Goal: Task Accomplishment & Management: Complete application form

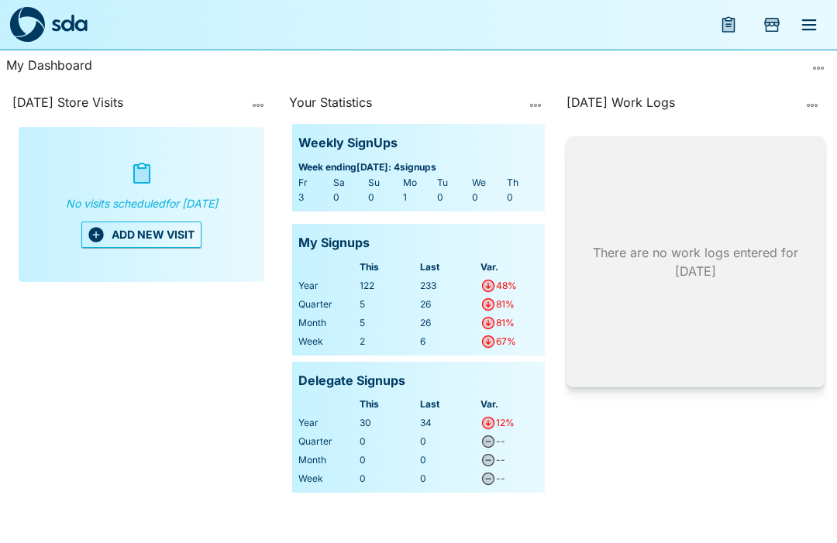
click at [146, 243] on button "ADD NEW VISIT" at bounding box center [141, 235] width 120 height 26
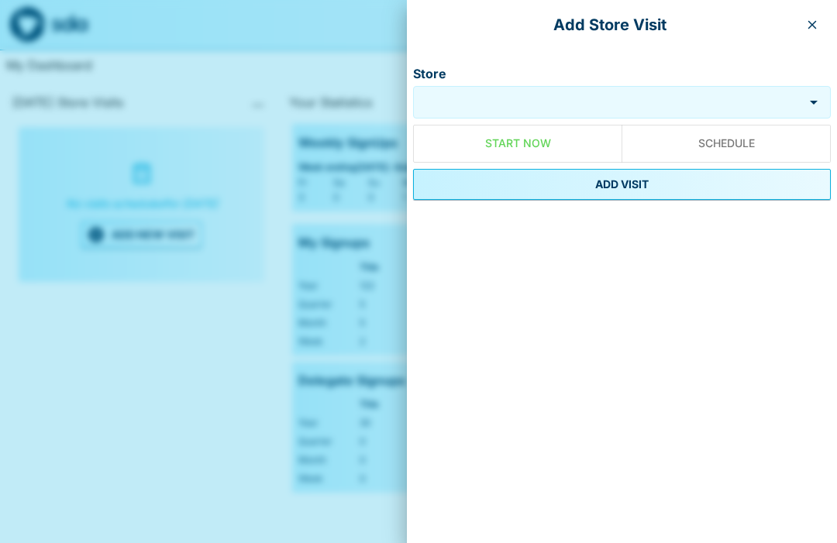
click at [528, 96] on input "Store" at bounding box center [608, 103] width 383 height 18
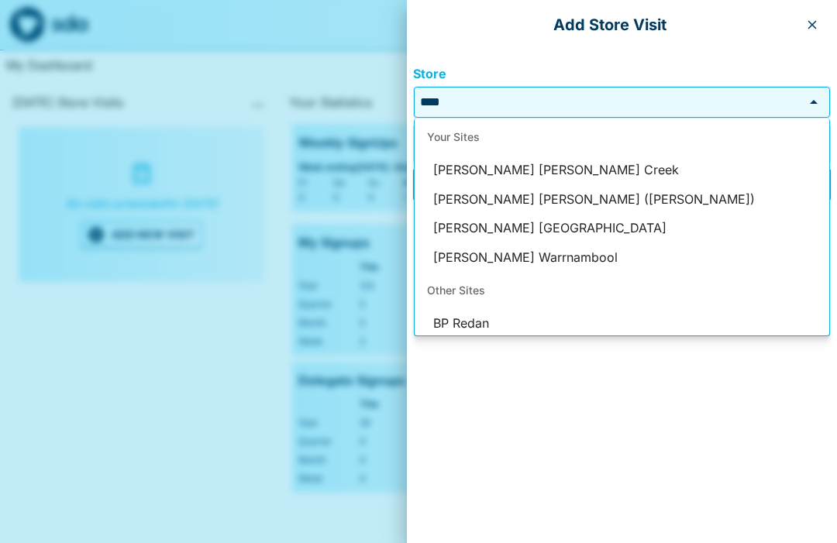
click at [630, 201] on li "[PERSON_NAME] [PERSON_NAME] ([PERSON_NAME])" at bounding box center [622, 199] width 415 height 29
type input "**********"
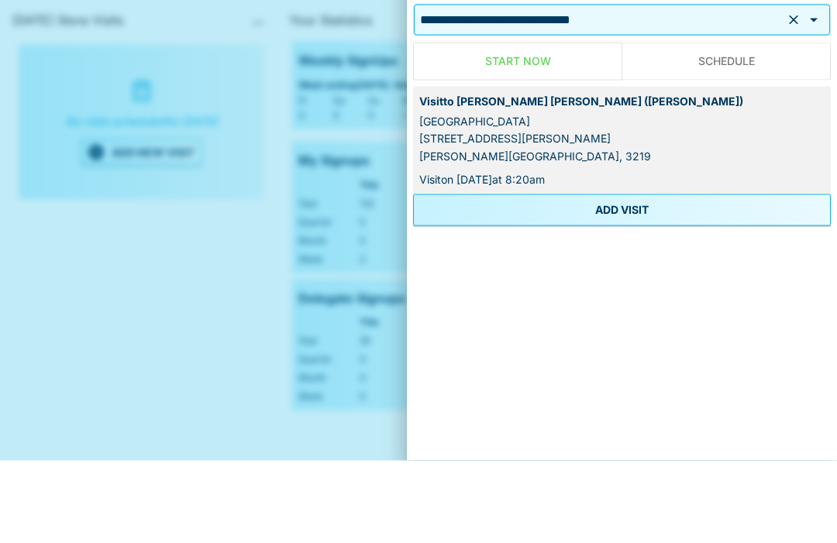
click at [652, 277] on button "ADD VISIT" at bounding box center [622, 292] width 418 height 31
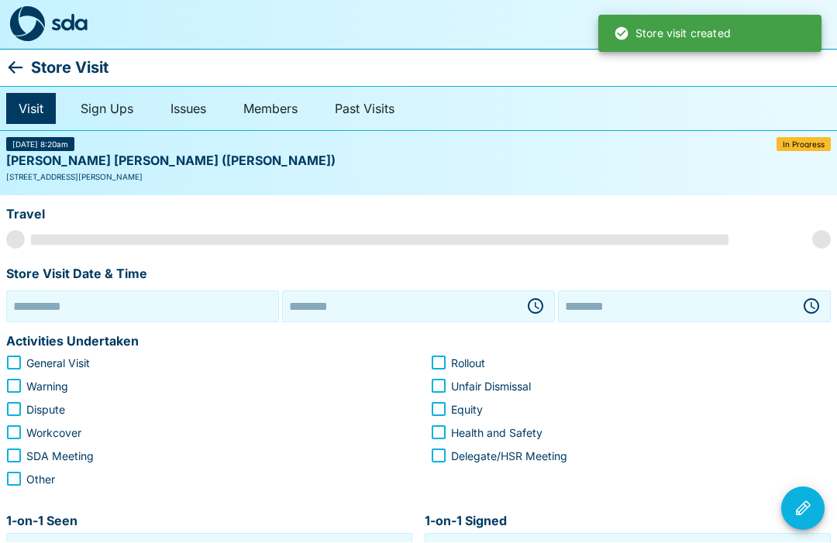
scroll to position [1, 0]
type input "**********"
type input "********"
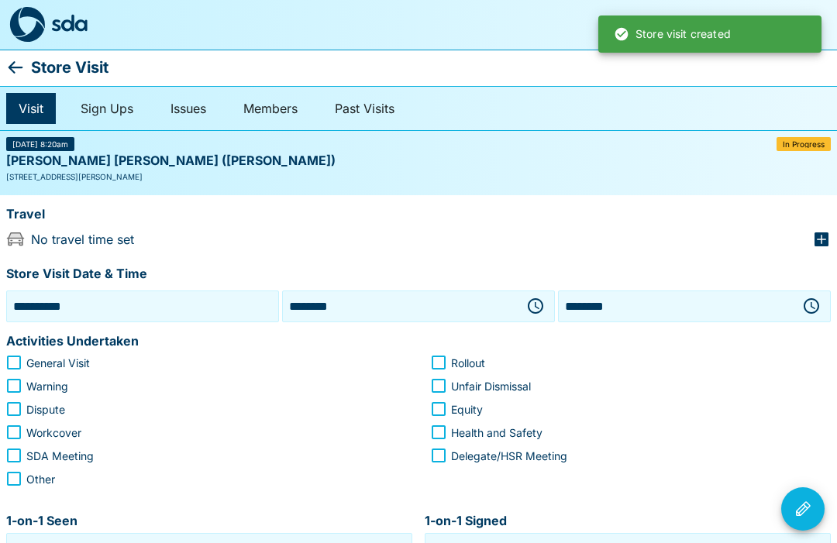
click at [105, 301] on input "**********" at bounding box center [142, 306] width 265 height 24
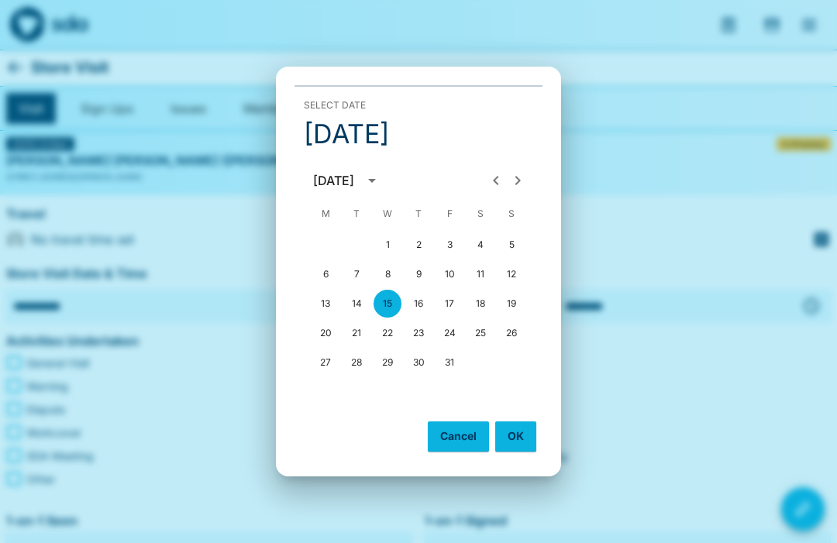
click at [358, 297] on button "14" at bounding box center [356, 304] width 28 height 28
type input "**********"
click at [522, 435] on button "OK" at bounding box center [515, 436] width 41 height 29
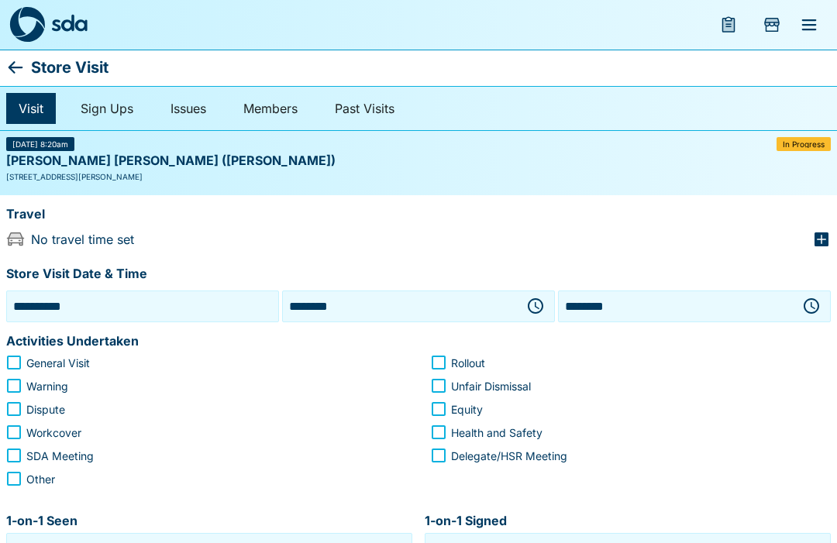
click at [535, 302] on icon "button" at bounding box center [537, 305] width 5 height 7
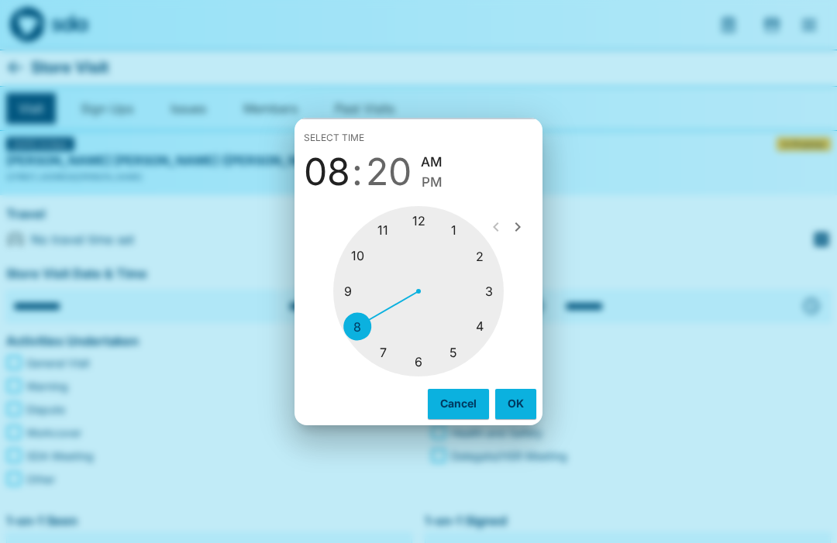
click at [384, 228] on div at bounding box center [418, 291] width 170 height 170
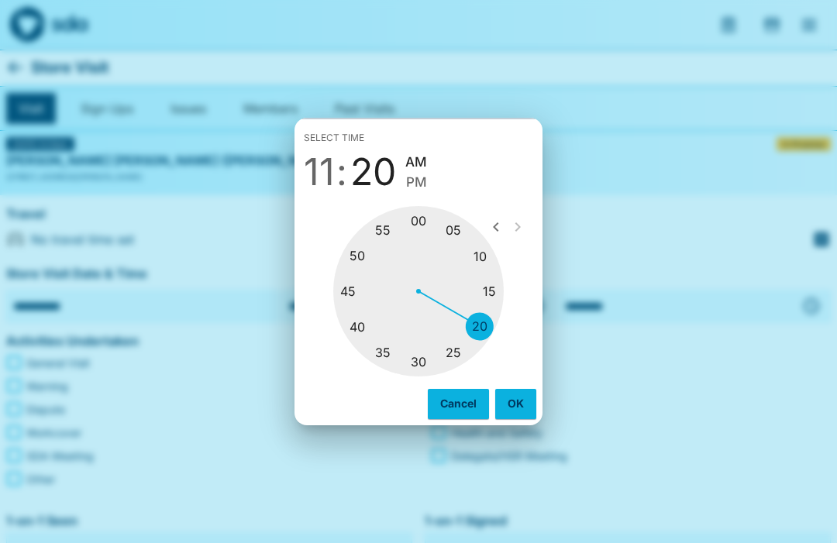
click at [428, 356] on div at bounding box center [418, 291] width 170 height 170
type input "********"
click at [515, 401] on button "OK" at bounding box center [515, 403] width 41 height 29
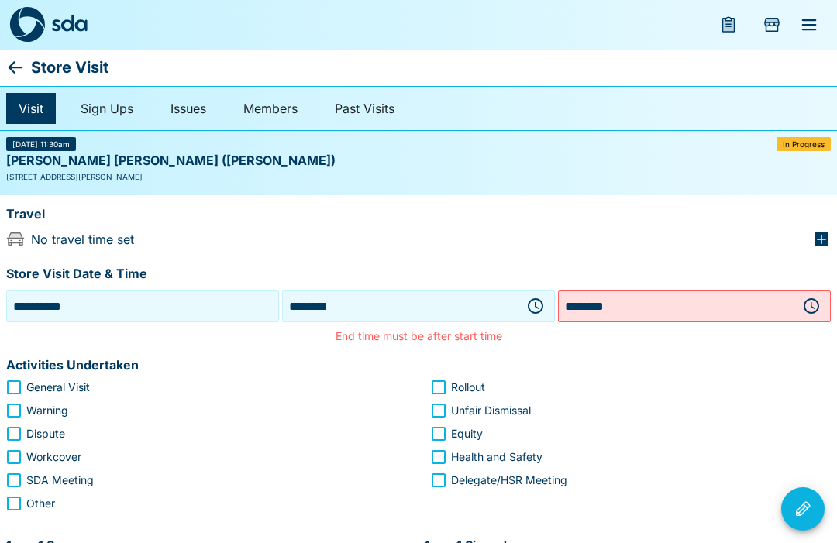
click at [814, 298] on icon "button" at bounding box center [811, 305] width 15 height 15
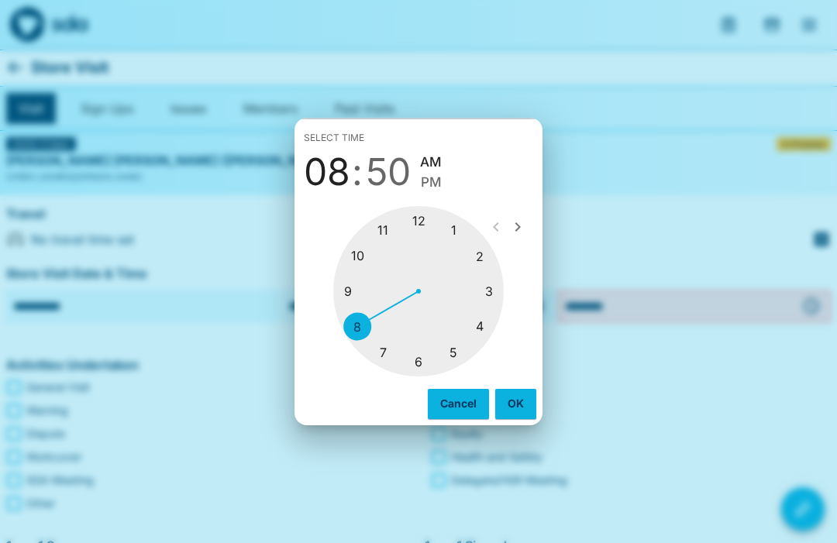
click at [419, 229] on div at bounding box center [418, 291] width 170 height 170
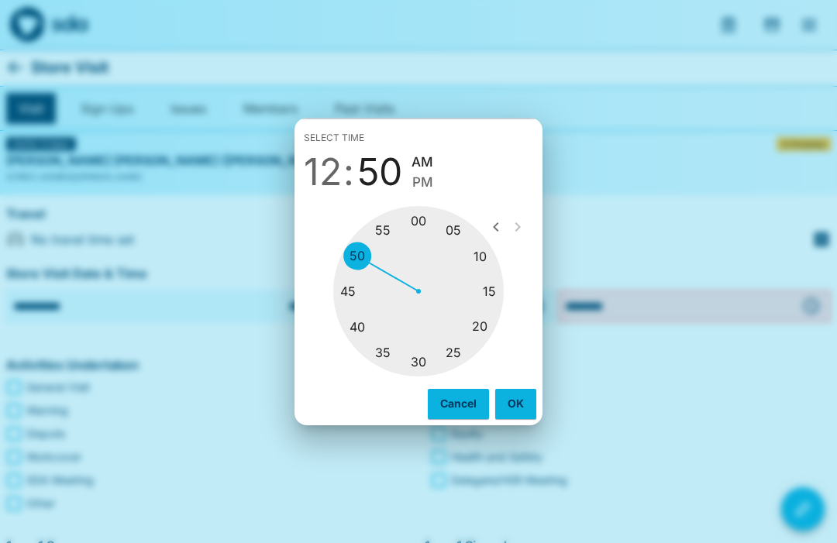
click at [496, 288] on div at bounding box center [418, 291] width 170 height 170
click at [418, 181] on span "PM" at bounding box center [414, 182] width 21 height 21
type input "********"
click at [516, 399] on button "OK" at bounding box center [515, 403] width 41 height 29
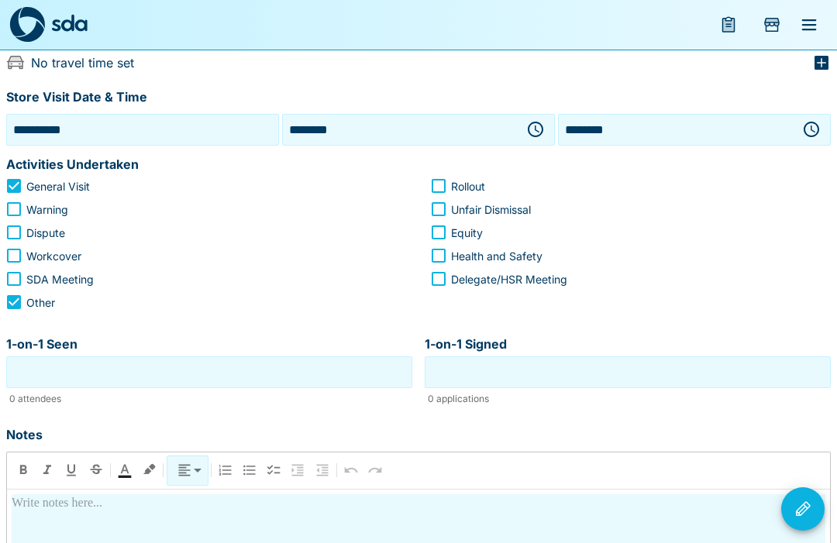
scroll to position [177, 0]
click at [226, 377] on input "1-on-1 Seen" at bounding box center [209, 373] width 398 height 24
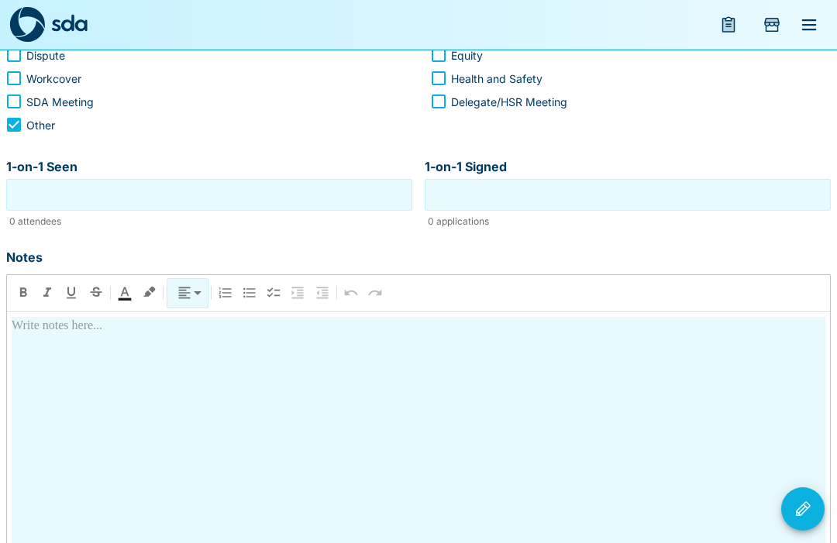
click at [177, 195] on input "1-on-1 Seen" at bounding box center [209, 195] width 398 height 24
type input "*"
click at [625, 198] on input "1-on-1 Signed" at bounding box center [627, 196] width 398 height 24
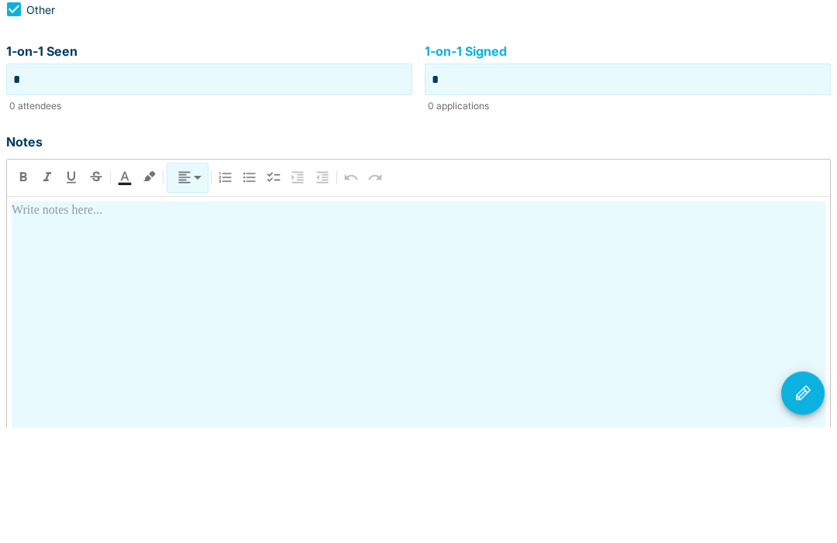
type input "*"
click at [270, 318] on div at bounding box center [419, 454] width 814 height 272
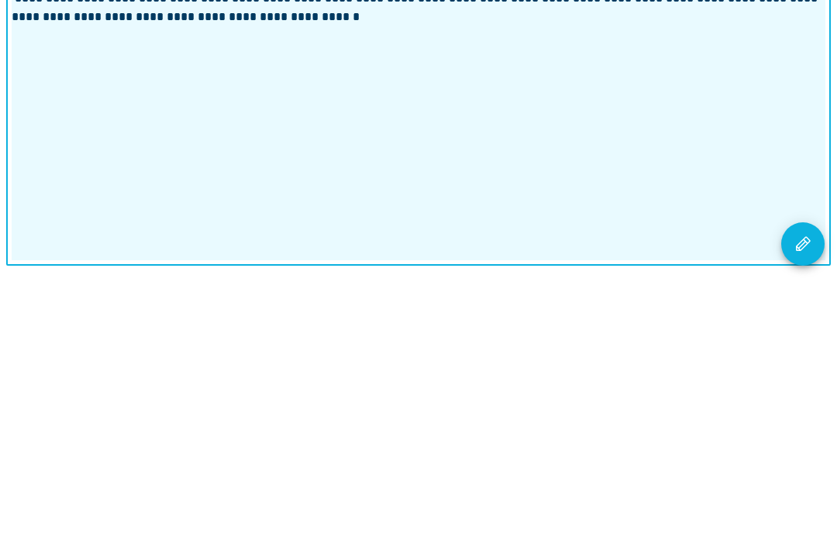
click at [804, 501] on icon "Visit Actions" at bounding box center [803, 508] width 15 height 15
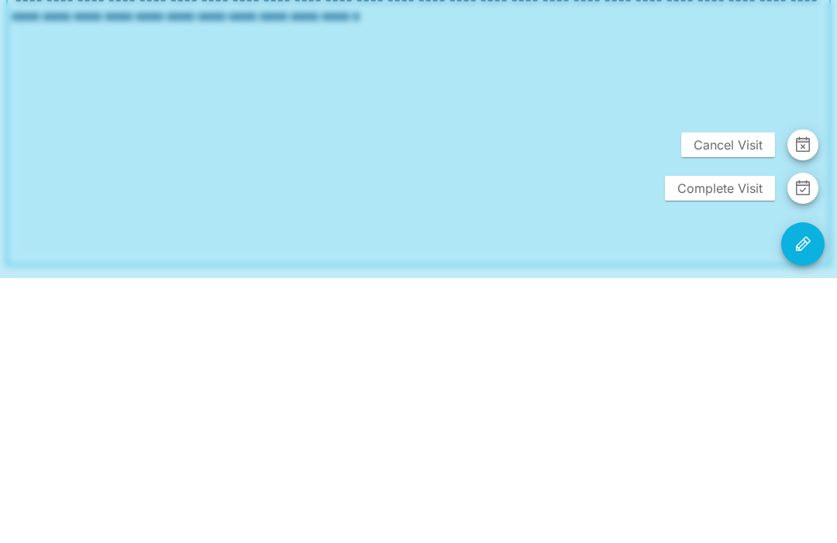
scroll to position [388, 0]
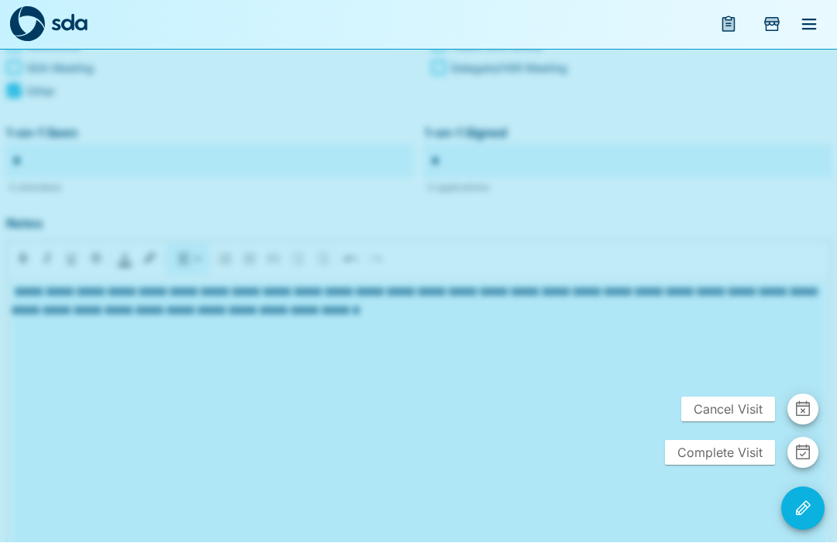
click at [736, 466] on span "Complete Visit" at bounding box center [720, 453] width 110 height 25
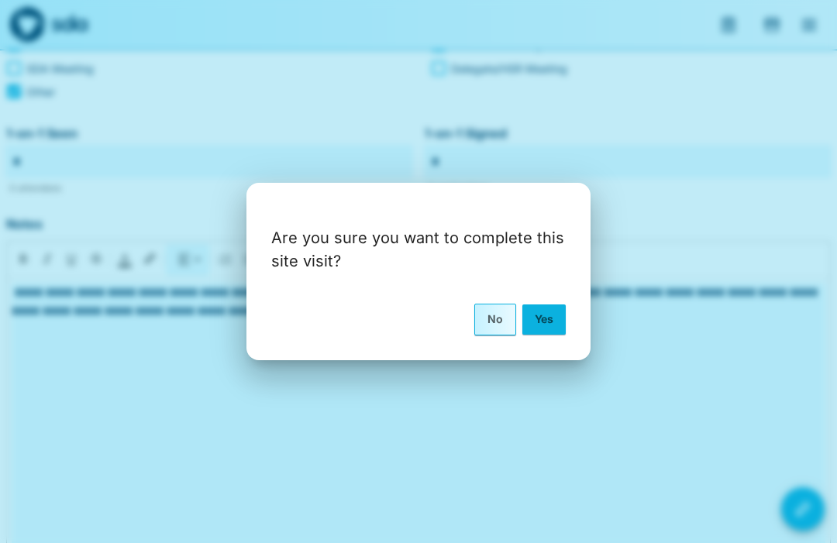
click at [546, 334] on button "Yes" at bounding box center [543, 319] width 43 height 29
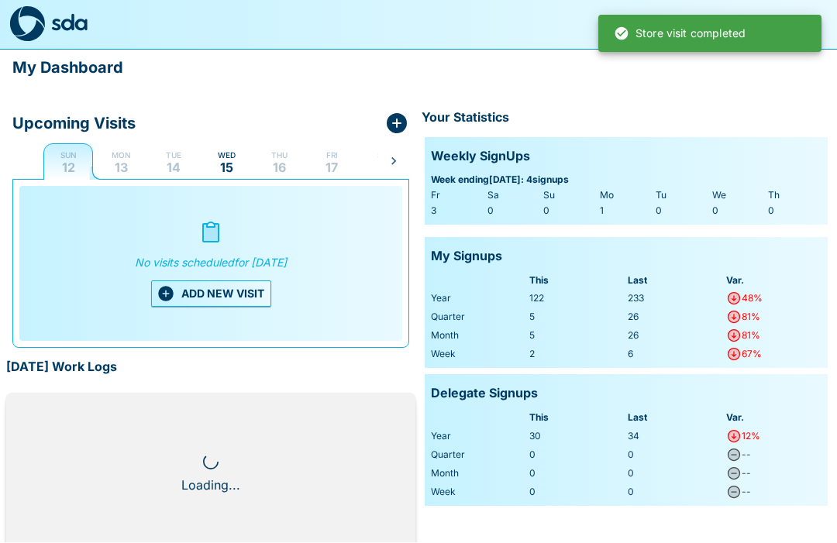
scroll to position [1, 0]
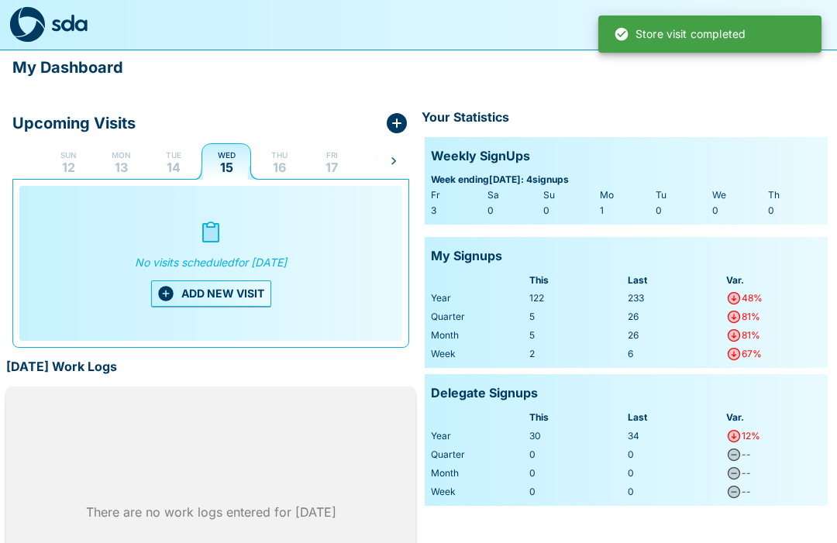
click at [175, 164] on p "14" at bounding box center [174, 167] width 14 height 12
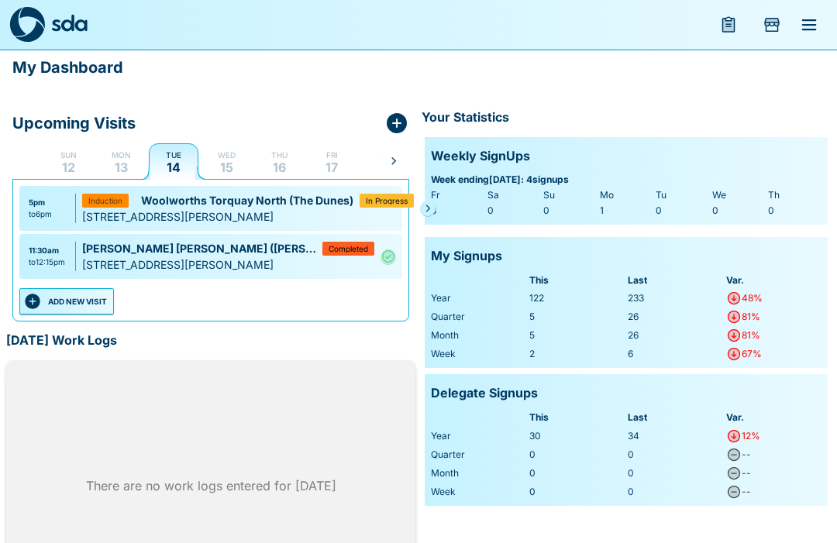
click at [397, 200] on span "In Progress" at bounding box center [387, 201] width 42 height 8
click at [385, 198] on span "In Progress" at bounding box center [387, 201] width 42 height 8
click at [423, 207] on icon "Pending" at bounding box center [427, 208] width 9 height 9
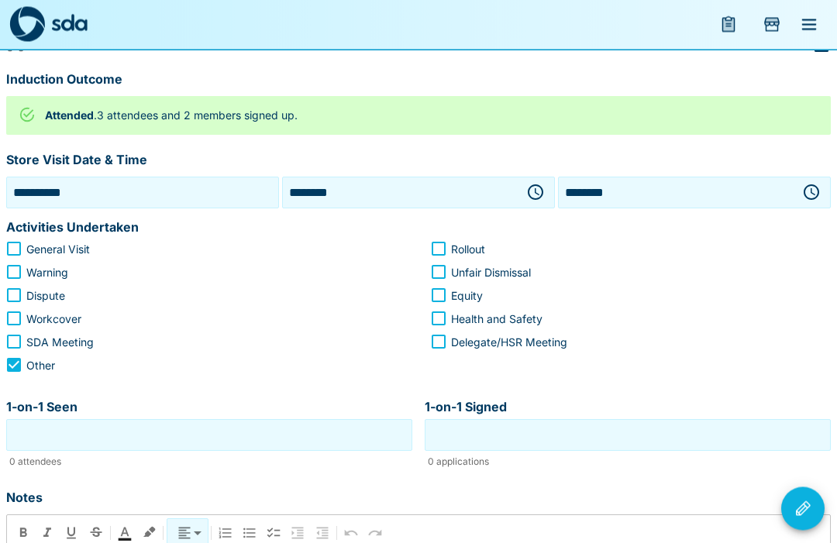
scroll to position [194, 0]
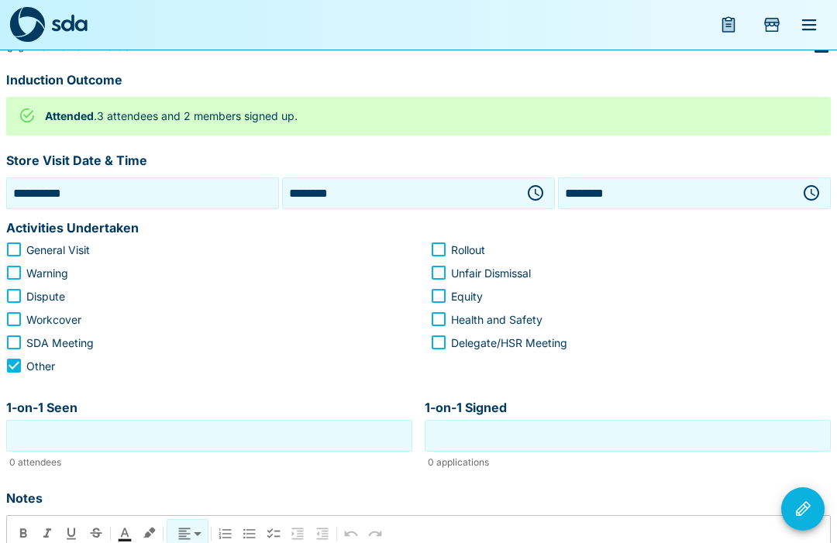
click at [262, 435] on input "1-on-1 Seen" at bounding box center [209, 436] width 398 height 24
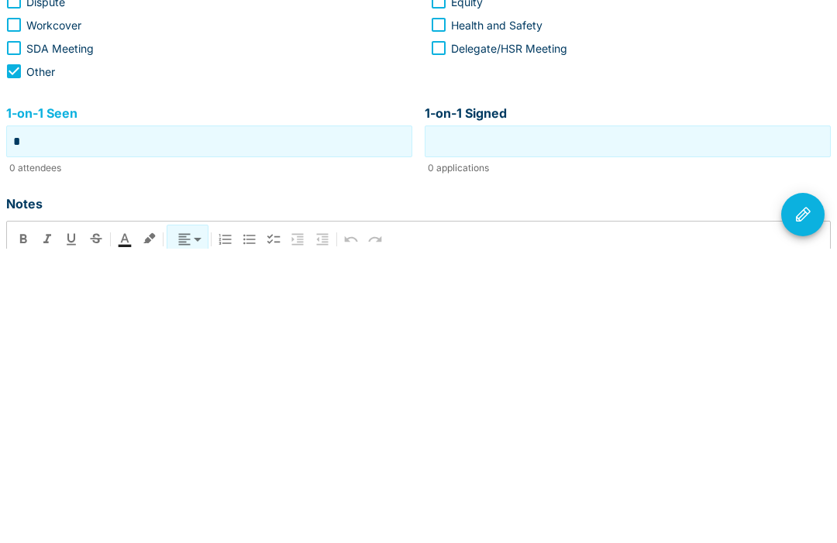
type input "*"
click at [619, 424] on input "1-on-1 Signed" at bounding box center [627, 436] width 398 height 24
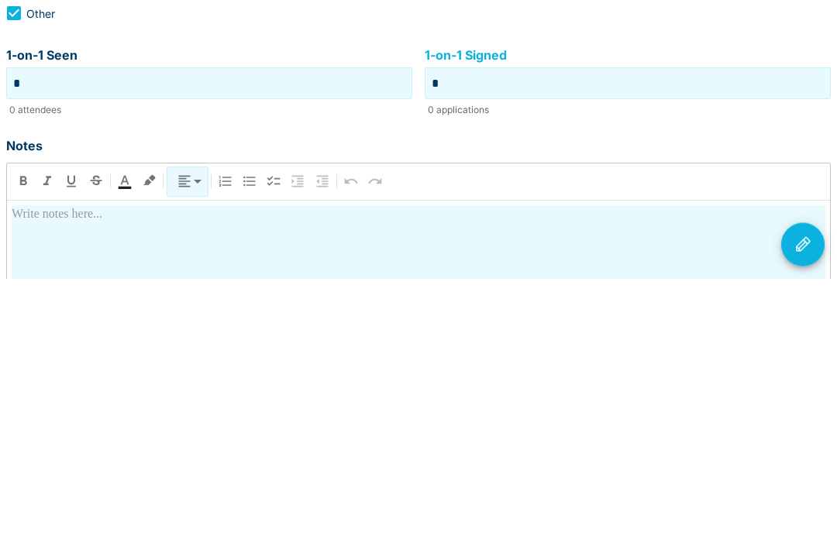
scroll to position [289, 0]
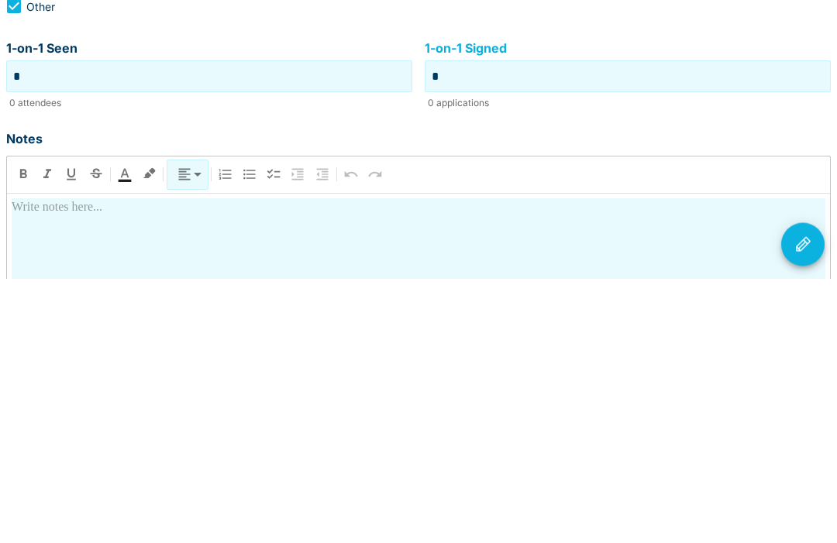
type input "*"
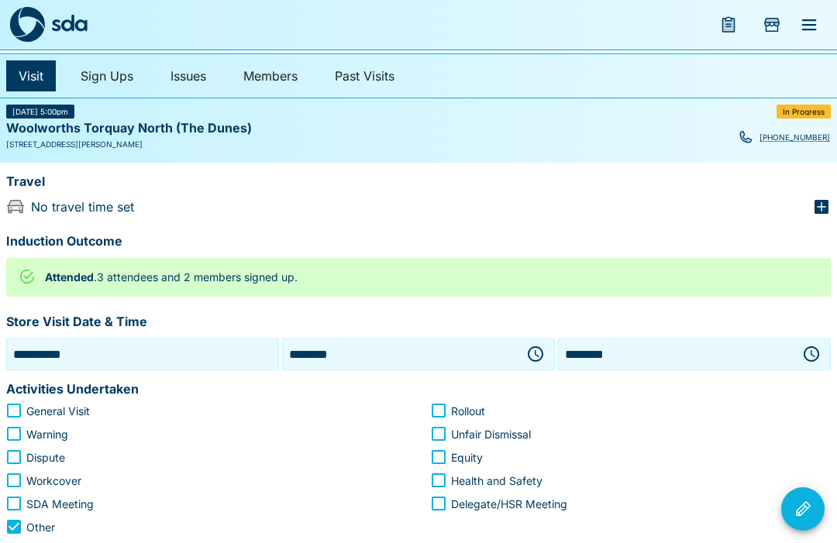
scroll to position [28, 0]
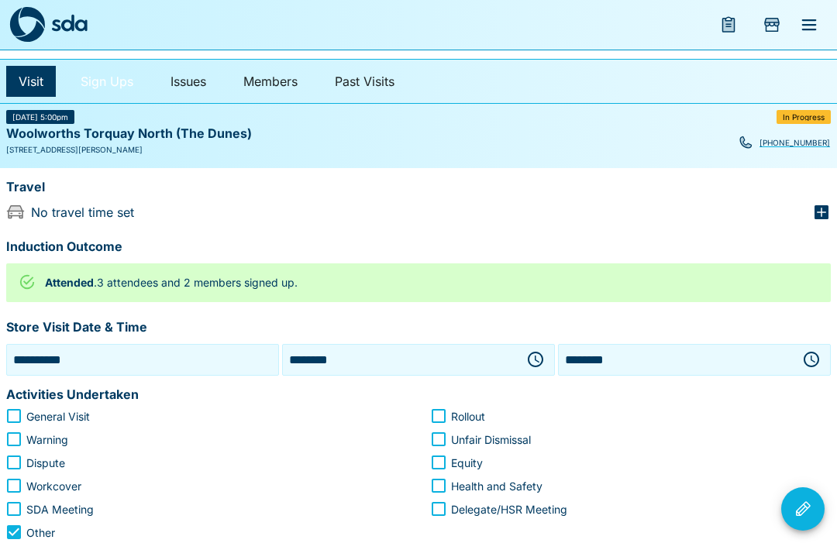
click at [118, 81] on link "Sign Ups" at bounding box center [106, 81] width 77 height 31
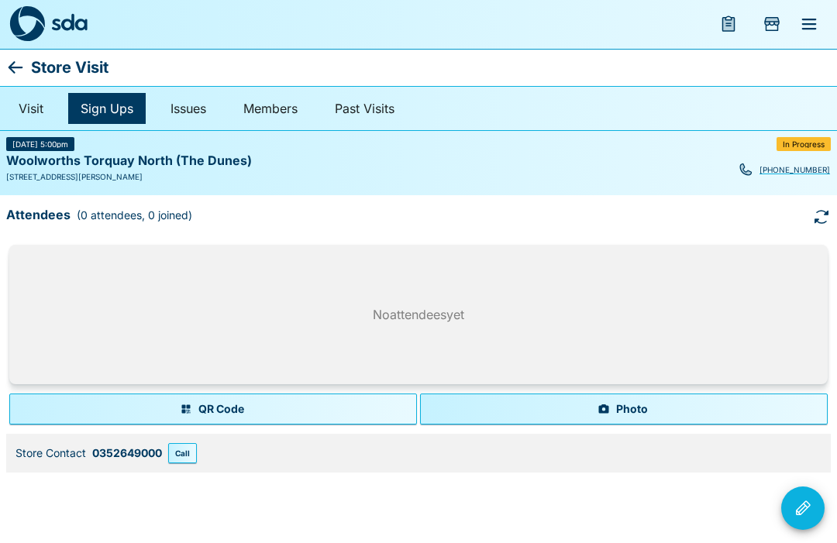
click at [621, 407] on button "Photo" at bounding box center [624, 409] width 408 height 31
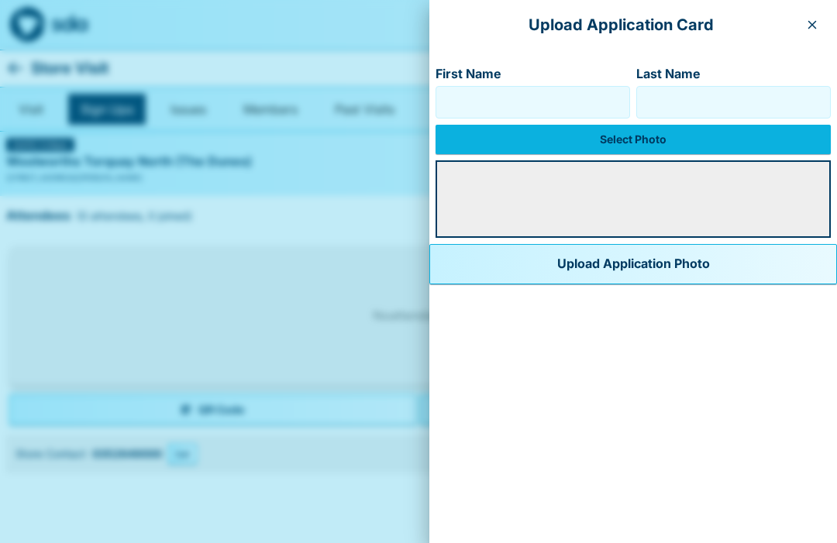
click at [537, 107] on input "First Name" at bounding box center [532, 102] width 181 height 25
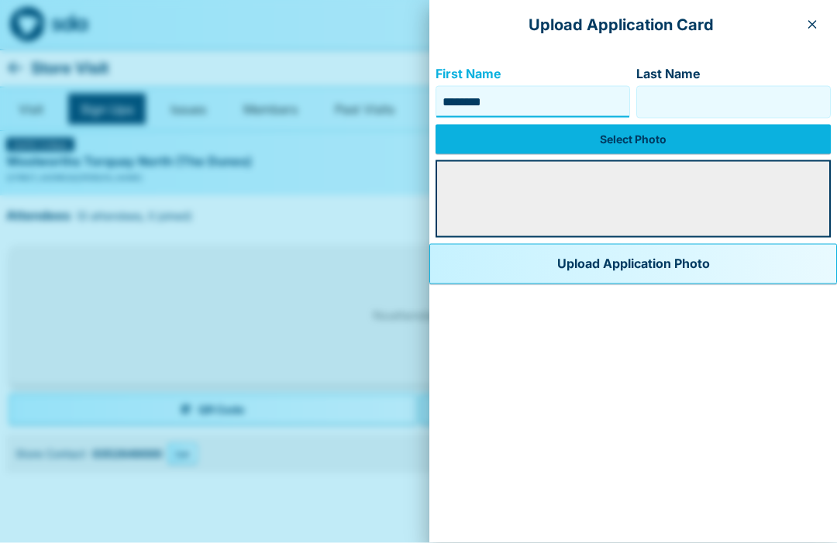
type input "*******"
click at [709, 100] on input "Last Name" at bounding box center [733, 102] width 181 height 25
type input "******"
click at [607, 138] on label "Select Photo" at bounding box center [632, 139] width 395 height 29
click at [0, 0] on input "Select Photo" at bounding box center [0, 0] width 0 height 0
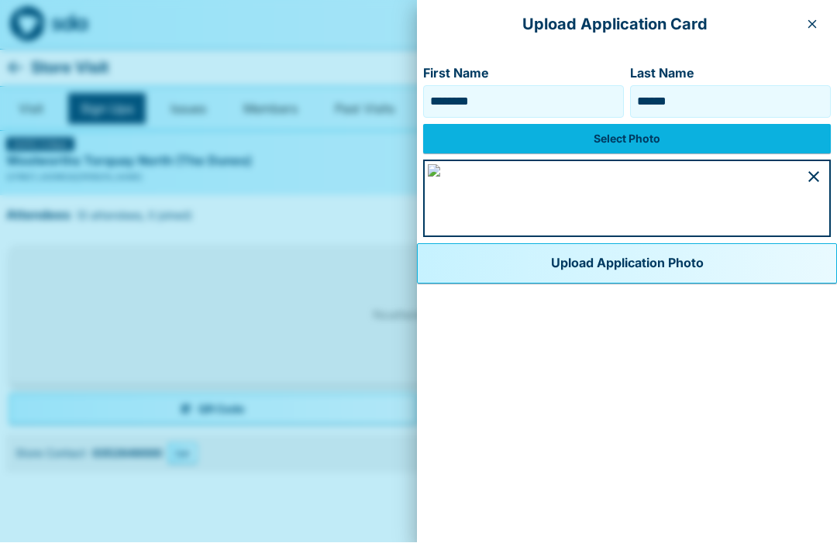
scroll to position [892, 0]
click at [478, 284] on button "Upload Application Photo" at bounding box center [627, 264] width 420 height 40
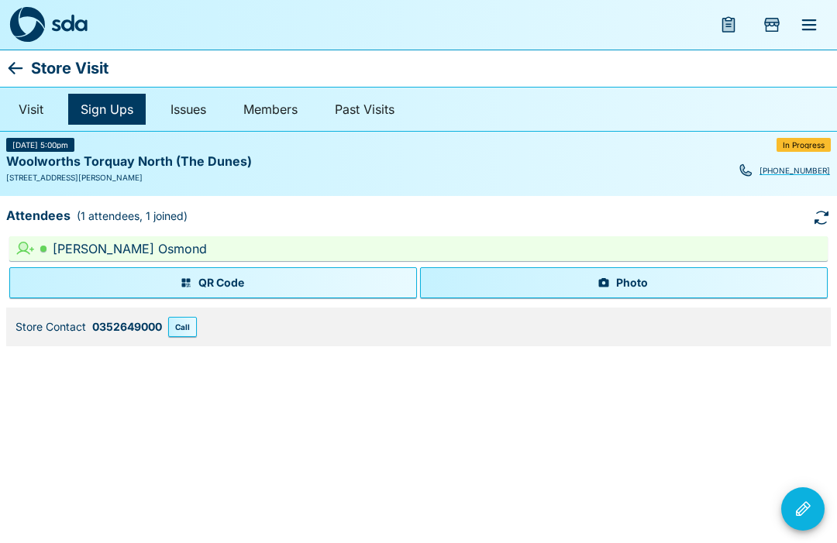
click at [634, 283] on button "Photo" at bounding box center [624, 282] width 408 height 31
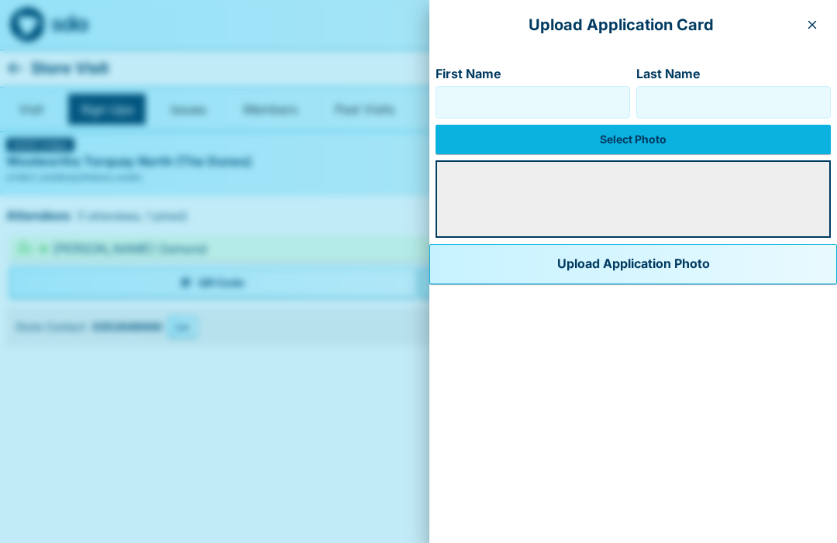
click at [496, 100] on input "First Name" at bounding box center [532, 102] width 181 height 25
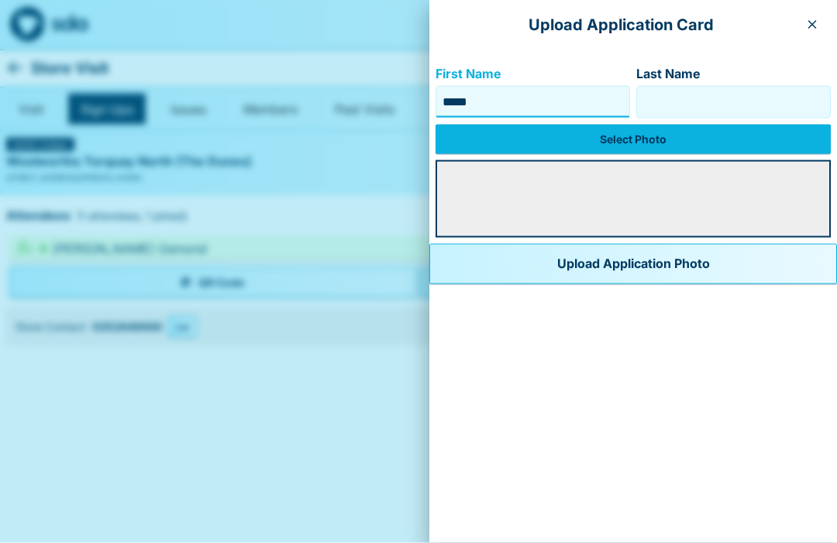
type input "*****"
click at [719, 99] on input "Last Name" at bounding box center [733, 102] width 181 height 25
type input "**********"
click at [665, 136] on label "Select Photo" at bounding box center [632, 139] width 395 height 29
click at [0, 0] on input "Select Photo" at bounding box center [0, 0] width 0 height 0
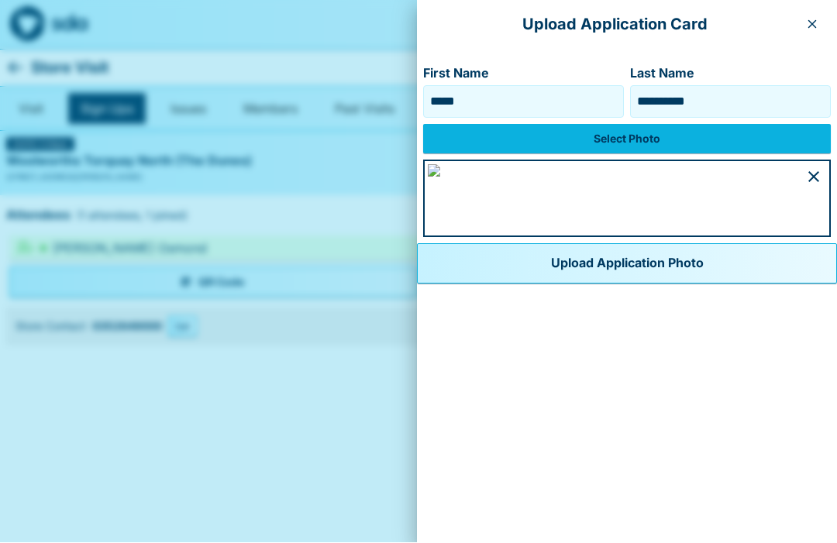
scroll to position [857, 0]
click at [504, 284] on button "Upload Application Photo" at bounding box center [627, 264] width 420 height 40
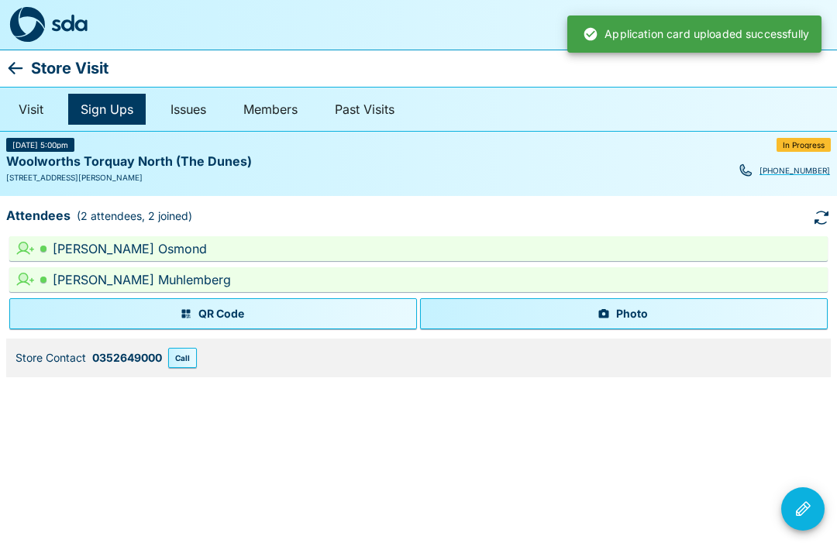
click at [805, 505] on icon "Visit Actions" at bounding box center [802, 509] width 19 height 19
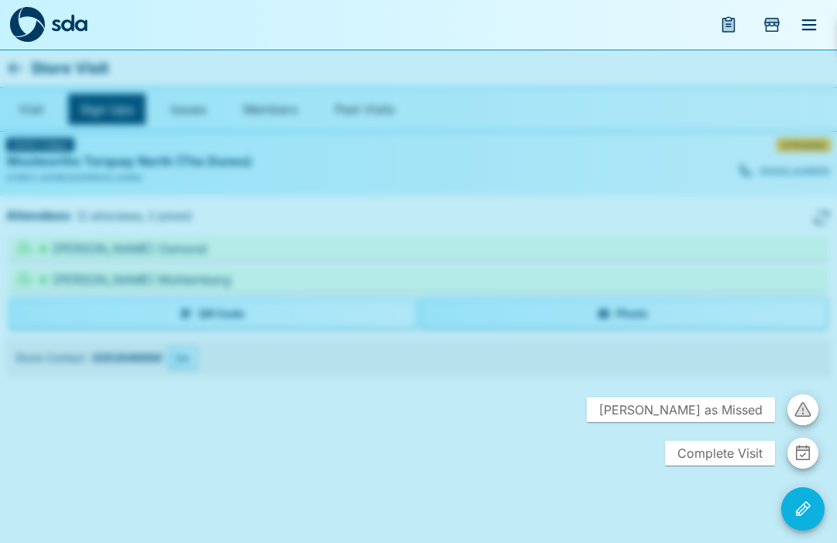
click at [735, 459] on span "Complete Visit" at bounding box center [720, 453] width 110 height 25
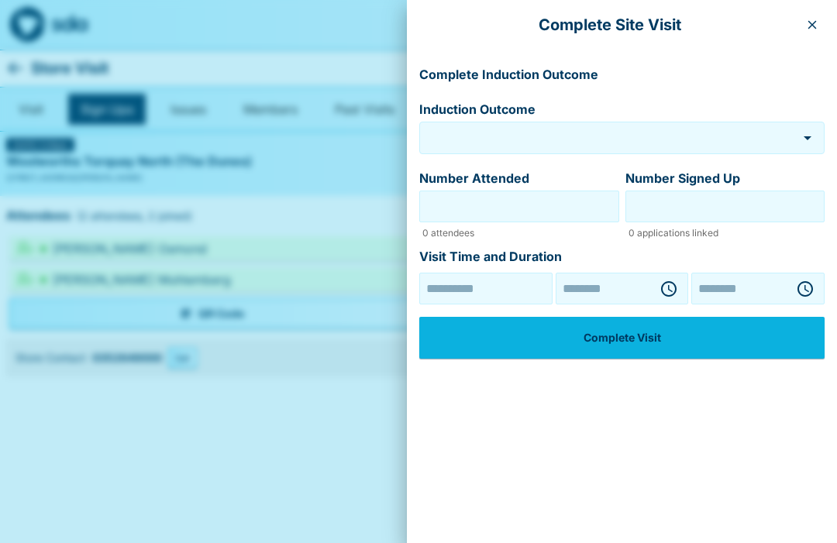
type input "********"
type input "**********"
type input "********"
click at [541, 207] on input "Number Attended" at bounding box center [519, 206] width 192 height 24
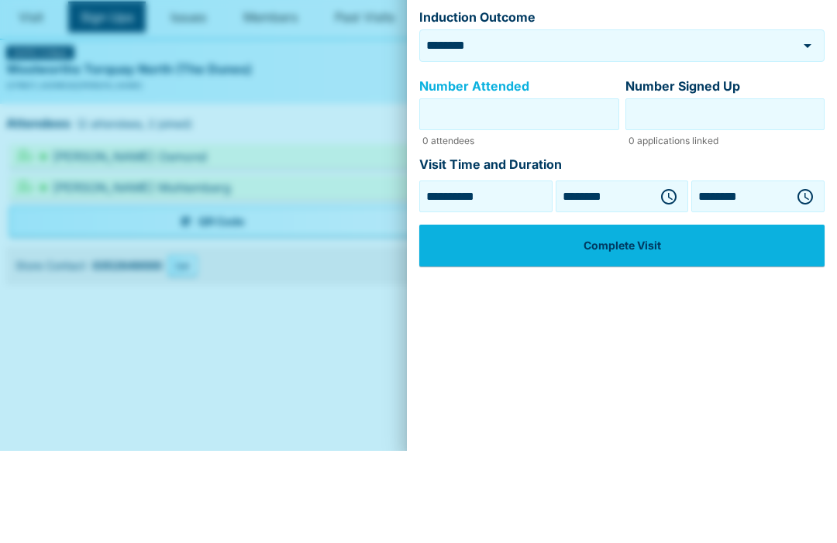
type input "*"
click at [724, 194] on input "Number Signed Up" at bounding box center [725, 206] width 192 height 24
type input "*"
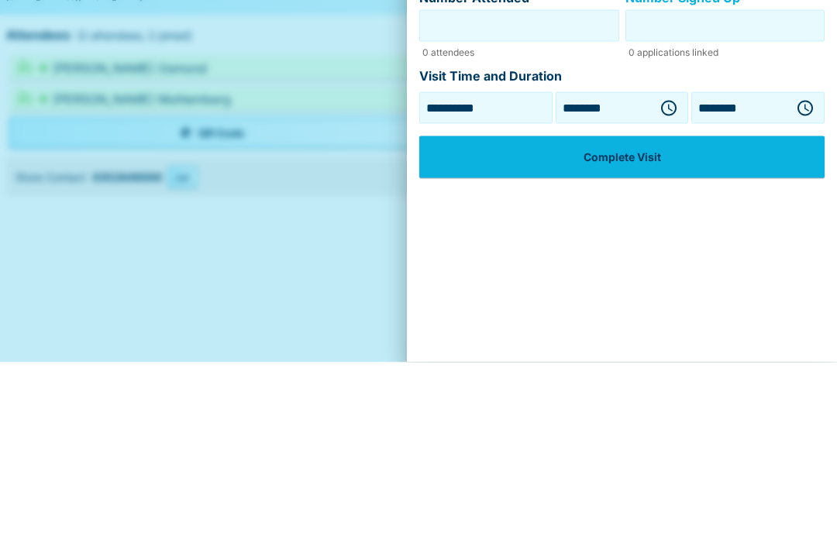
click at [677, 317] on button "Complete Visit" at bounding box center [621, 338] width 405 height 42
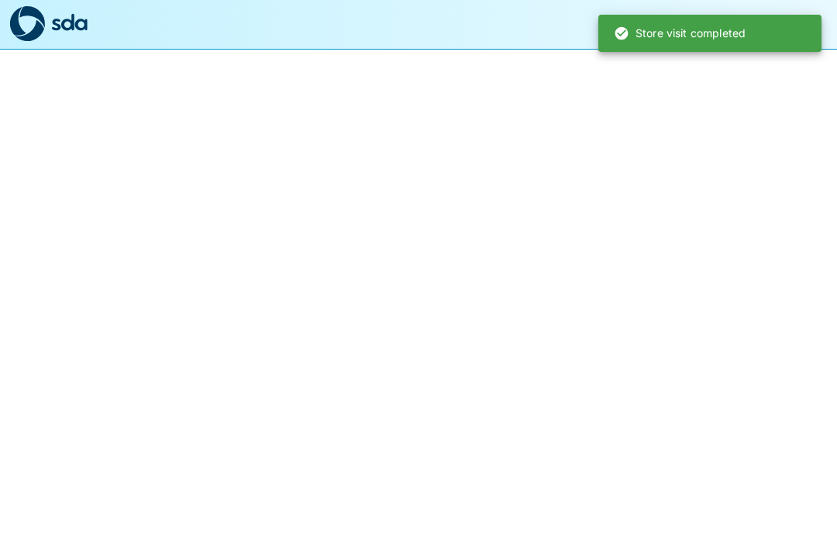
scroll to position [1, 0]
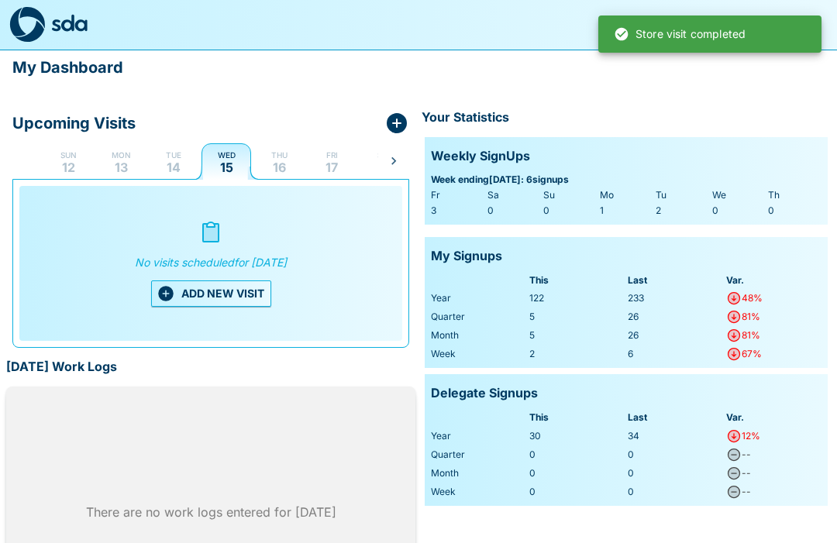
click at [174, 165] on p "14" at bounding box center [174, 167] width 14 height 12
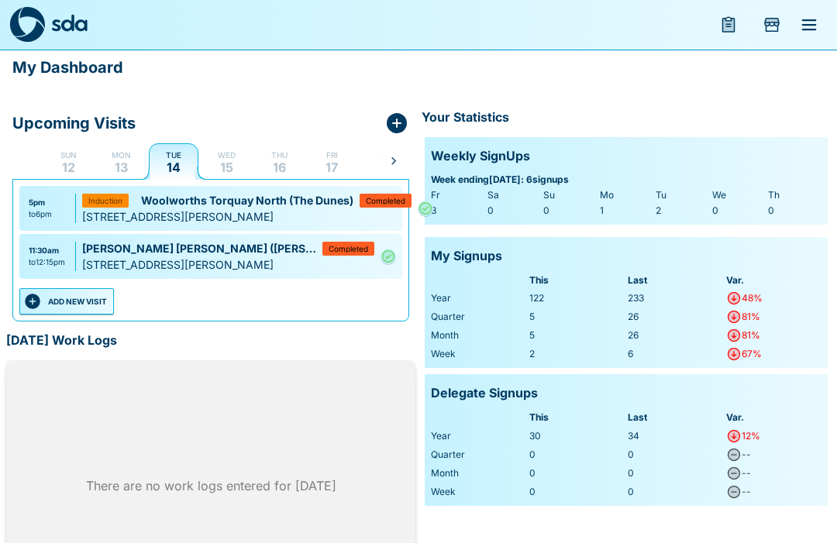
click at [83, 297] on button "ADD NEW VISIT" at bounding box center [66, 301] width 95 height 26
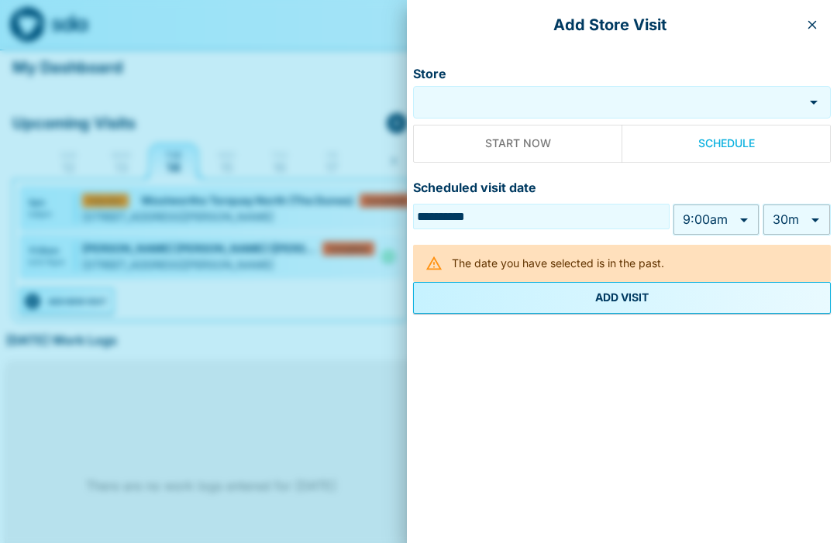
click at [541, 95] on input "Store" at bounding box center [608, 103] width 383 height 18
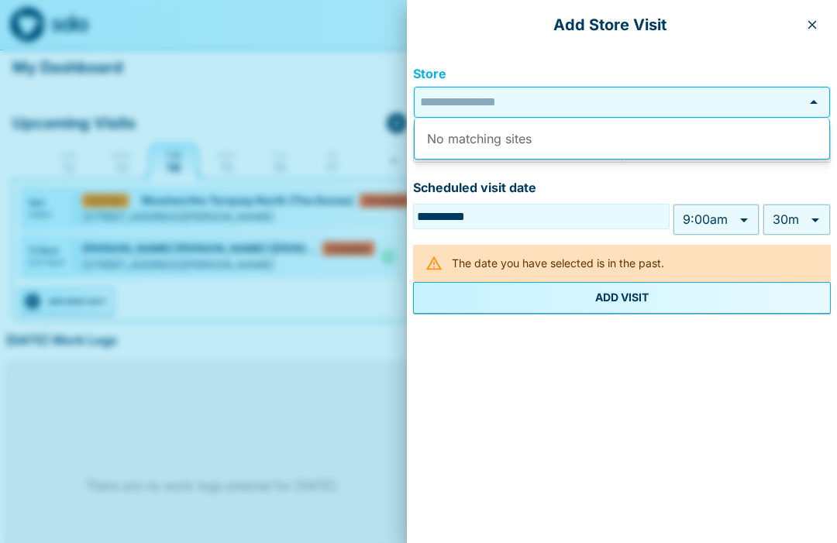
scroll to position [0, 0]
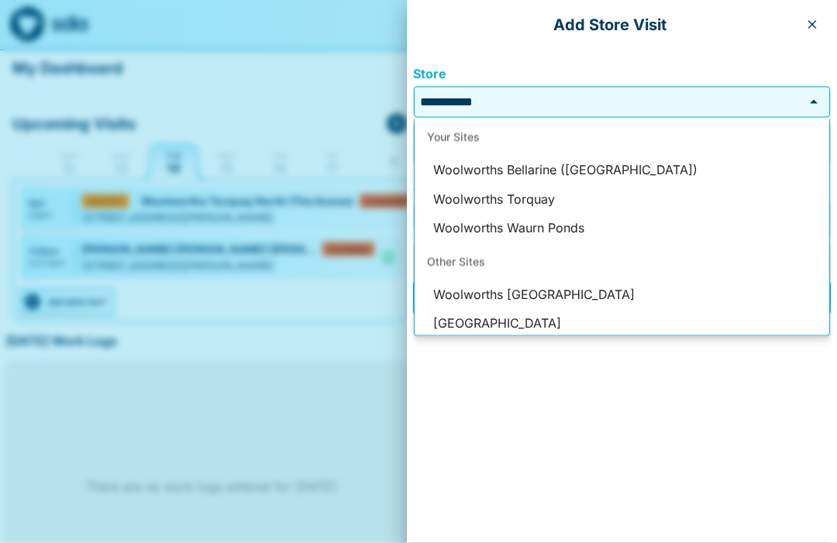
click at [604, 169] on li "Woolworths Bellarine ([GEOGRAPHIC_DATA])" at bounding box center [622, 170] width 415 height 29
type input "**********"
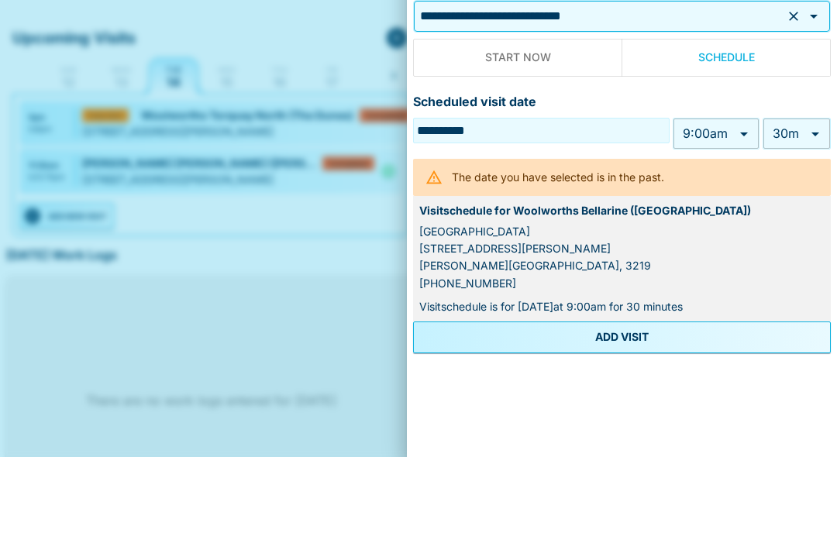
click at [745, 138] on body "**********" at bounding box center [418, 314] width 837 height 628
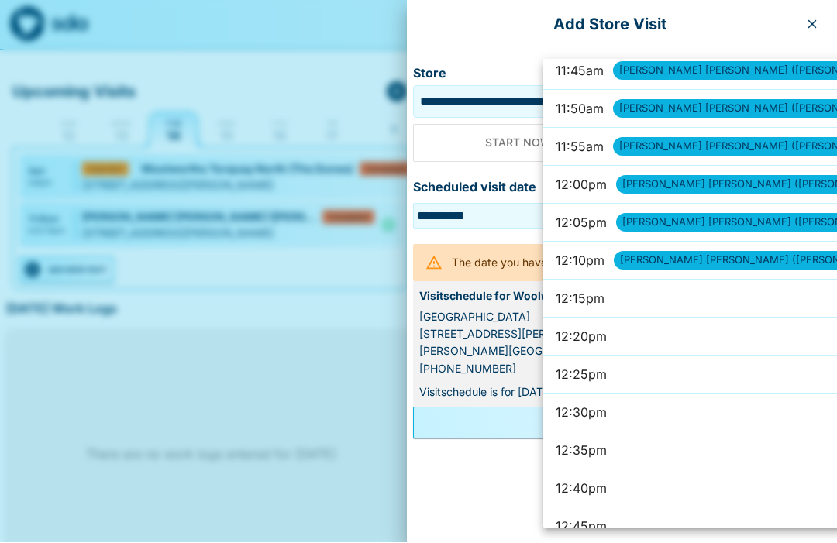
scroll to position [5372, 0]
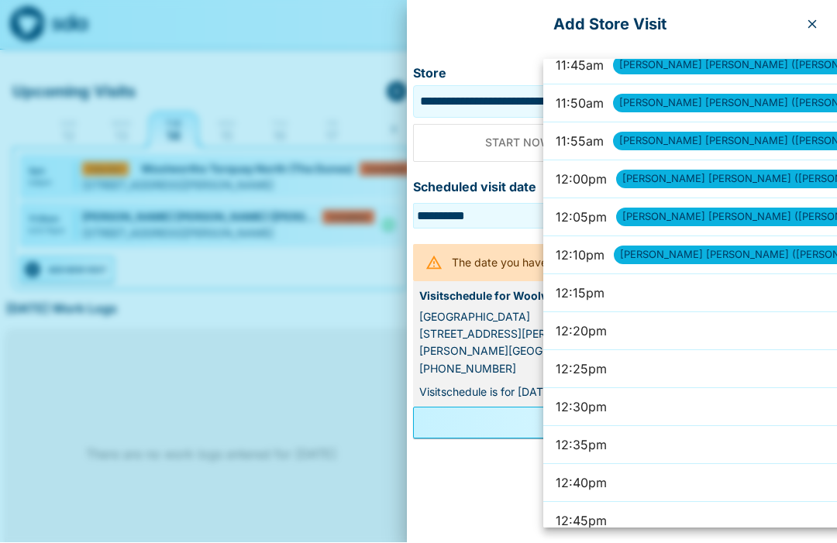
click at [701, 331] on li "12:20pm" at bounding box center [723, 332] width 360 height 38
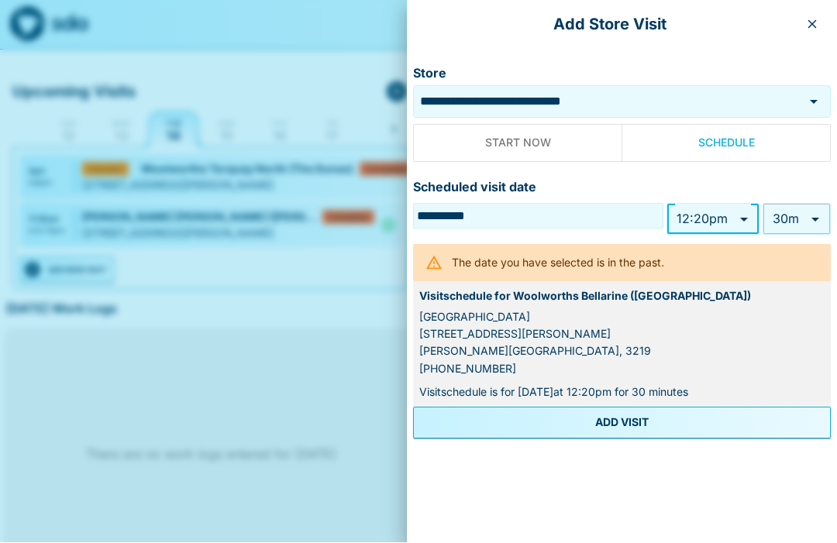
type input "*******"
click at [819, 217] on body "**********" at bounding box center [418, 282] width 837 height 628
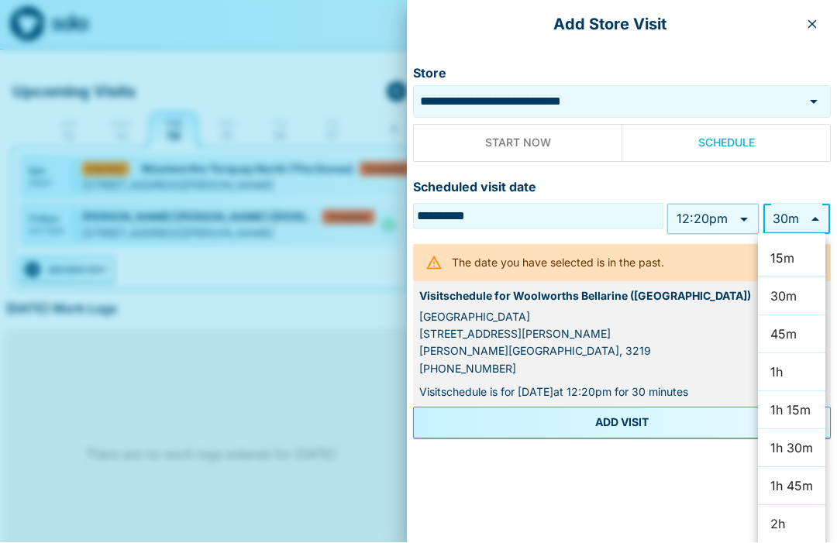
click at [798, 297] on li "30m" at bounding box center [791, 297] width 67 height 38
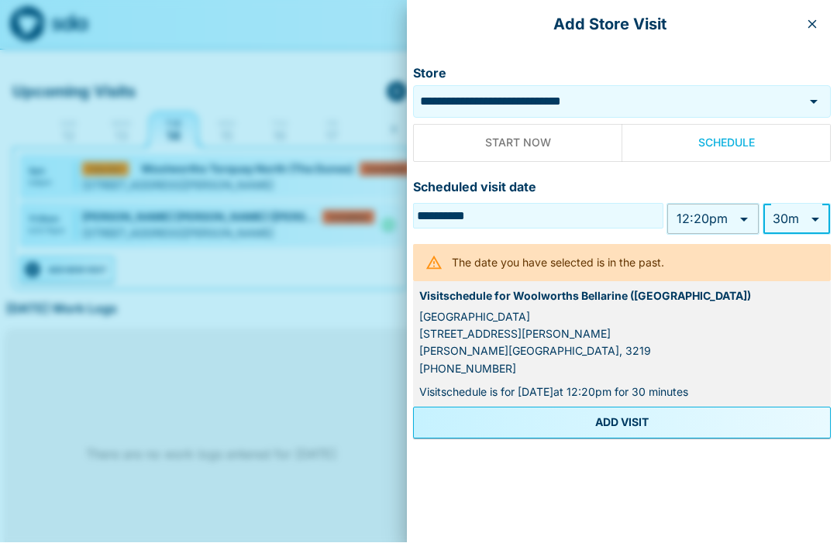
click at [627, 418] on button "ADD VISIT" at bounding box center [622, 423] width 418 height 31
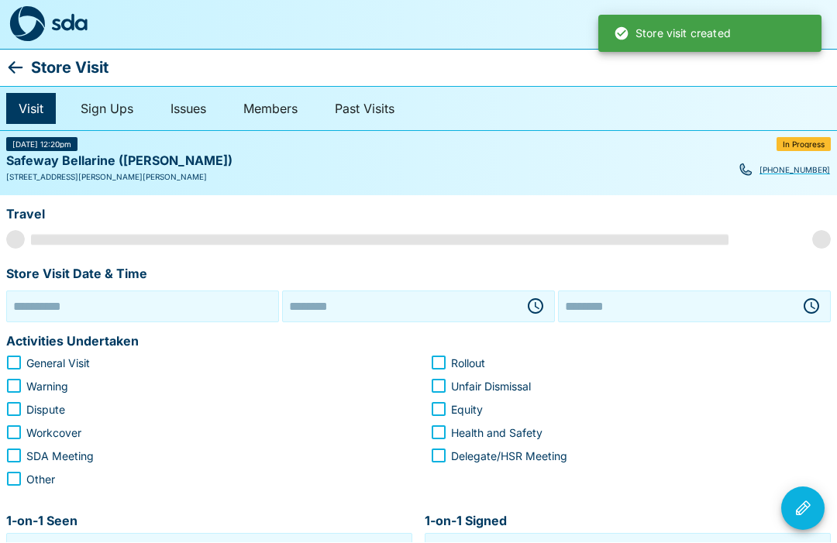
type input "**********"
type input "********"
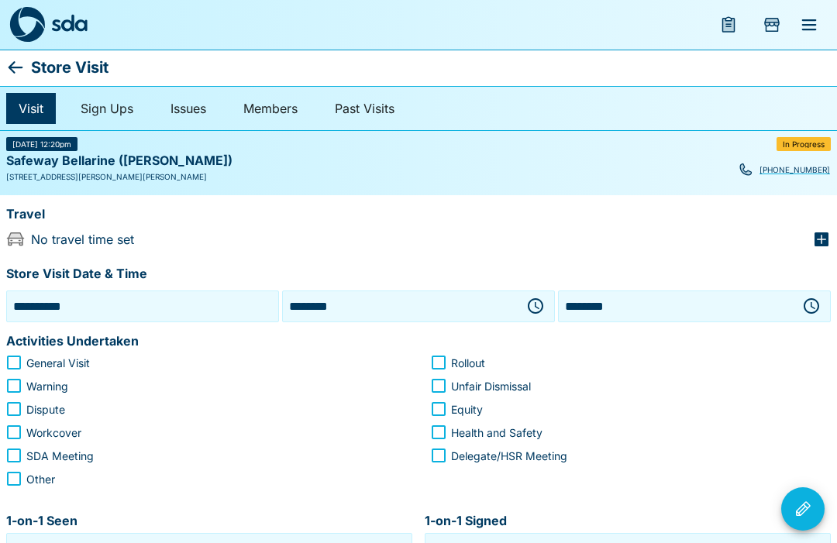
click at [817, 238] on icon "button" at bounding box center [821, 239] width 14 height 14
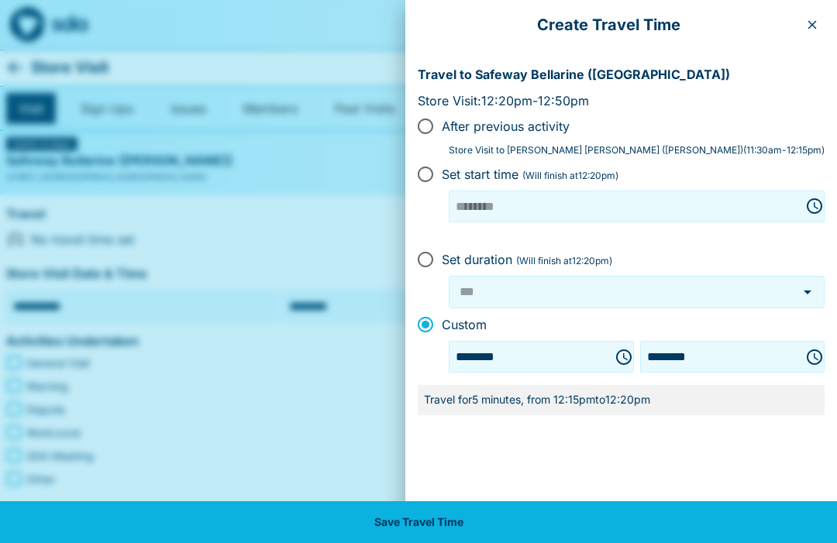
click at [460, 524] on button "Save Travel Time" at bounding box center [418, 522] width 837 height 42
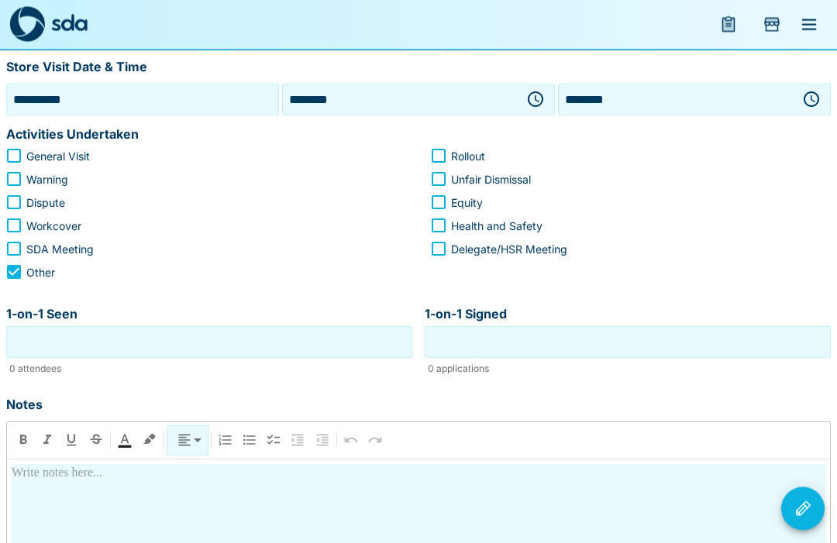
scroll to position [208, 0]
click at [223, 340] on input "1-on-1 Seen" at bounding box center [209, 342] width 398 height 24
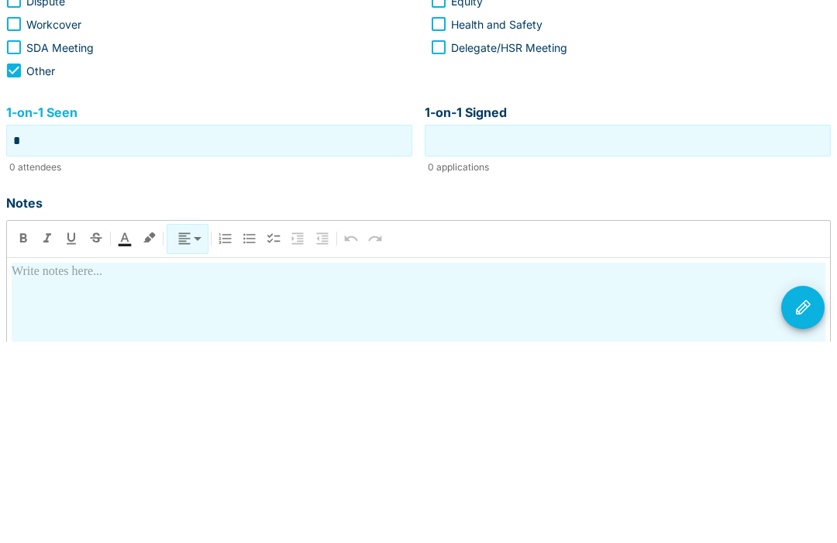
type input "*"
click at [681, 330] on input "1-on-1 Signed" at bounding box center [627, 342] width 398 height 24
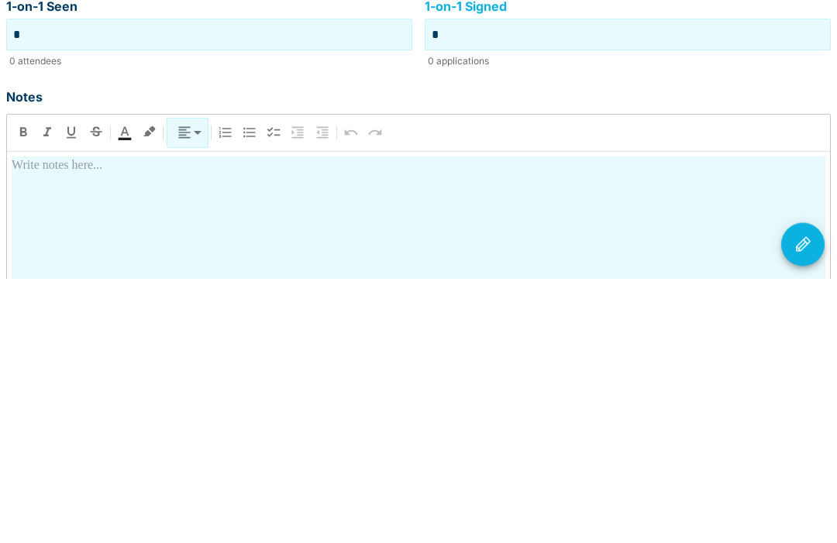
scroll to position [263, 0]
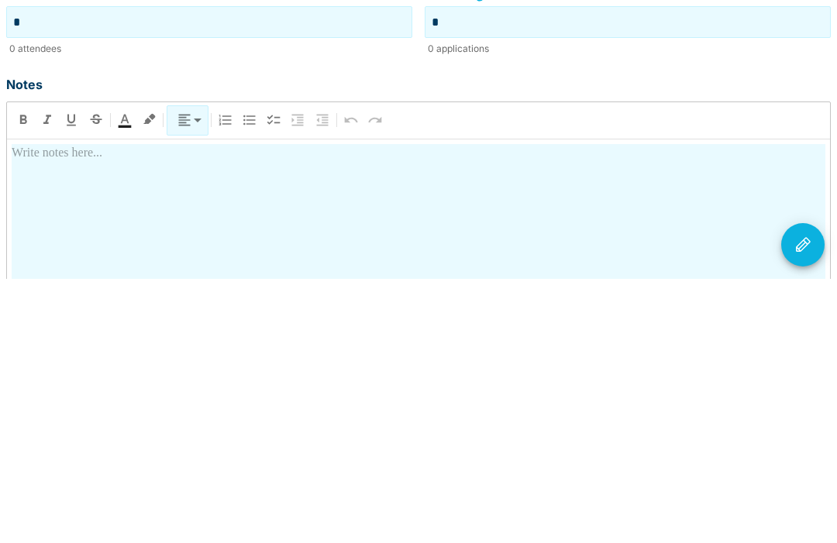
type input "*"
click at [385, 408] on div at bounding box center [419, 544] width 814 height 272
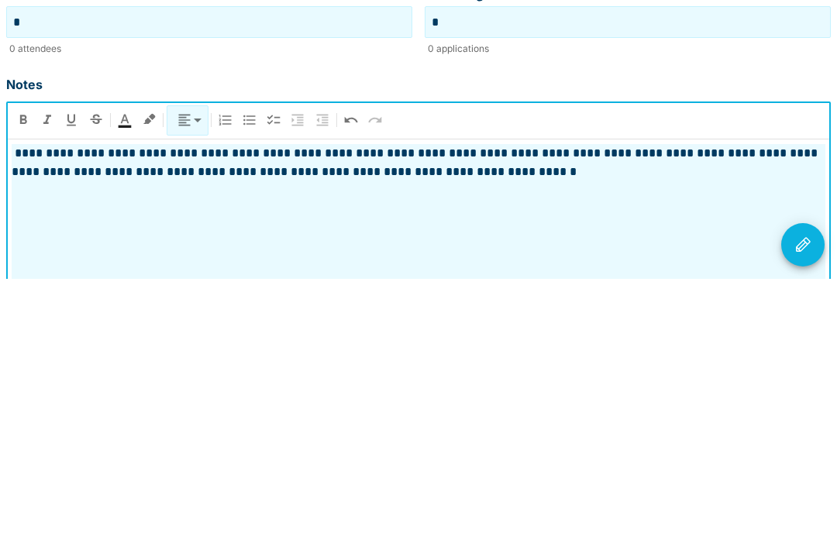
click at [807, 500] on icon "Visit Actions" at bounding box center [802, 509] width 19 height 19
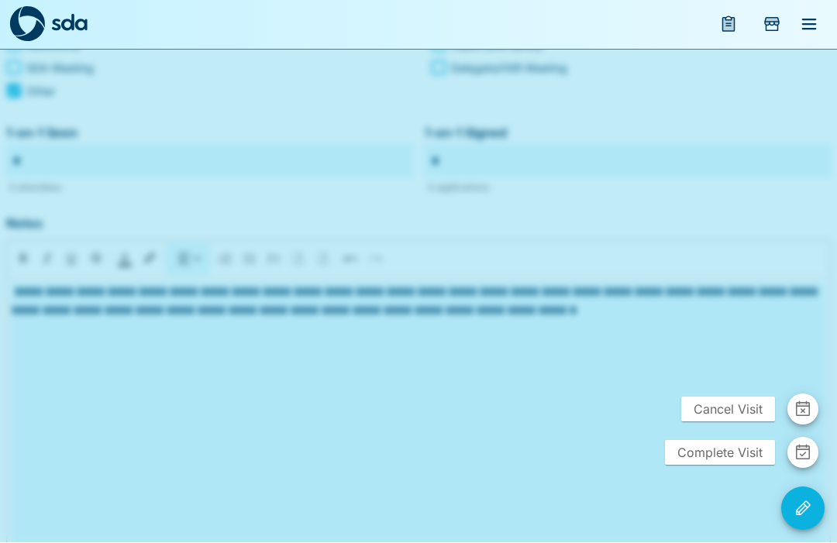
click at [736, 466] on span "Complete Visit" at bounding box center [720, 453] width 110 height 25
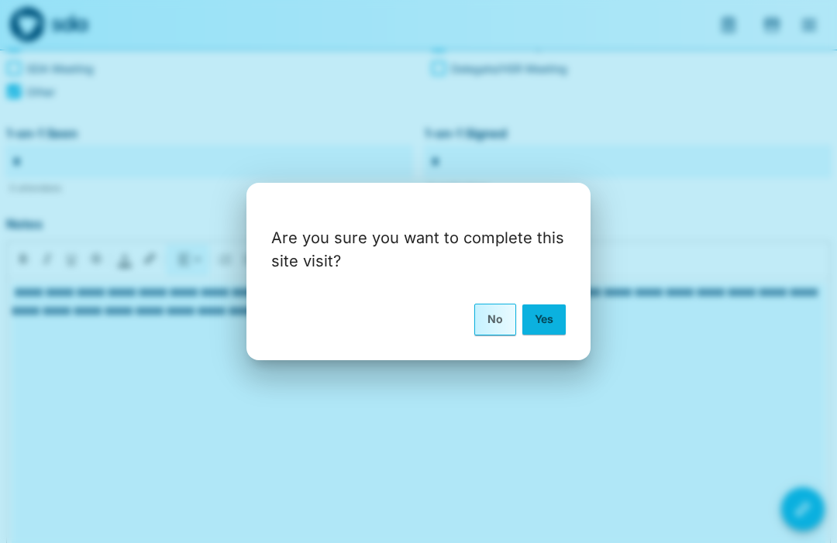
click at [542, 334] on button "Yes" at bounding box center [543, 319] width 43 height 29
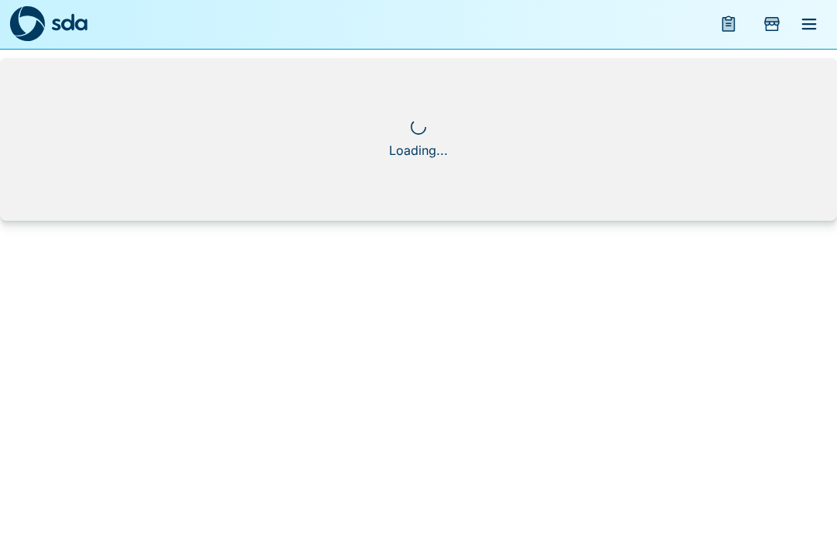
scroll to position [1, 0]
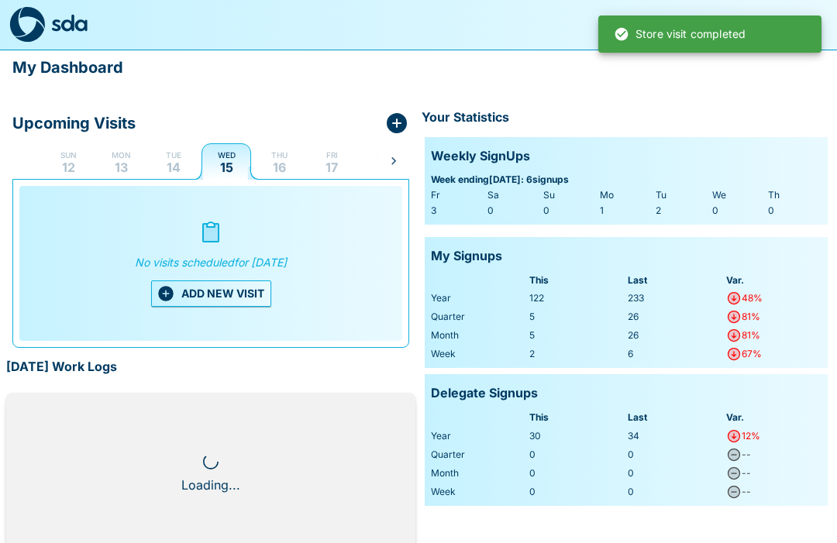
click at [178, 166] on p "14" at bounding box center [174, 167] width 14 height 12
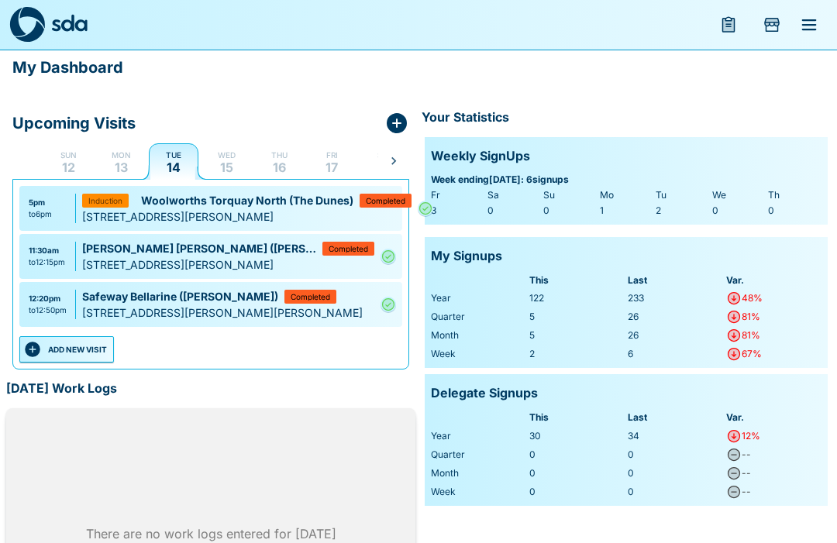
click at [78, 345] on button "ADD NEW VISIT" at bounding box center [66, 349] width 95 height 26
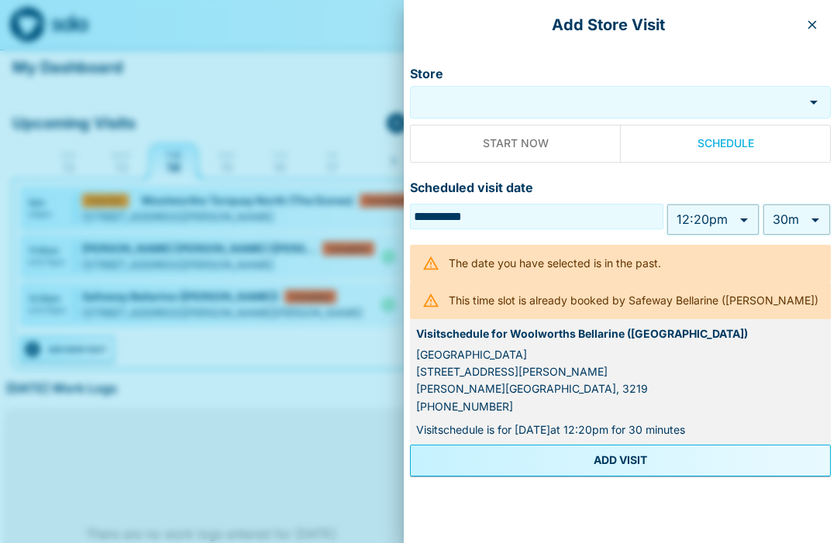
type input "******"
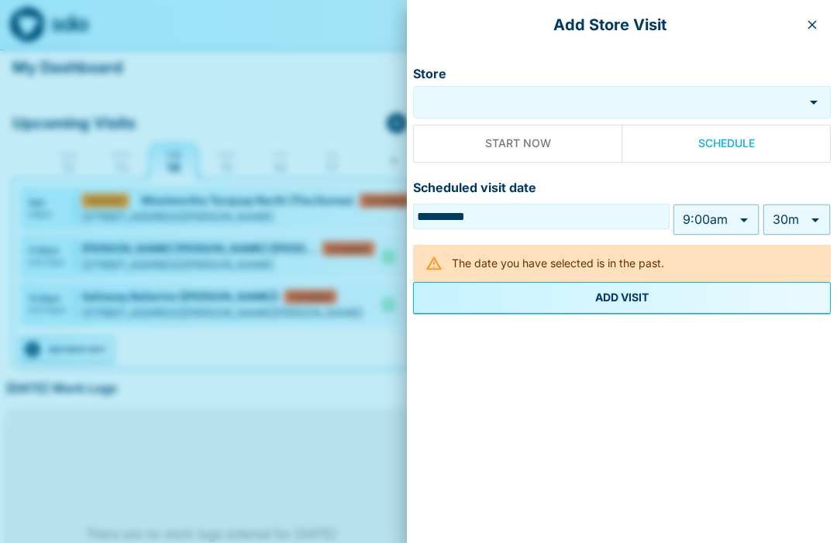
click at [576, 95] on input "Store" at bounding box center [608, 103] width 383 height 18
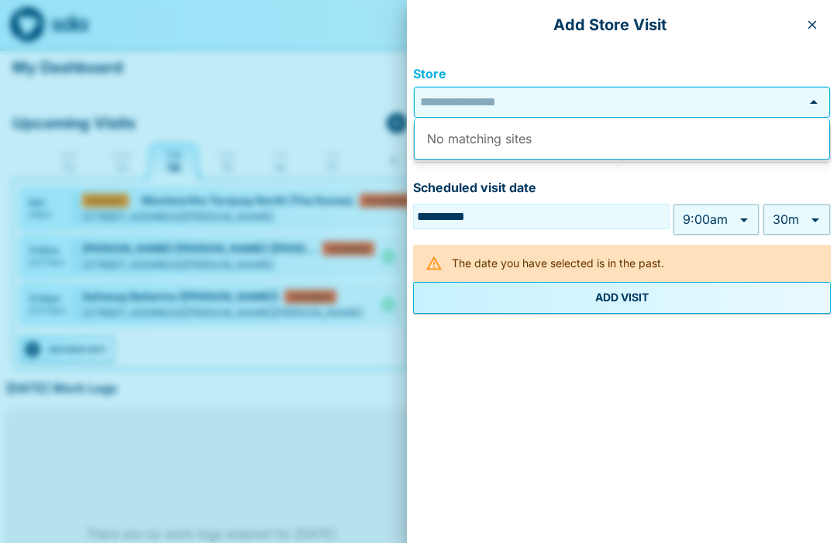
scroll to position [0, 0]
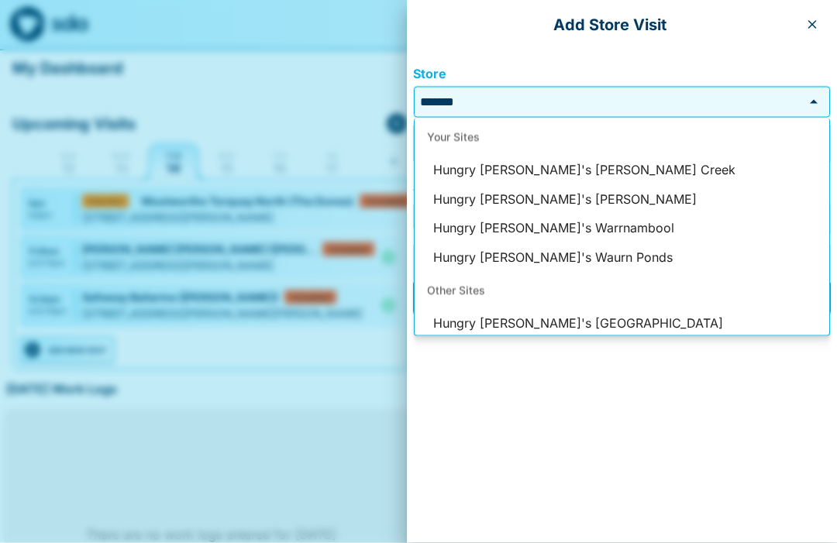
click at [560, 197] on li "Hungry [PERSON_NAME]'s [PERSON_NAME]" at bounding box center [622, 199] width 415 height 29
type input "**********"
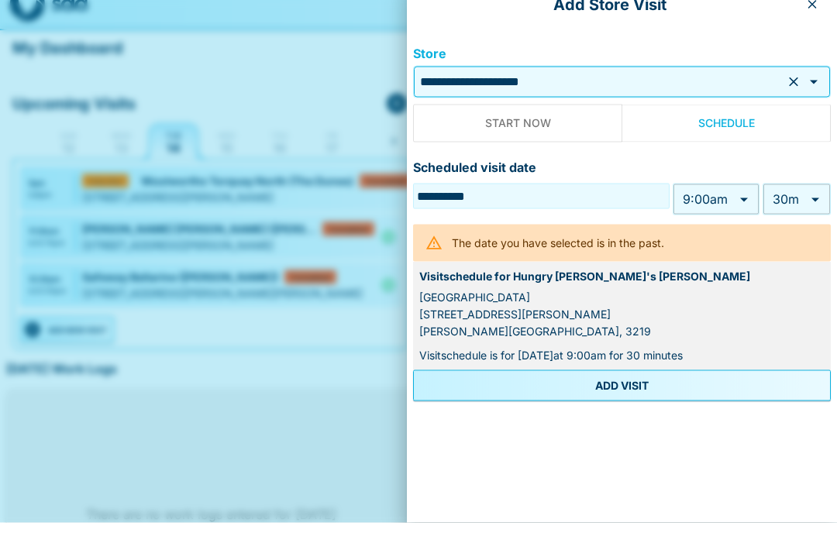
click at [745, 202] on body "**********" at bounding box center [418, 338] width 837 height 676
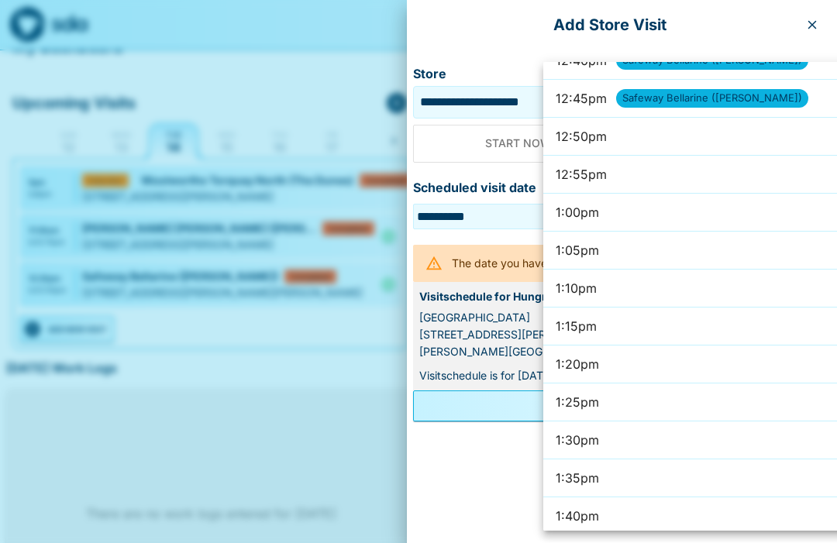
scroll to position [5770, 0]
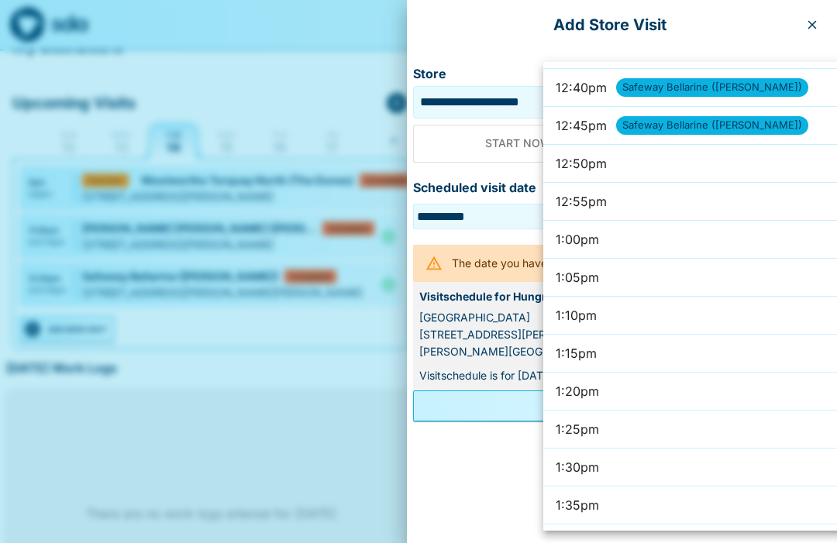
click at [674, 349] on li "1:15pm" at bounding box center [723, 354] width 360 height 38
type input "******"
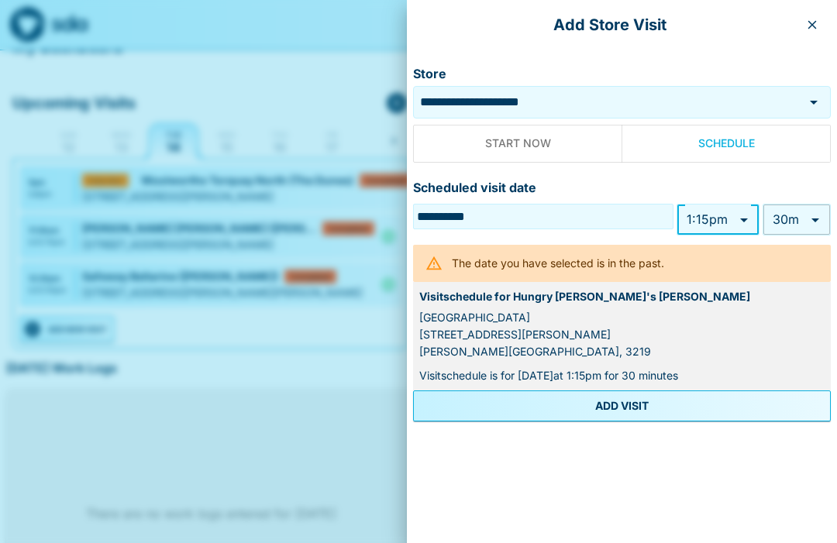
click at [743, 219] on body "**********" at bounding box center [418, 317] width 837 height 676
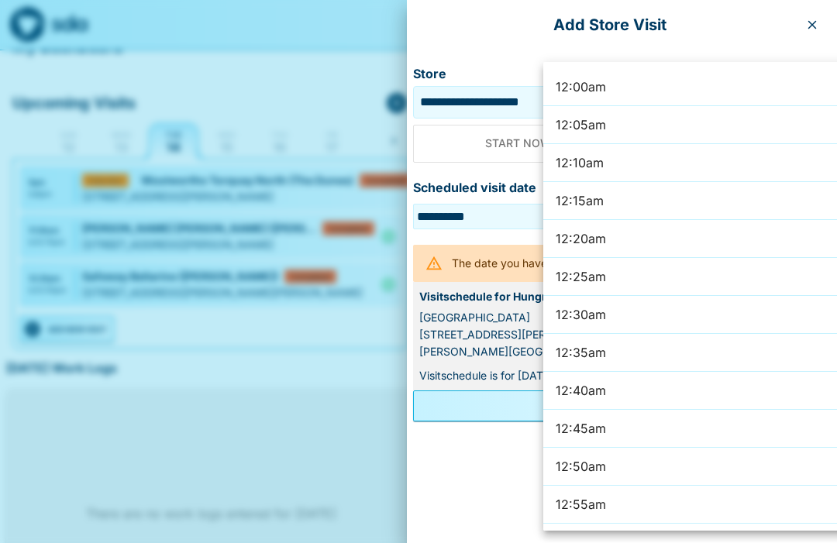
scroll to position [5802, 0]
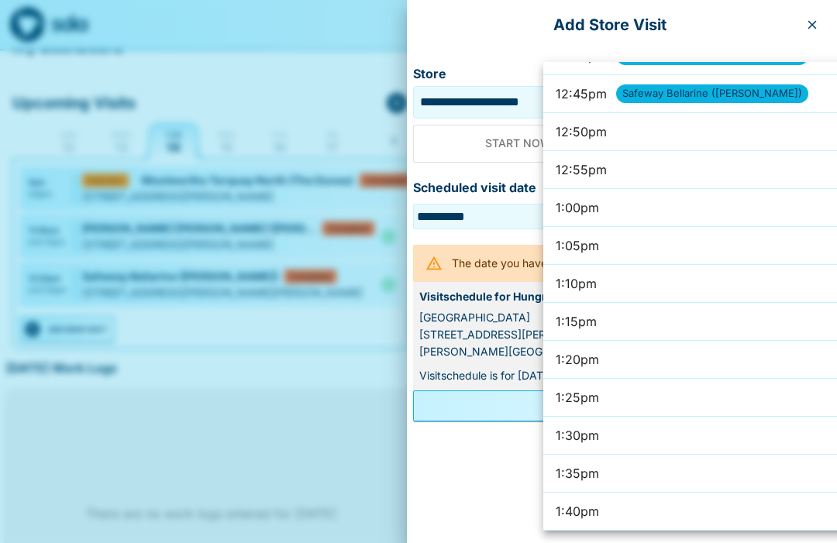
click at [808, 17] on div at bounding box center [418, 271] width 837 height 543
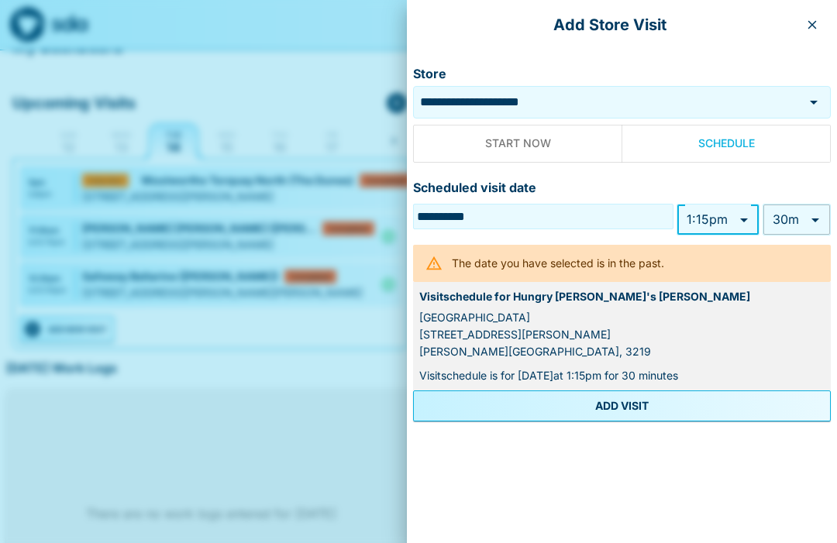
click at [812, 29] on icon "button" at bounding box center [812, 25] width 12 height 12
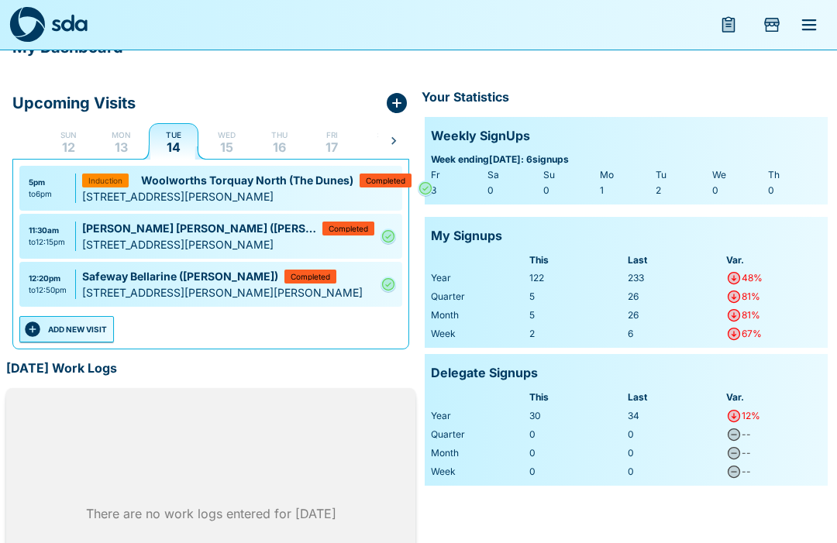
click at [81, 327] on button "ADD NEW VISIT" at bounding box center [66, 329] width 95 height 26
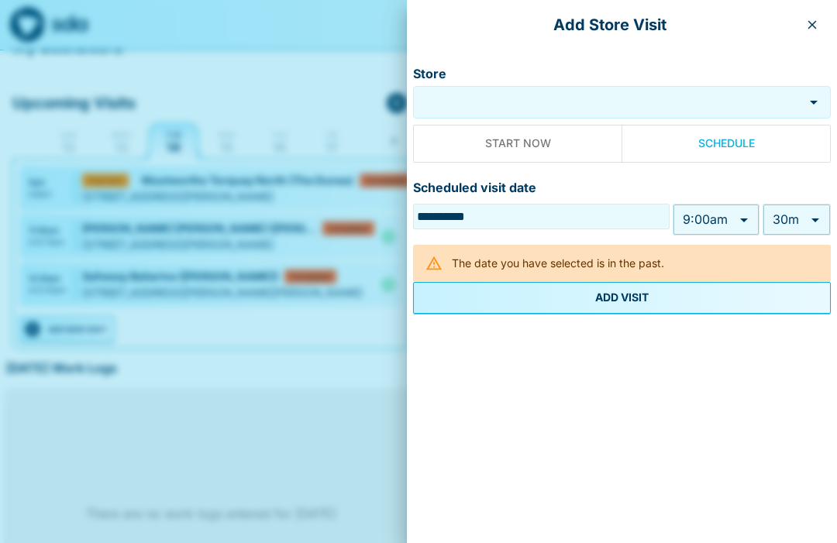
click at [602, 108] on input "Store" at bounding box center [608, 103] width 383 height 18
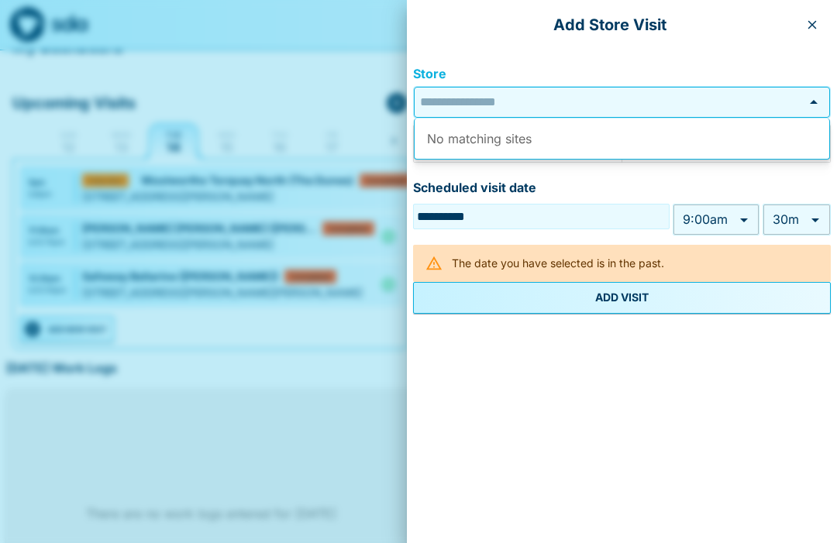
scroll to position [20, 0]
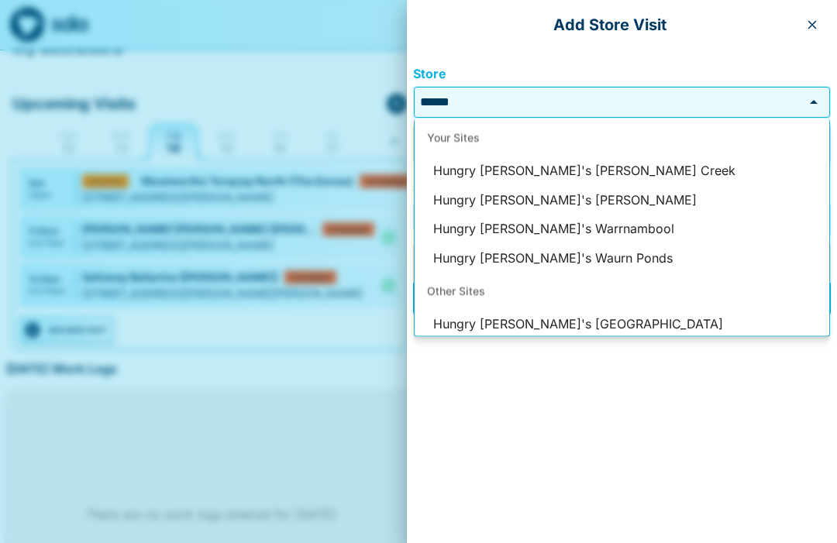
click at [563, 195] on li "Hungry [PERSON_NAME]'s [PERSON_NAME]" at bounding box center [622, 199] width 415 height 29
type input "**********"
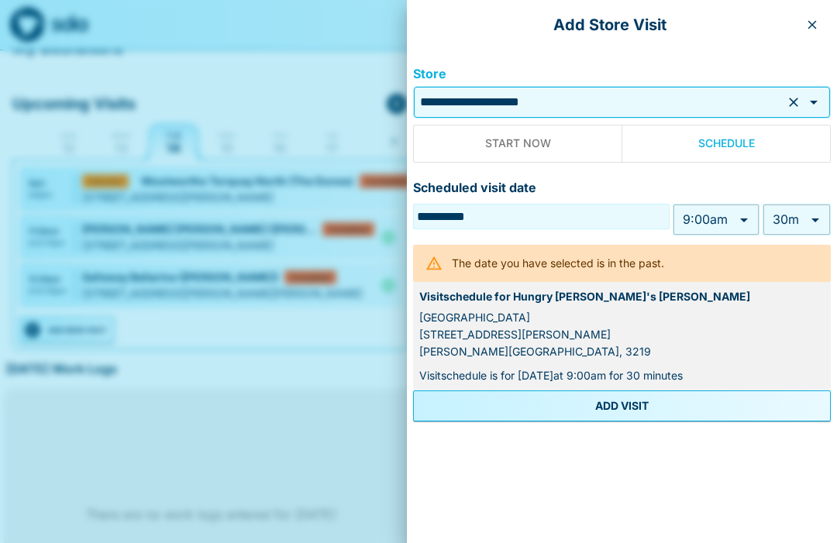
click at [743, 222] on body "**********" at bounding box center [418, 318] width 837 height 676
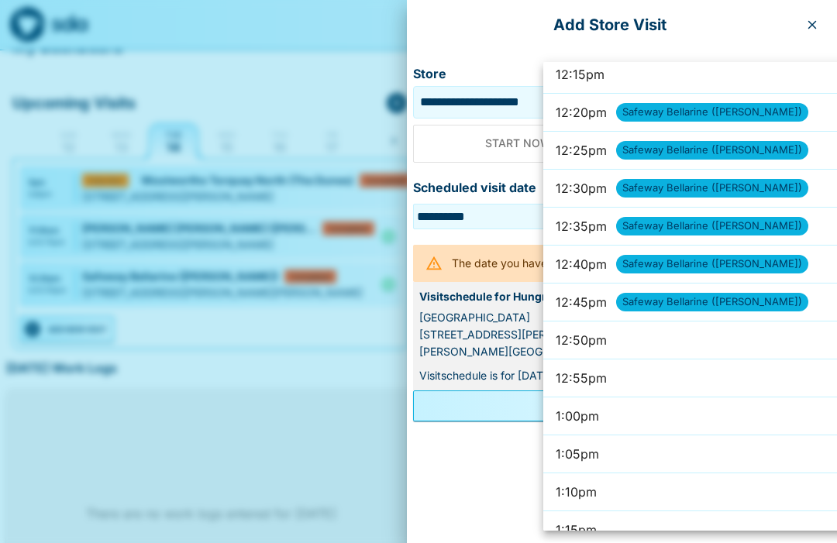
scroll to position [5589, 0]
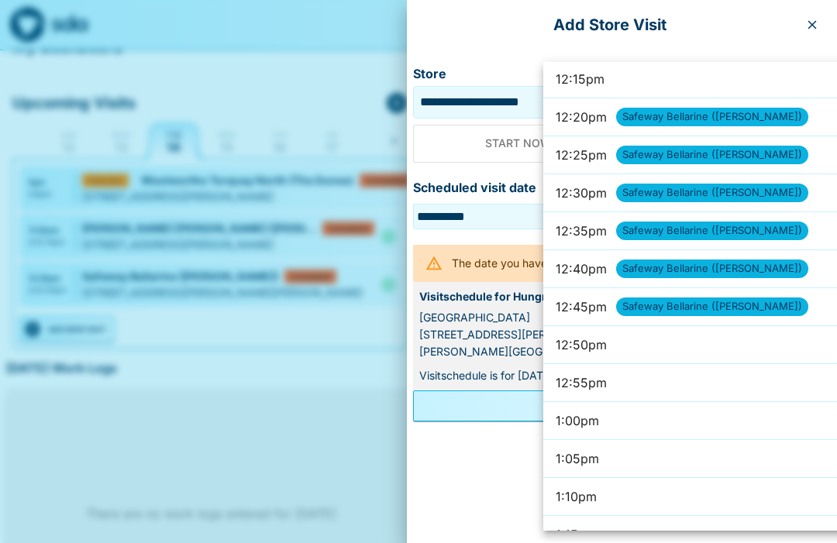
click at [667, 419] on li "1:00pm" at bounding box center [723, 421] width 360 height 38
type input "******"
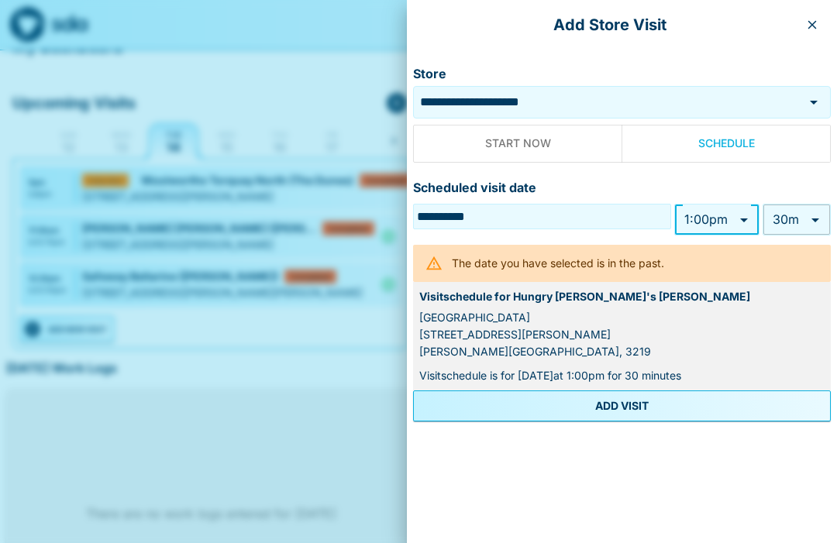
click at [636, 403] on button "ADD VISIT" at bounding box center [622, 406] width 418 height 31
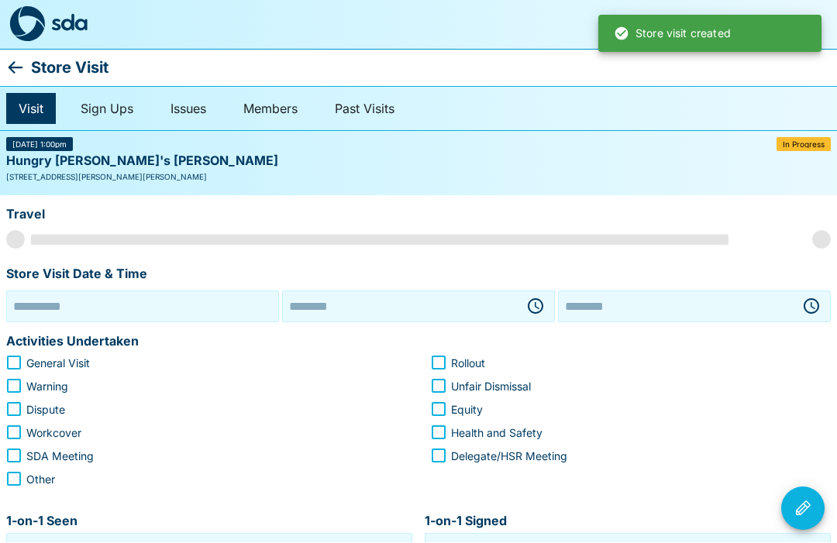
type input "**********"
type input "********"
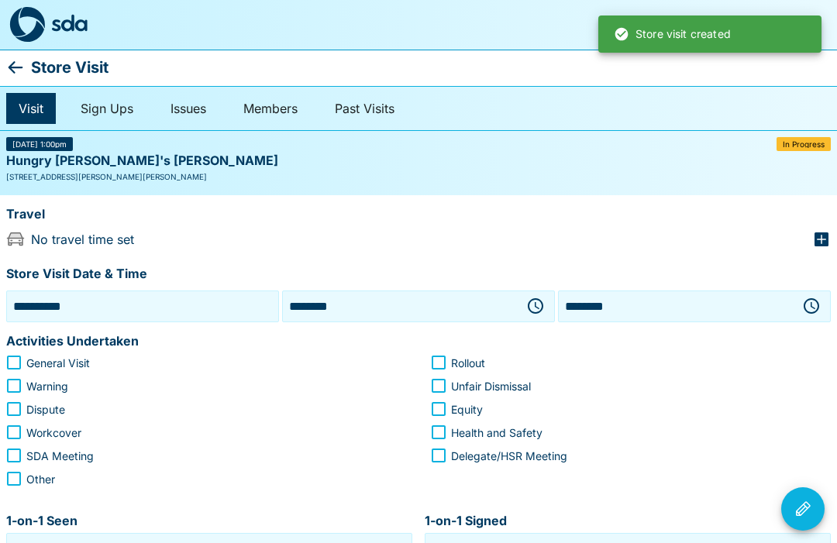
click at [823, 239] on icon "button" at bounding box center [821, 239] width 14 height 14
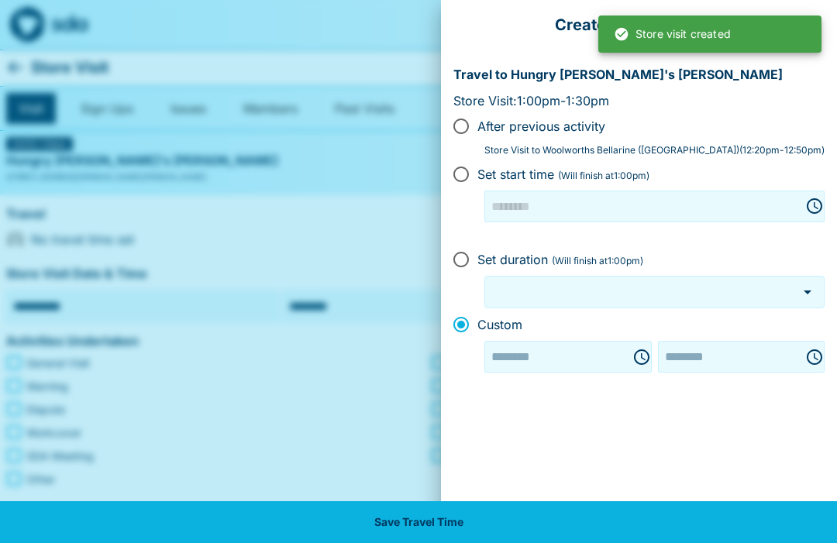
type input "********"
type input "***"
type input "********"
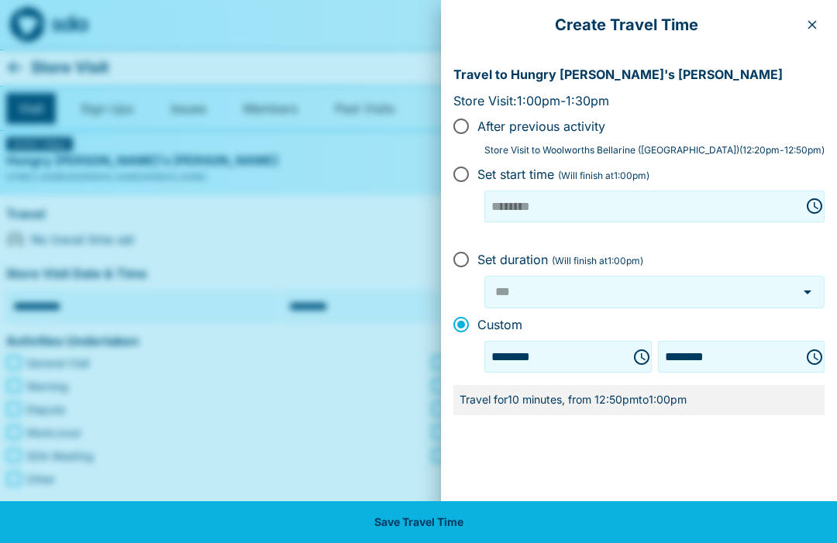
click at [421, 514] on button "Save Travel Time" at bounding box center [418, 522] width 837 height 42
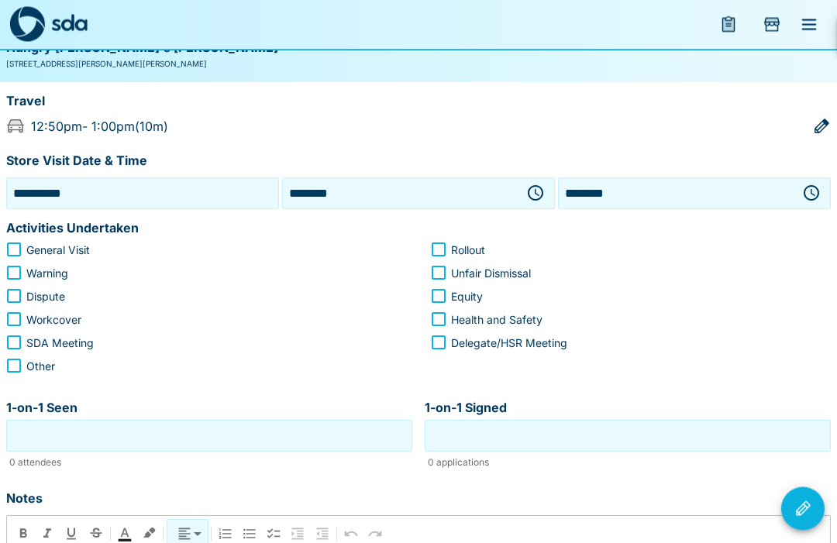
scroll to position [114, 0]
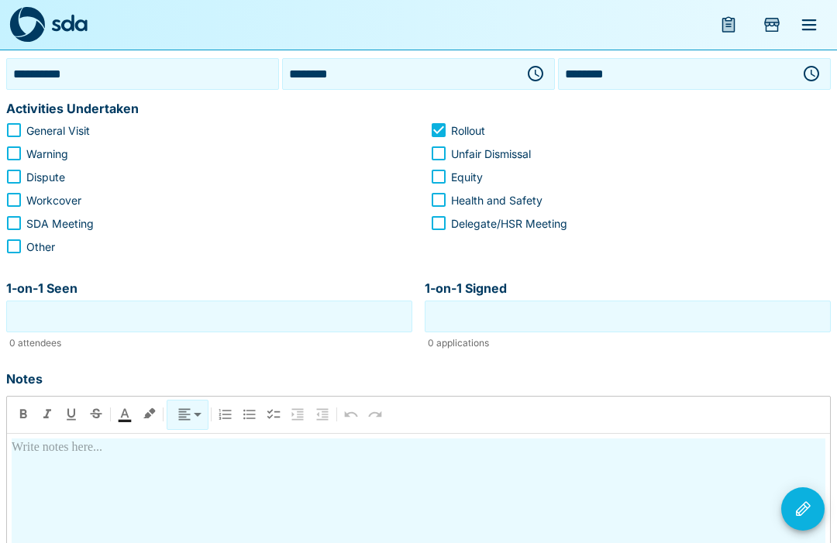
click at [238, 316] on input "1-on-1 Seen" at bounding box center [209, 317] width 398 height 24
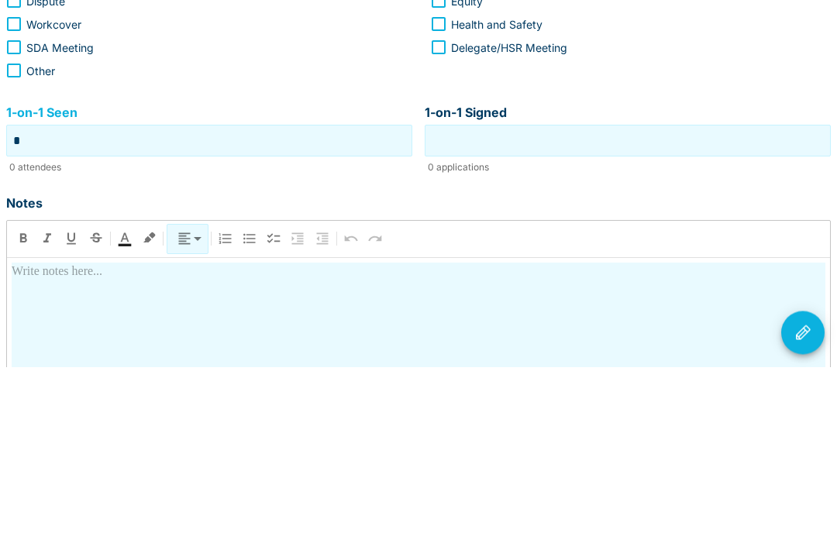
type input "*"
click at [665, 305] on input "1-on-1 Signed" at bounding box center [627, 317] width 398 height 24
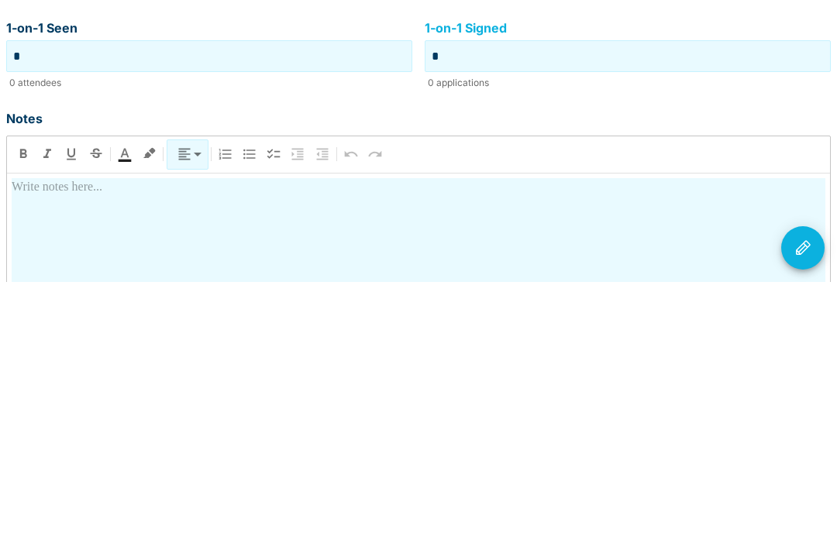
scroll to position [244, 0]
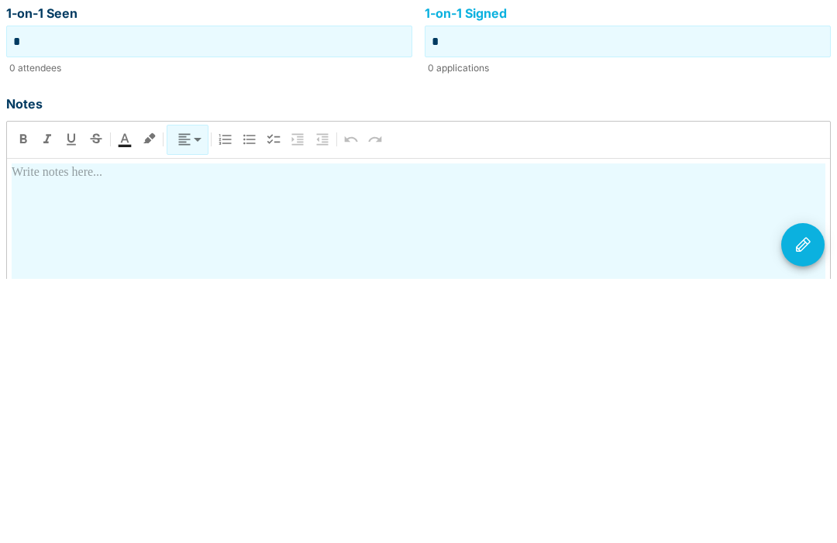
type input "*"
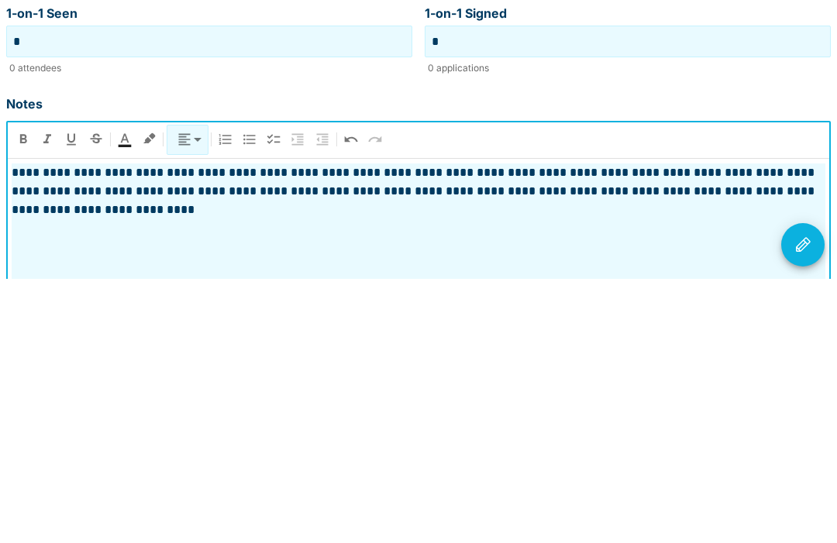
click at [807, 500] on icon "Visit Actions" at bounding box center [802, 509] width 19 height 19
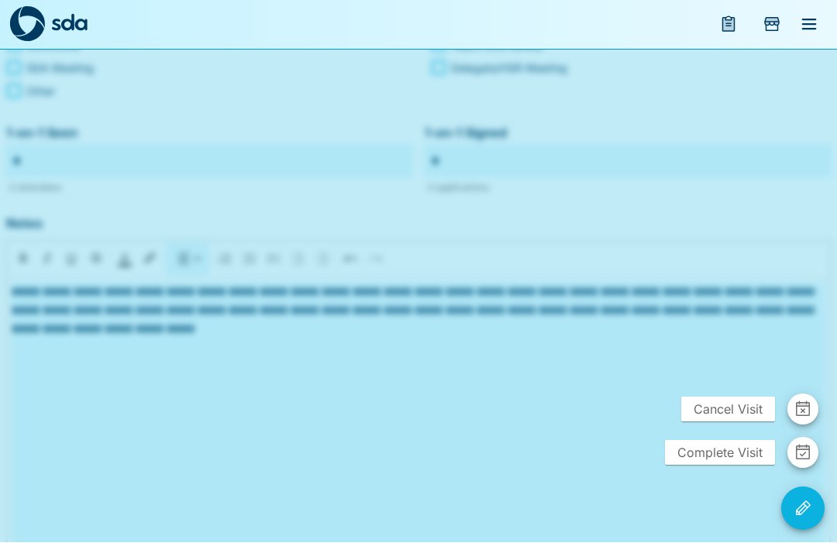
click at [736, 466] on span "Complete Visit" at bounding box center [720, 453] width 110 height 25
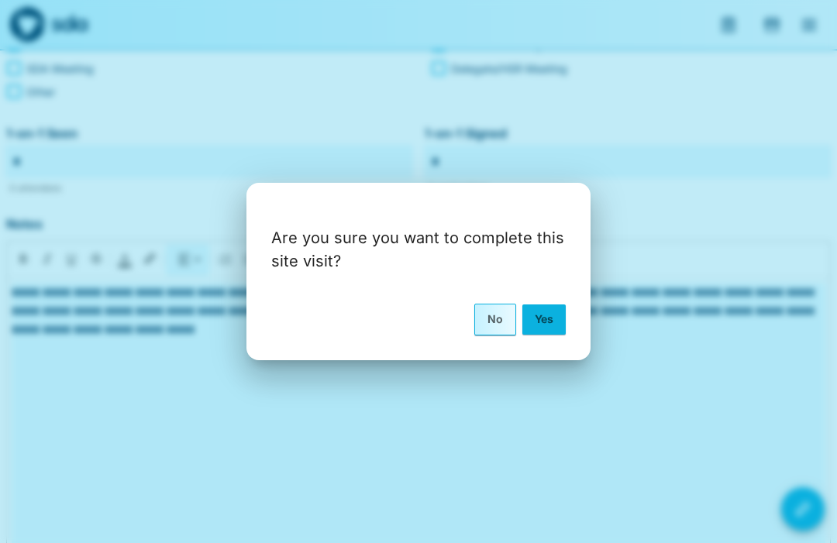
click at [542, 334] on button "Yes" at bounding box center [543, 319] width 43 height 29
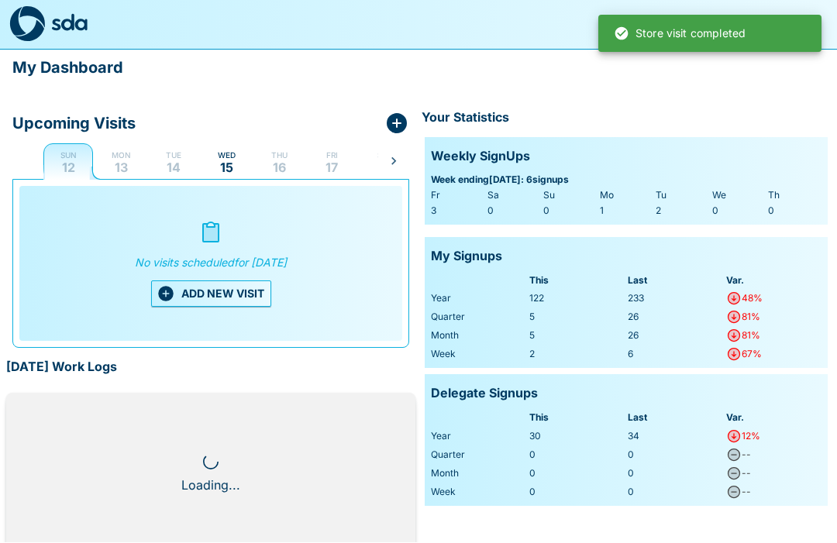
scroll to position [1, 0]
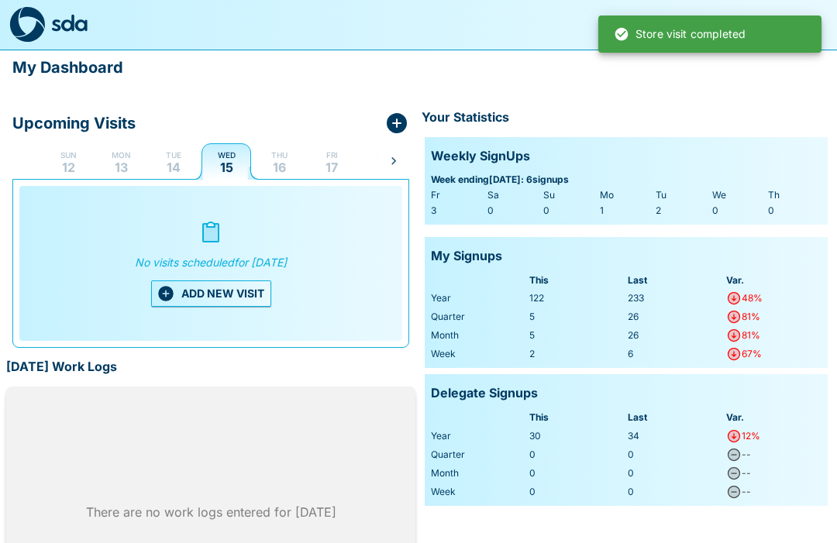
click at [177, 166] on p "14" at bounding box center [174, 167] width 14 height 12
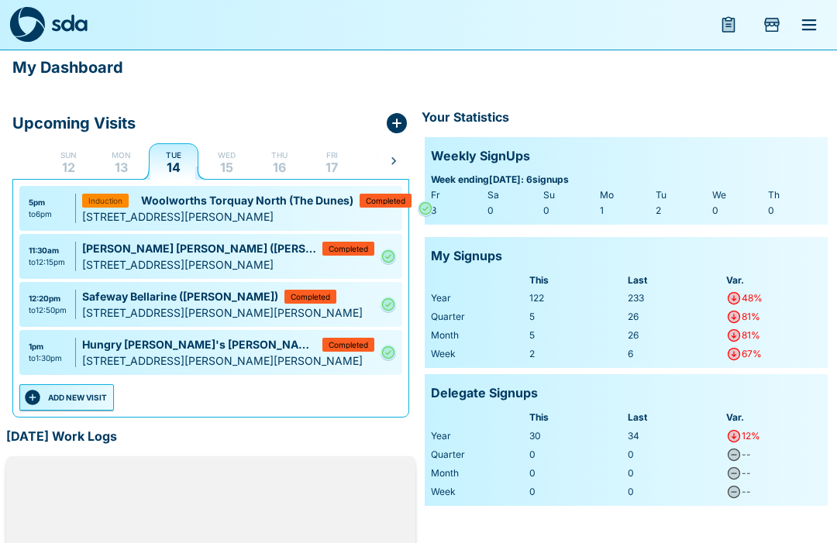
click at [83, 396] on button "ADD NEW VISIT" at bounding box center [66, 397] width 95 height 26
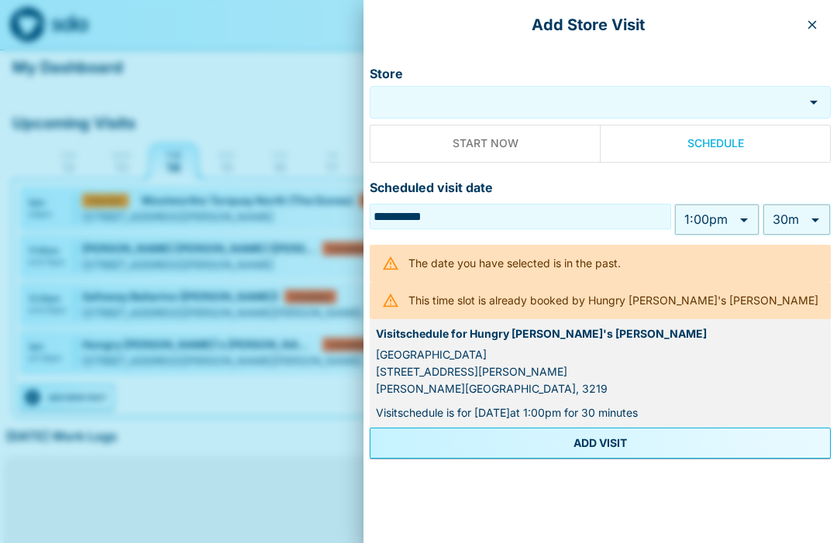
type input "******"
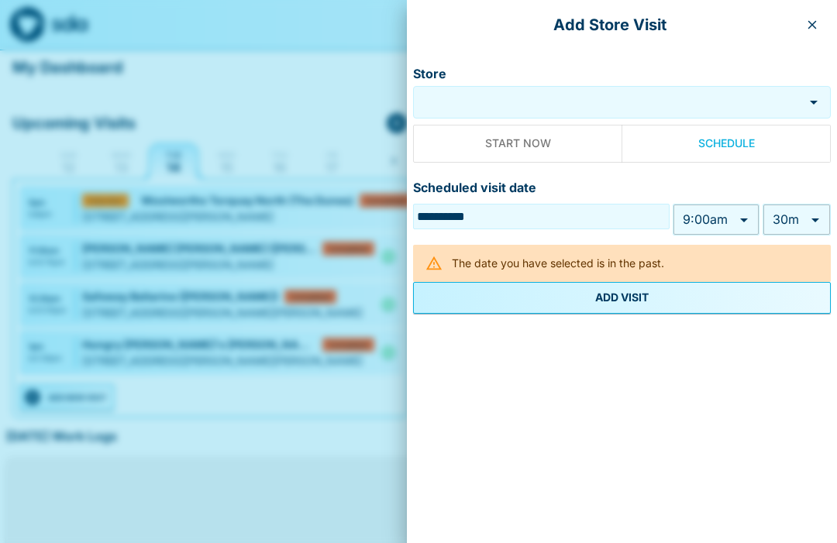
click at [550, 106] on input "Store" at bounding box center [608, 103] width 383 height 18
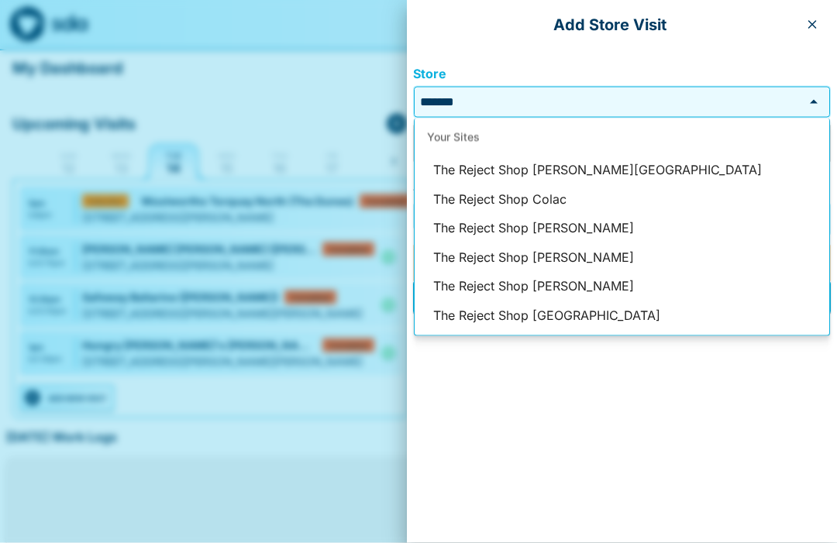
click at [611, 163] on li "The Reject Shop [PERSON_NAME][GEOGRAPHIC_DATA]" at bounding box center [622, 170] width 415 height 29
type input "**********"
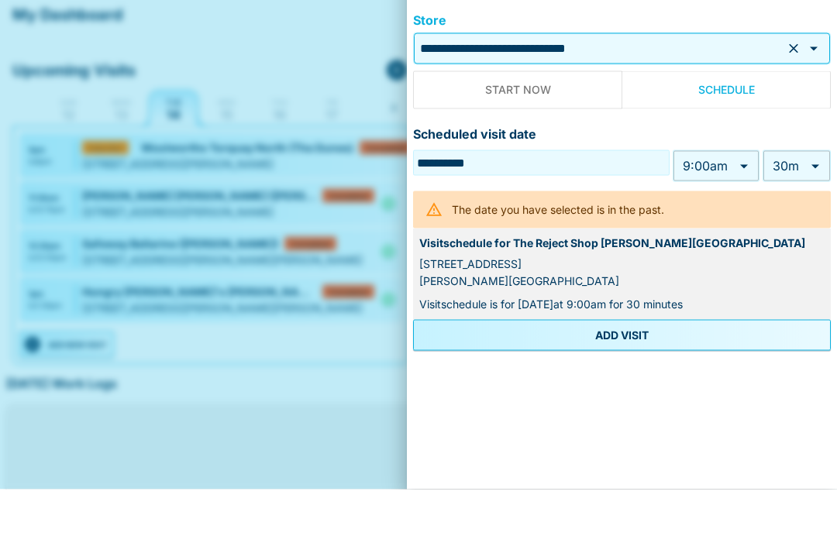
click at [745, 169] on body "My Dashboard Upcoming Visits Sun 12 Mon 13 Tue 14 Wed 15 Thu 16 Fri 17 Sat 18 S…" at bounding box center [418, 362] width 837 height 724
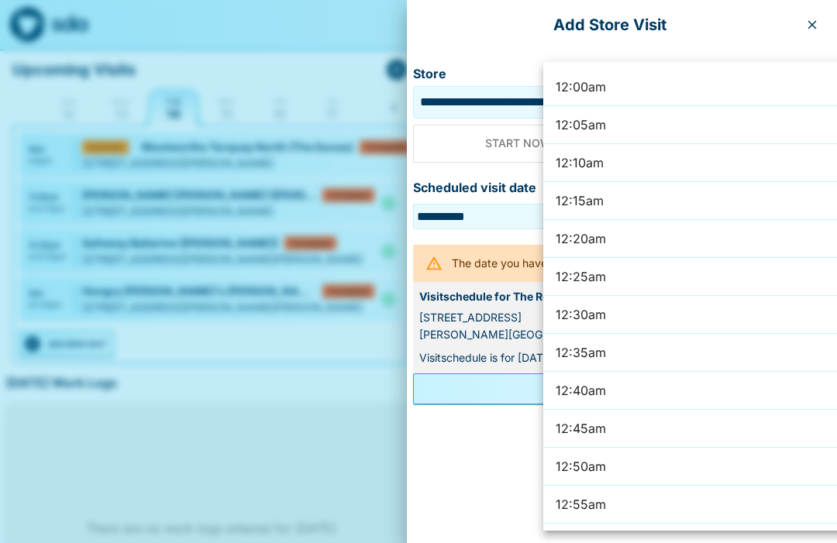
scroll to position [3866, 0]
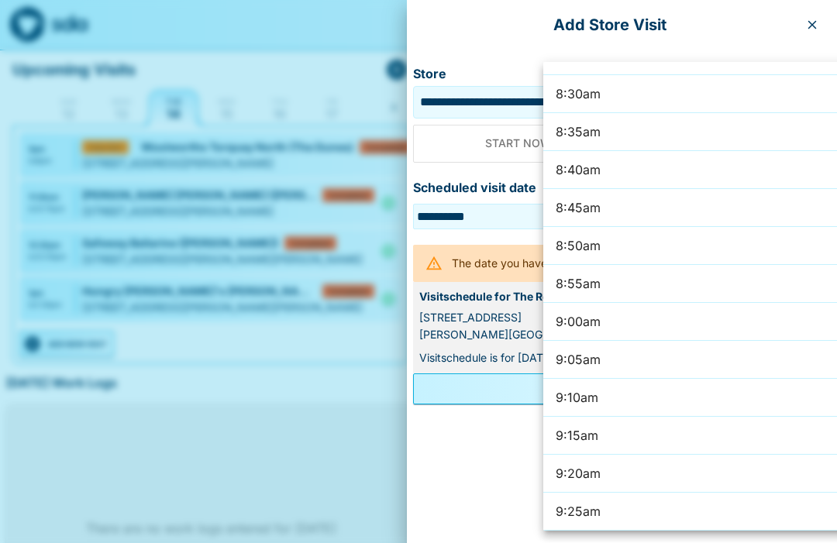
click at [819, 27] on div at bounding box center [418, 271] width 837 height 543
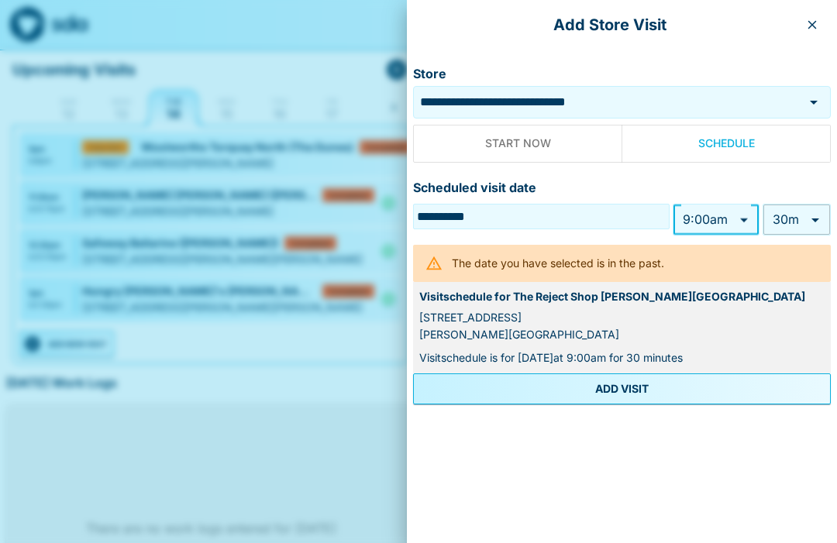
click at [814, 22] on icon "button" at bounding box center [812, 25] width 12 height 12
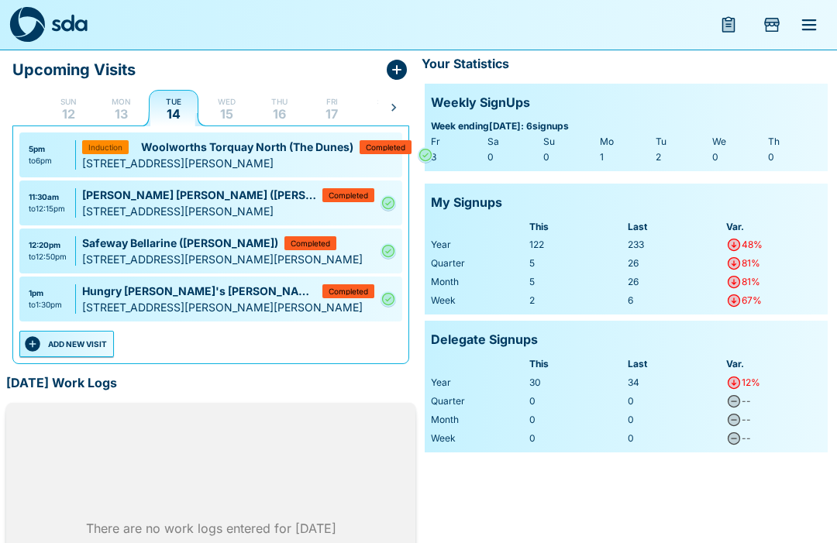
click at [83, 346] on button "ADD NEW VISIT" at bounding box center [66, 344] width 95 height 26
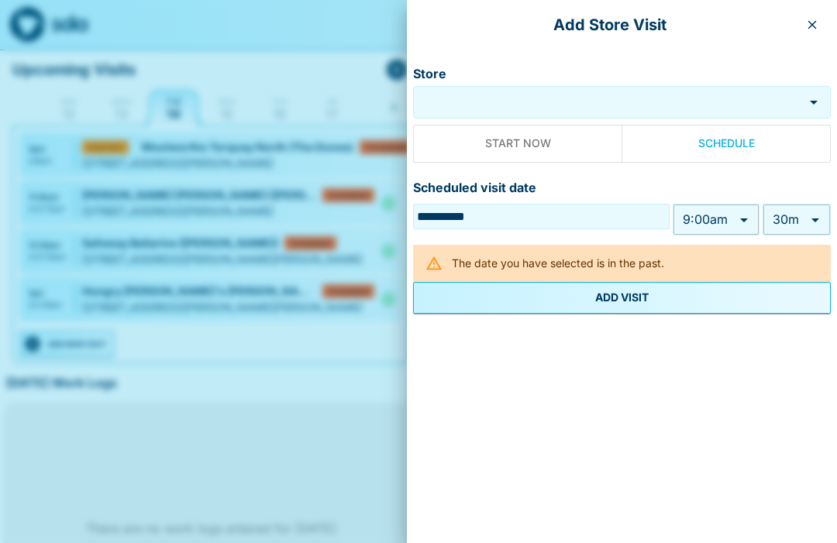
click at [573, 98] on input "Store" at bounding box center [608, 103] width 383 height 18
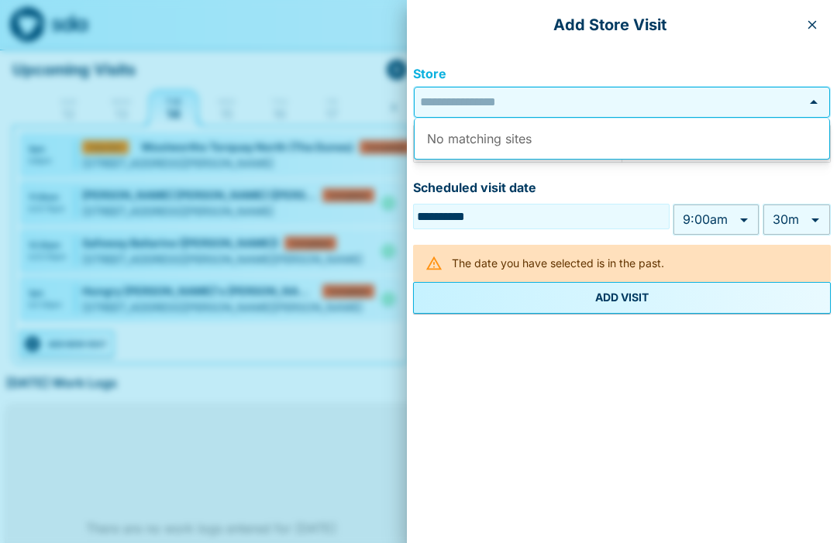
scroll to position [53, 0]
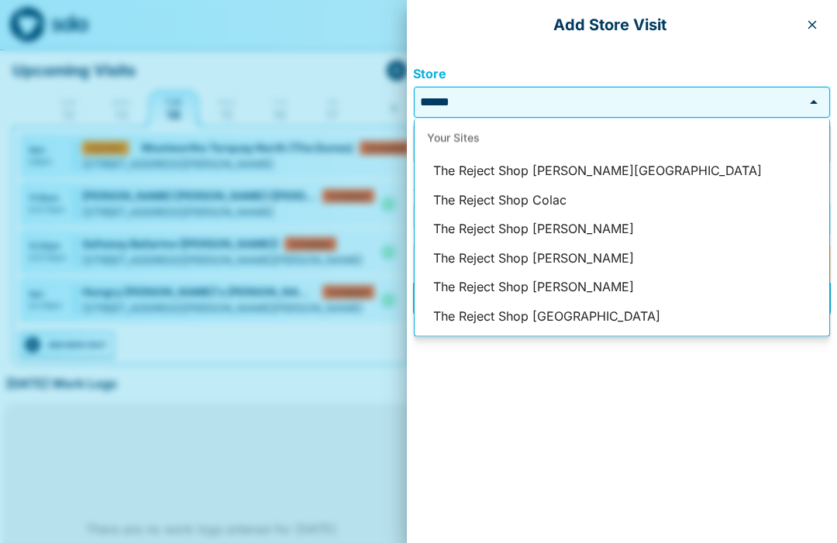
click at [611, 170] on li "The Reject Shop [PERSON_NAME][GEOGRAPHIC_DATA]" at bounding box center [622, 171] width 415 height 29
type input "**********"
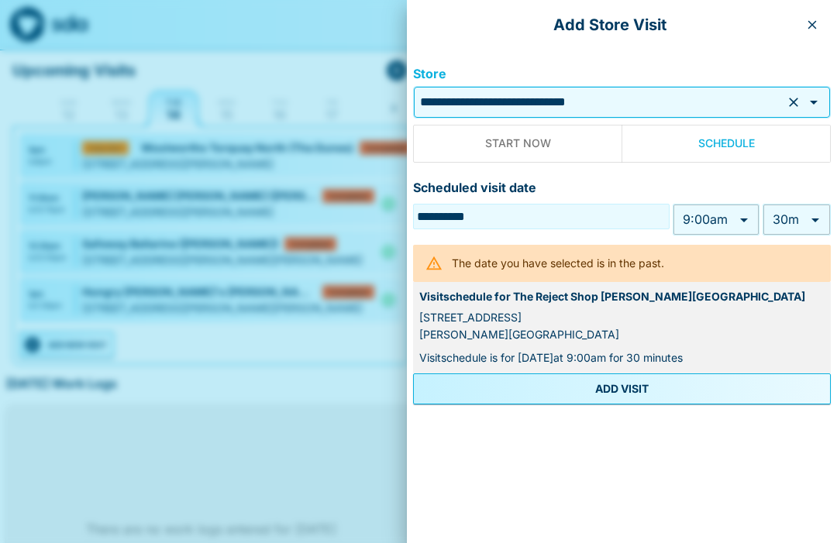
click at [745, 218] on body "My Dashboard Upcoming Visits Sun 12 Mon 13 Tue 14 Wed 15 Thu 16 Fri 17 Sat 18 S…" at bounding box center [418, 309] width 837 height 724
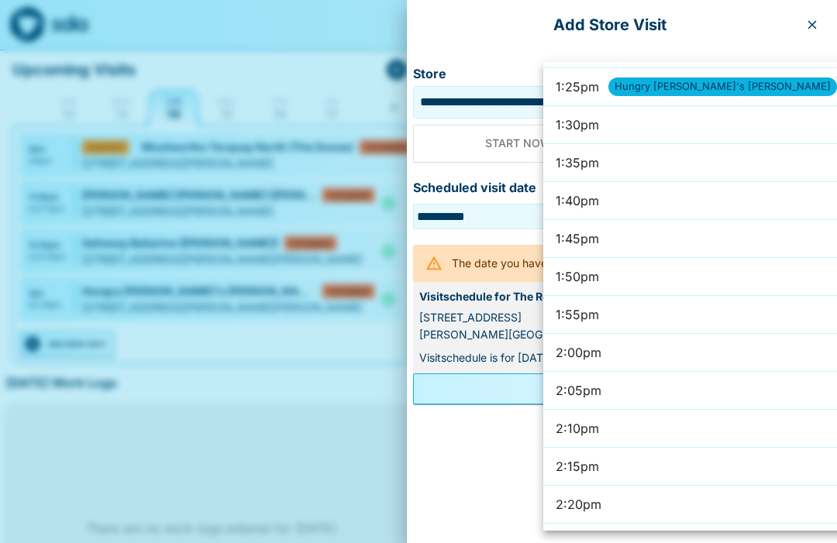
scroll to position [6101, 0]
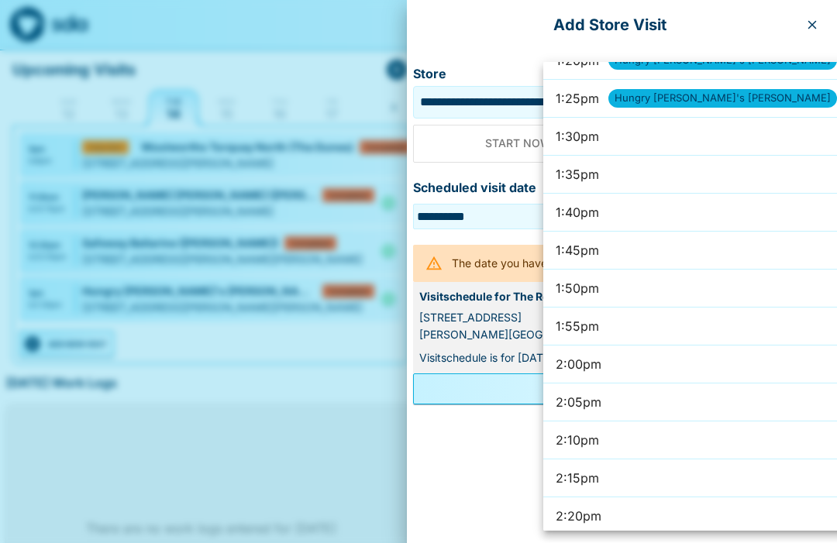
click at [680, 362] on li "2:00pm" at bounding box center [723, 365] width 360 height 38
type input "******"
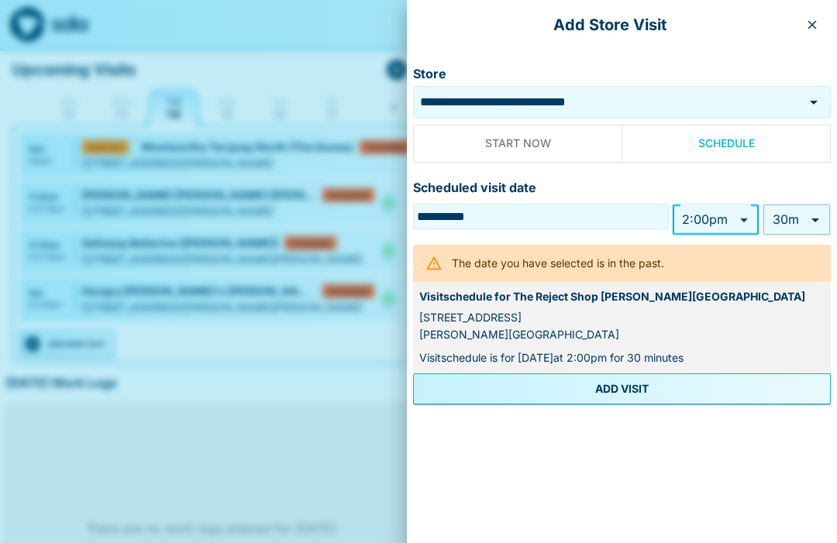
click at [654, 383] on button "ADD VISIT" at bounding box center [622, 388] width 418 height 31
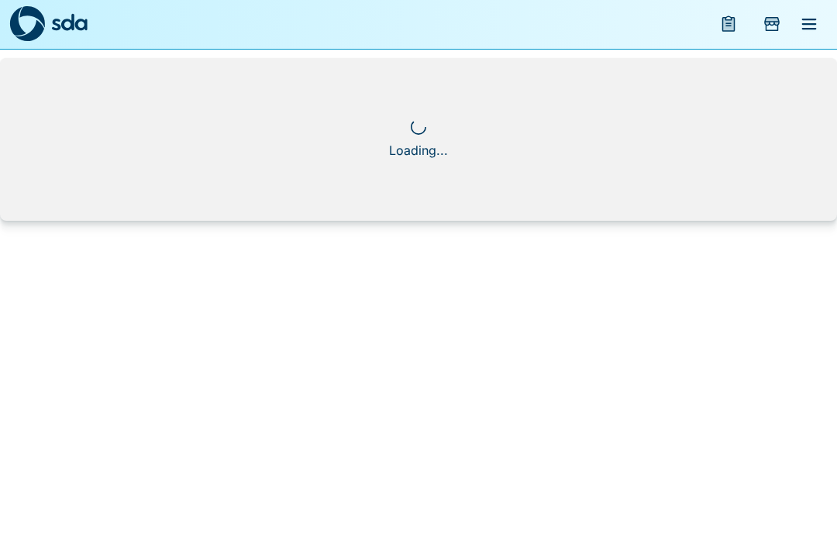
scroll to position [1, 0]
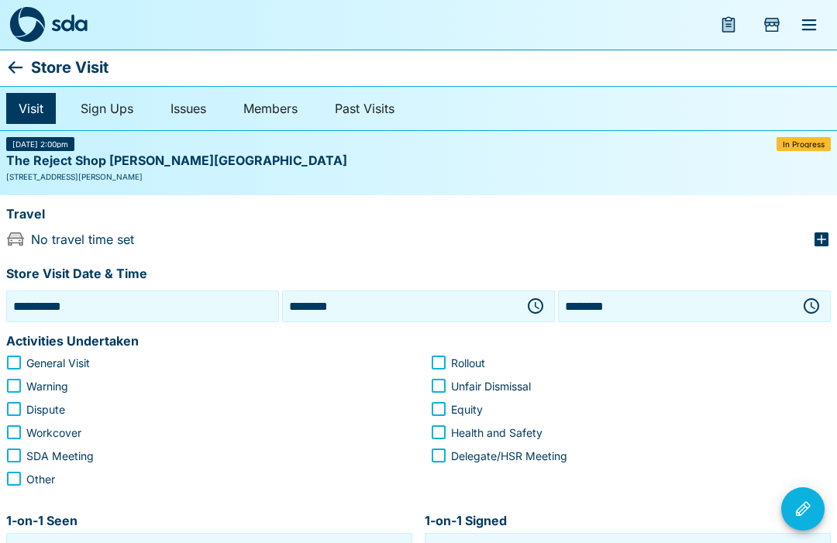
click at [821, 237] on icon "button" at bounding box center [821, 239] width 14 height 14
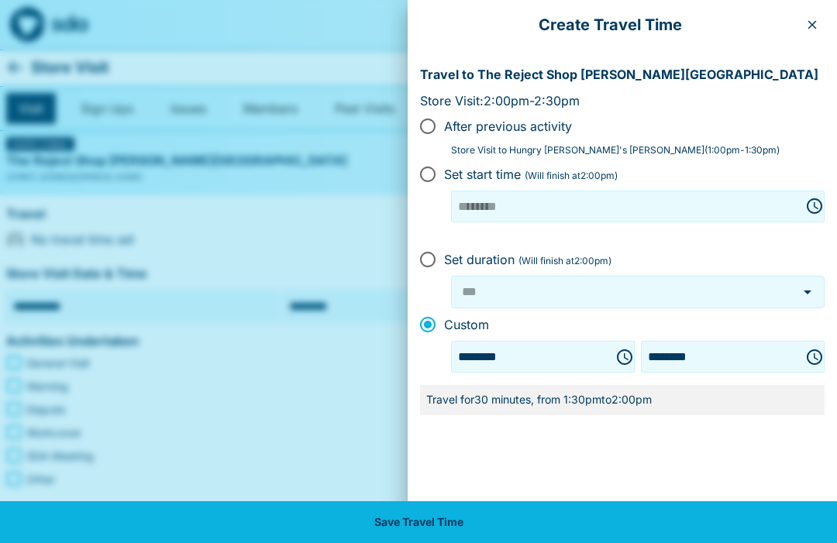
click at [430, 530] on button "Save Travel Time" at bounding box center [418, 522] width 837 height 42
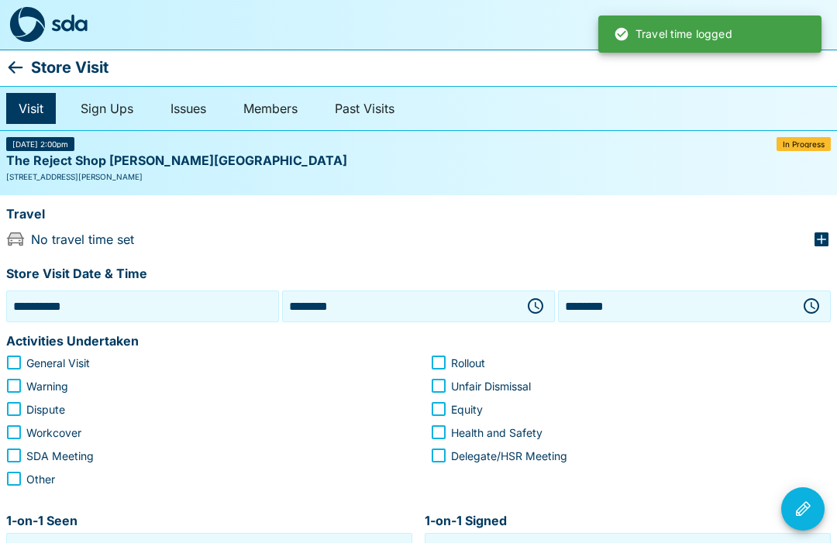
type input "***"
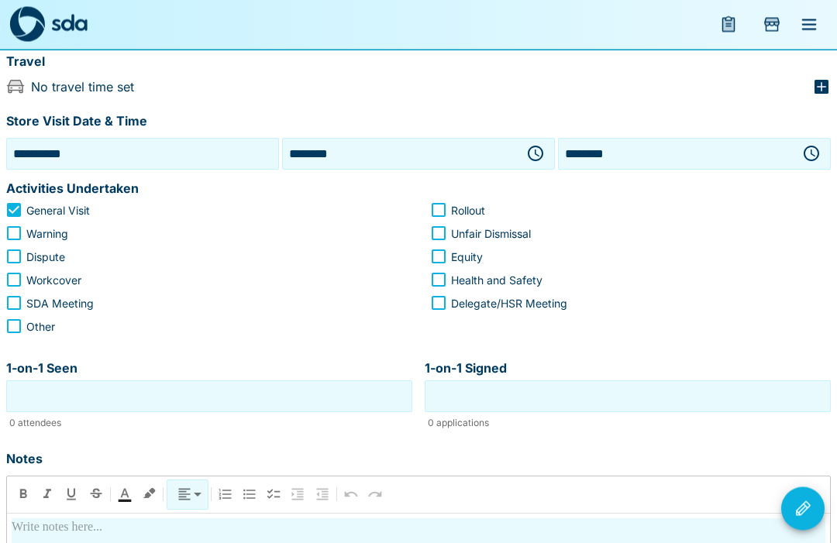
click at [208, 390] on input "1-on-1 Seen" at bounding box center [209, 397] width 398 height 24
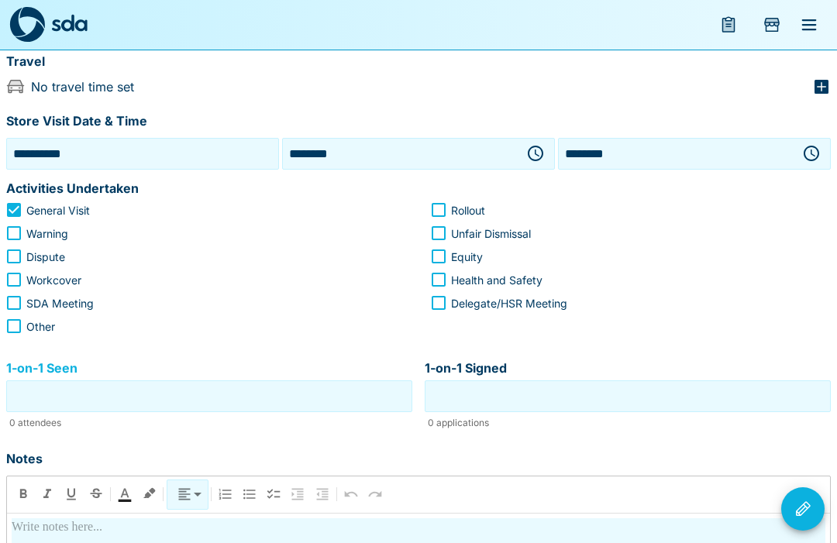
scroll to position [153, 0]
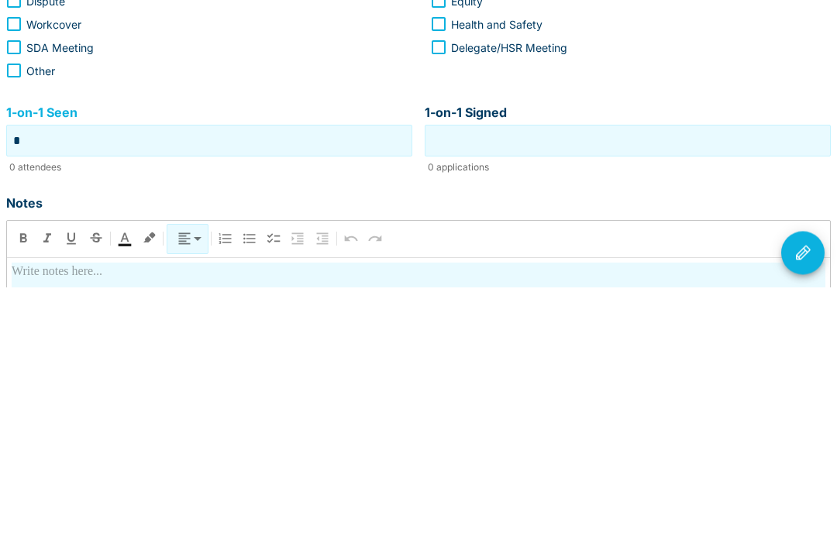
type input "*"
click at [638, 385] on input "1-on-1 Signed" at bounding box center [627, 397] width 398 height 24
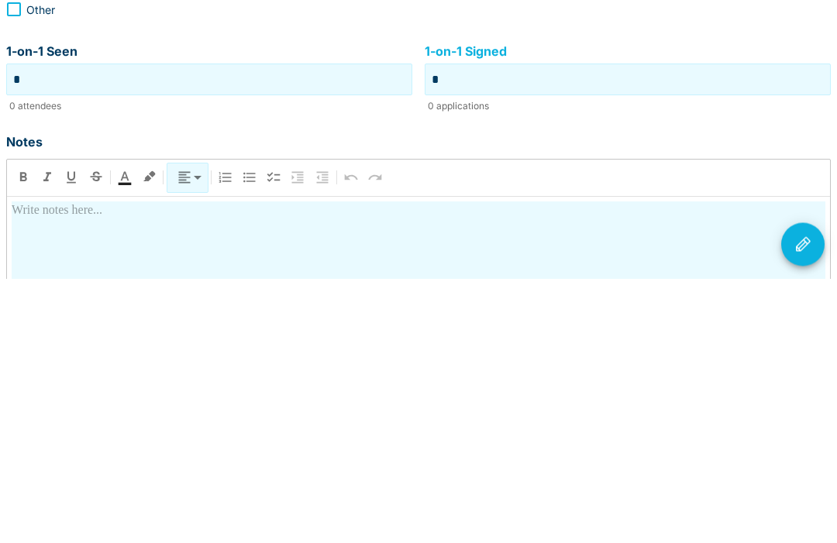
scroll to position [219, 0]
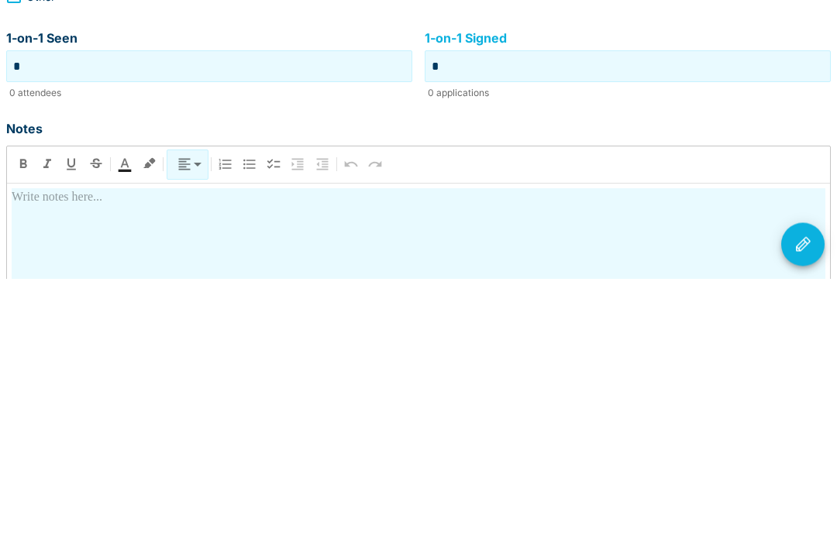
type input "*"
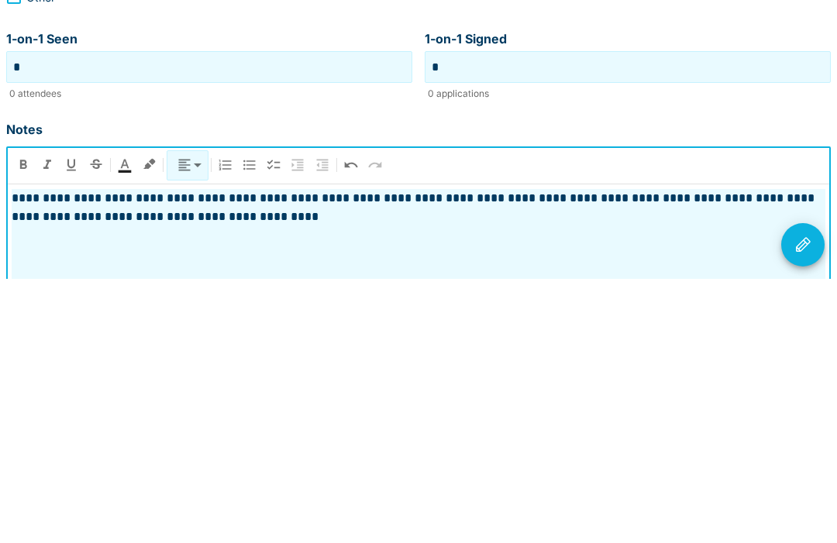
click at [810, 500] on icon "Visit Actions" at bounding box center [802, 509] width 19 height 19
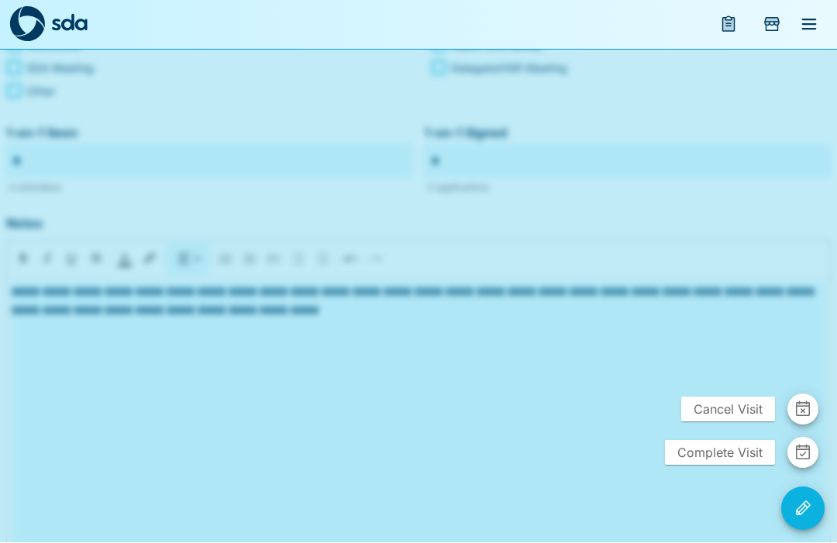
click at [737, 466] on span "Complete Visit" at bounding box center [720, 453] width 110 height 25
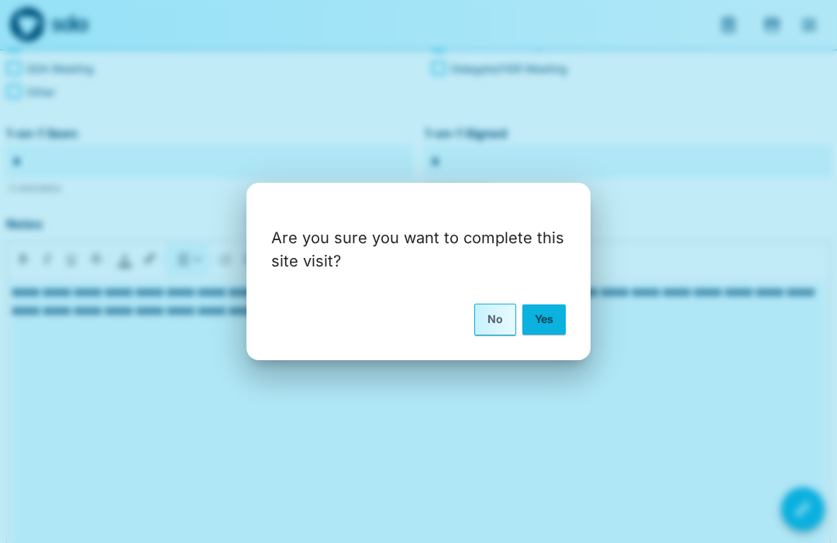
click at [546, 334] on button "Yes" at bounding box center [543, 319] width 43 height 29
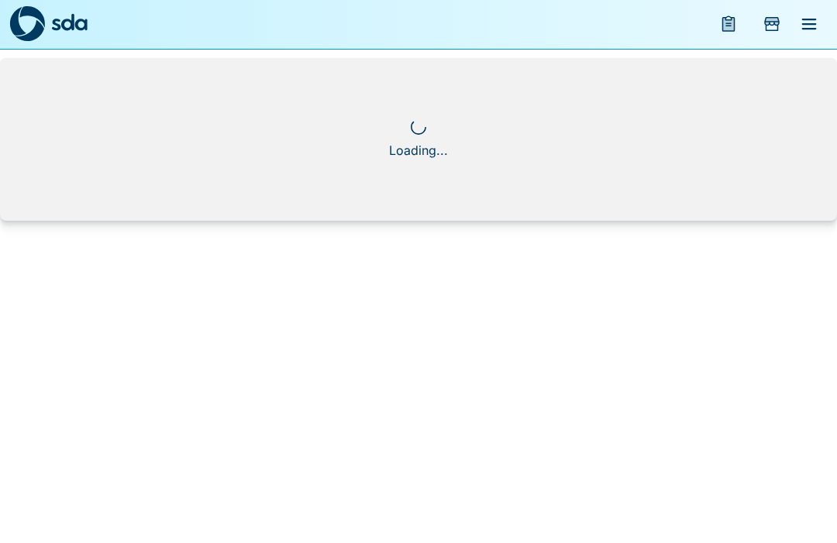
scroll to position [1, 0]
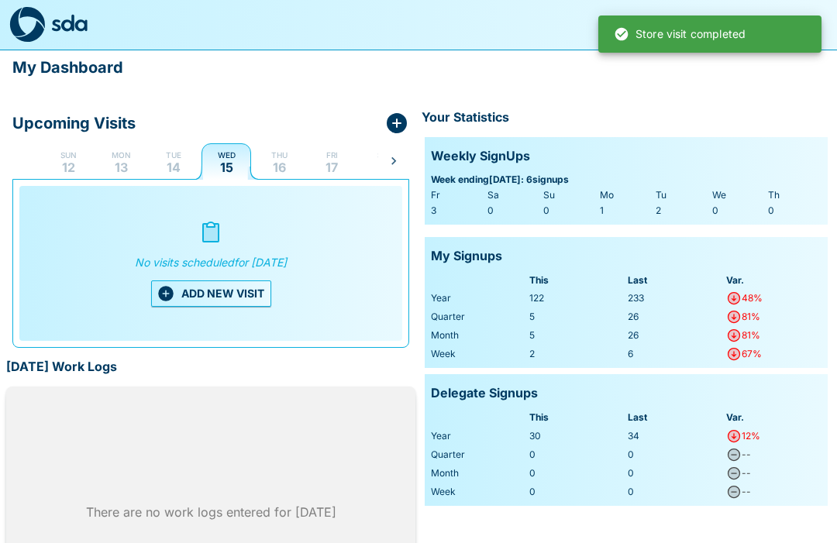
click at [181, 157] on button "Tue 14" at bounding box center [174, 161] width 50 height 37
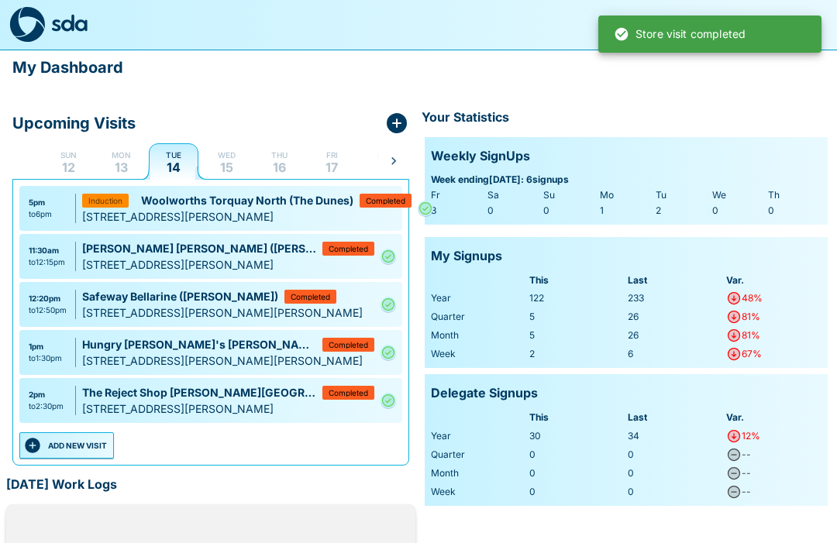
click at [93, 443] on button "ADD NEW VISIT" at bounding box center [66, 445] width 95 height 26
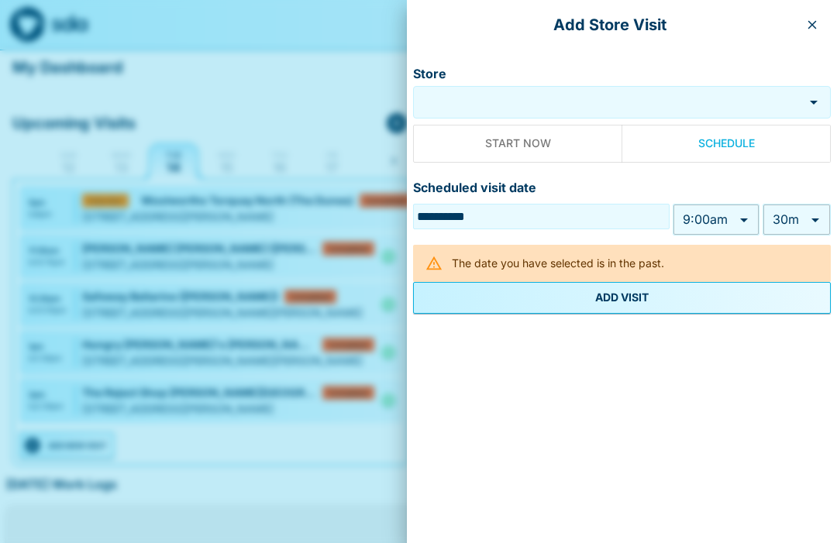
click at [564, 102] on input "Store" at bounding box center [608, 103] width 383 height 18
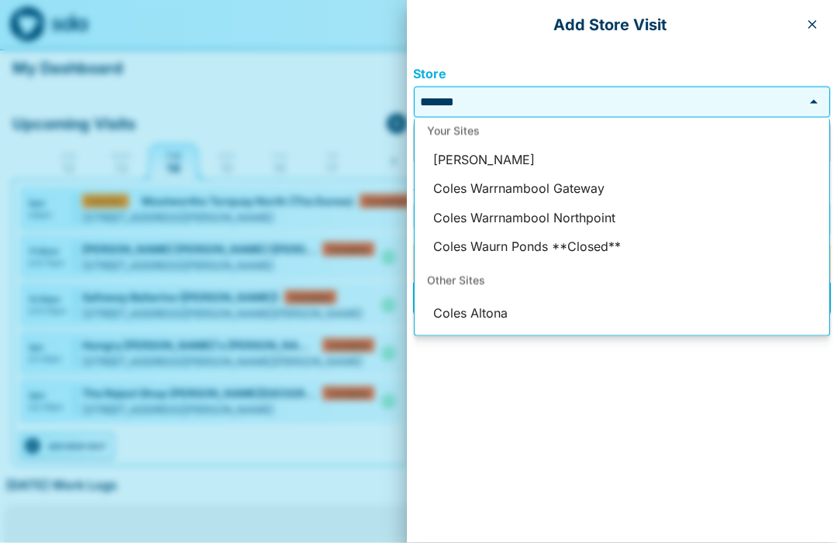
scroll to position [0, 0]
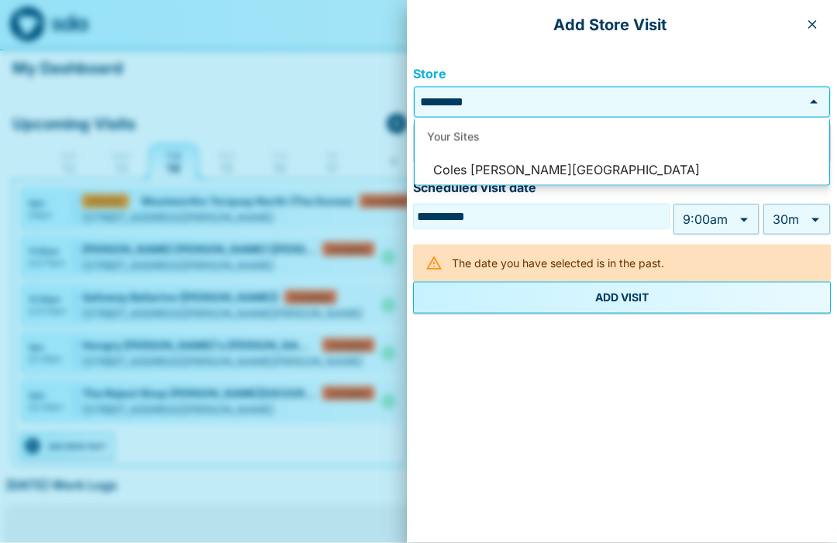
click at [559, 170] on li "Coles [PERSON_NAME][GEOGRAPHIC_DATA]" at bounding box center [622, 170] width 415 height 29
type input "**********"
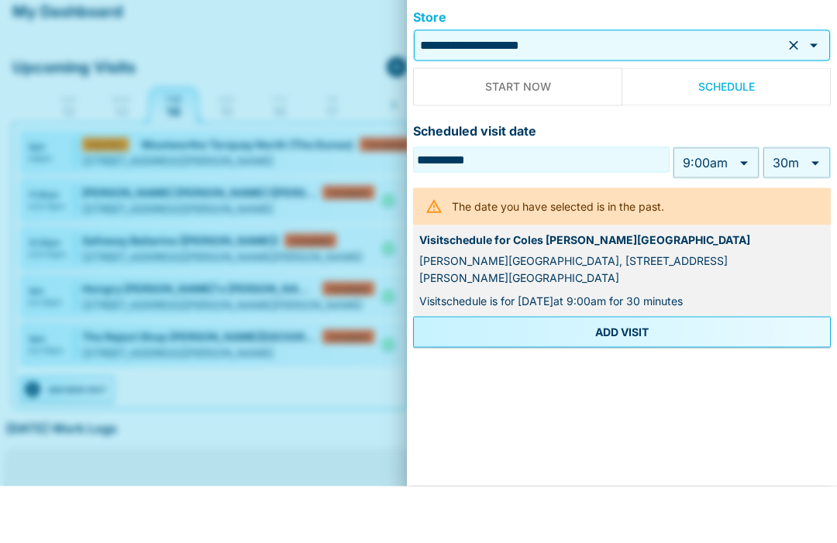
click at [746, 163] on body "My Dashboard Upcoming Visits Sun 12 Mon 13 Tue 14 Wed 15 Thu 16 Fri 17 Sat 18 S…" at bounding box center [418, 386] width 837 height 772
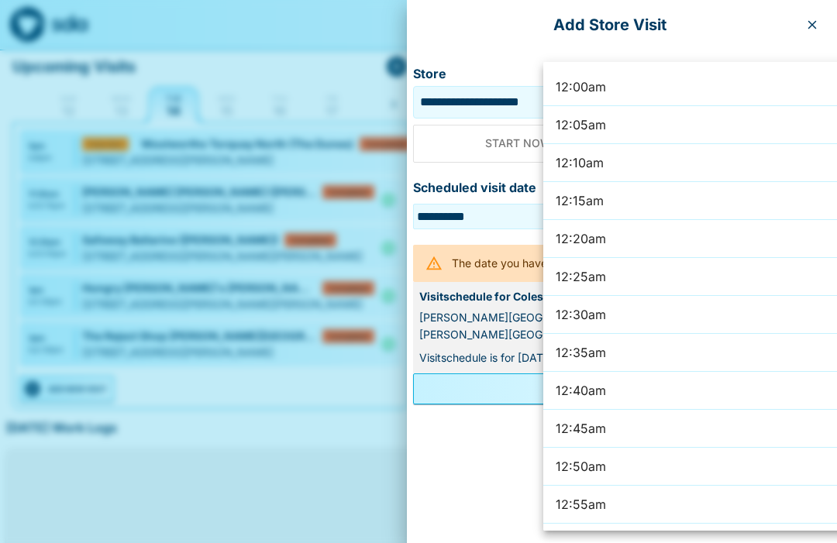
scroll to position [3866, 0]
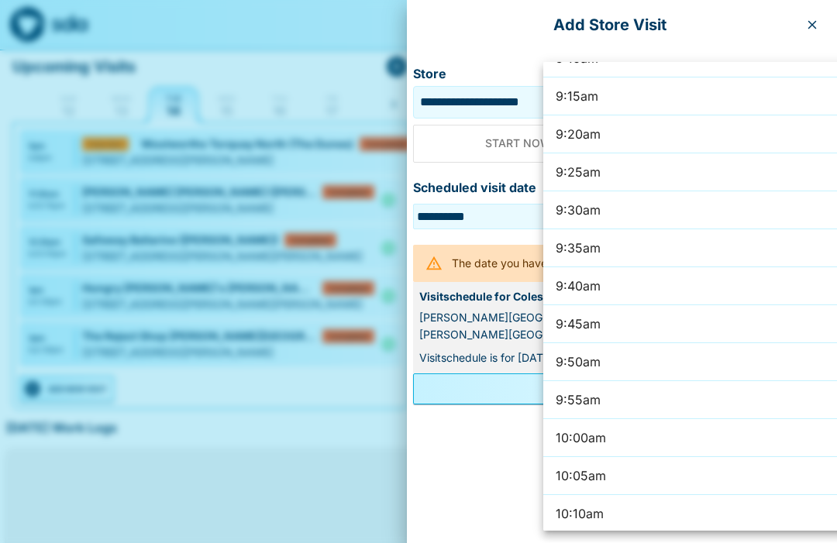
click at [827, 22] on div at bounding box center [418, 271] width 837 height 543
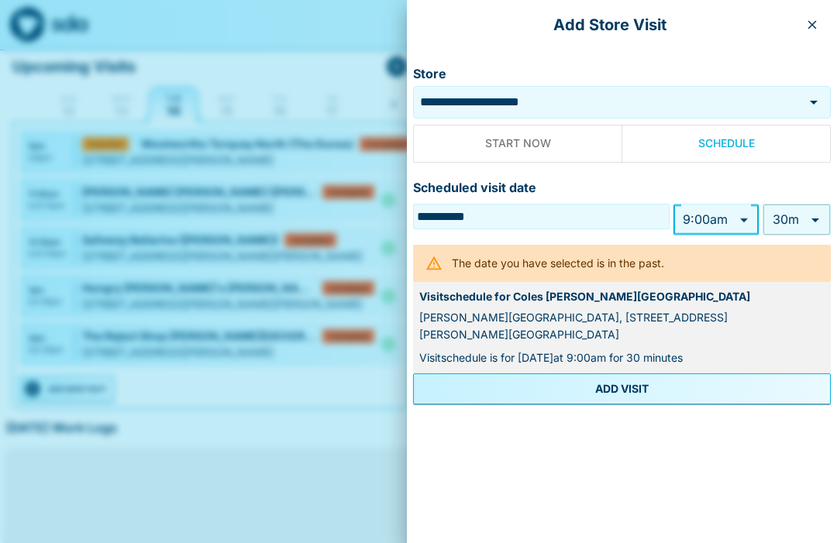
click at [745, 219] on body "My Dashboard Upcoming Visits Sun 12 Mon 13 Tue 14 Wed 15 Thu 16 Fri 17 Sat 18 S…" at bounding box center [418, 329] width 837 height 772
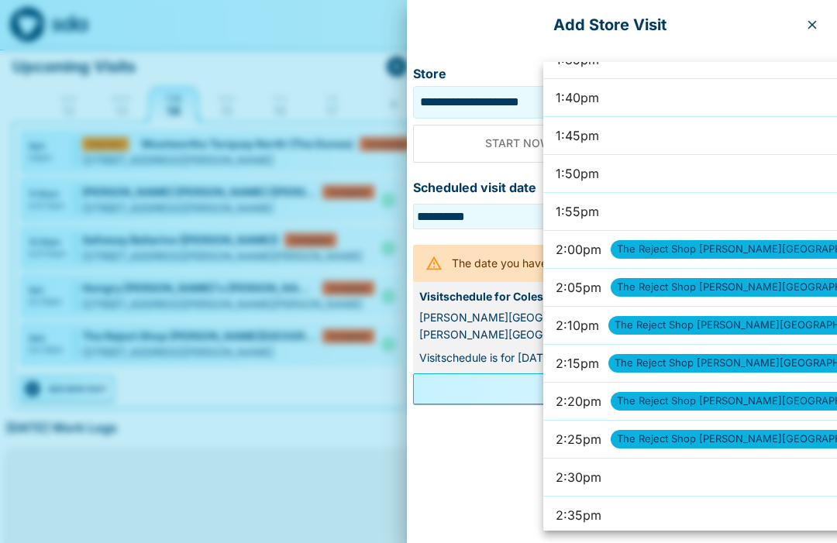
scroll to position [6219, 0]
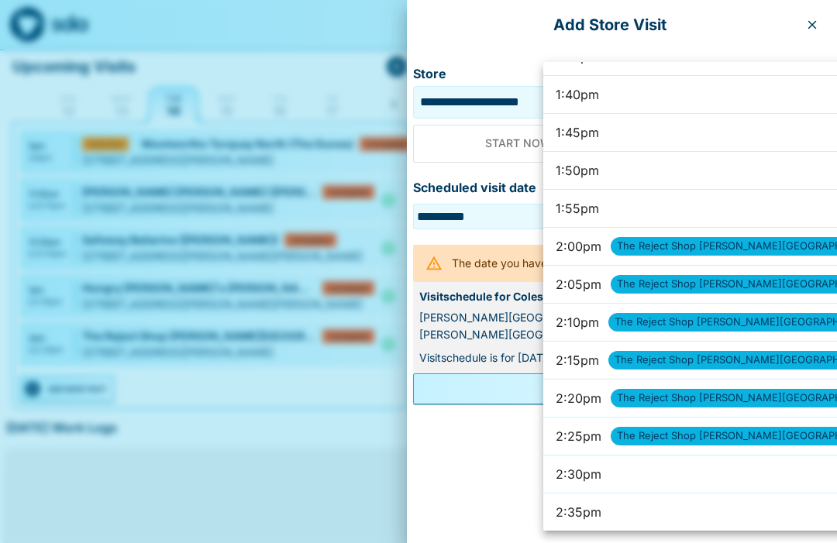
click at [814, 23] on div at bounding box center [418, 271] width 837 height 543
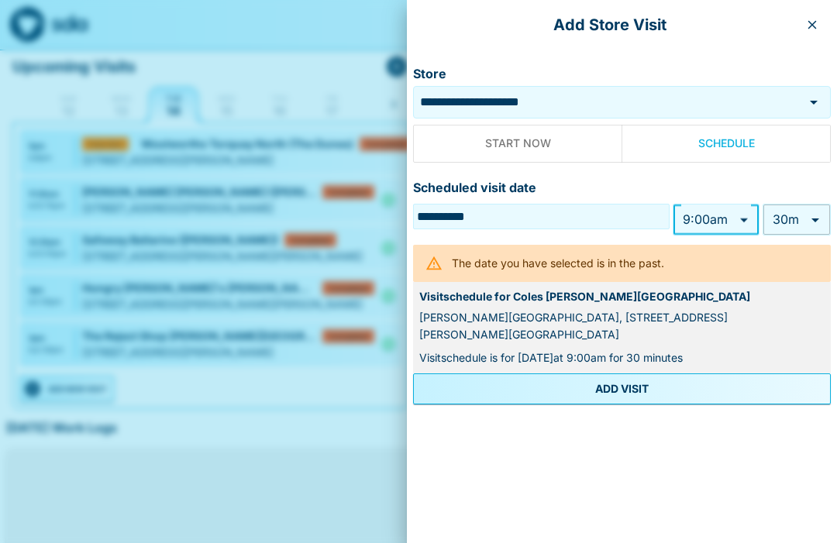
click at [821, 16] on button "button" at bounding box center [812, 24] width 25 height 25
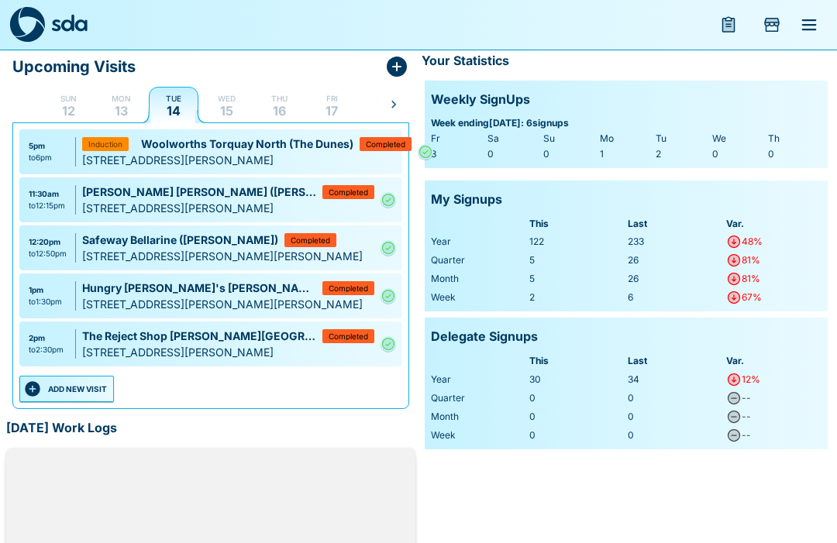
click at [81, 395] on button "ADD NEW VISIT" at bounding box center [66, 389] width 95 height 26
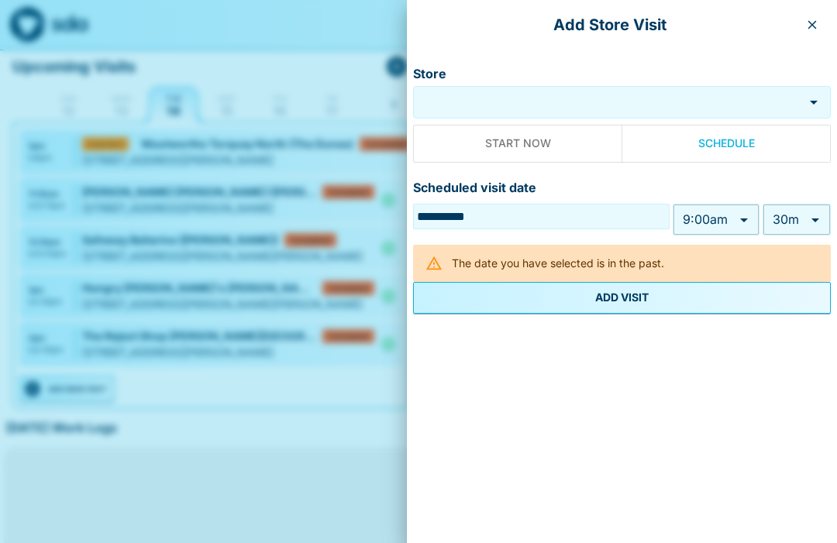
click at [587, 96] on input "Store" at bounding box center [608, 103] width 383 height 18
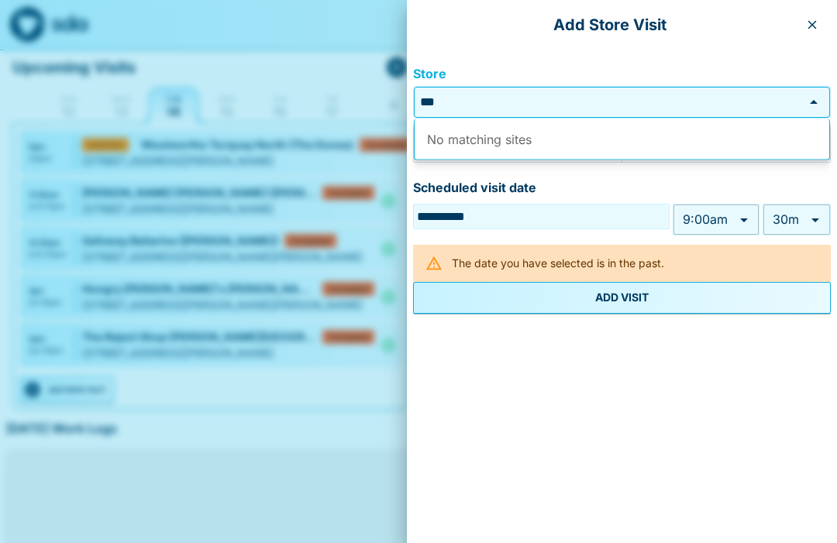
type input "*"
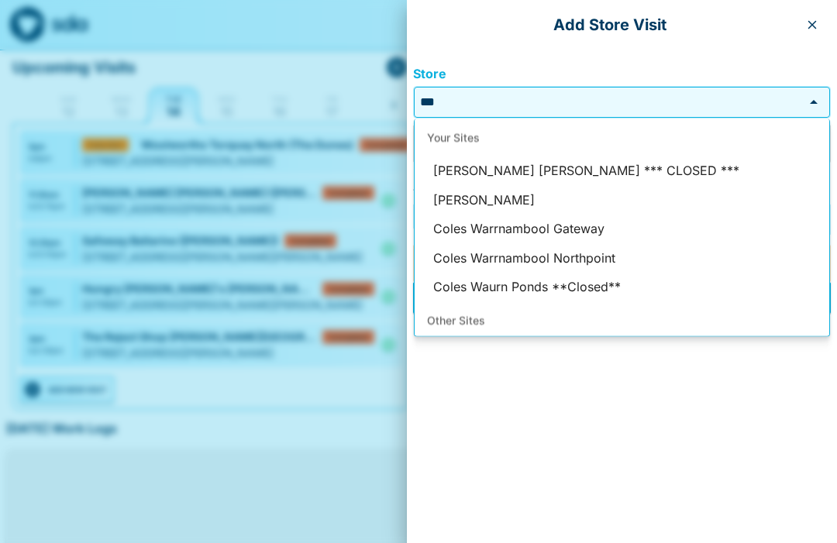
scroll to position [0, 0]
type input "*"
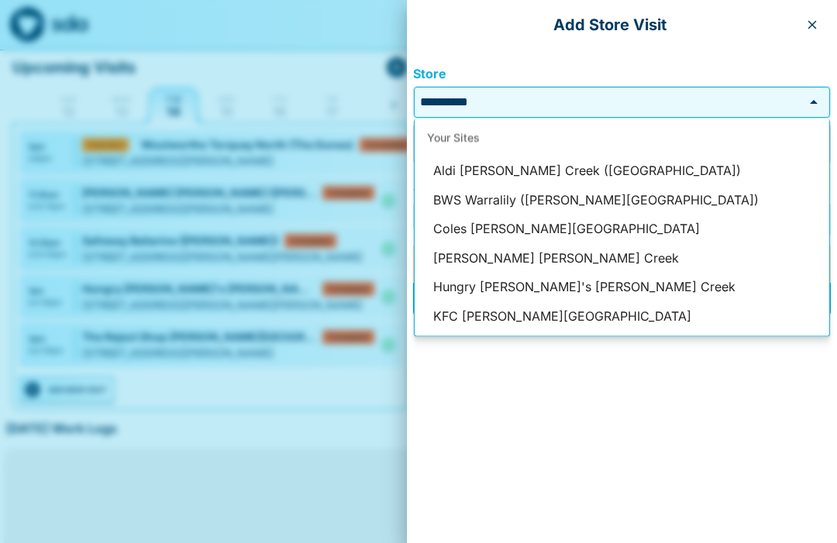
click at [546, 225] on li "Coles [PERSON_NAME][GEOGRAPHIC_DATA]" at bounding box center [622, 229] width 415 height 29
type input "**********"
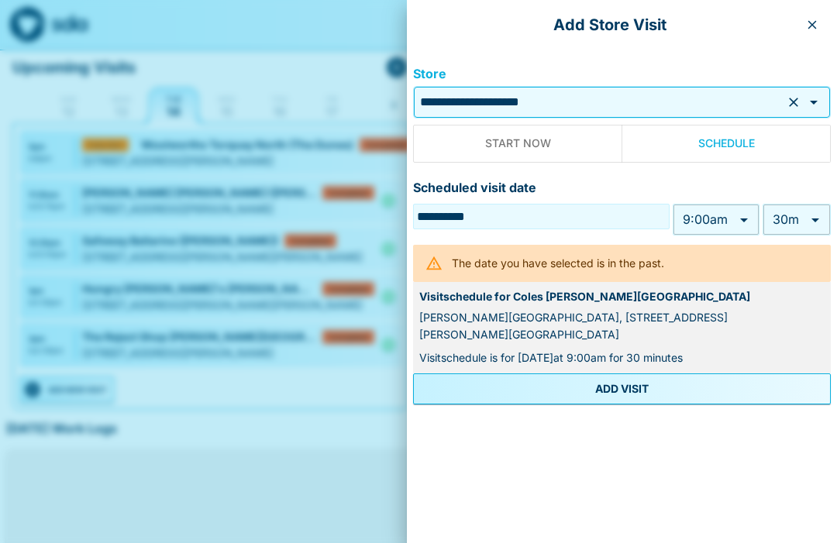
click at [750, 224] on body "My Dashboard Upcoming Visits Sun 12 Mon 13 Tue 14 Wed 15 Thu 16 Fri 17 Sat 18 S…" at bounding box center [418, 329] width 837 height 772
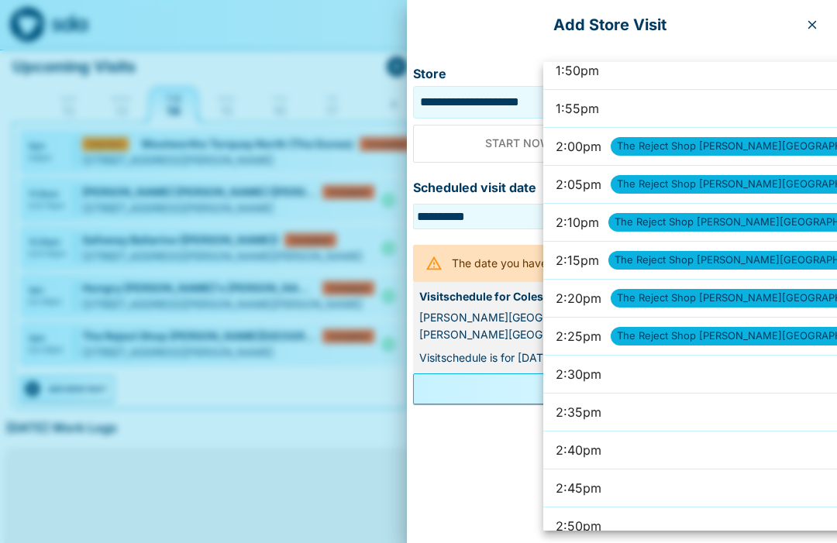
scroll to position [6320, 0]
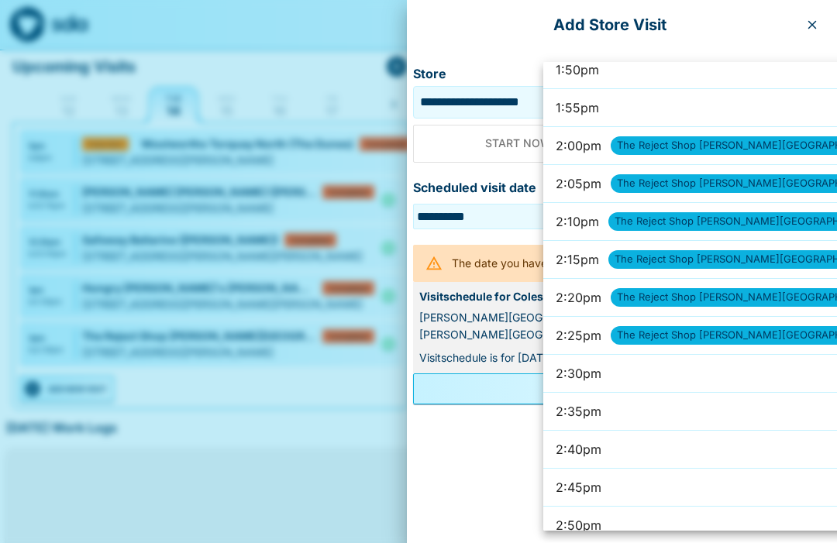
click at [644, 379] on li "2:30pm" at bounding box center [723, 374] width 361 height 38
type input "******"
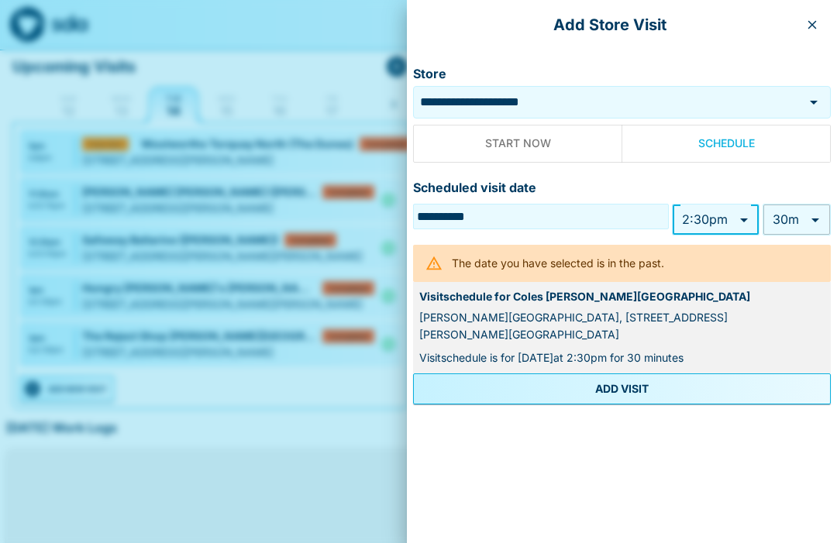
click at [816, 222] on body "My Dashboard Upcoming Visits Sun 12 Mon 13 Tue 14 Wed 15 Thu 16 Fri 17 Sat 18 S…" at bounding box center [418, 329] width 837 height 772
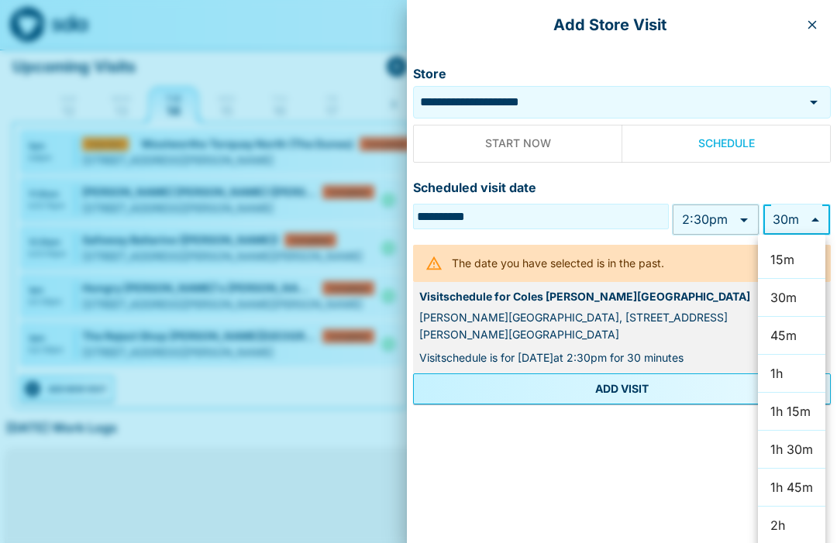
click at [804, 334] on li "45m" at bounding box center [791, 336] width 67 height 38
type input "**"
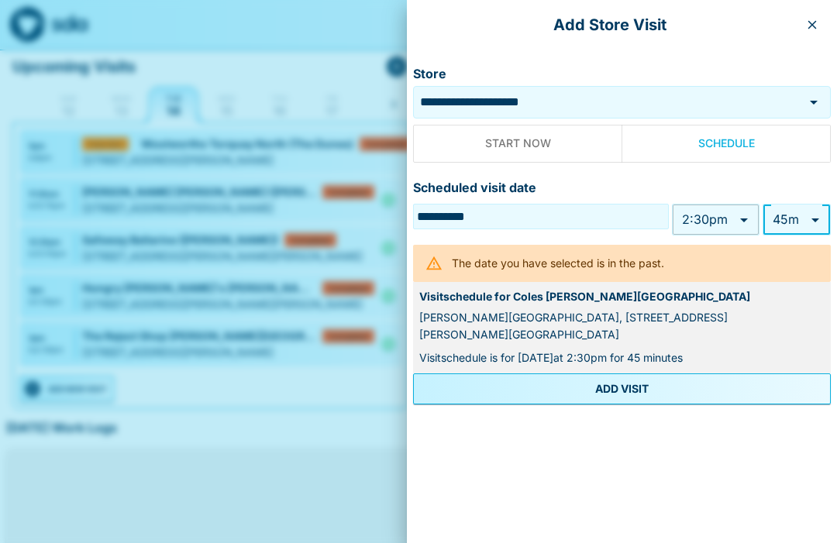
click at [670, 384] on button "ADD VISIT" at bounding box center [622, 388] width 418 height 31
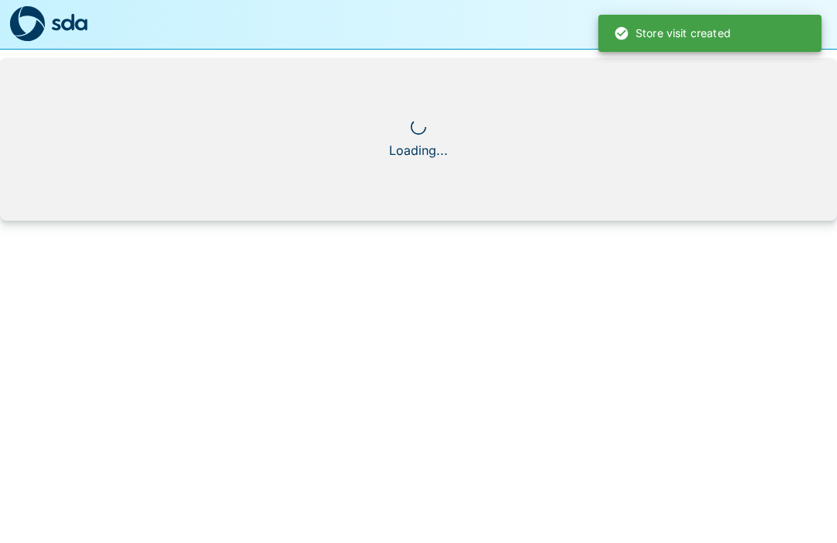
scroll to position [1, 0]
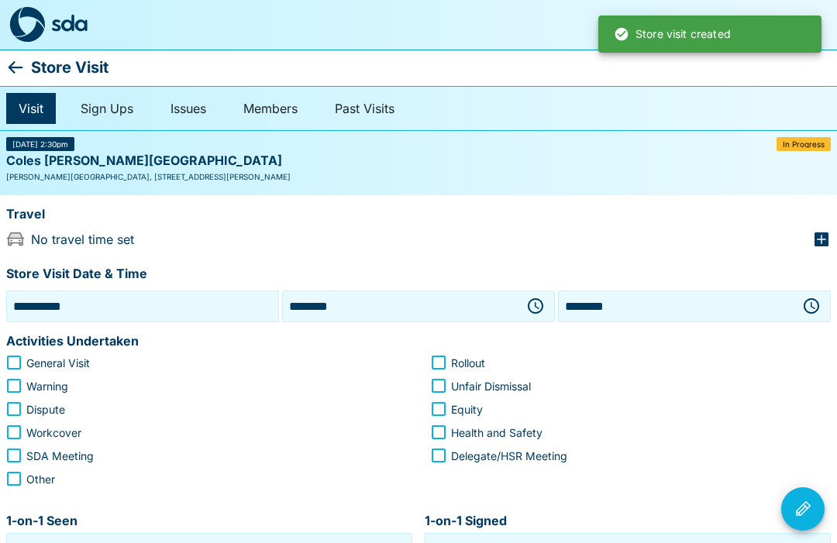
click at [829, 235] on icon "button" at bounding box center [821, 239] width 19 height 19
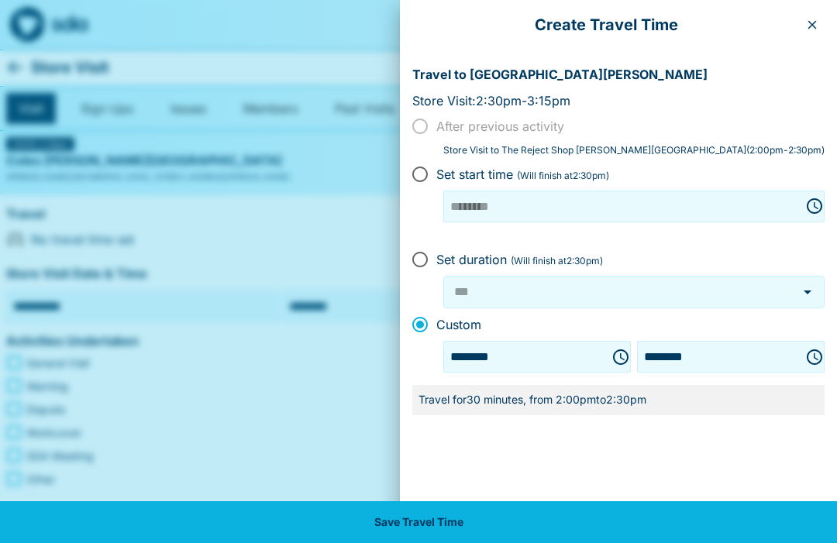
click at [827, 19] on div "Create Travel Time" at bounding box center [618, 25] width 437 height 50
click at [817, 33] on button "button" at bounding box center [812, 24] width 25 height 25
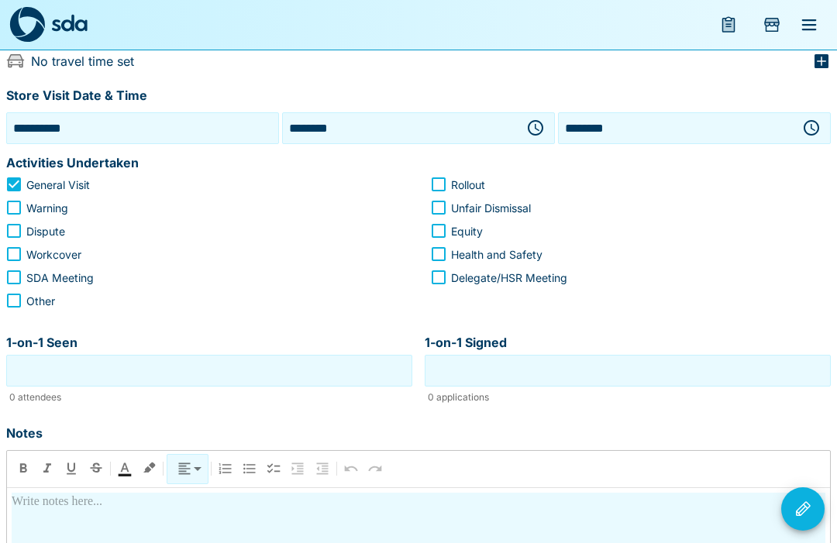
click at [239, 365] on input "1-on-1 Seen" at bounding box center [209, 371] width 398 height 24
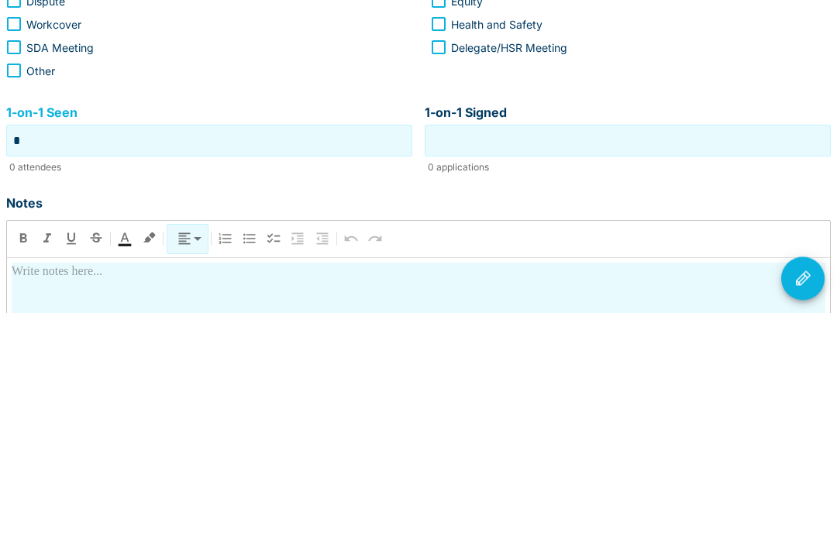
type input "*"
click at [604, 360] on input "1-on-1 Signed" at bounding box center [627, 372] width 398 height 24
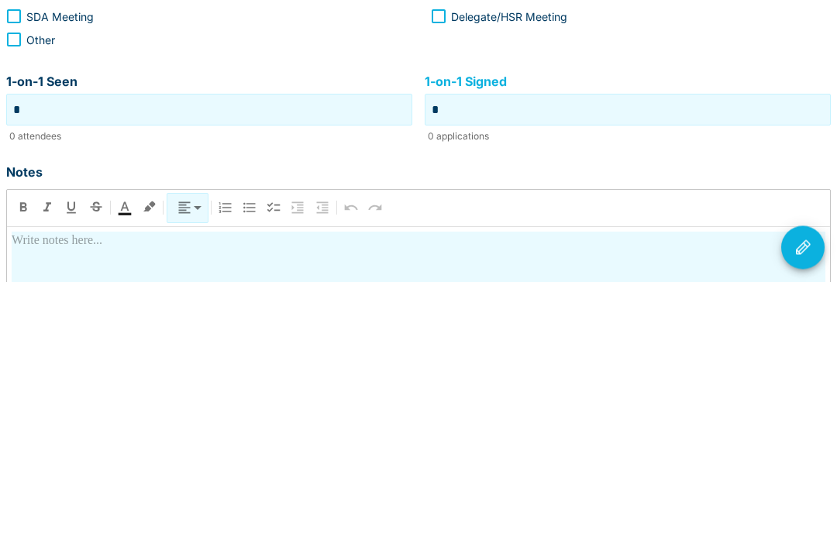
scroll to position [231, 0]
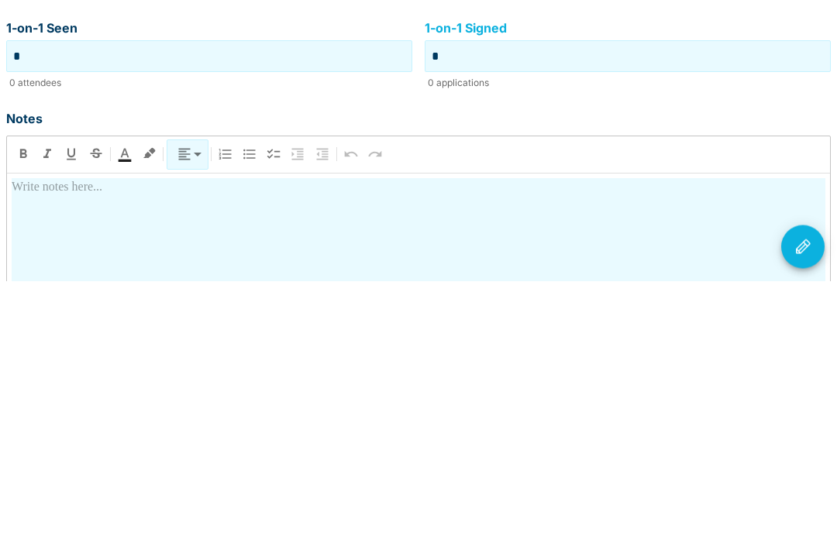
type input "*"
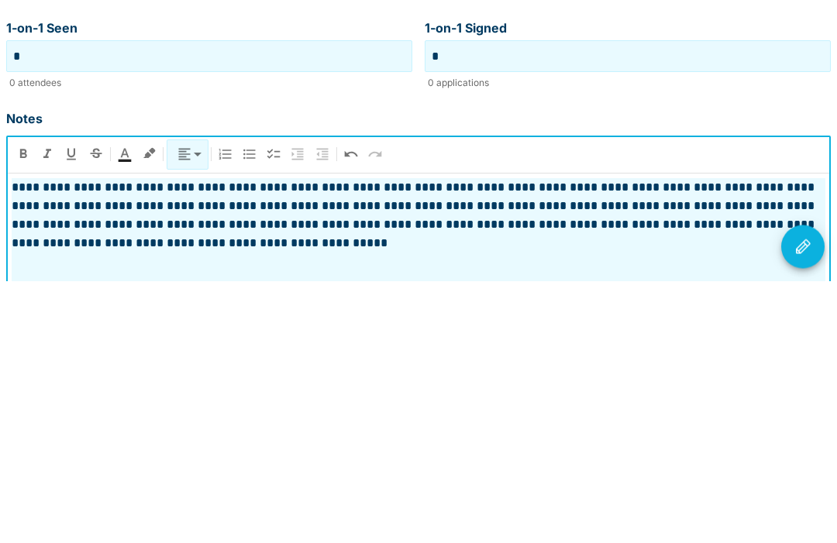
click at [807, 500] on icon "Visit Actions" at bounding box center [802, 509] width 19 height 19
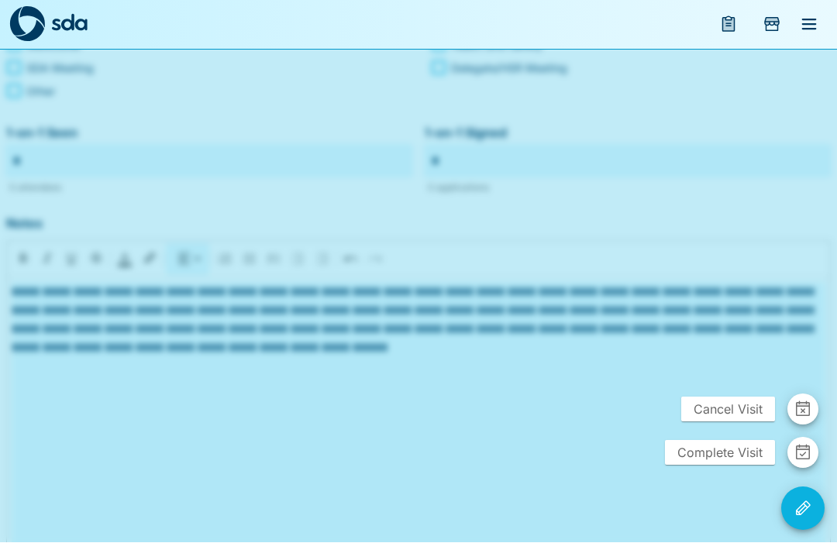
click at [743, 466] on span "Complete Visit" at bounding box center [720, 453] width 110 height 25
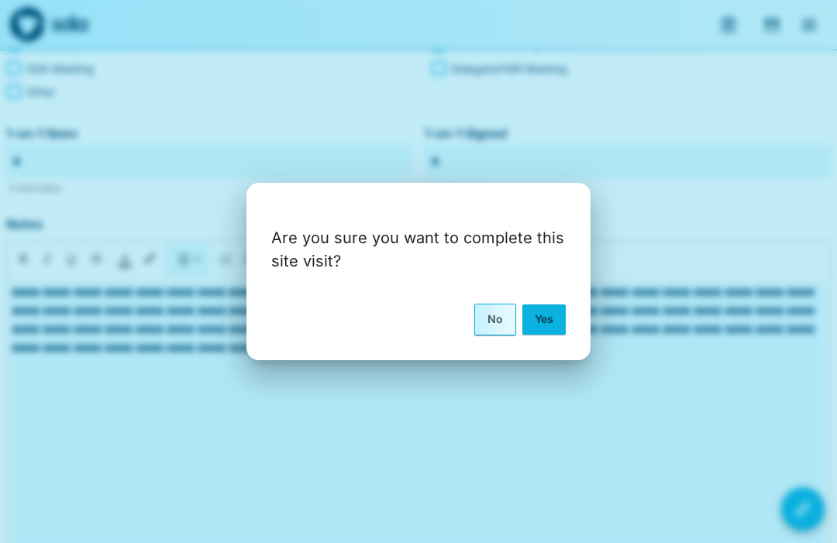
click at [542, 334] on button "Yes" at bounding box center [543, 319] width 43 height 29
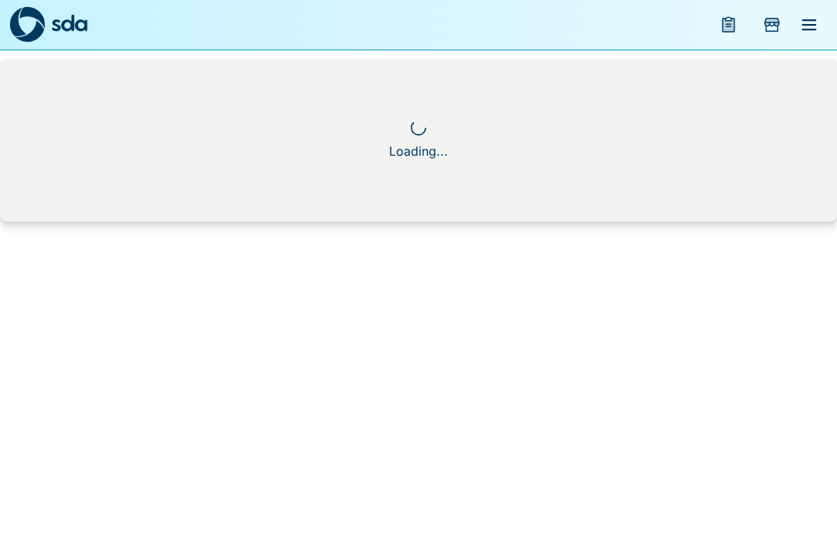
scroll to position [0, 0]
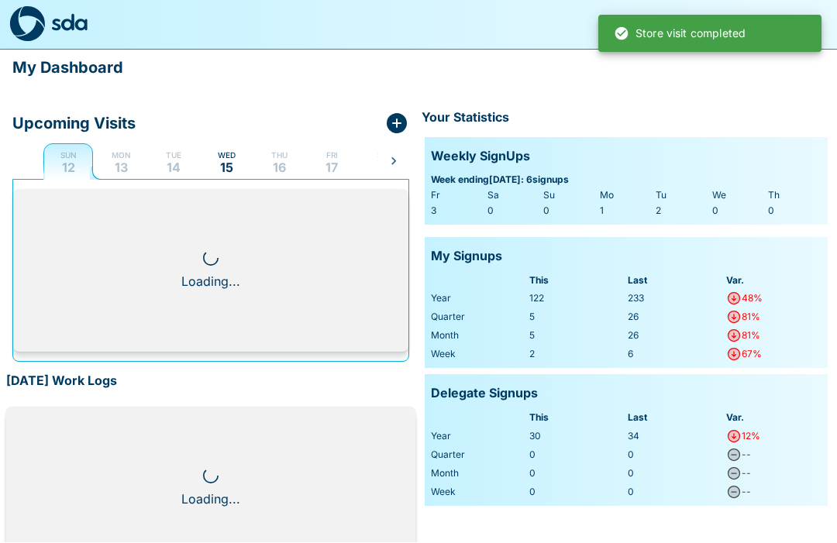
scroll to position [1, 0]
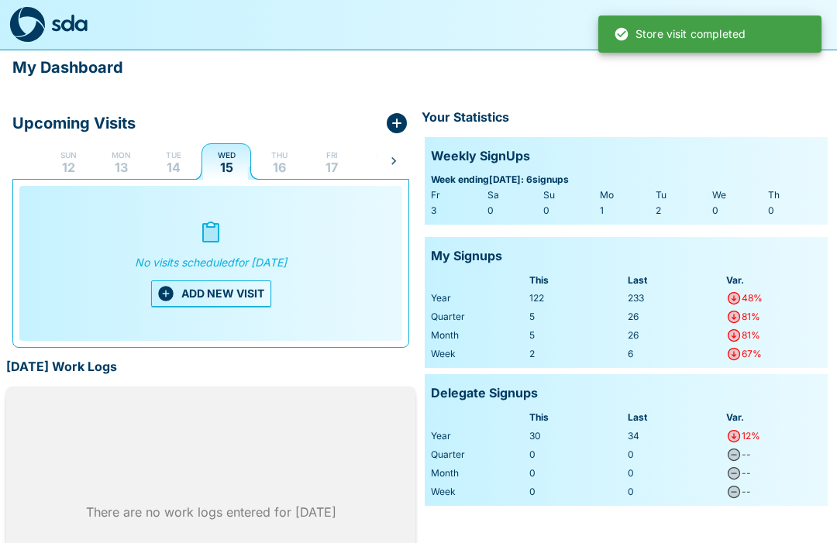
click at [177, 161] on p "14" at bounding box center [174, 167] width 14 height 12
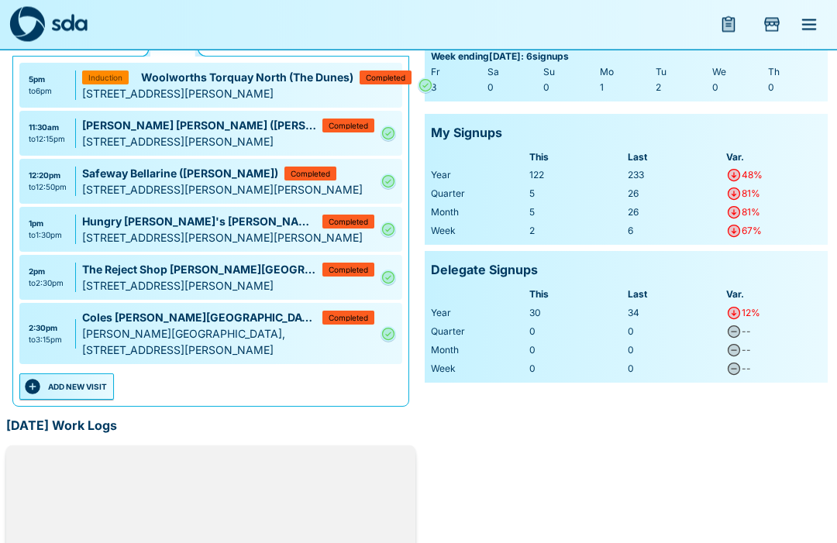
click at [84, 386] on button "ADD NEW VISIT" at bounding box center [66, 387] width 95 height 26
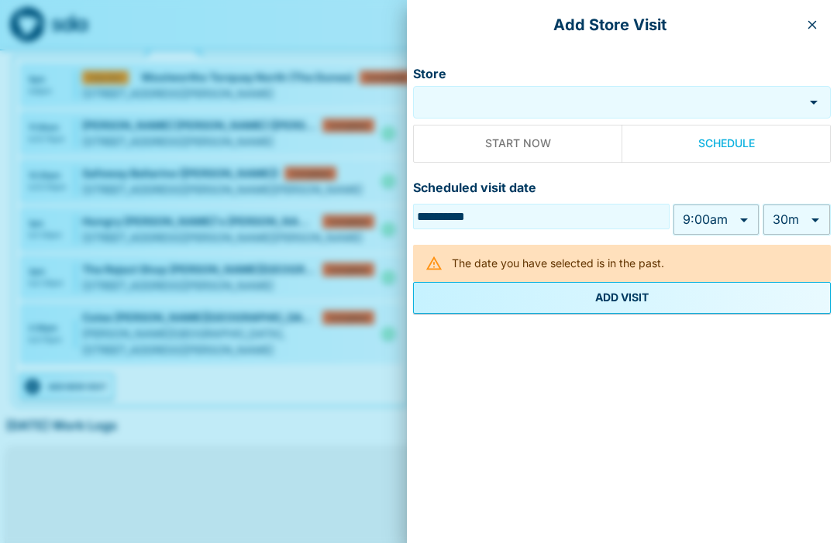
click at [537, 108] on input "Store" at bounding box center [608, 103] width 383 height 18
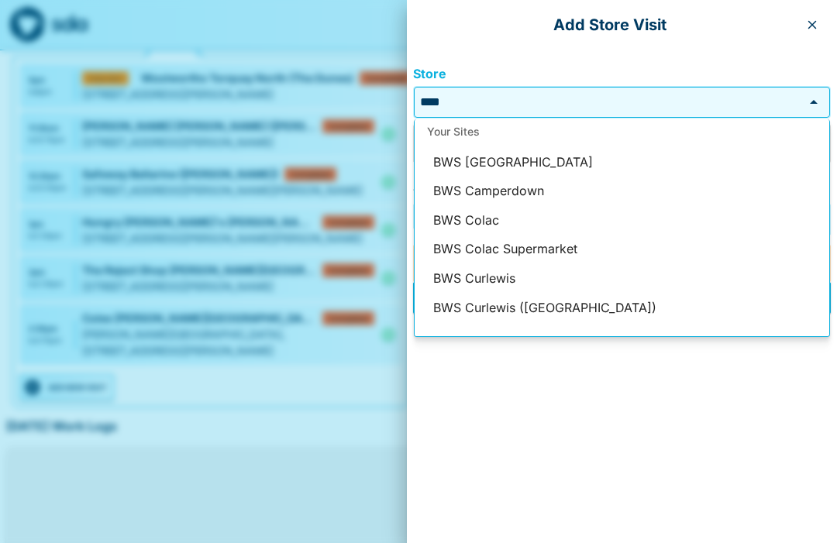
scroll to position [31, 0]
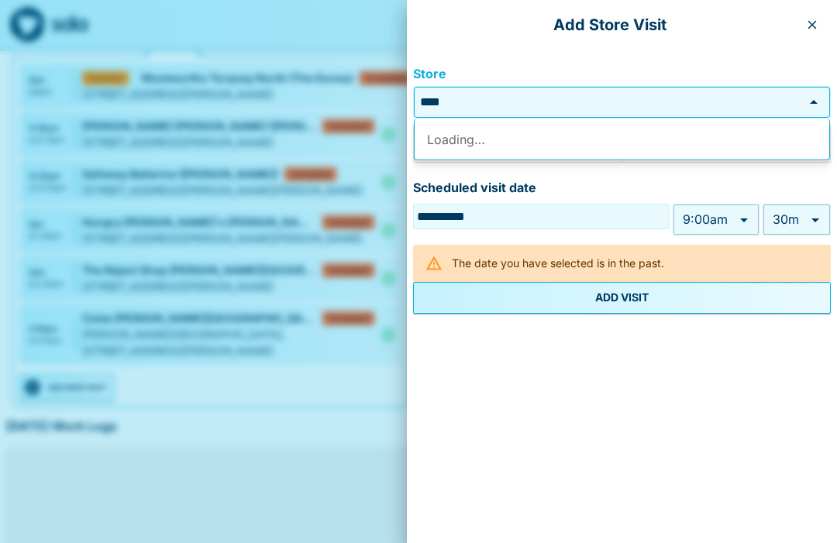
click at [549, 101] on input "***" at bounding box center [608, 103] width 383 height 18
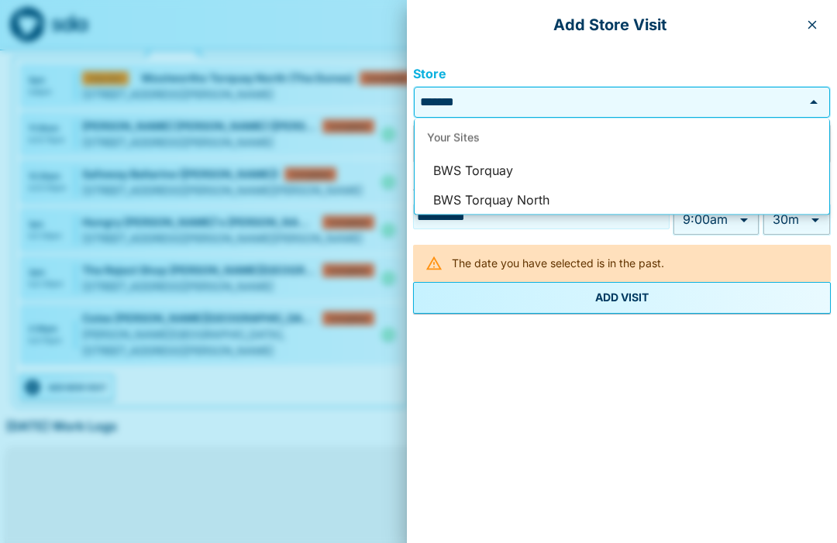
click at [535, 201] on li "BWS Torquay North" at bounding box center [622, 199] width 415 height 29
type input "**********"
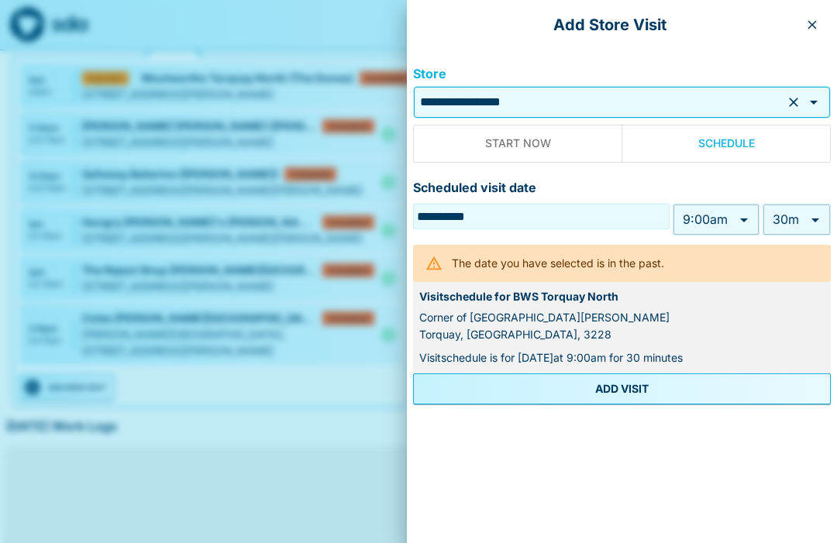
click at [741, 225] on body "My Dashboard Upcoming Visits Sun 12 Mon 13 Tue 14 Wed 15 Thu 16 Fri 17 Sat 18 S…" at bounding box center [418, 295] width 837 height 836
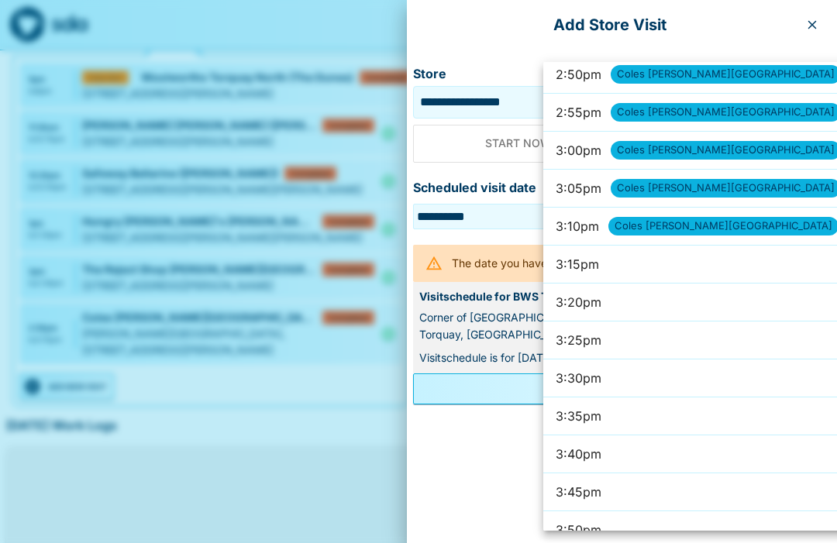
scroll to position [6772, 0]
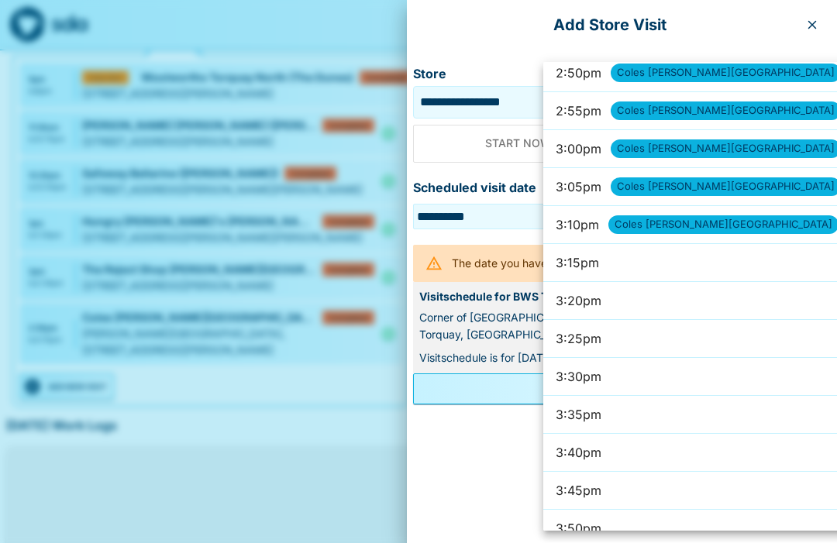
click at [657, 485] on li "3:45pm" at bounding box center [723, 491] width 361 height 38
type input "******"
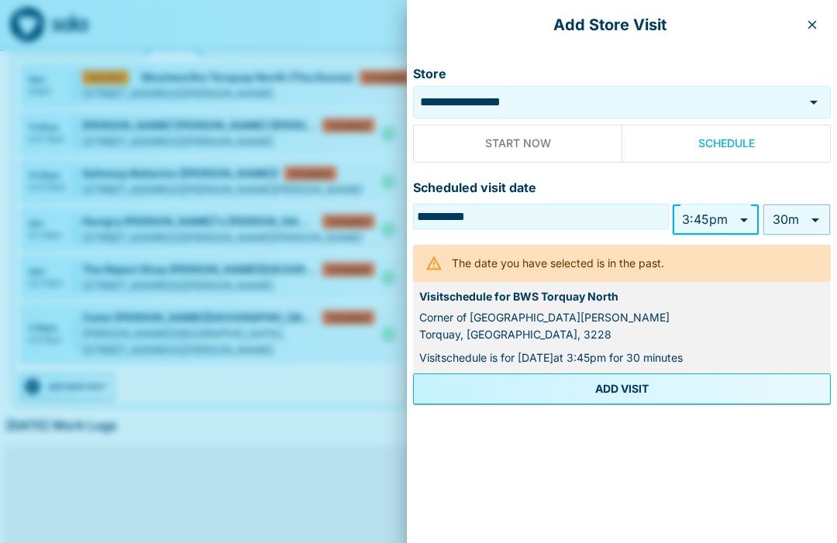
click at [814, 223] on body "My Dashboard Upcoming Visits Sun 12 Mon 13 Tue 14 Wed 15 Thu 16 Fri 17 Sat 18 S…" at bounding box center [418, 294] width 837 height 836
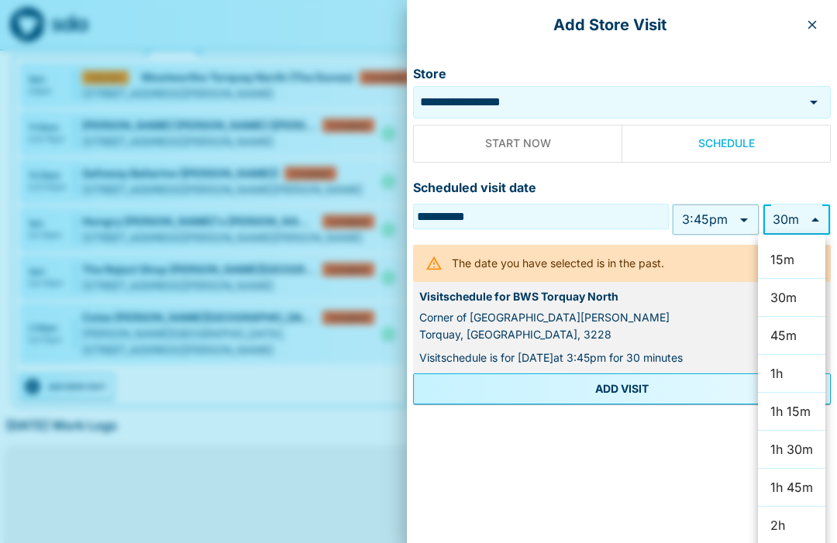
click at [796, 298] on li "30m" at bounding box center [791, 298] width 67 height 38
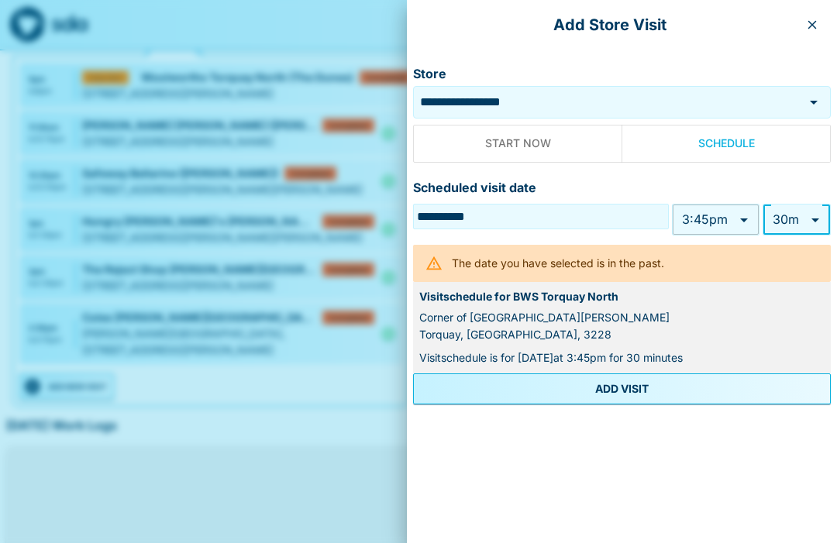
click at [623, 389] on button "ADD VISIT" at bounding box center [622, 388] width 418 height 31
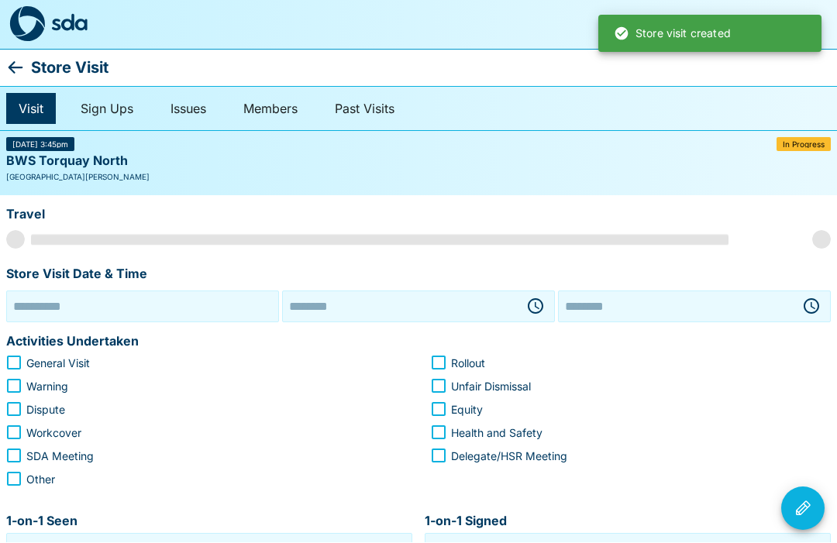
type input "**********"
type input "********"
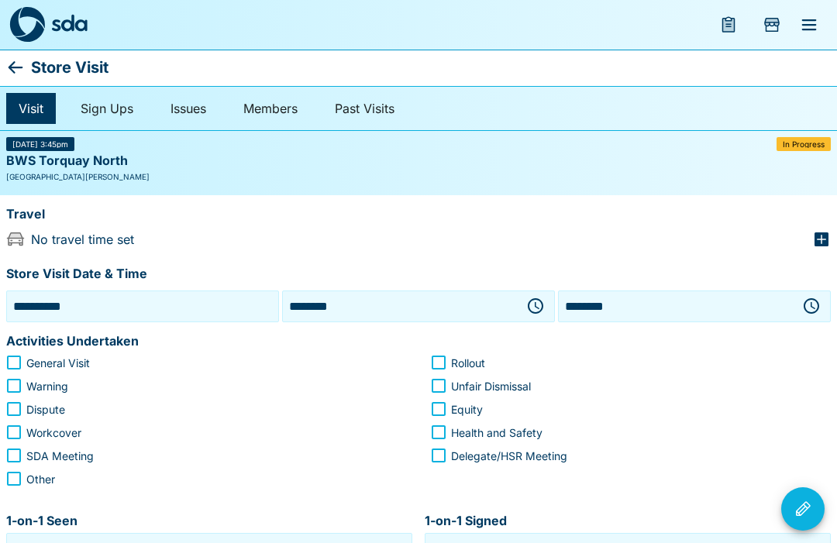
click at [827, 237] on icon "button" at bounding box center [821, 239] width 14 height 14
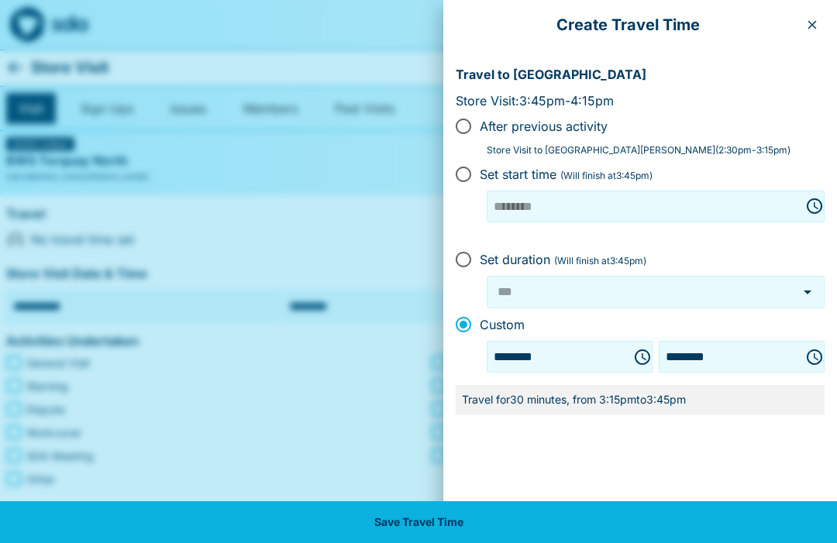
click at [439, 526] on button "Save Travel Time" at bounding box center [418, 522] width 837 height 42
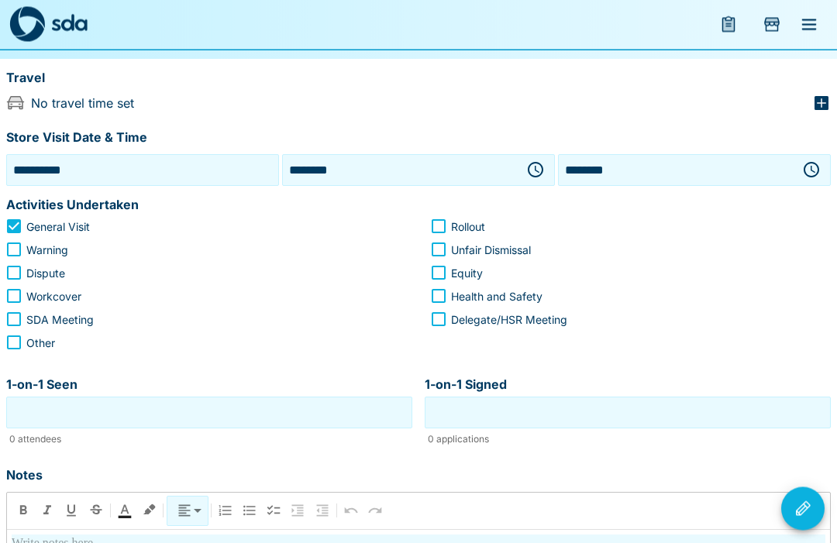
scroll to position [151, 0]
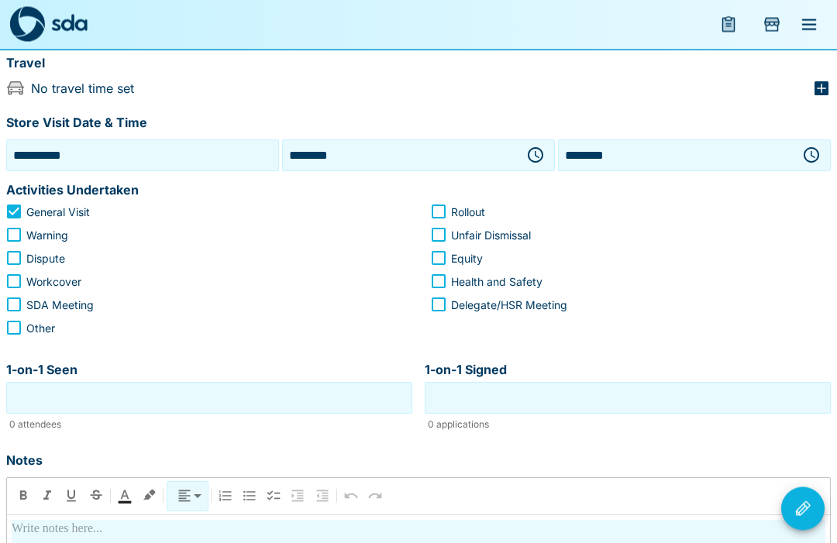
click at [222, 391] on input "1-on-1 Seen" at bounding box center [209, 399] width 398 height 24
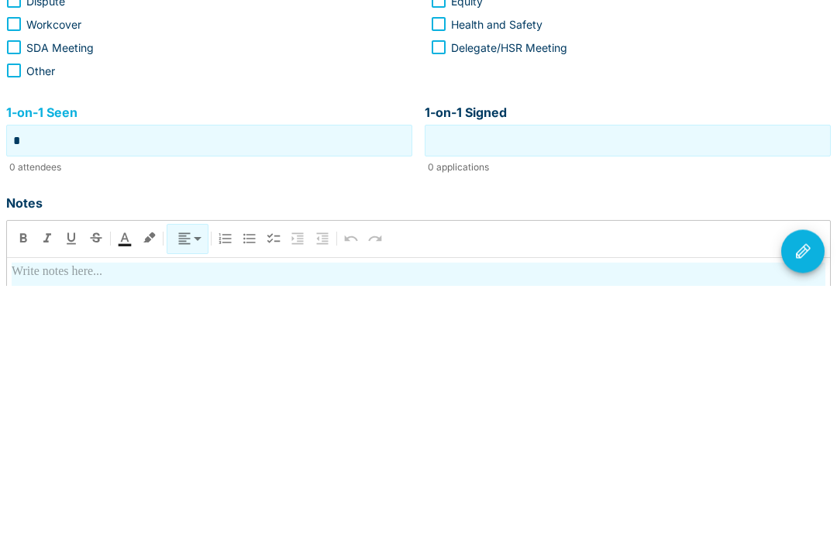
type input "*"
click at [649, 387] on input "1-on-1 Signed" at bounding box center [627, 399] width 398 height 24
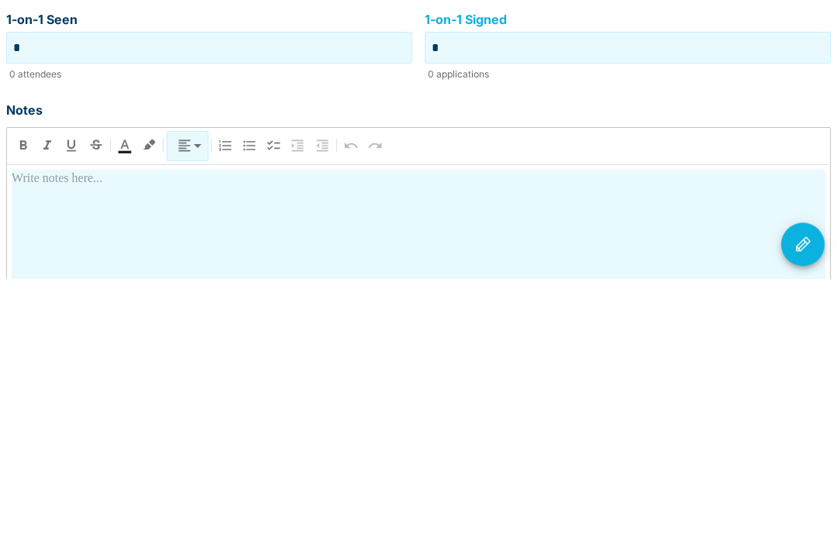
scroll to position [238, 0]
type input "*"
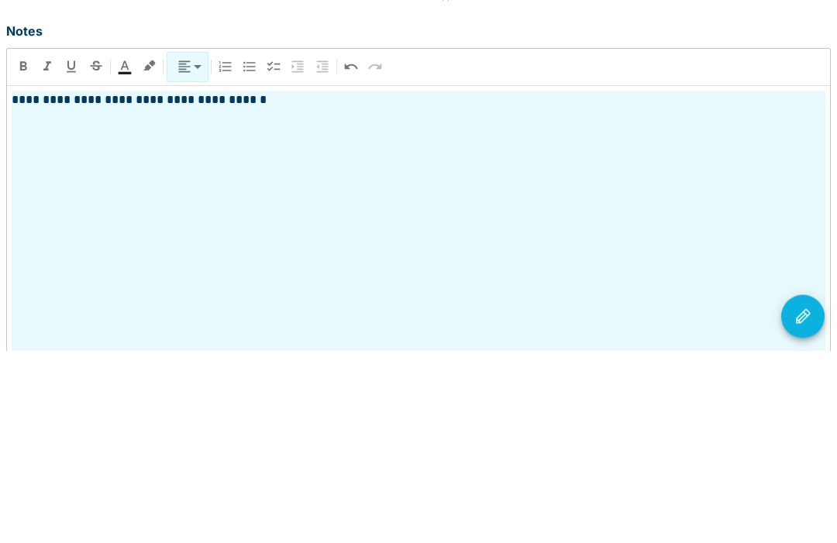
scroll to position [440, 0]
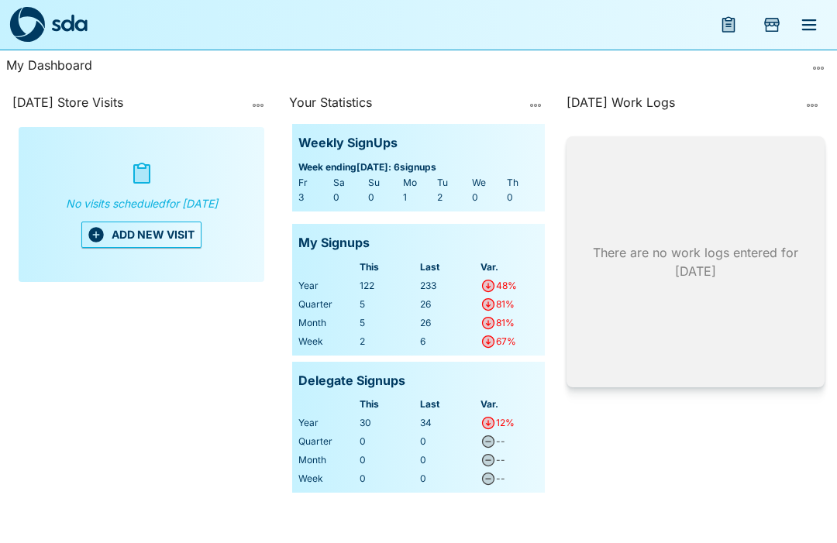
click at [135, 243] on button "ADD NEW VISIT" at bounding box center [141, 235] width 120 height 26
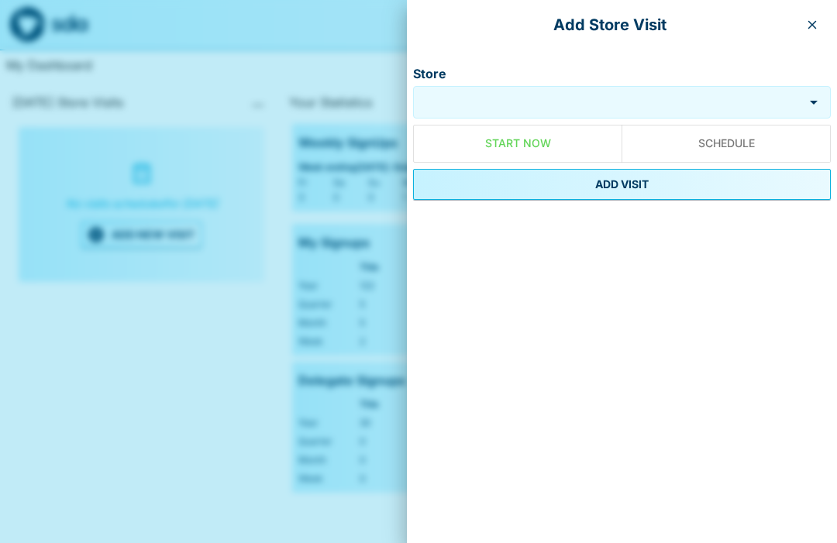
click at [528, 99] on input "Store" at bounding box center [608, 103] width 383 height 18
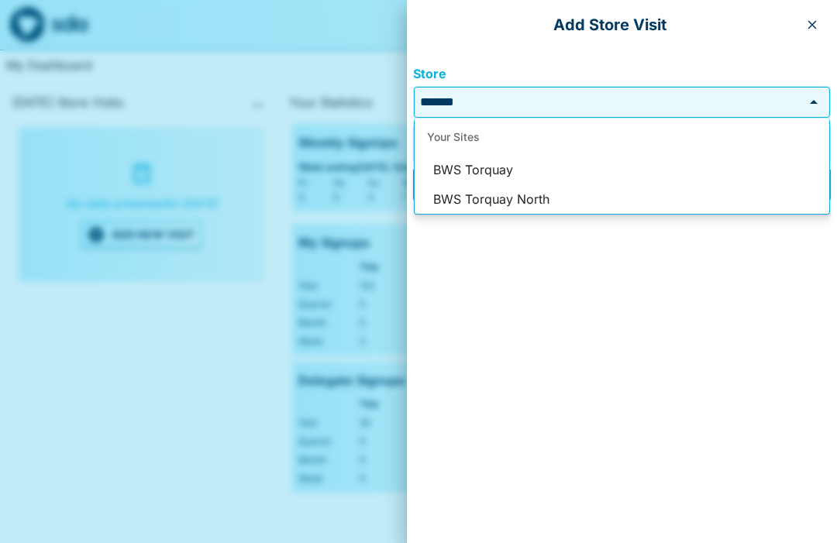
click at [523, 196] on li "BWS Torquay North" at bounding box center [622, 199] width 415 height 29
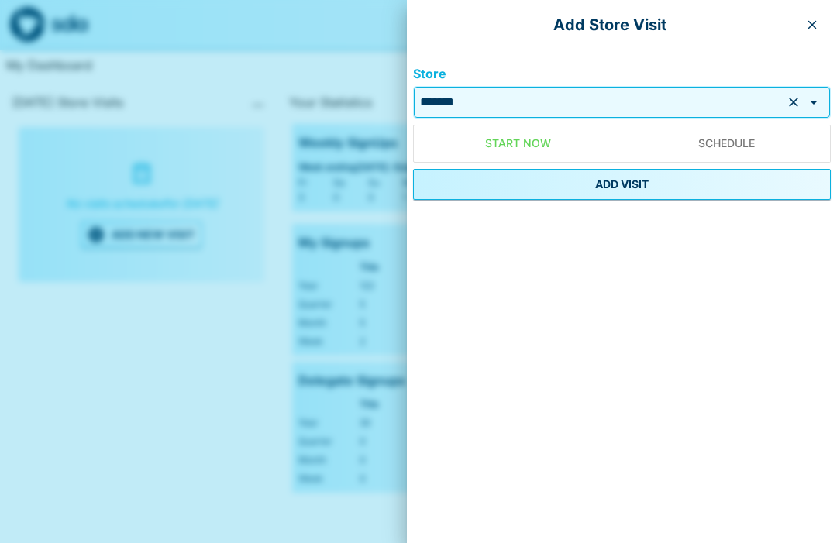
type input "**********"
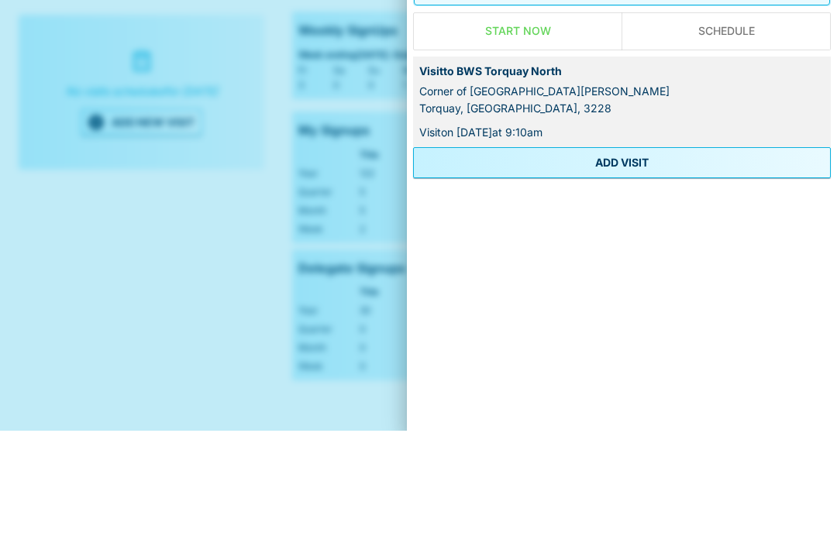
click at [643, 260] on button "ADD VISIT" at bounding box center [622, 275] width 418 height 31
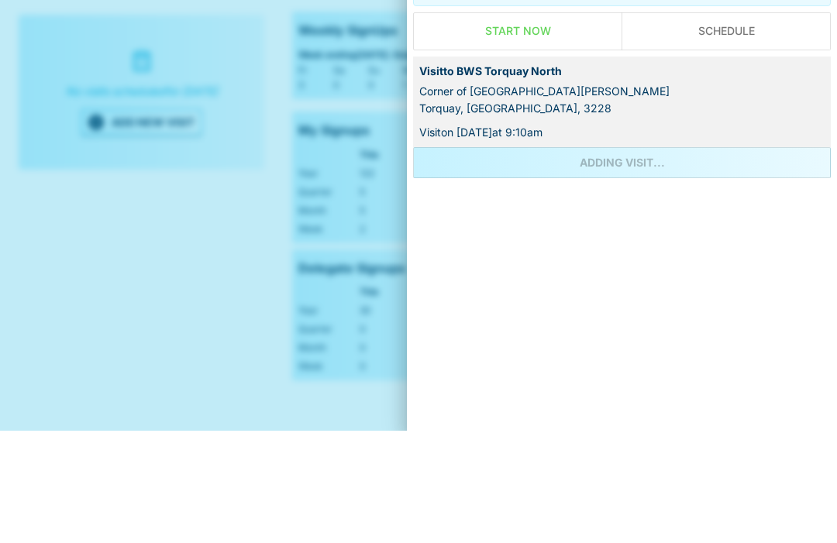
scroll to position [52, 0]
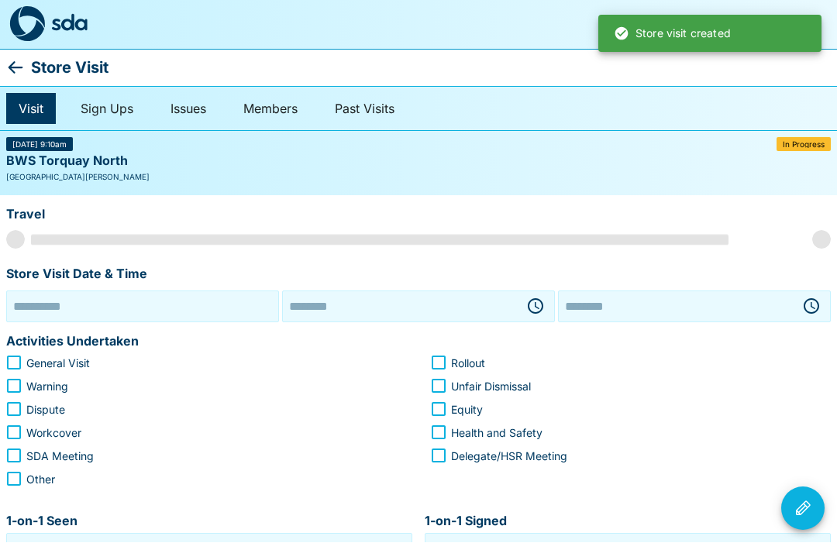
type input "**********"
type input "********"
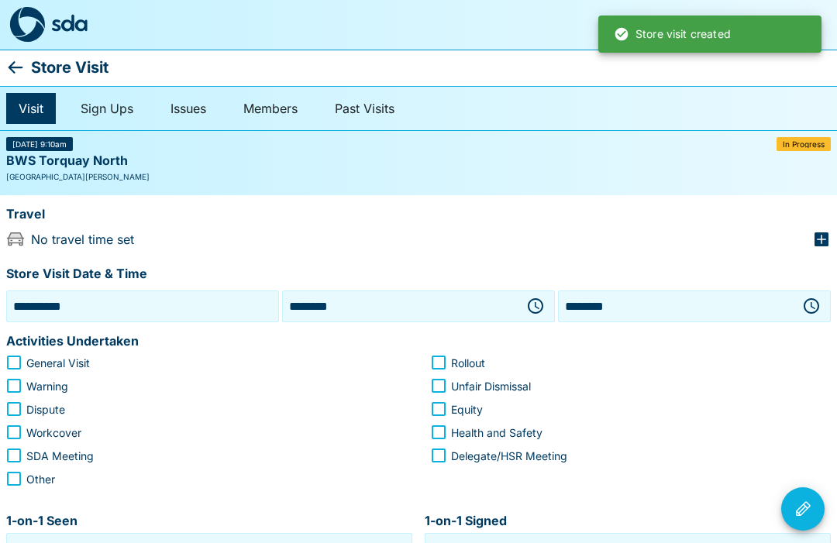
click at [120, 306] on input "**********" at bounding box center [142, 306] width 265 height 24
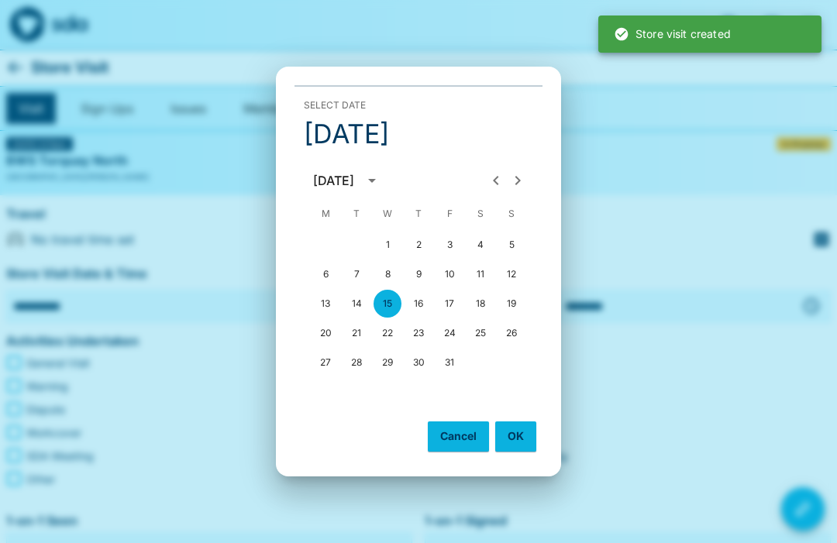
click at [360, 305] on button "14" at bounding box center [356, 304] width 28 height 28
type input "**********"
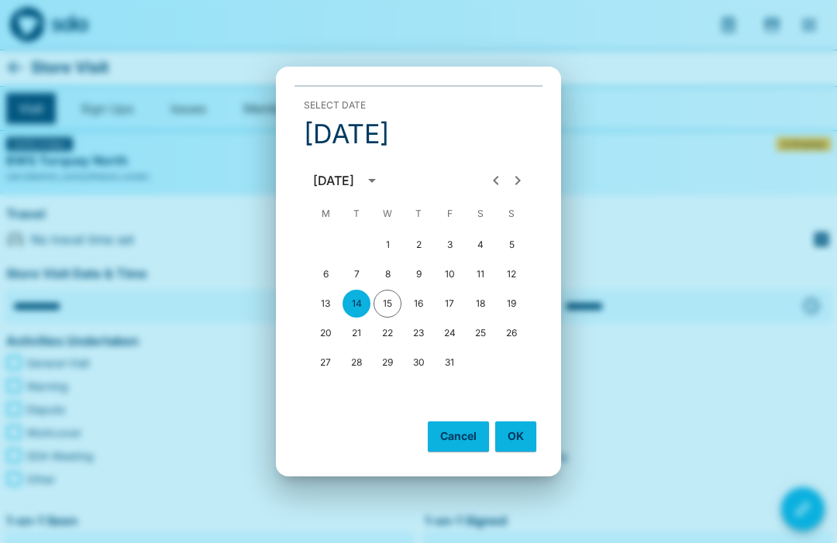
click at [520, 430] on button "OK" at bounding box center [515, 436] width 41 height 29
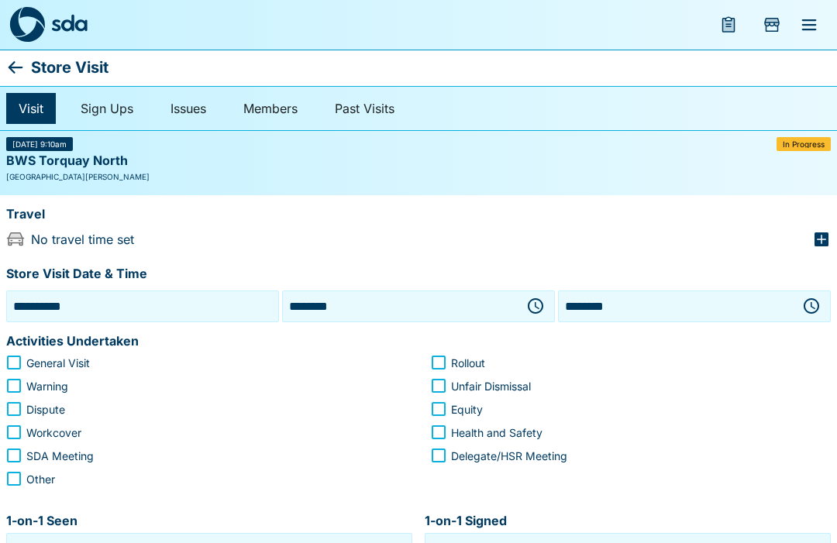
click at [529, 302] on icon "button" at bounding box center [535, 305] width 15 height 15
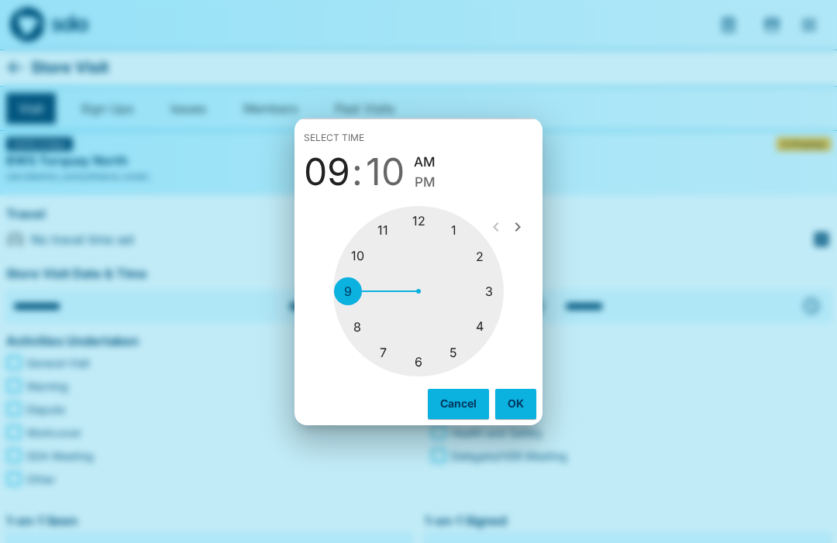
click at [487, 292] on div at bounding box center [418, 291] width 170 height 170
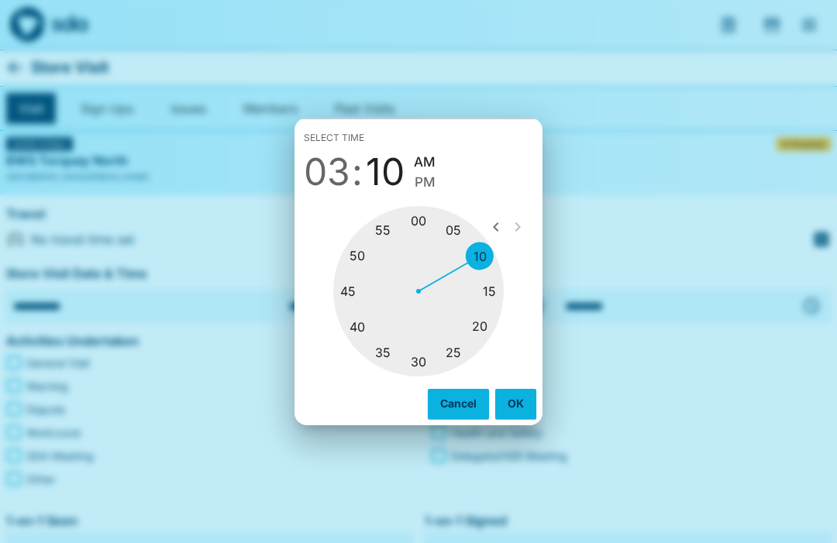
click at [356, 284] on div at bounding box center [418, 291] width 170 height 170
click at [435, 188] on span "PM" at bounding box center [432, 182] width 21 height 21
type input "********"
click at [521, 393] on button "OK" at bounding box center [515, 403] width 41 height 29
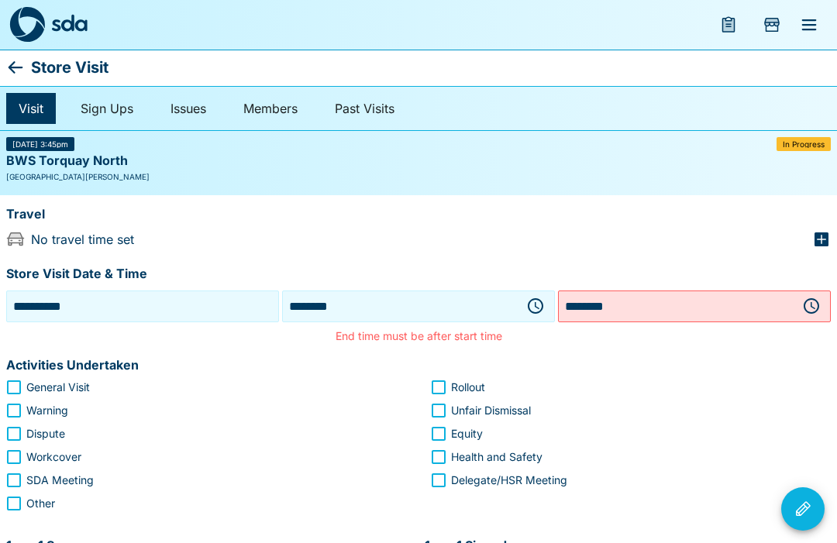
click at [809, 309] on icon "button" at bounding box center [811, 306] width 19 height 19
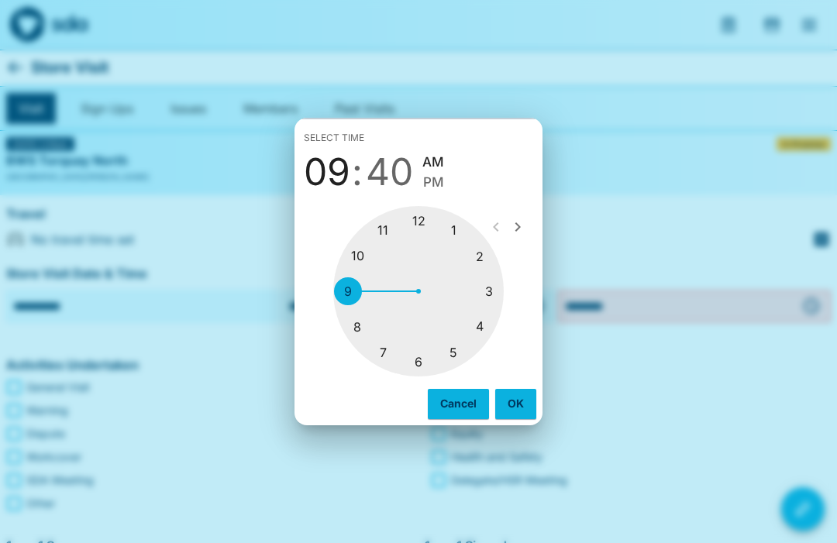
click at [479, 328] on div at bounding box center [418, 291] width 170 height 170
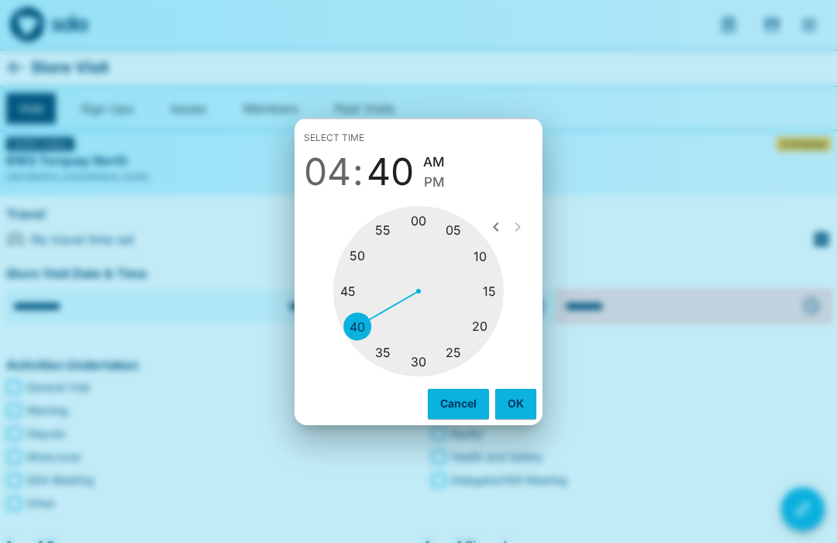
click at [496, 298] on div at bounding box center [418, 291] width 170 height 170
click at [521, 404] on button "OK" at bounding box center [515, 403] width 41 height 29
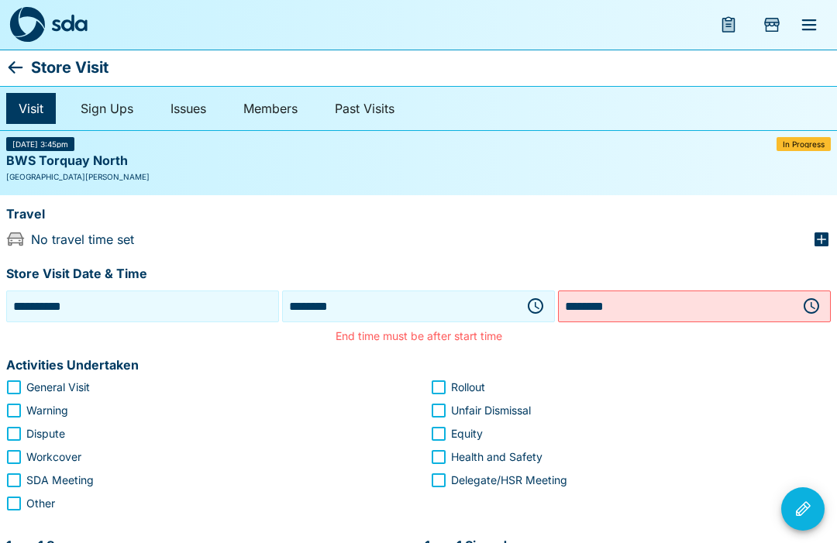
click at [811, 308] on icon "button" at bounding box center [811, 306] width 19 height 19
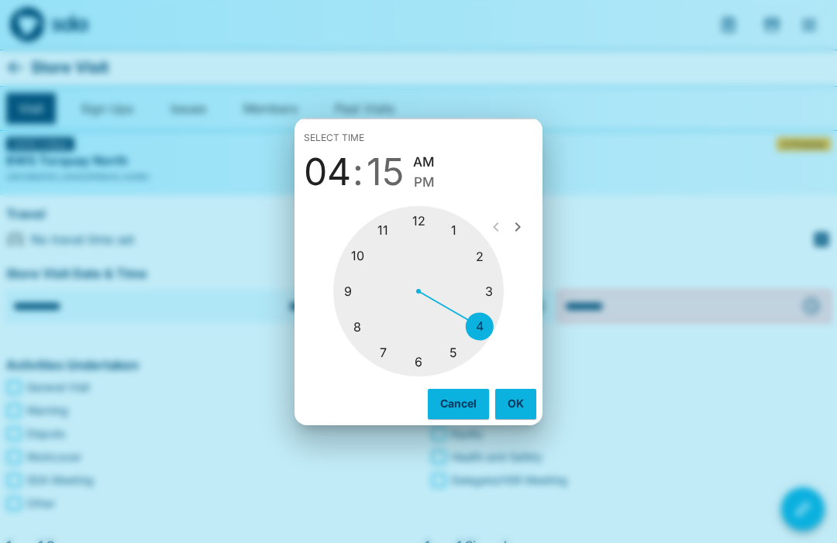
click at [434, 179] on span "PM" at bounding box center [424, 182] width 21 height 21
type input "********"
click at [513, 400] on button "OK" at bounding box center [515, 403] width 41 height 29
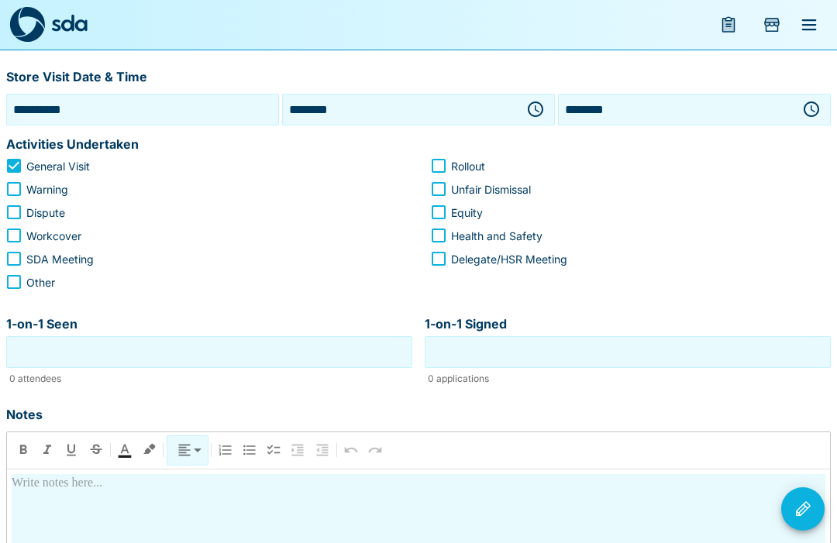
scroll to position [195, 0]
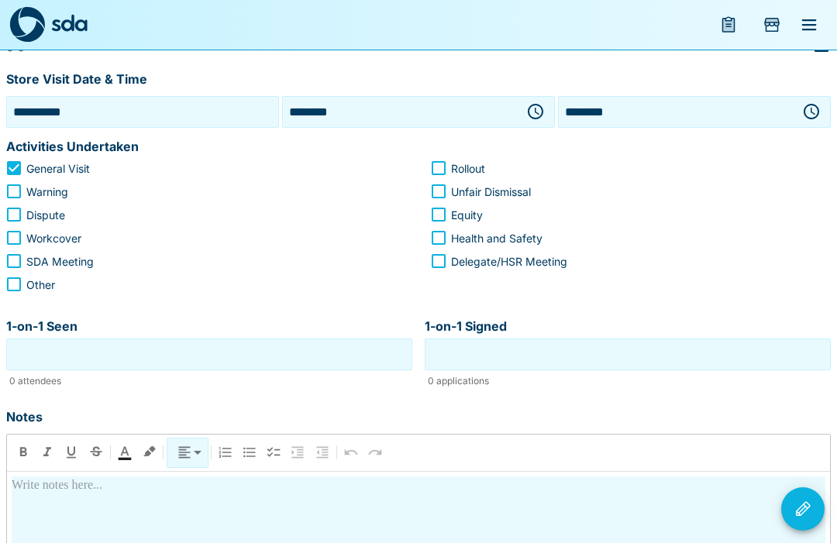
click at [282, 349] on input "1-on-1 Seen" at bounding box center [209, 354] width 398 height 24
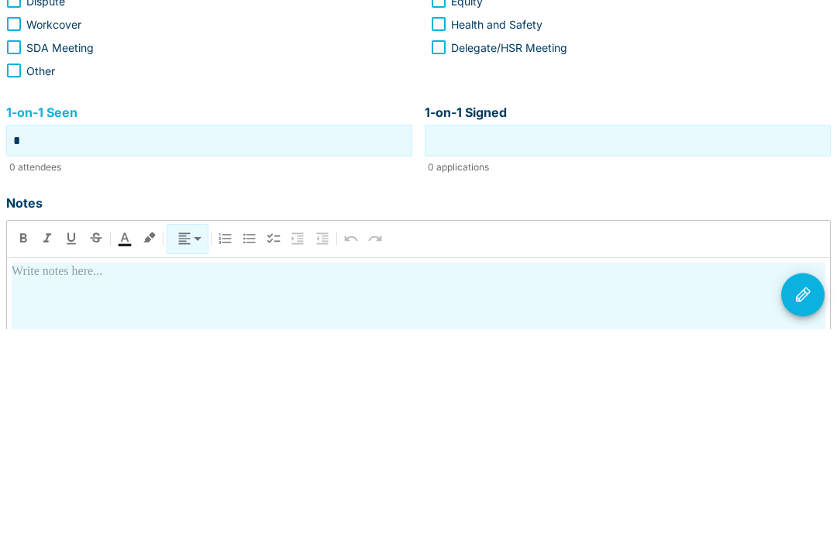
type input "*"
click at [666, 343] on input "1-on-1 Signed" at bounding box center [627, 355] width 398 height 24
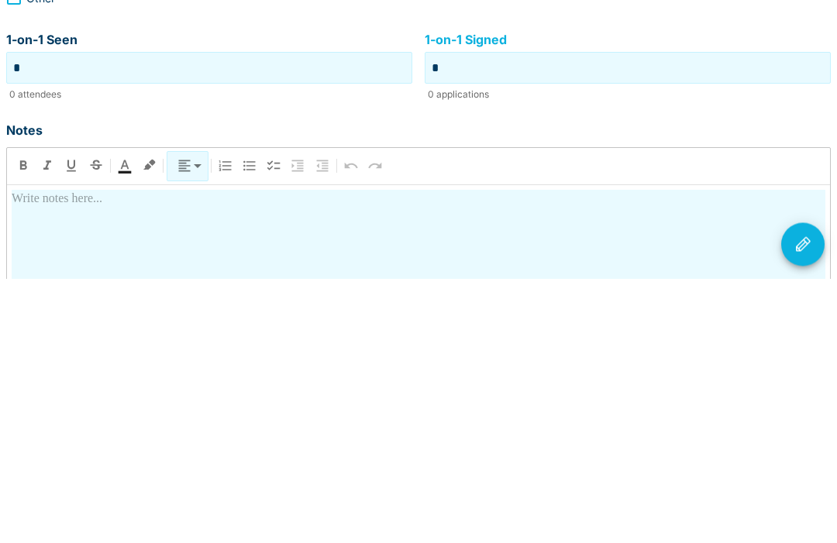
scroll to position [239, 0]
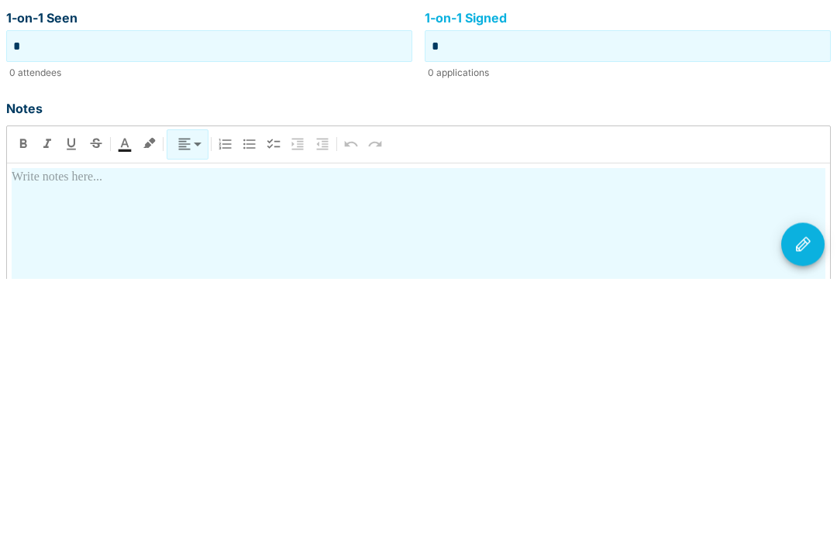
type input "*"
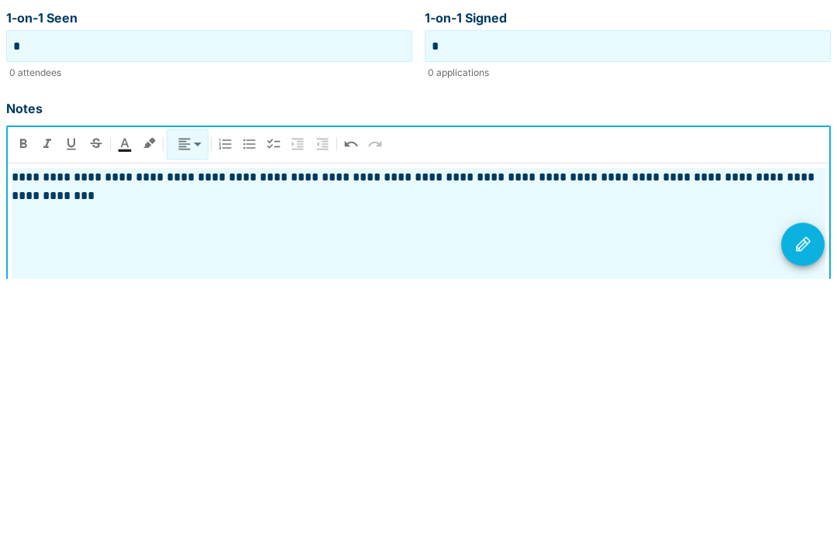
click at [802, 500] on icon "Visit Actions" at bounding box center [802, 509] width 19 height 19
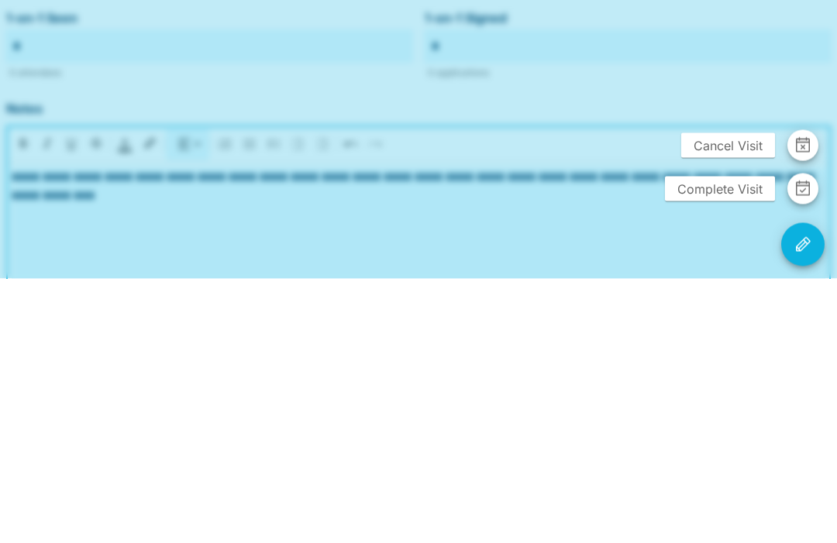
scroll to position [388, 0]
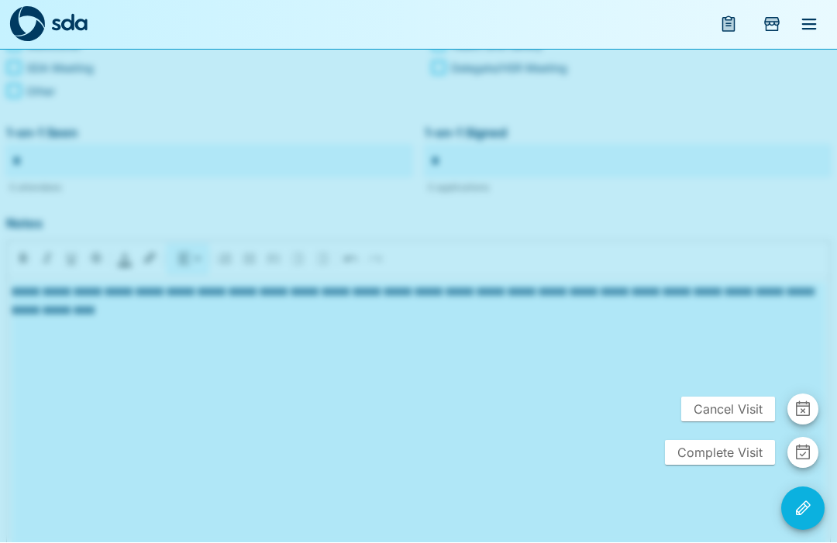
click at [731, 466] on span "Complete Visit" at bounding box center [720, 453] width 110 height 25
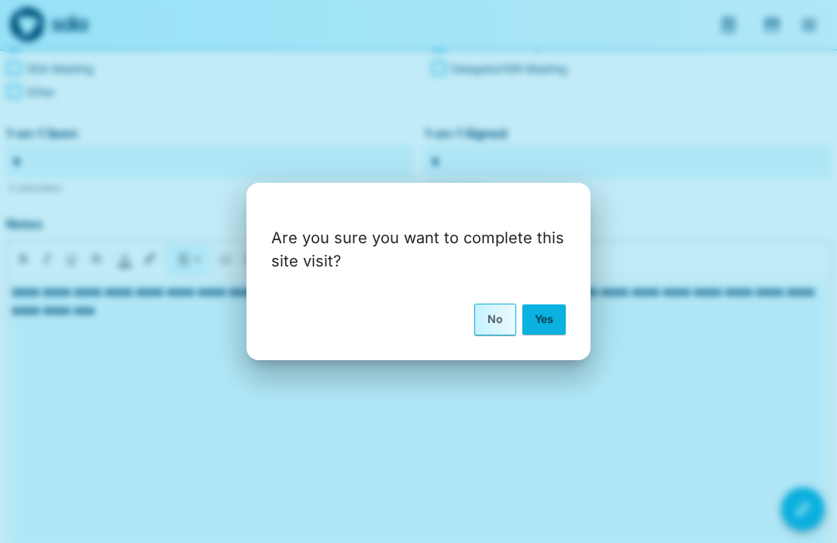
click at [537, 334] on button "Yes" at bounding box center [543, 319] width 43 height 29
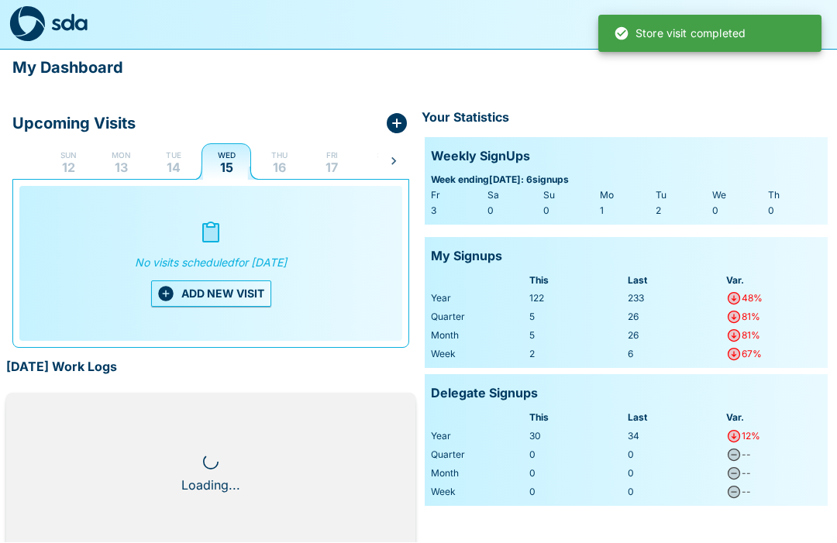
scroll to position [1, 0]
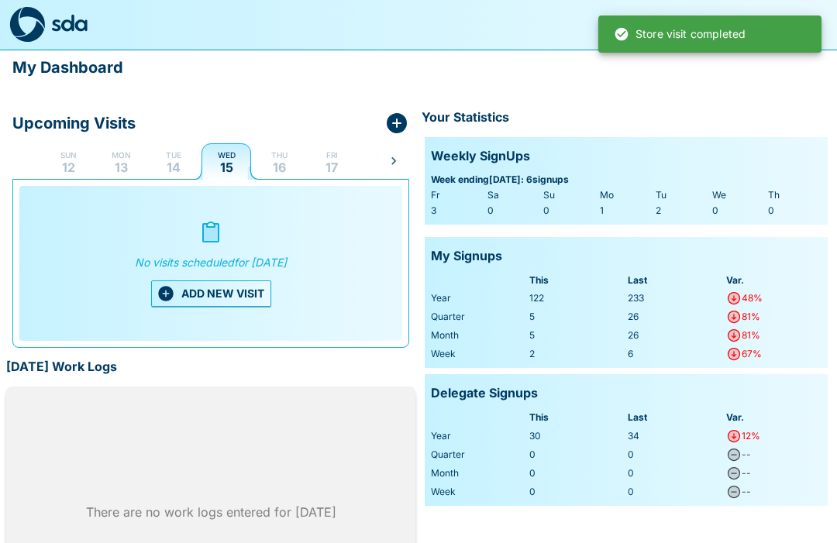
click at [175, 158] on p "Tue" at bounding box center [173, 155] width 15 height 12
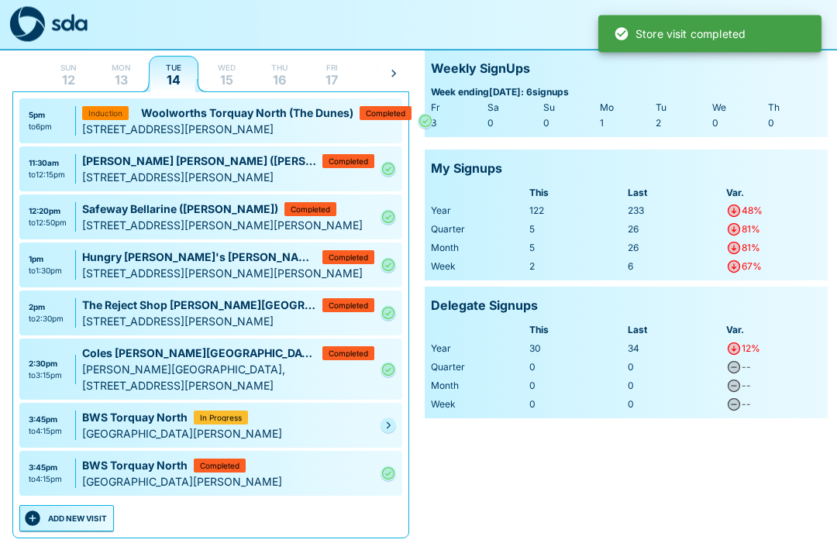
scroll to position [88, 0]
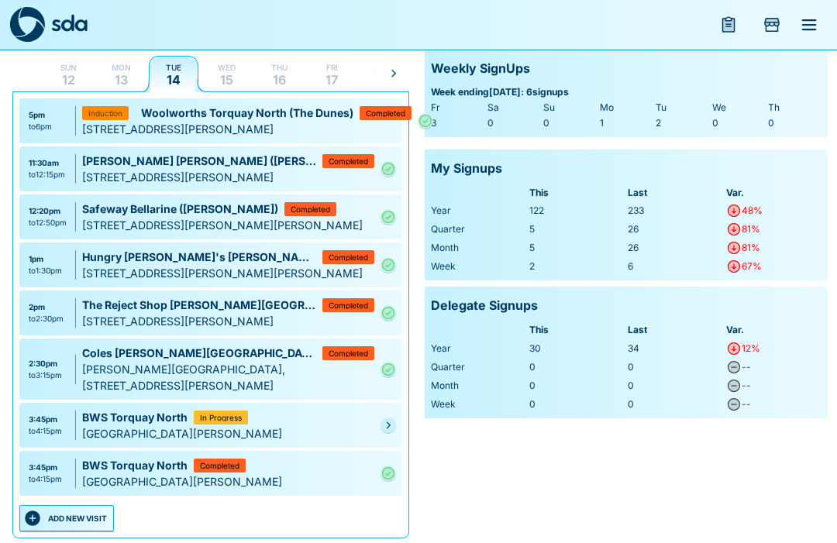
click at [77, 532] on button "ADD NEW VISIT" at bounding box center [66, 518] width 95 height 26
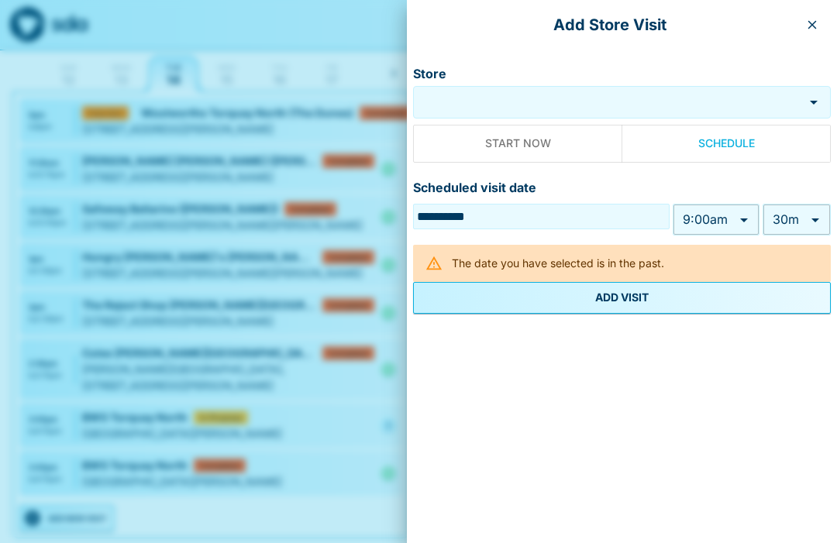
click at [814, 36] on button "button" at bounding box center [812, 24] width 25 height 25
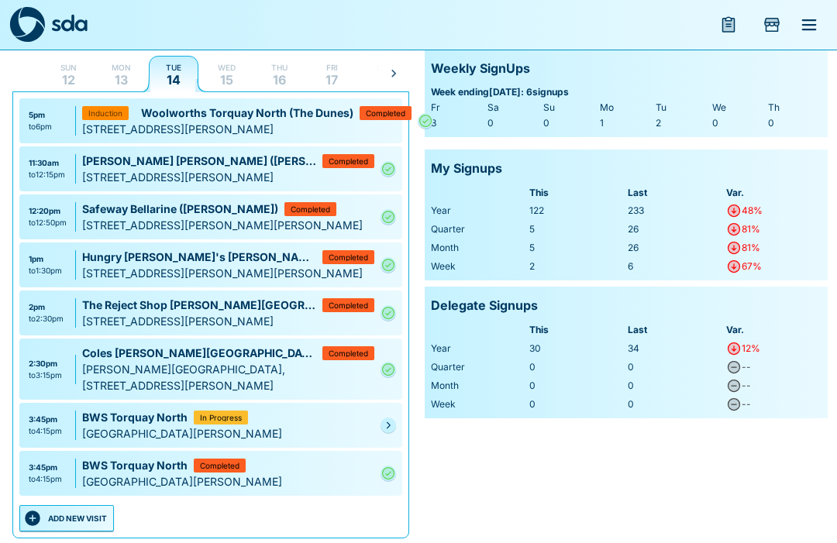
click at [815, 24] on icon "menu" at bounding box center [809, 24] width 15 height 11
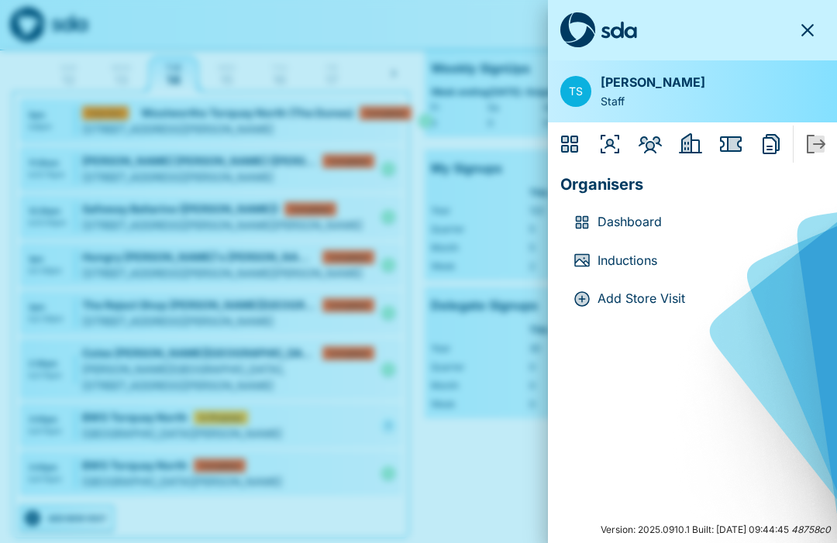
click at [614, 146] on icon "Organisers" at bounding box center [610, 144] width 19 height 19
click at [605, 144] on icon "Organisers" at bounding box center [609, 144] width 25 height 25
click at [611, 138] on icon "Organisers" at bounding box center [609, 144] width 25 height 25
click at [607, 149] on icon "Organisers" at bounding box center [609, 144] width 25 height 25
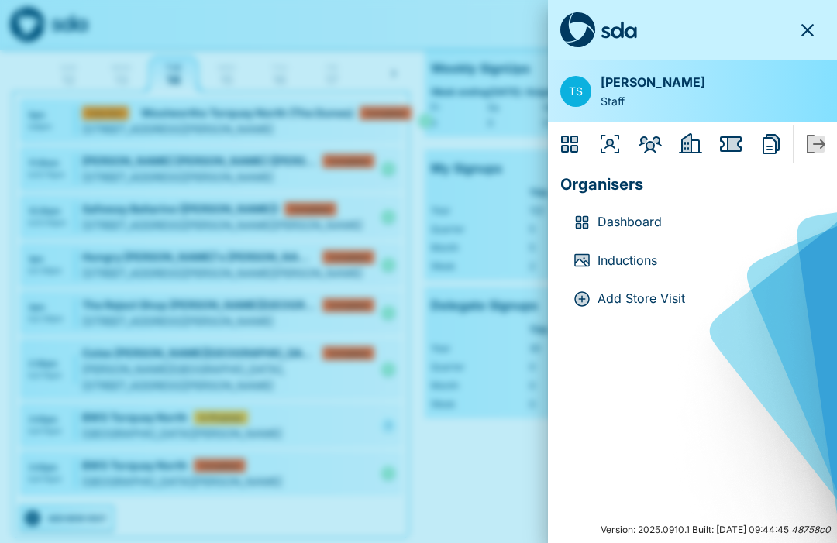
click at [651, 150] on icon "Members" at bounding box center [649, 144] width 23 height 17
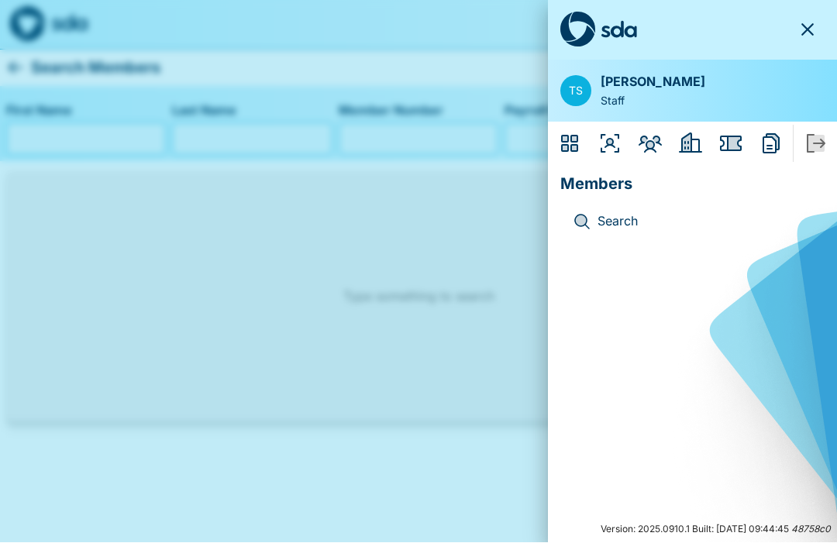
click at [608, 144] on icon "Organisers" at bounding box center [610, 144] width 19 height 19
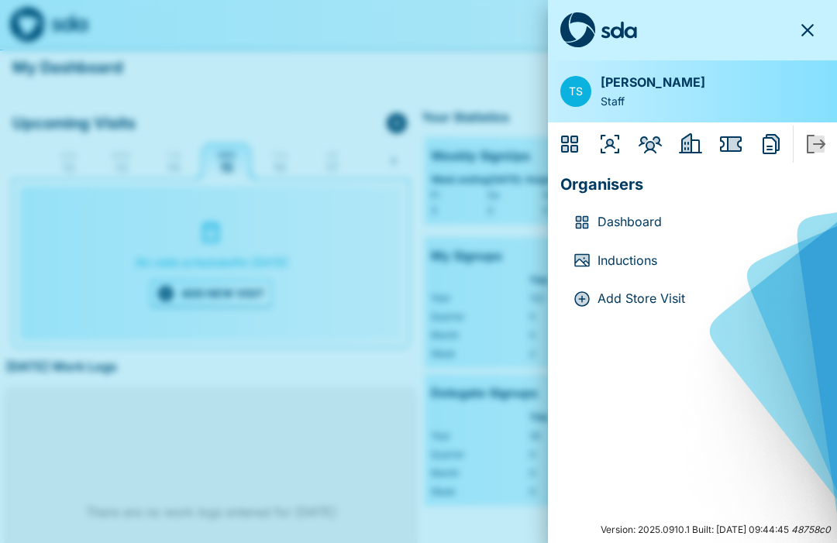
click at [697, 139] on icon "Employers" at bounding box center [690, 143] width 23 height 20
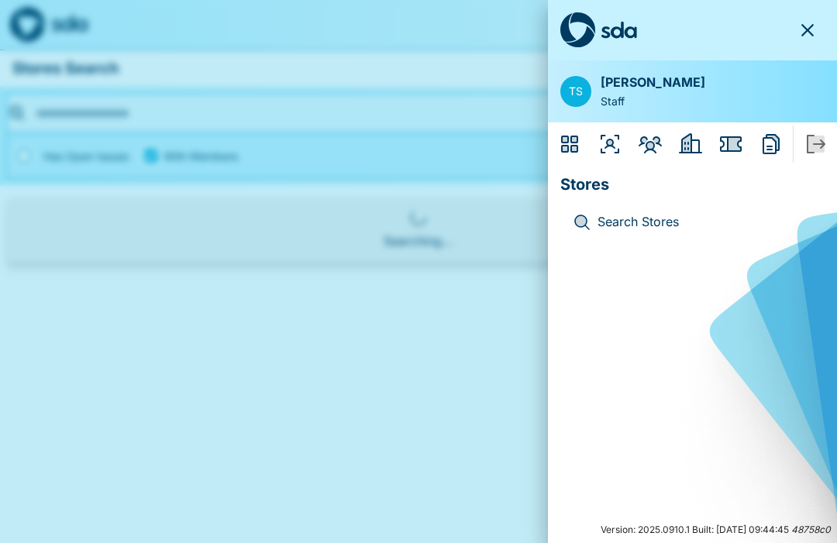
click at [732, 142] on icon "Issues" at bounding box center [734, 144] width 13 height 14
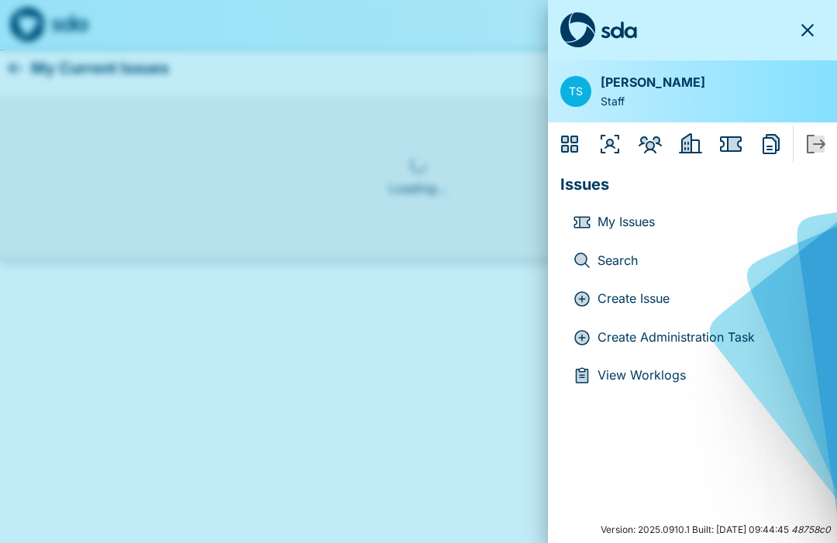
click at [700, 335] on p "Create Administration Task" at bounding box center [704, 338] width 215 height 20
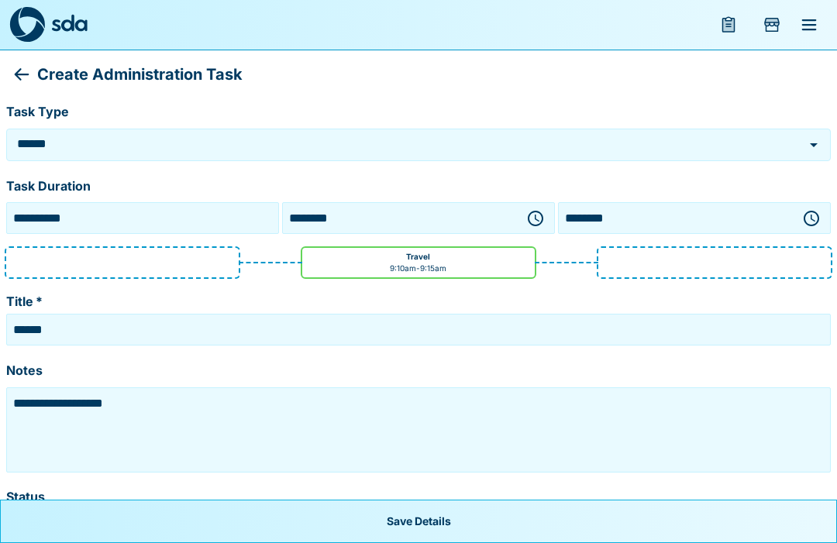
click at [218, 218] on input "**********" at bounding box center [142, 218] width 265 height 24
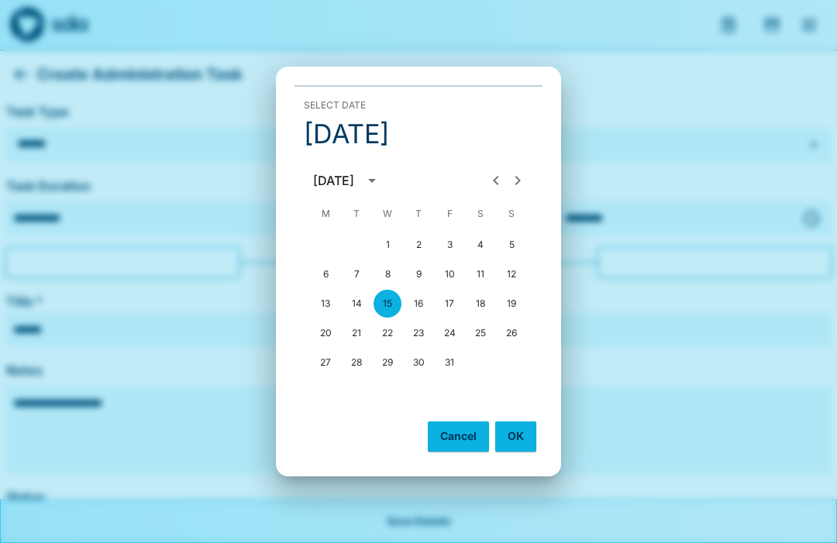
click at [356, 302] on button "14" at bounding box center [356, 304] width 28 height 28
type input "**********"
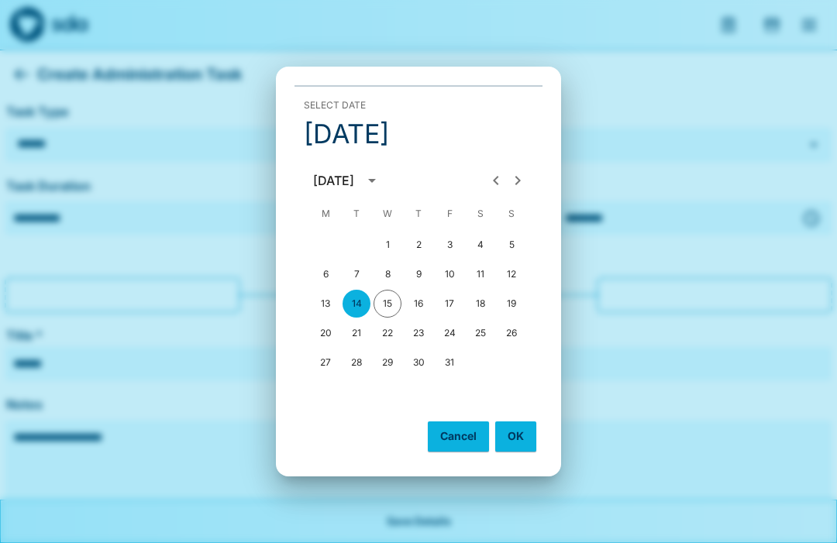
click at [518, 424] on button "OK" at bounding box center [515, 436] width 41 height 29
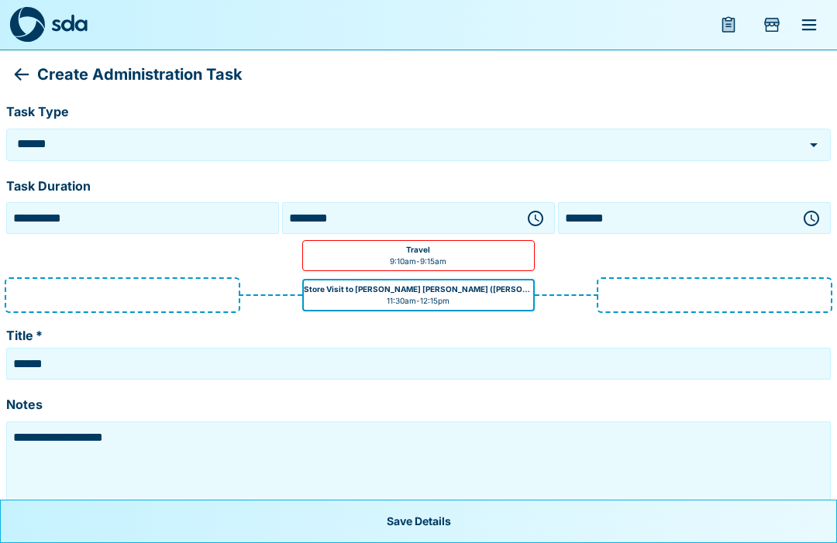
click at [539, 214] on icon "button" at bounding box center [535, 218] width 19 height 19
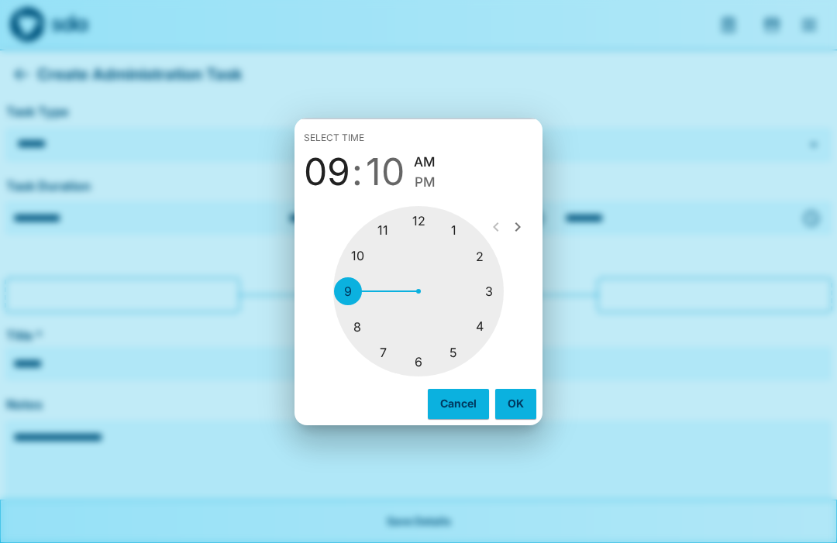
click at [425, 359] on div at bounding box center [418, 291] width 170 height 170
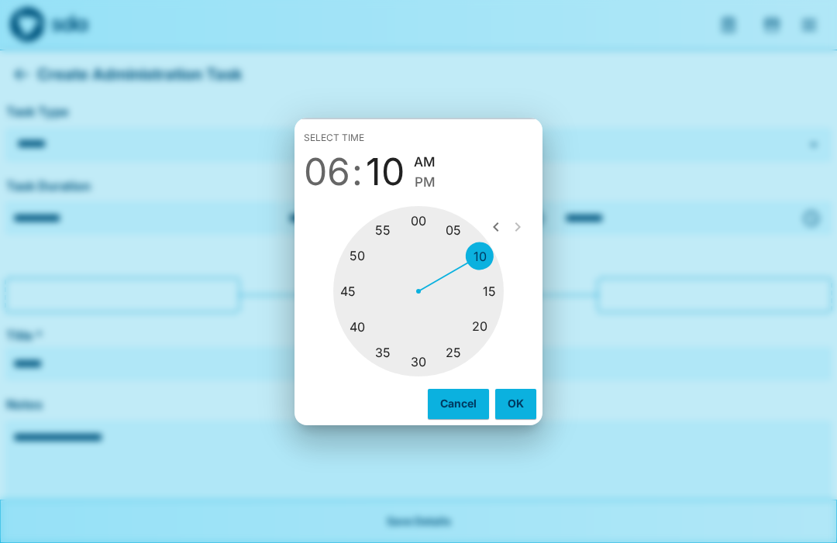
click at [425, 353] on div at bounding box center [418, 291] width 170 height 170
click at [435, 188] on span "PM" at bounding box center [432, 182] width 21 height 21
type input "********"
click at [518, 404] on button "OK" at bounding box center [515, 403] width 41 height 29
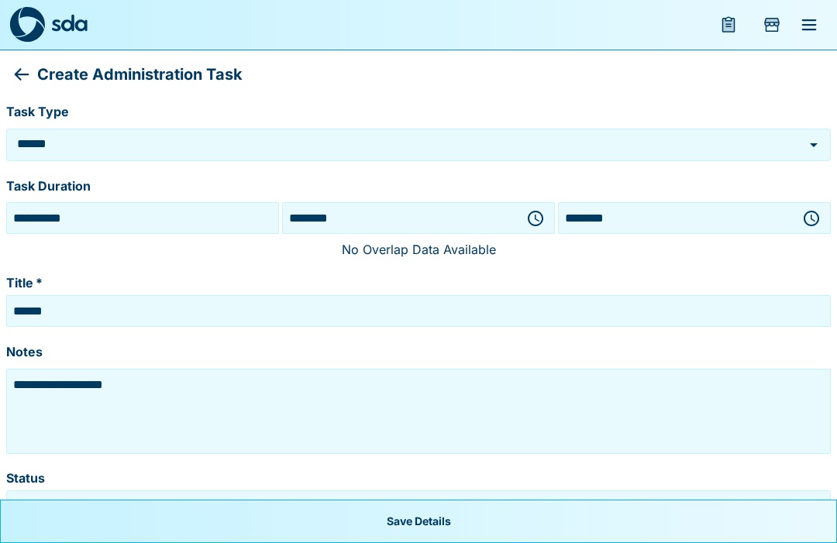
click at [813, 212] on icon "button" at bounding box center [811, 218] width 19 height 19
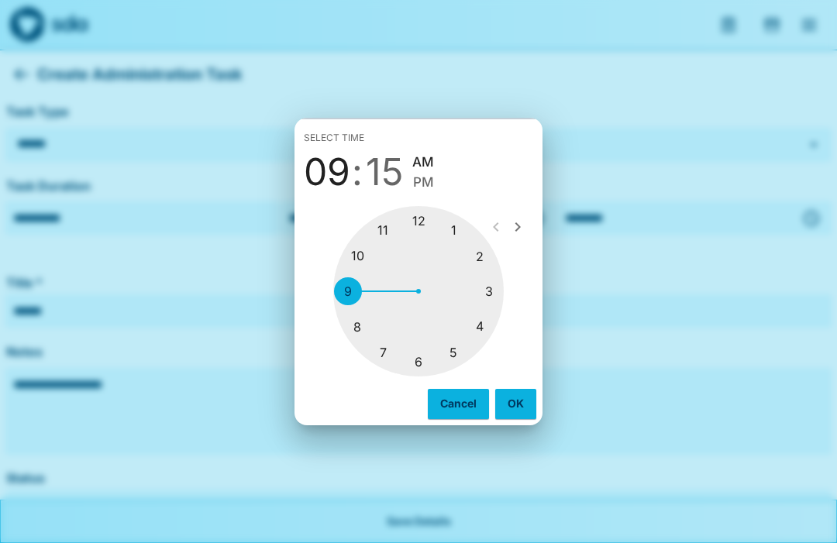
click at [384, 353] on div at bounding box center [418, 291] width 170 height 170
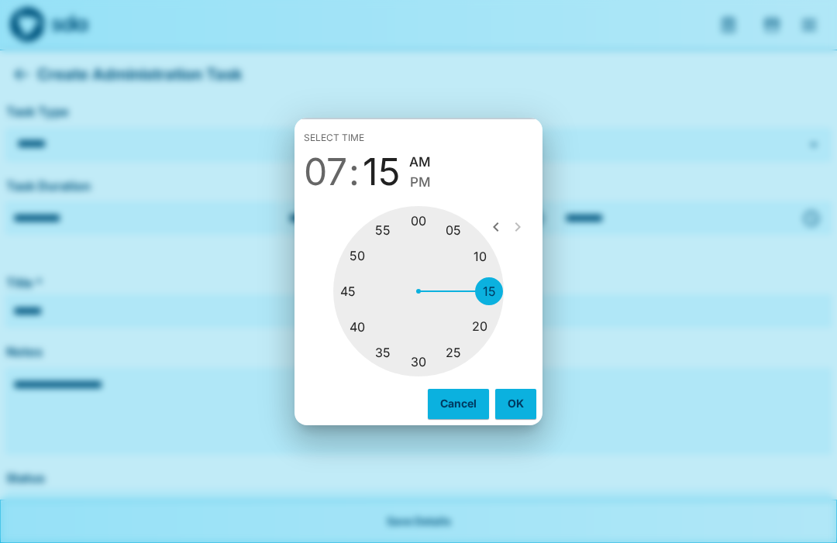
click at [428, 358] on div at bounding box center [418, 291] width 170 height 170
click at [432, 188] on span "PM" at bounding box center [429, 182] width 21 height 21
type input "********"
click at [522, 401] on button "OK" at bounding box center [515, 403] width 41 height 29
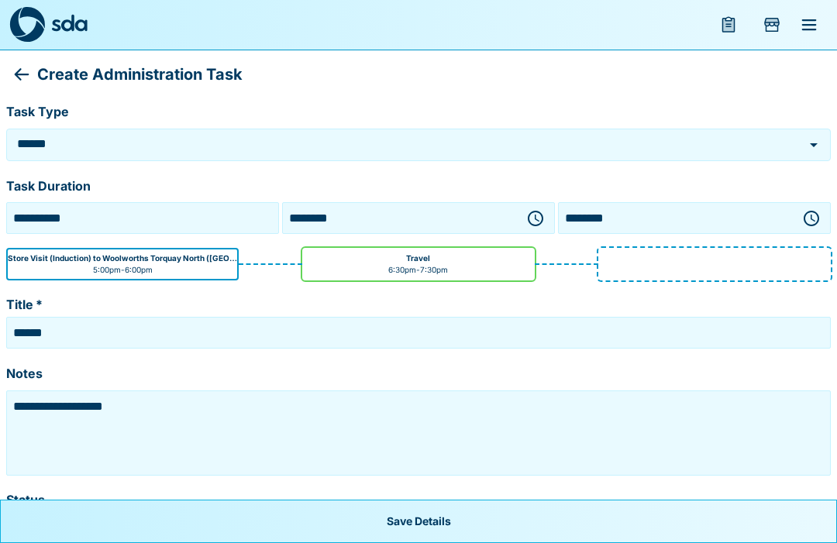
click at [182, 411] on textarea "**********" at bounding box center [418, 432] width 817 height 77
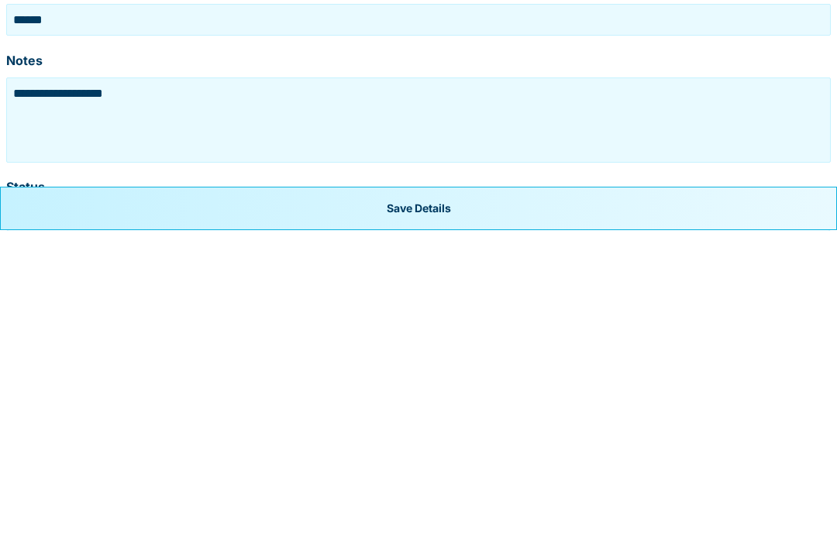
scroll to position [2, 0]
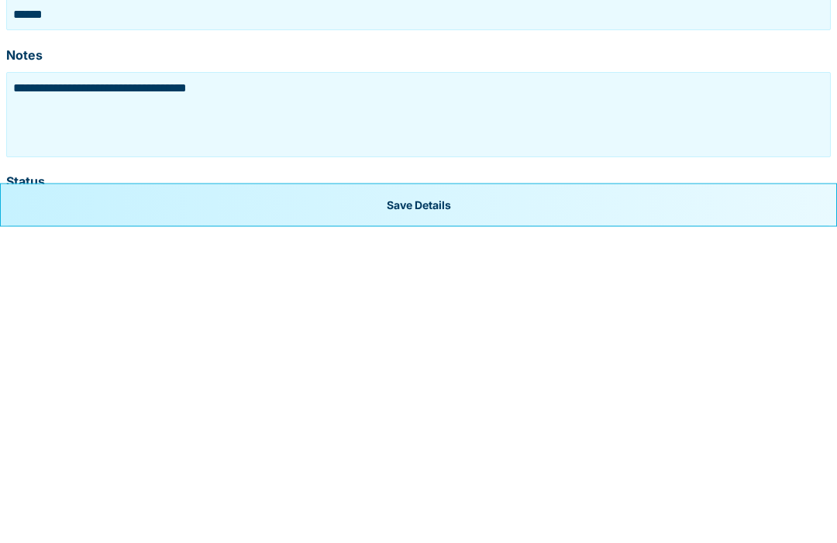
type textarea "**********"
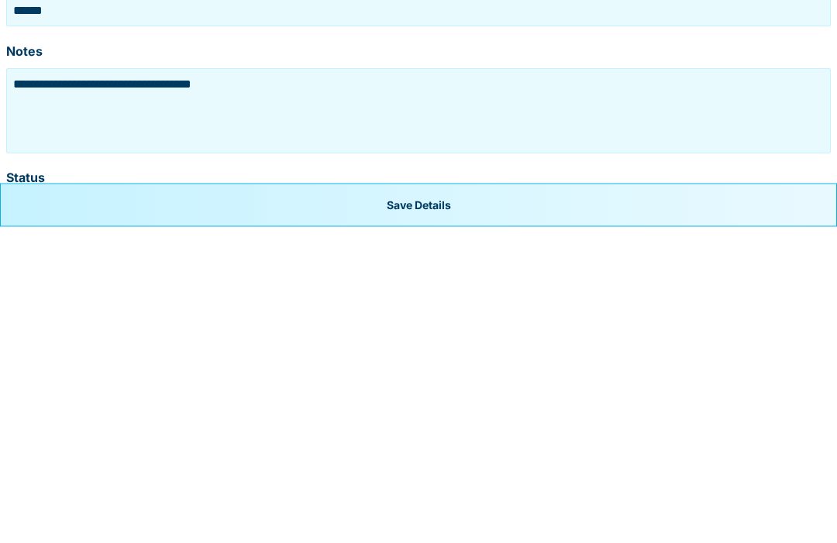
scroll to position [68, 0]
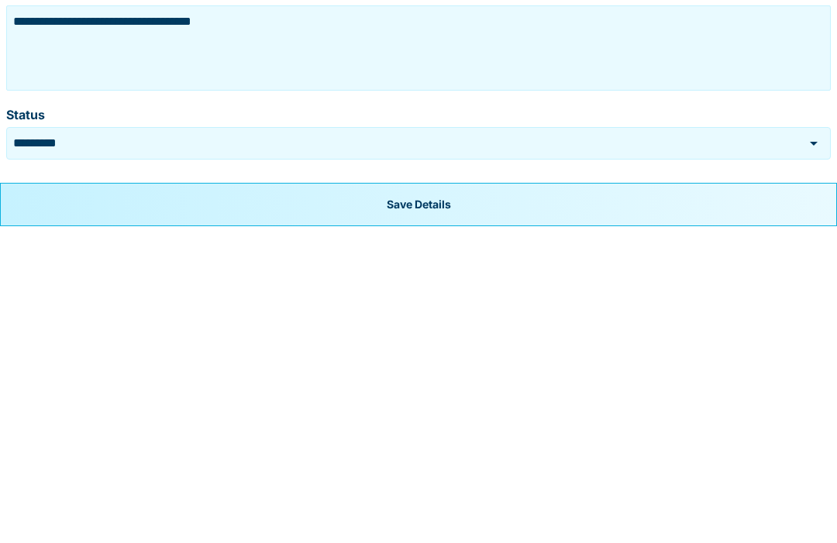
click at [444, 500] on button "Save Details" at bounding box center [418, 521] width 837 height 43
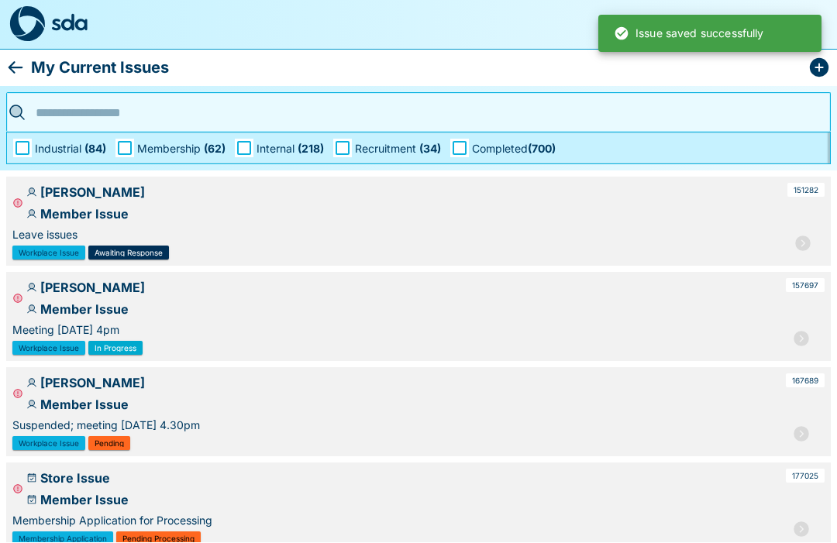
scroll to position [1, 0]
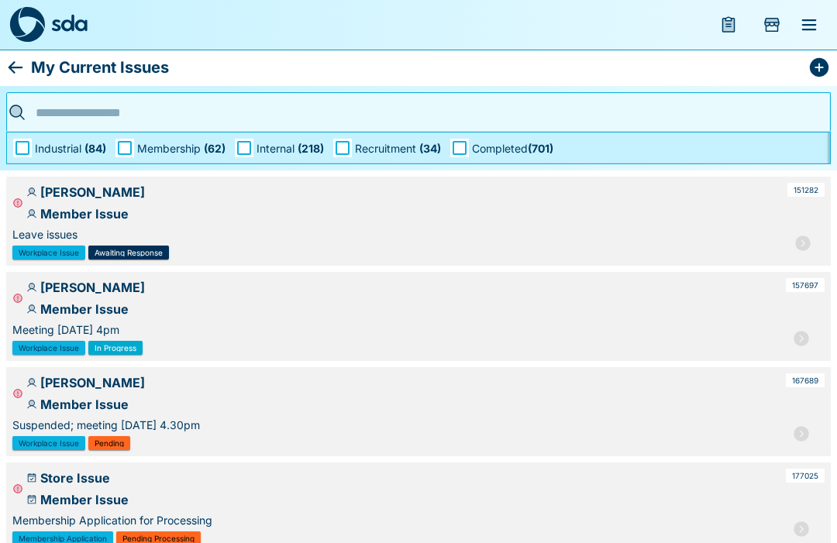
click at [728, 32] on icon "menu" at bounding box center [728, 24] width 13 height 15
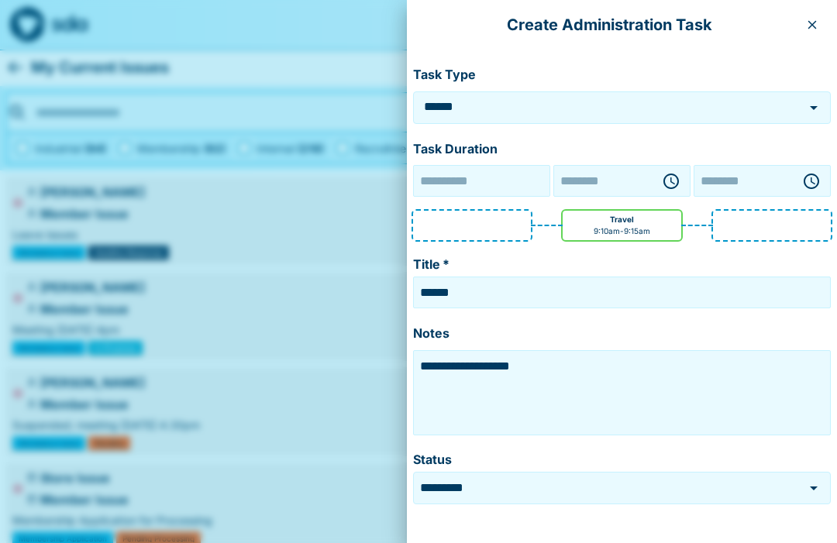
type input "**********"
type input "********"
click at [814, 33] on button "button" at bounding box center [812, 24] width 25 height 25
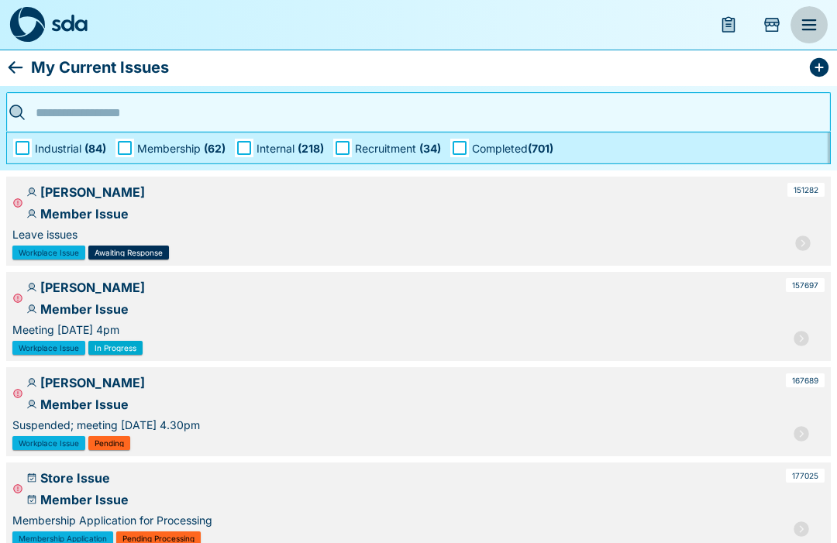
click at [814, 22] on icon "menu" at bounding box center [809, 24] width 19 height 19
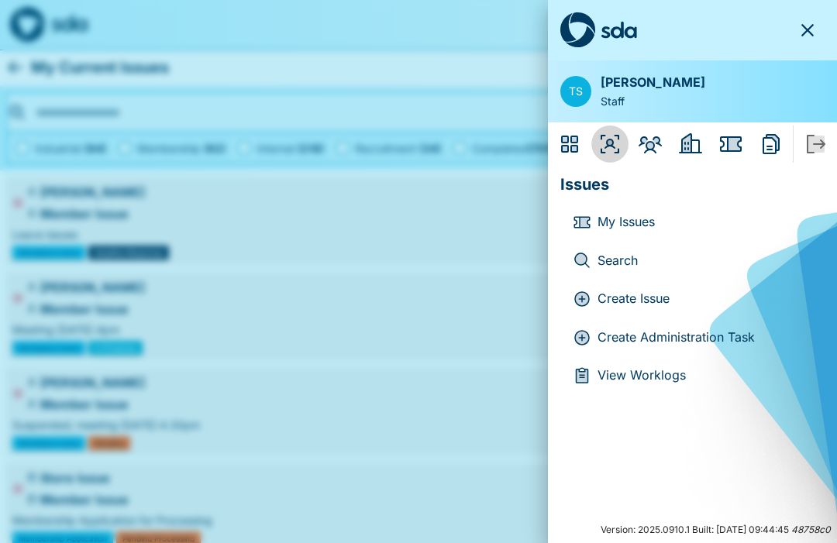
click at [607, 143] on icon "Organisers" at bounding box center [610, 144] width 19 height 19
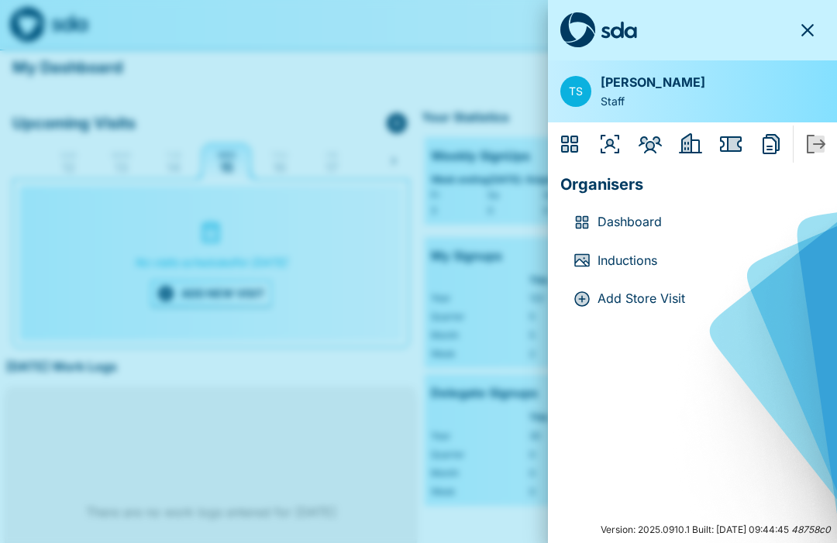
click at [641, 219] on p "Dashboard" at bounding box center [704, 222] width 215 height 20
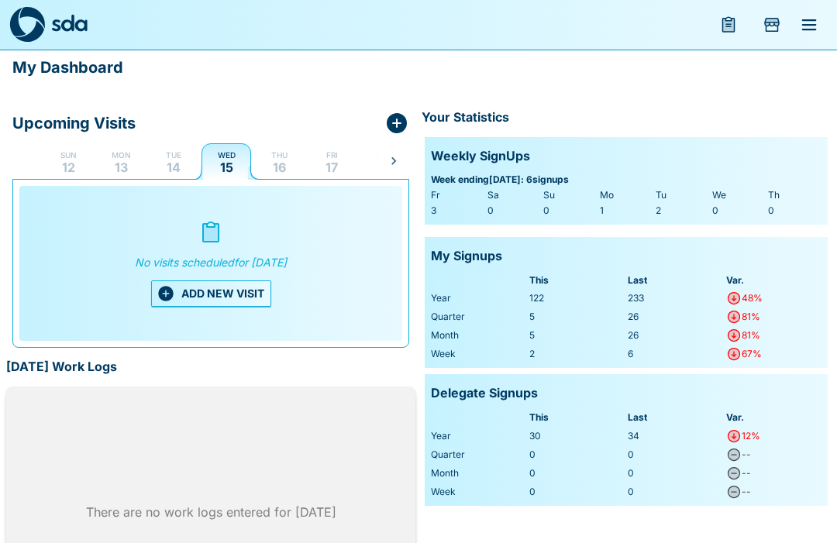
click at [180, 168] on p "14" at bounding box center [174, 167] width 14 height 12
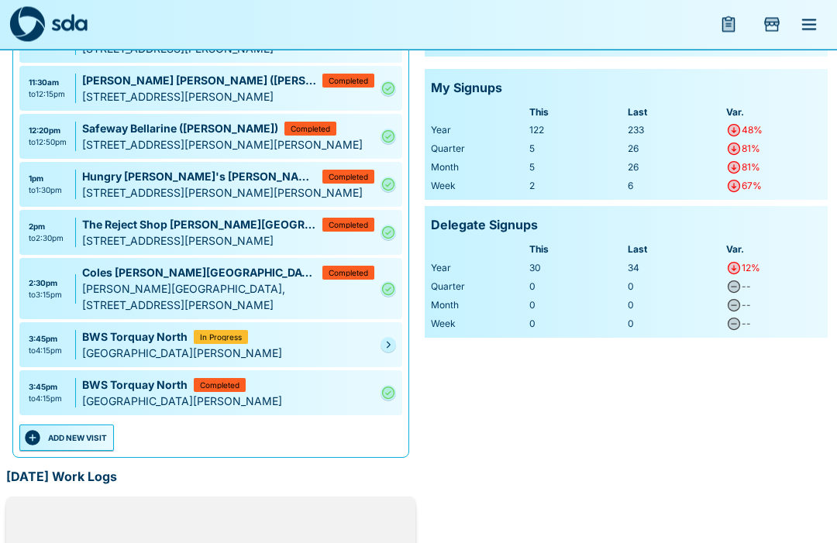
scroll to position [169, 0]
click at [79, 451] on button "ADD NEW VISIT" at bounding box center [66, 438] width 95 height 26
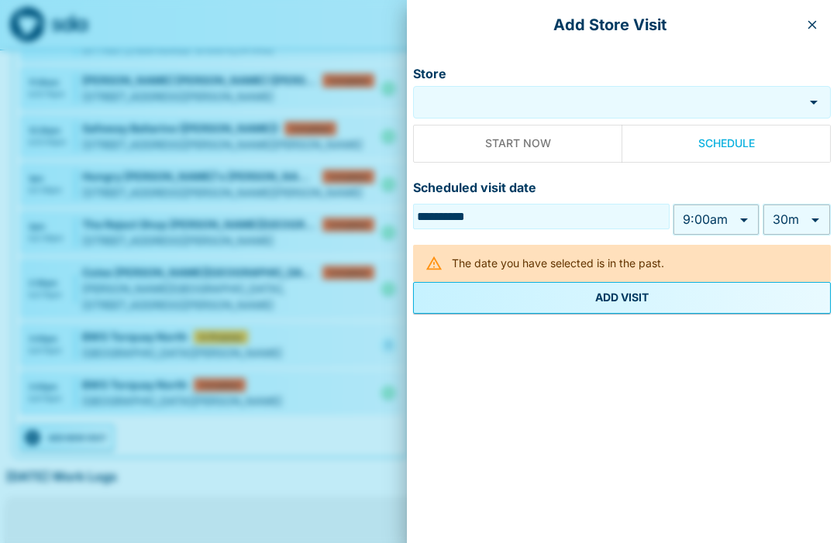
click at [565, 99] on input "Store" at bounding box center [608, 103] width 383 height 18
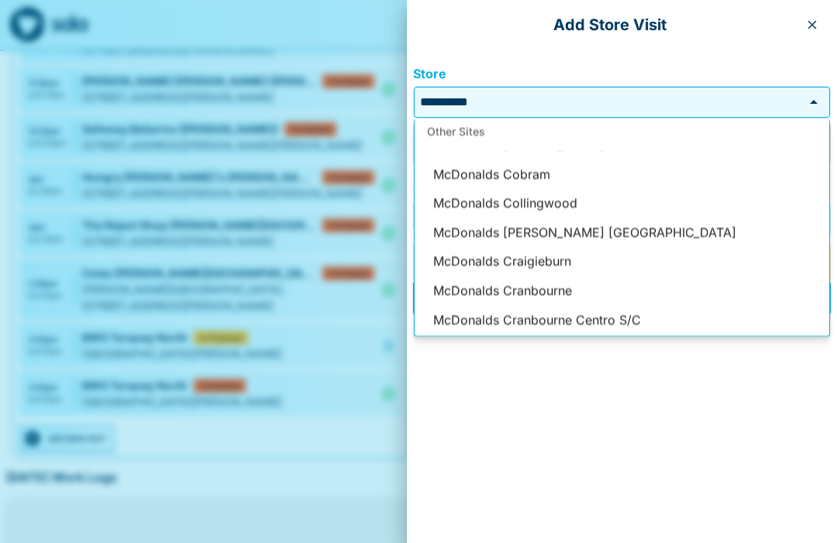
scroll to position [0, 0]
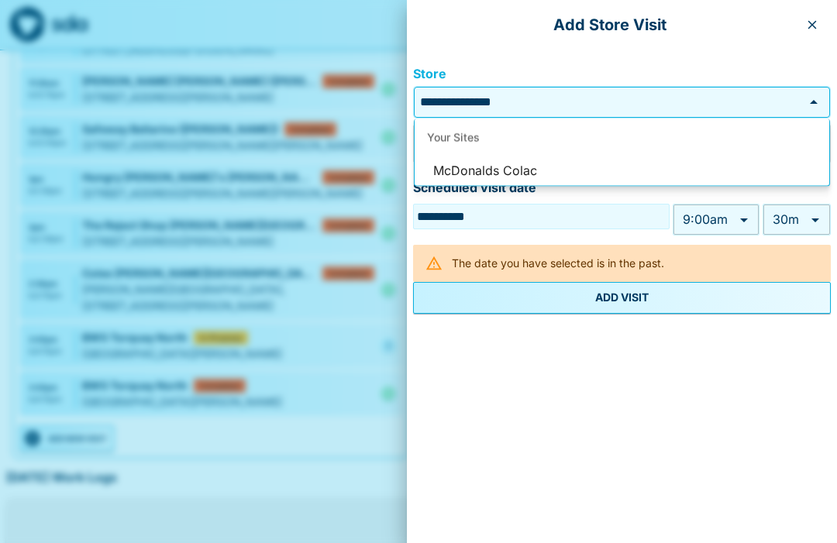
click at [518, 168] on li "McDonalds Colac" at bounding box center [622, 171] width 415 height 29
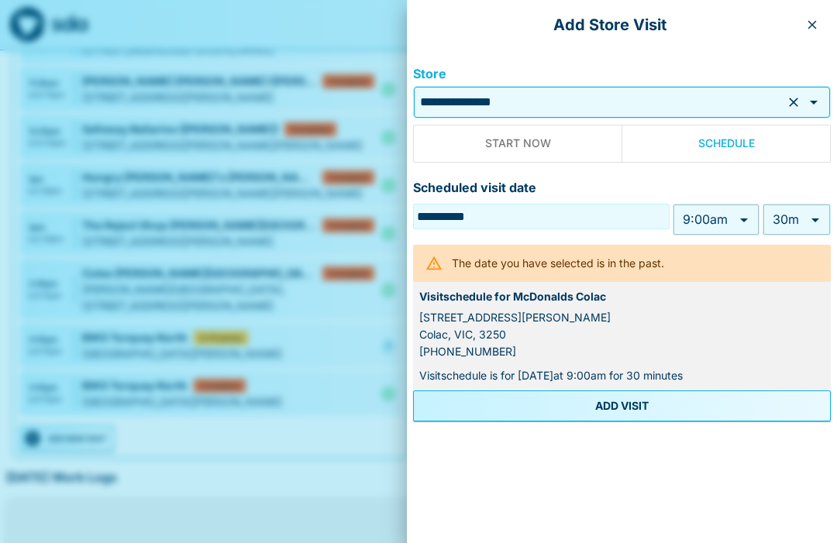
type input "**********"
click at [745, 219] on body "My Dashboard Upcoming Visits Sun 12 Mon 13 Tue 14 Wed 15 Thu 16 Fri 17 Sat 18 S…" at bounding box center [418, 298] width 837 height 932
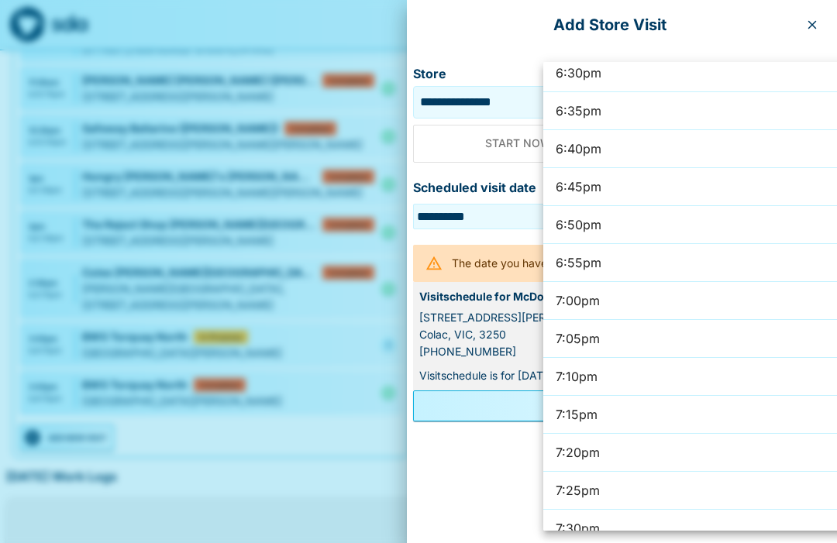
scroll to position [8440, 0]
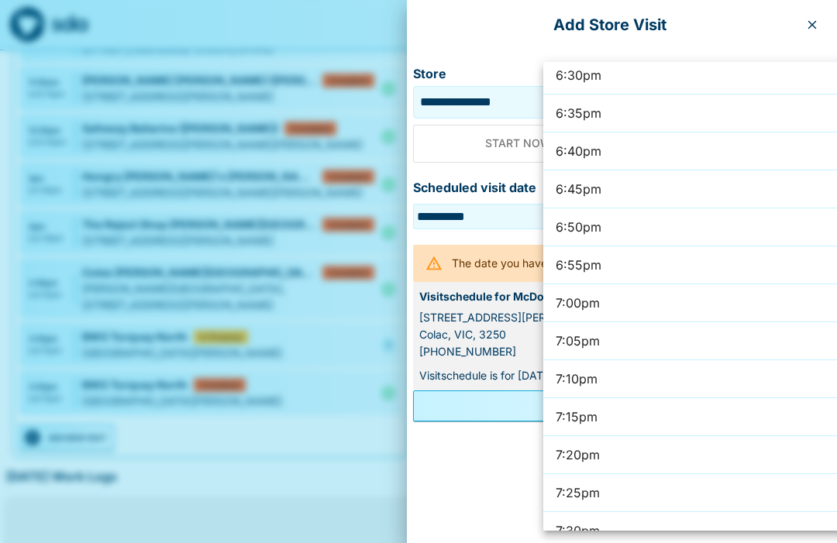
click at [662, 529] on li "7:30pm" at bounding box center [723, 531] width 361 height 38
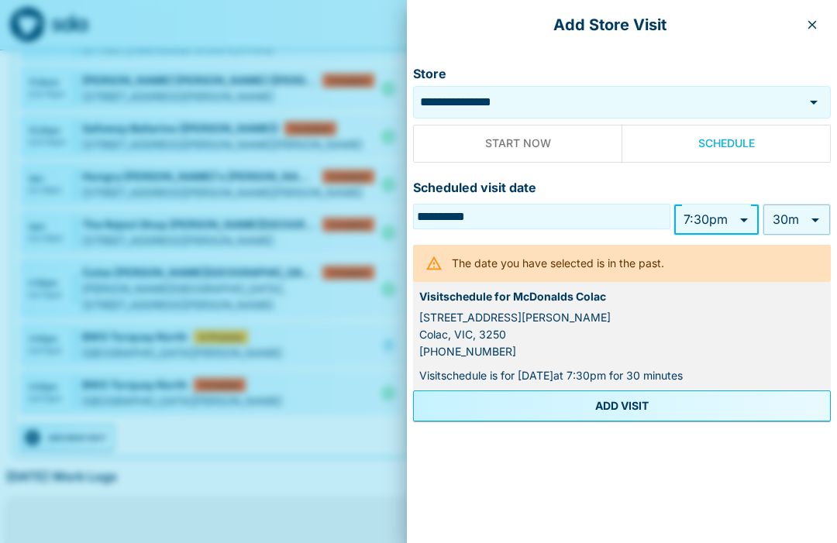
type input "******"
click at [821, 219] on body "My Dashboard Upcoming Visits Sun 12 Mon 13 Tue 14 Wed 15 Thu 16 Fri 17 Sat 18 S…" at bounding box center [418, 297] width 837 height 932
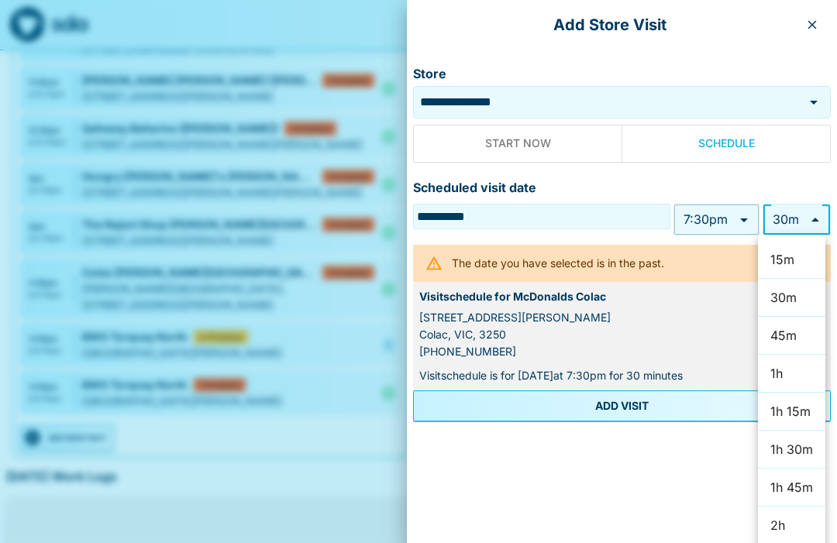
click at [793, 373] on li "1h" at bounding box center [791, 374] width 67 height 38
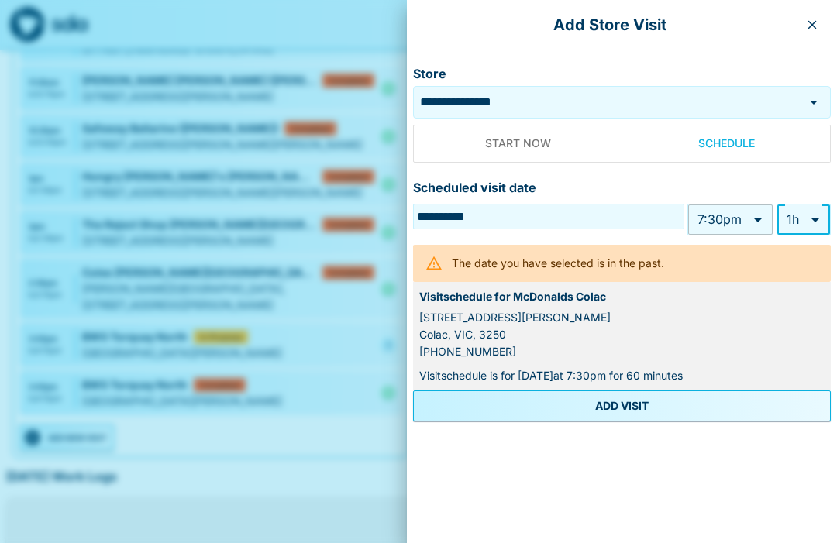
type input "**"
click at [625, 396] on button "ADD VISIT" at bounding box center [622, 406] width 418 height 31
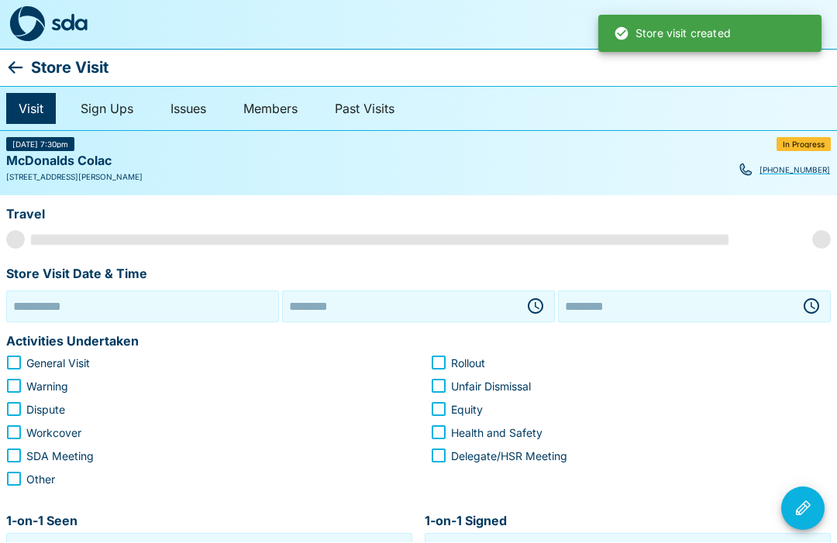
type input "**********"
type input "********"
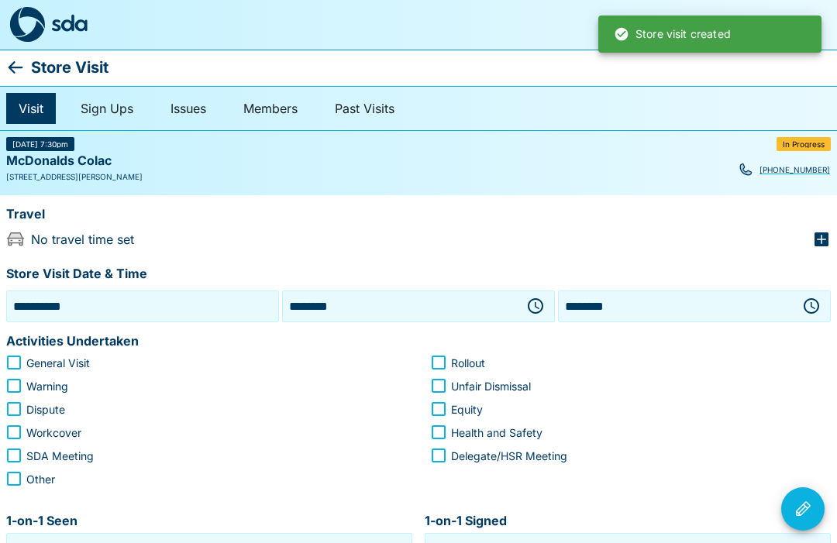
click at [827, 240] on icon "button" at bounding box center [821, 239] width 14 height 14
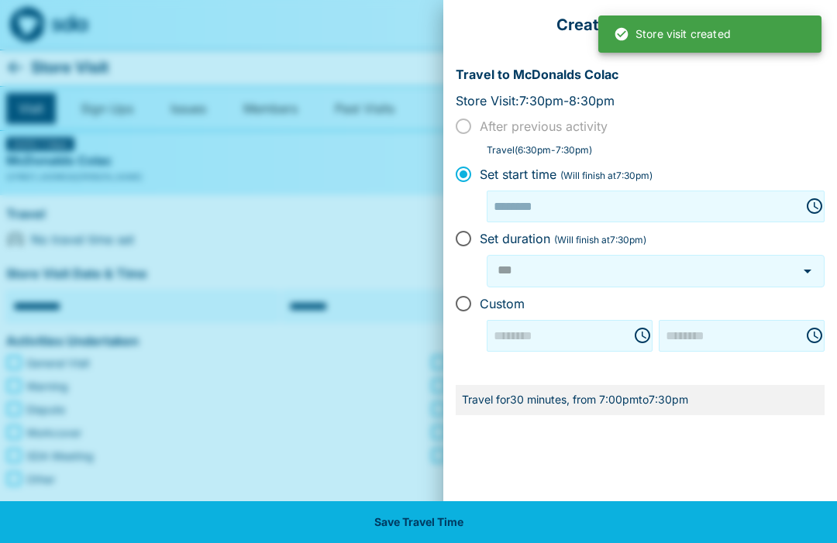
type input "********"
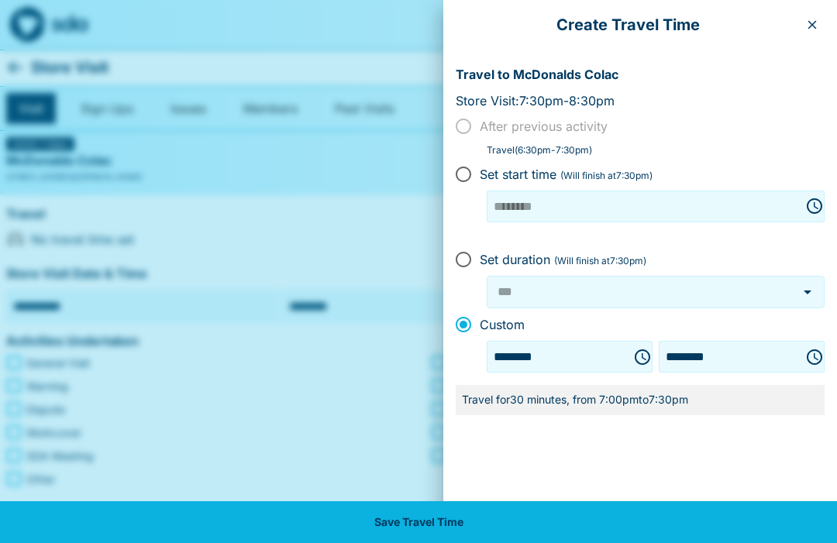
click at [635, 349] on icon "Choose time, selected time is 7:00 PM" at bounding box center [642, 356] width 15 height 15
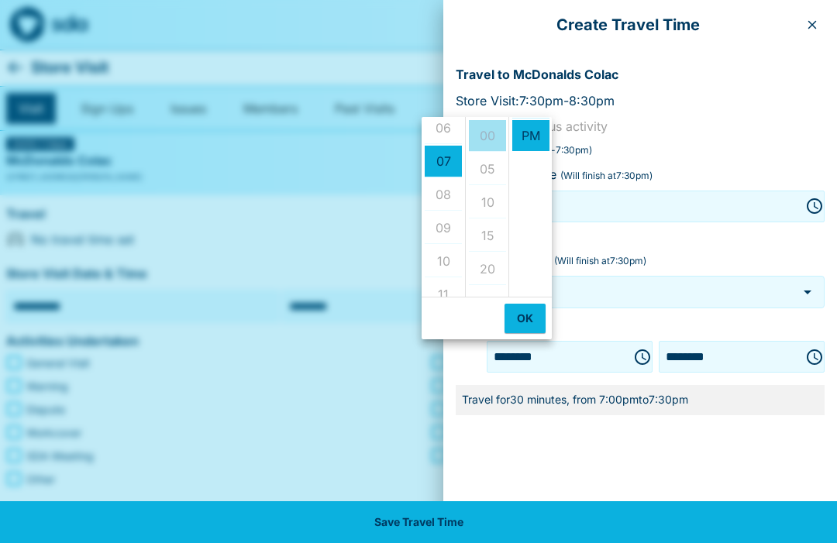
scroll to position [201, 0]
click at [449, 136] on ul "12 01 02 03 04 05 06 07 08 09 10 11" at bounding box center [443, 207] width 43 height 180
click at [490, 137] on li "30" at bounding box center [487, 142] width 37 height 32
type input "********"
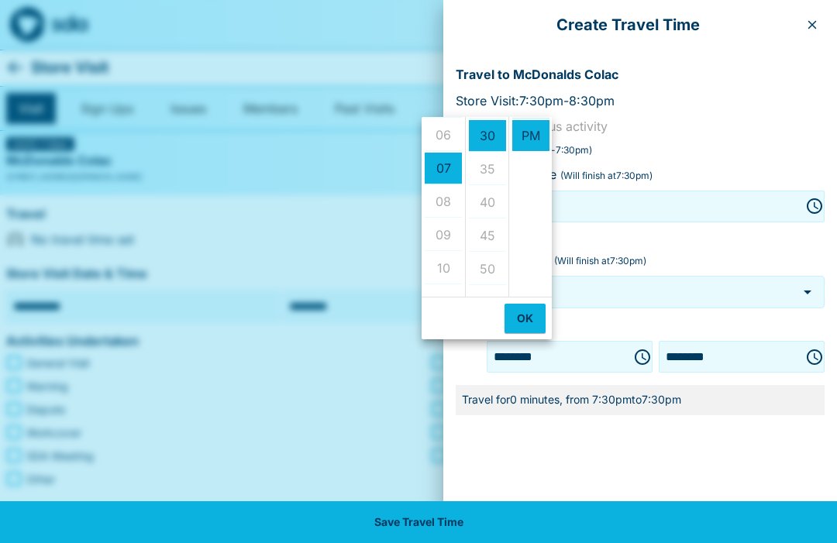
click at [446, 133] on ul "12 01 02 03 04 05 06 07 08 09 10 11" at bounding box center [443, 207] width 43 height 180
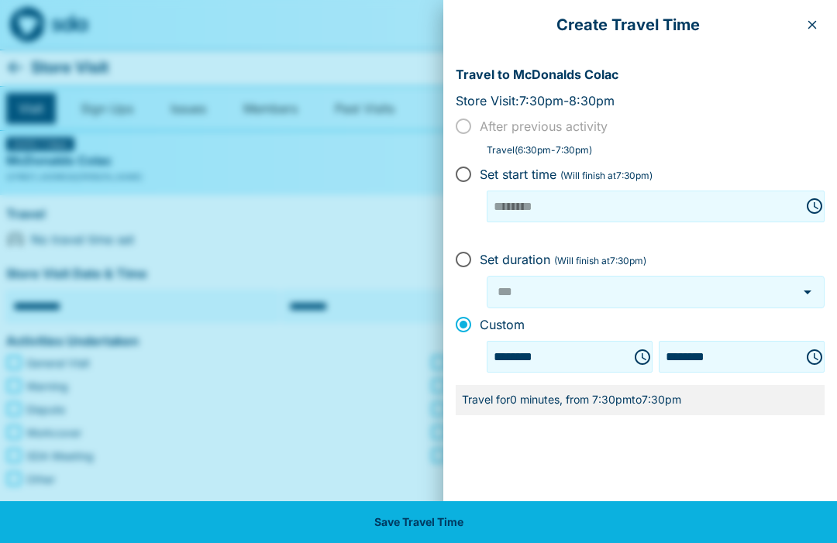
click at [647, 276] on div "*** ​" at bounding box center [656, 292] width 338 height 33
click at [633, 356] on icon "Choose time, selected time is 7:30 PM" at bounding box center [642, 357] width 19 height 19
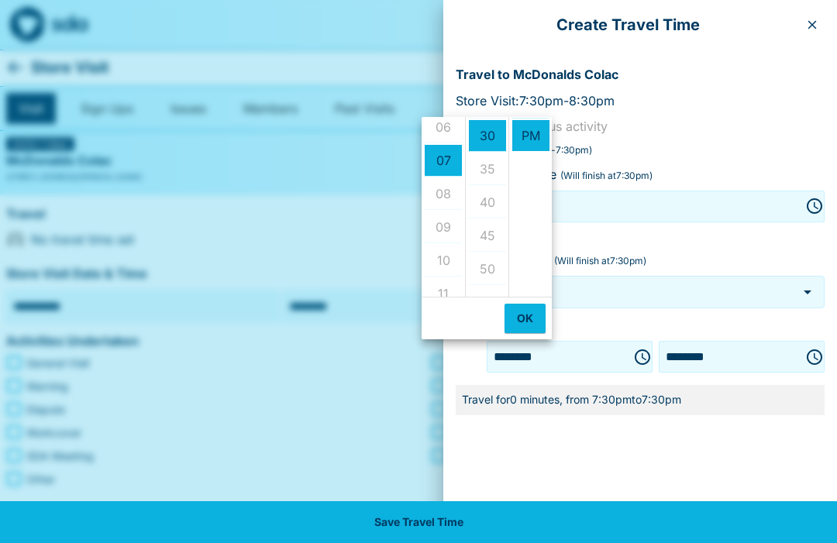
scroll to position [202, 0]
click at [454, 135] on ul "12 01 02 03 04 05 06 07 08 09 10 11" at bounding box center [443, 207] width 43 height 180
click at [453, 135] on ul "12 01 02 03 04 05 06 07 08 09 10 11" at bounding box center [443, 207] width 43 height 180
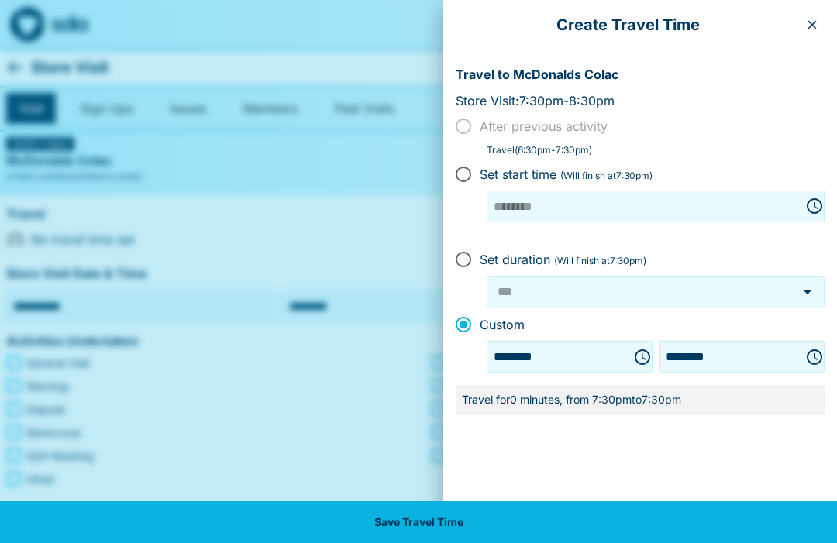
click at [681, 257] on div "Set duration (Will finish at 7:30pm ) *** ​" at bounding box center [640, 275] width 369 height 65
click at [808, 18] on button "button" at bounding box center [812, 24] width 25 height 25
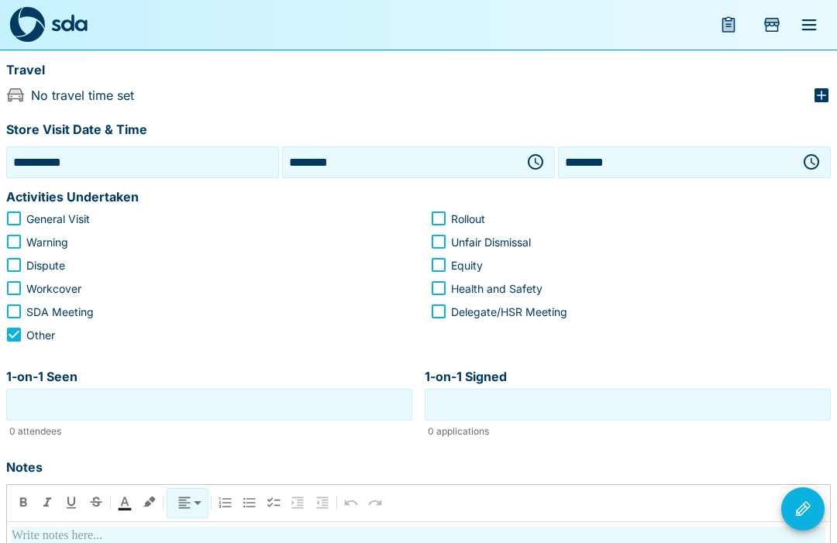
click at [279, 408] on input "1-on-1 Seen" at bounding box center [209, 405] width 398 height 24
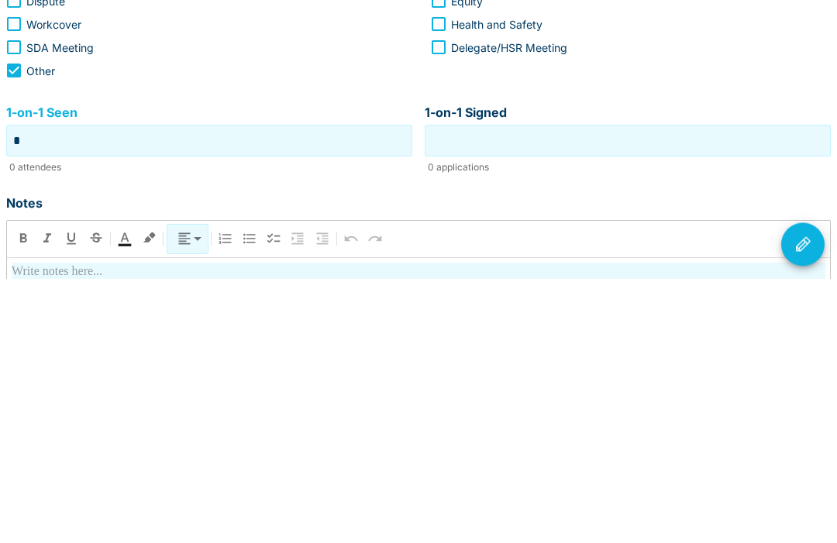
type input "*"
click at [678, 394] on input "1-on-1 Signed" at bounding box center [627, 406] width 398 height 24
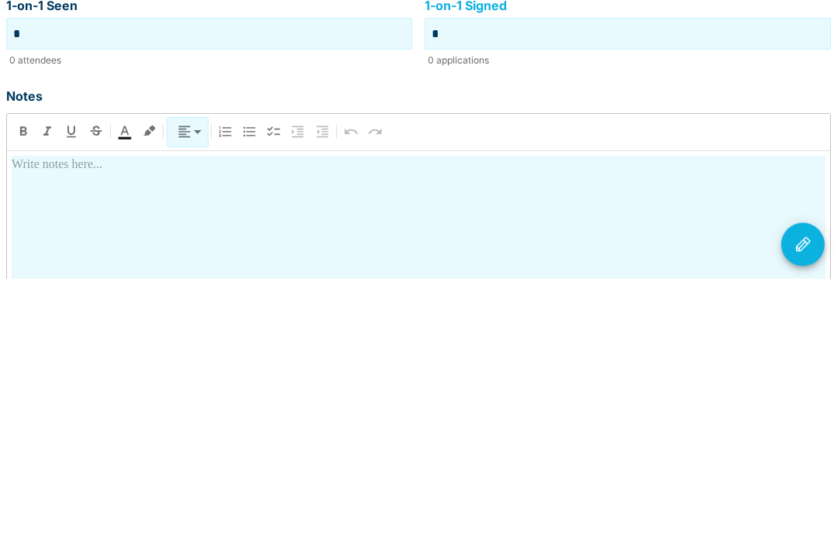
scroll to position [251, 0]
type input "*"
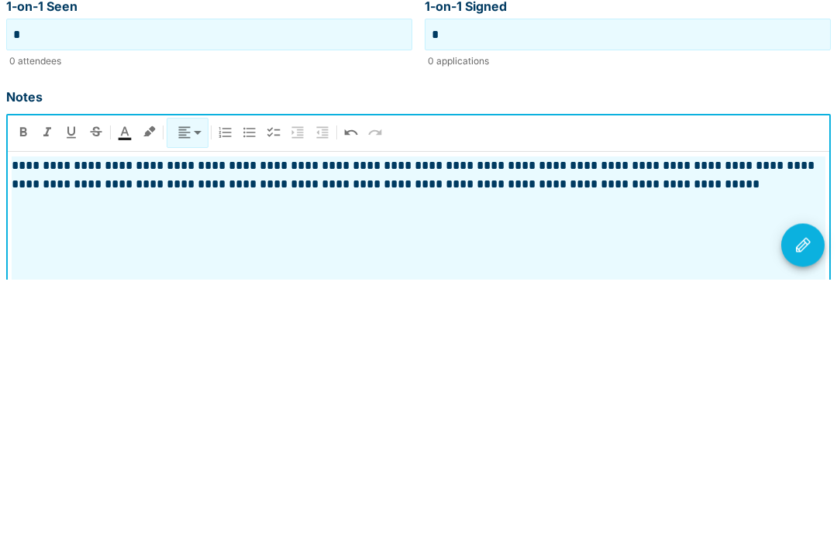
click at [801, 500] on icon "Visit Actions" at bounding box center [802, 509] width 19 height 19
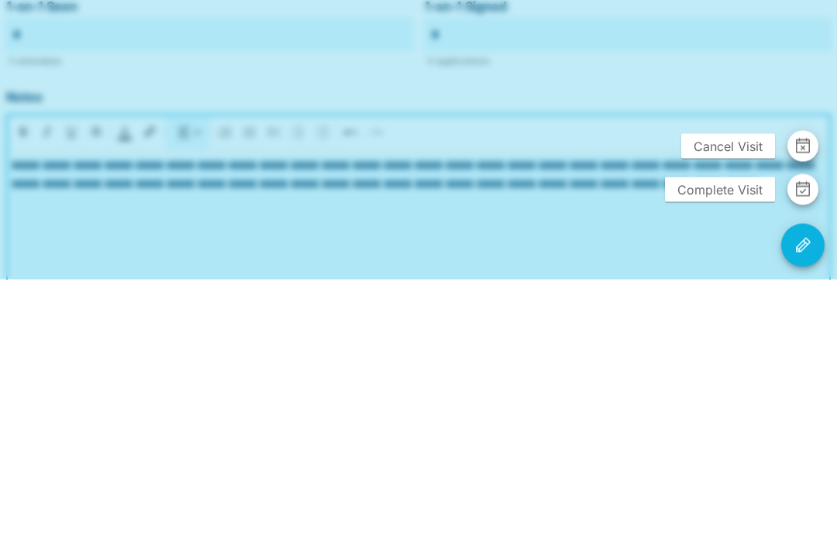
scroll to position [388, 0]
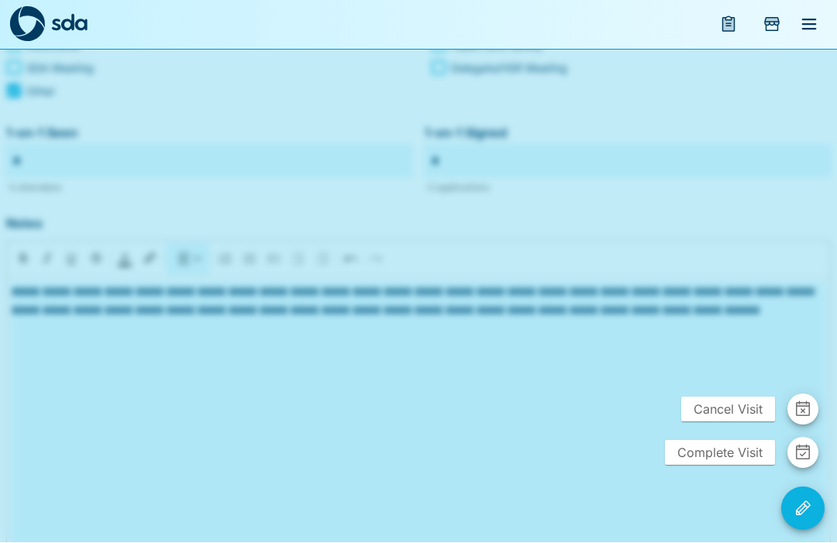
click at [728, 466] on span "Complete Visit" at bounding box center [720, 453] width 110 height 25
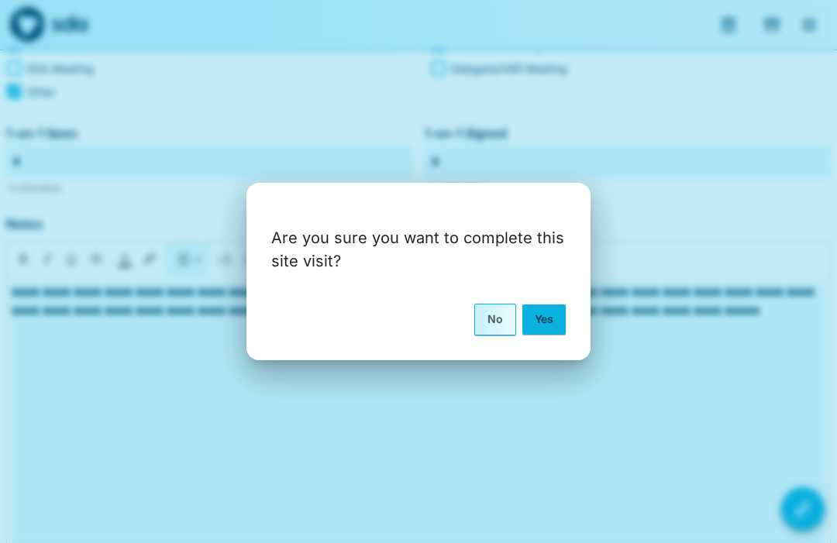
click at [549, 334] on button "Yes" at bounding box center [543, 319] width 43 height 29
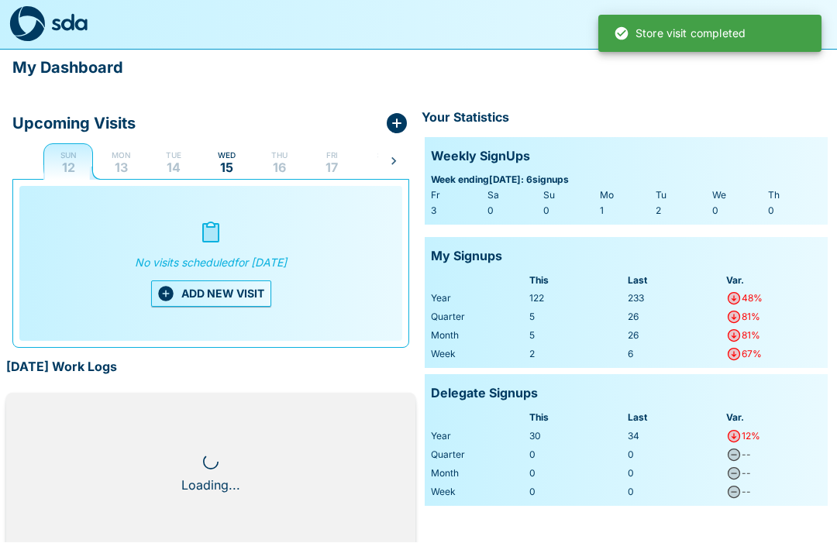
scroll to position [1, 0]
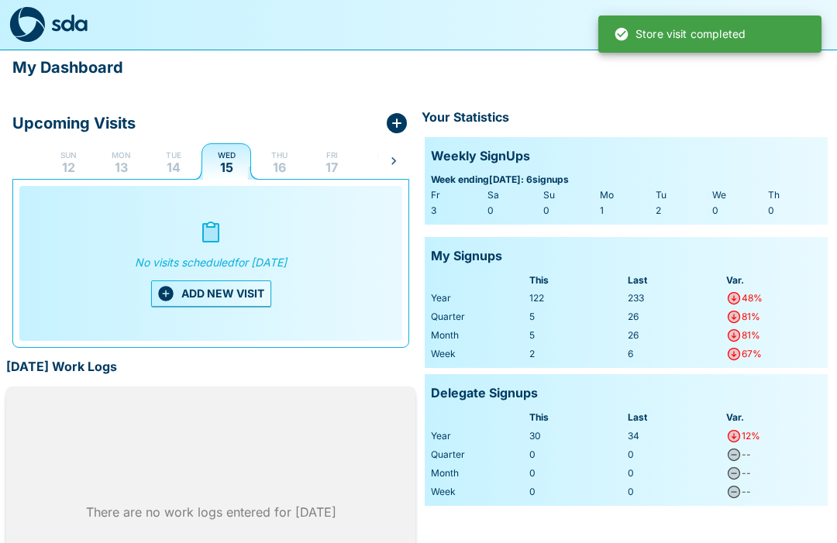
click at [176, 163] on p "14" at bounding box center [174, 167] width 14 height 12
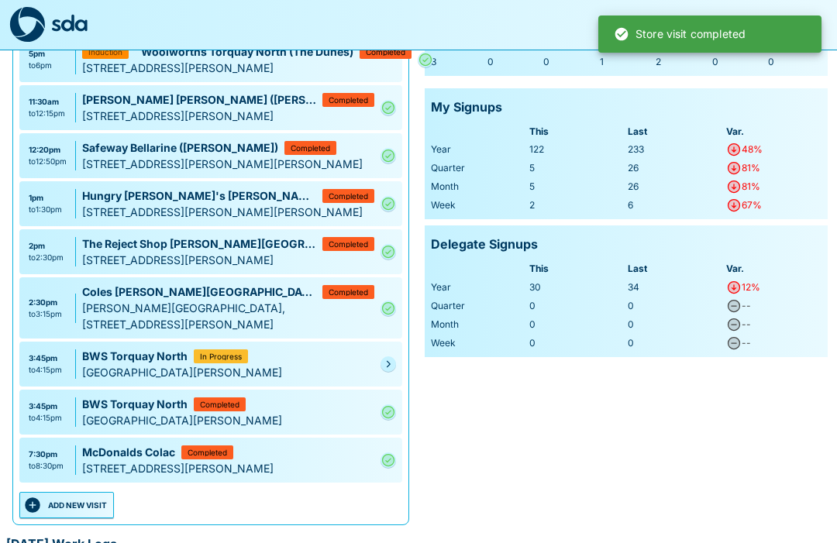
scroll to position [145, 0]
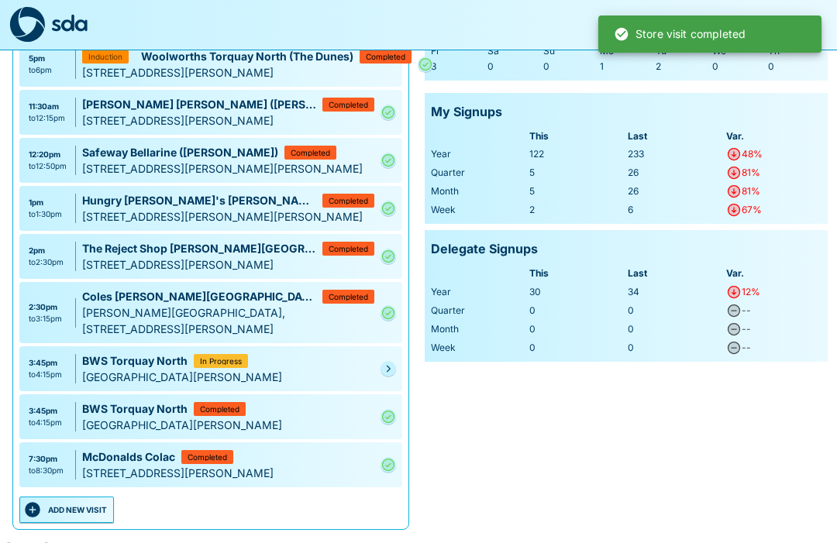
click at [89, 523] on button "ADD NEW VISIT" at bounding box center [66, 510] width 95 height 26
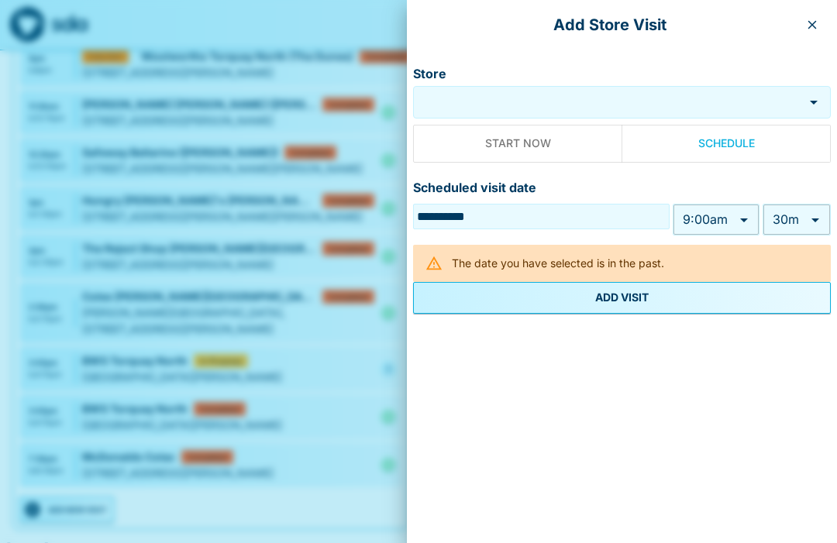
click at [531, 109] on input "Store" at bounding box center [608, 103] width 383 height 18
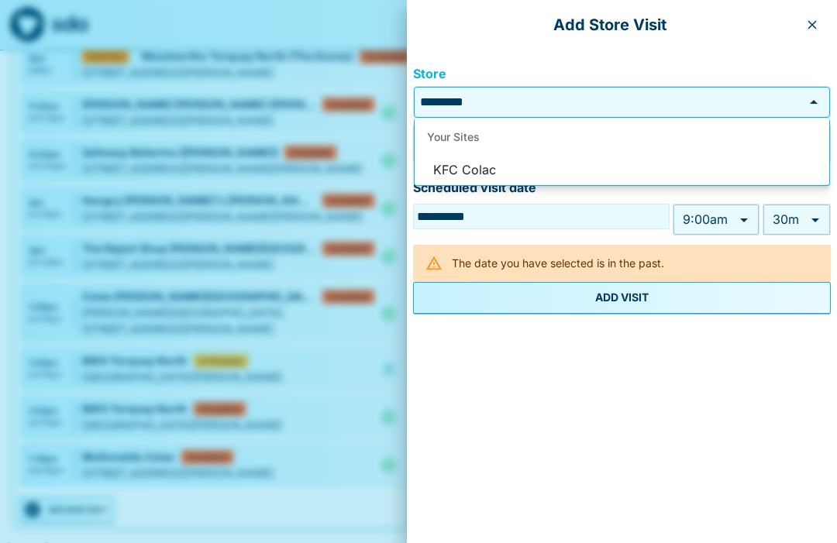
click at [466, 178] on li "KFC Colac" at bounding box center [622, 170] width 415 height 29
type input "*********"
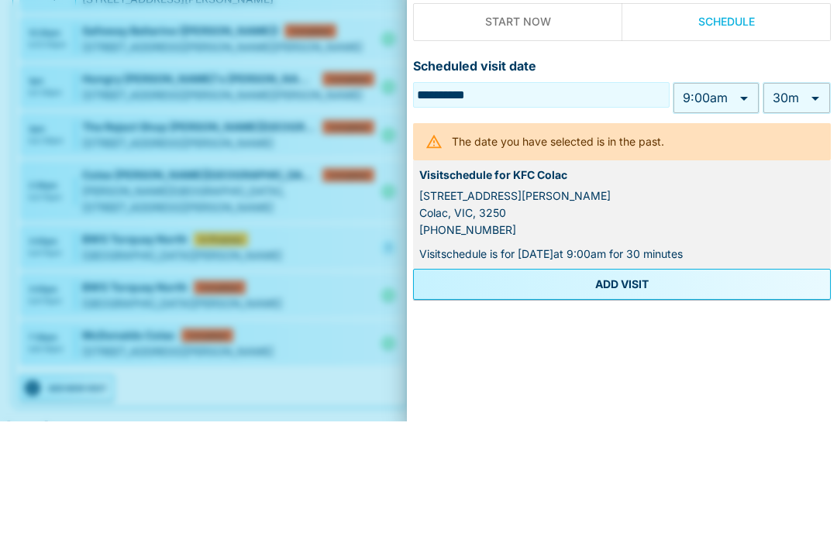
click at [744, 104] on body "My Dashboard Upcoming Visits Sun 12 Mon 13 Tue 14 Wed 15 Thu 16 Fri 17 Sat 18 S…" at bounding box center [418, 345] width 837 height 980
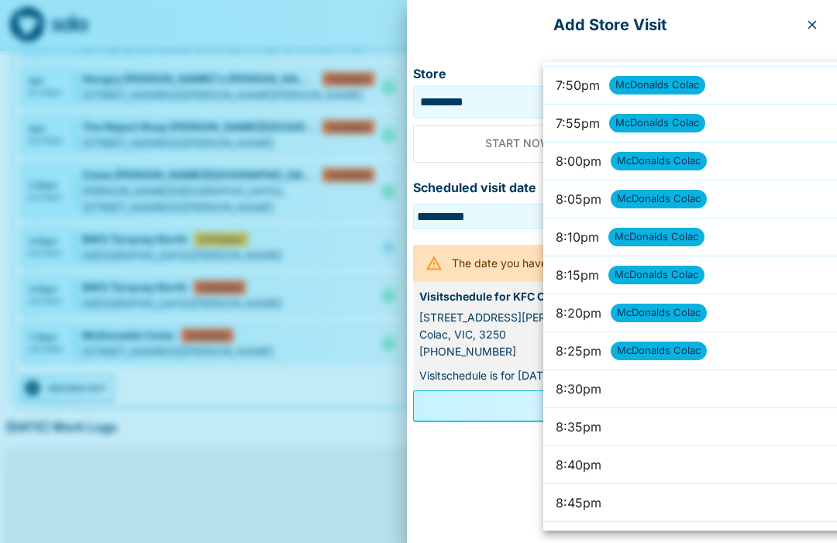
scroll to position [9048, 0]
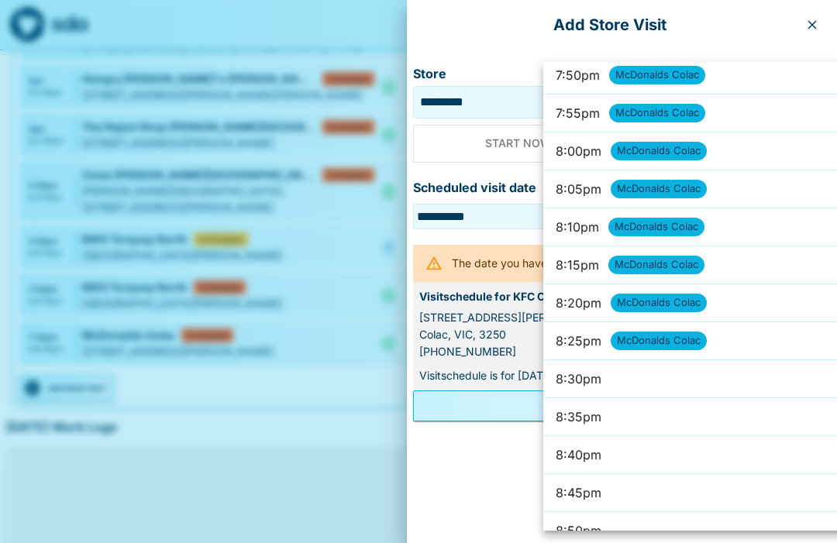
click at [681, 452] on li "8:40pm" at bounding box center [723, 455] width 361 height 38
type input "******"
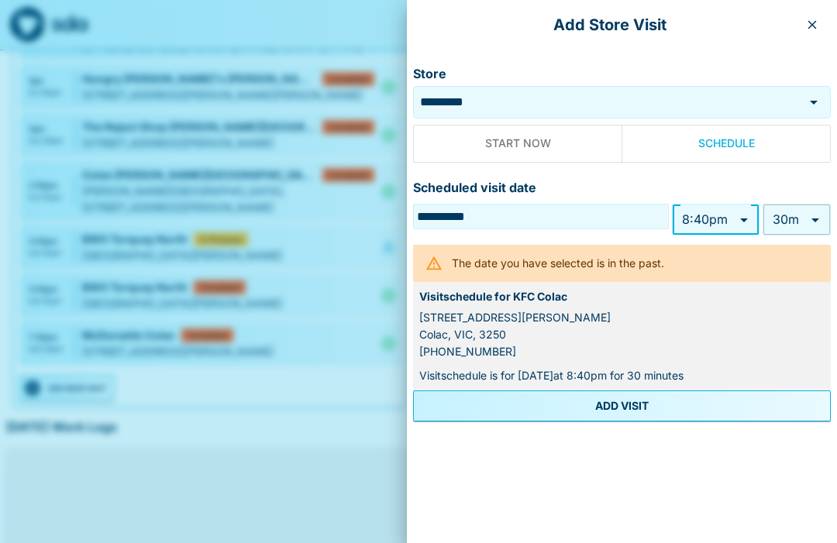
click at [822, 219] on body "My Dashboard Upcoming Visits Sun 12 Mon 13 Tue 14 Wed 15 Thu 16 Fri 17 Sat 18 S…" at bounding box center [418, 223] width 837 height 980
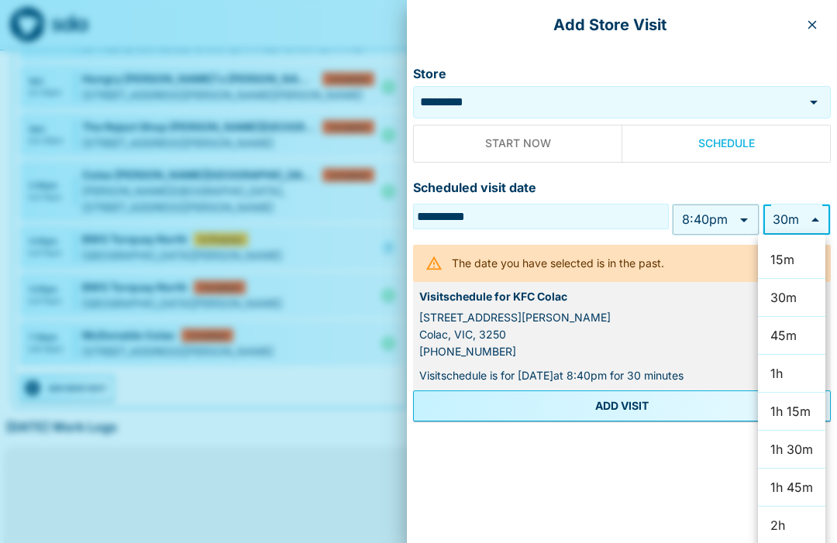
click at [793, 261] on li "15m" at bounding box center [791, 260] width 67 height 38
type input "**"
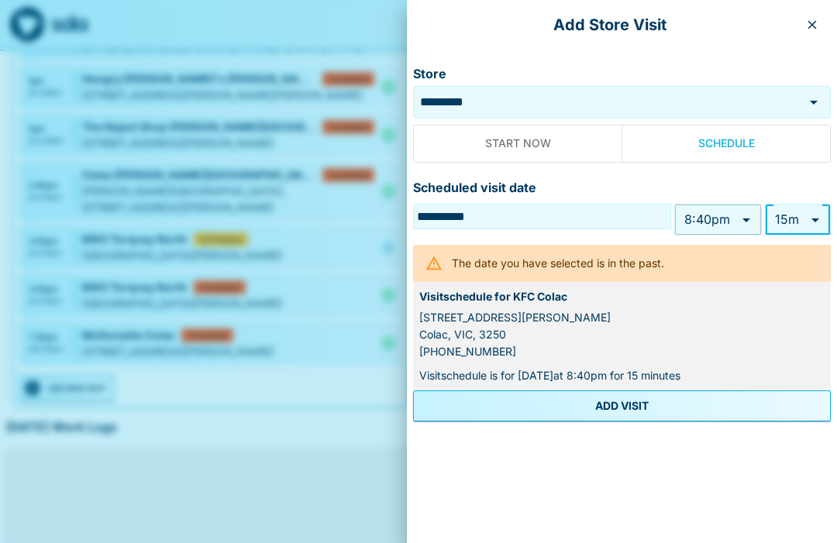
click at [648, 408] on button "ADD VISIT" at bounding box center [622, 406] width 418 height 31
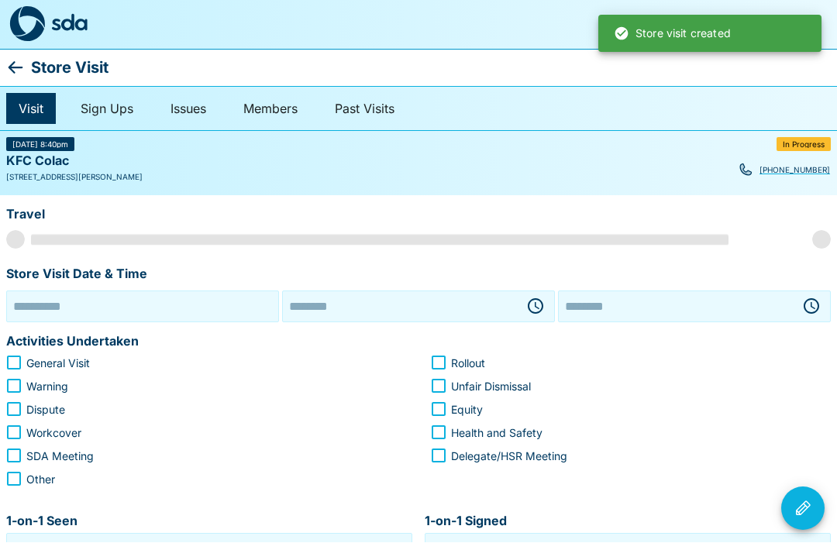
type input "**********"
type input "********"
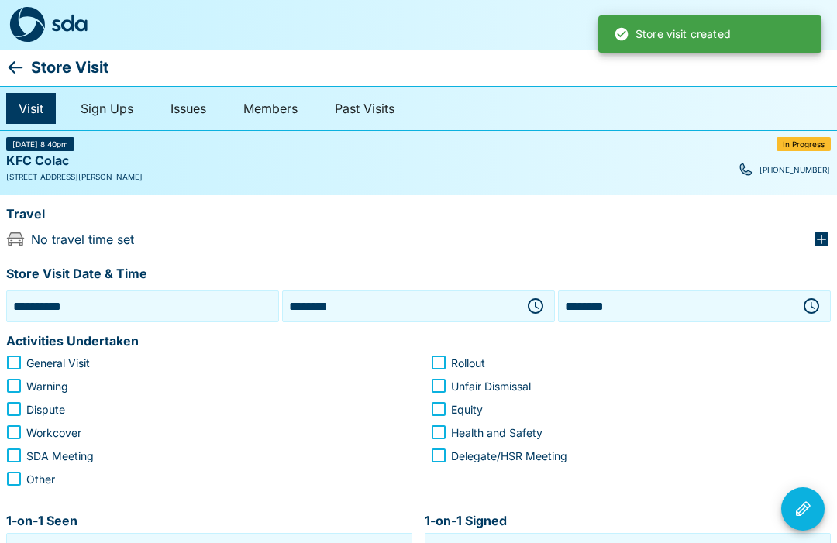
click at [800, 308] on button "button" at bounding box center [811, 306] width 31 height 31
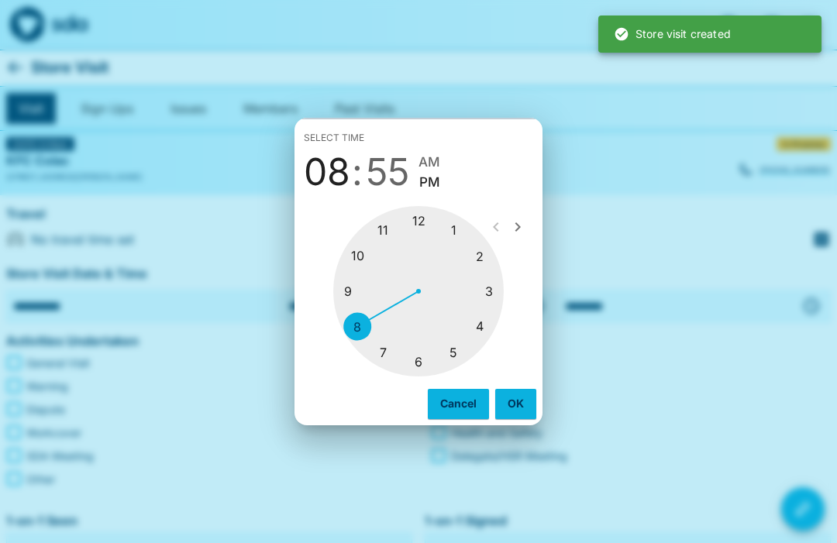
click at [356, 285] on div at bounding box center [418, 291] width 170 height 170
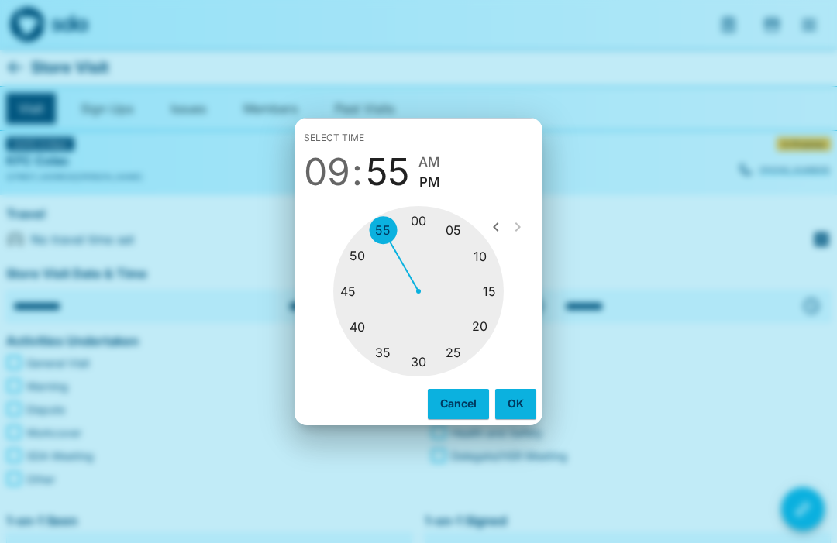
click at [427, 221] on div at bounding box center [418, 291] width 170 height 170
type input "********"
click at [518, 401] on button "OK" at bounding box center [515, 403] width 41 height 29
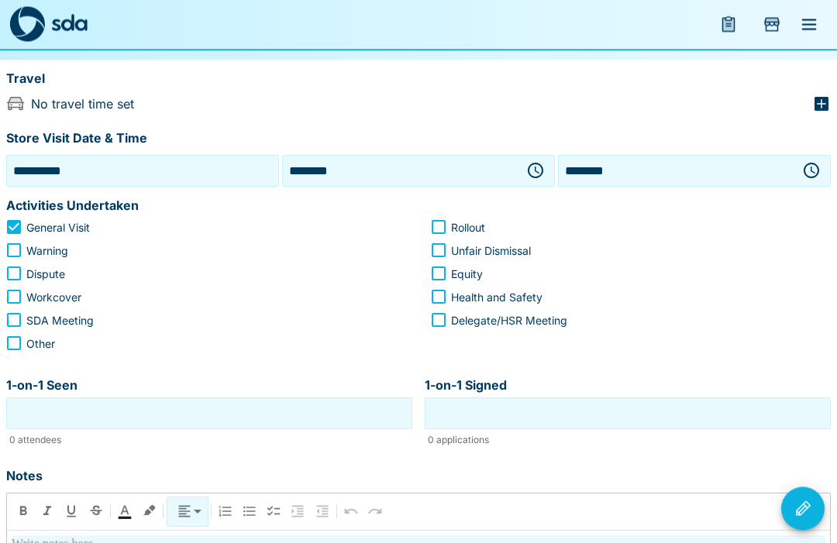
click at [211, 411] on input "1-on-1 Seen" at bounding box center [209, 414] width 398 height 24
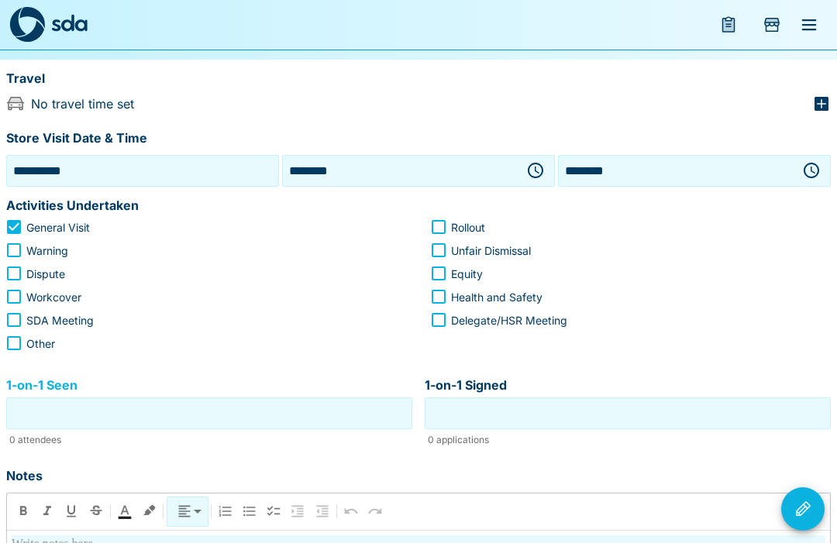
scroll to position [136, 0]
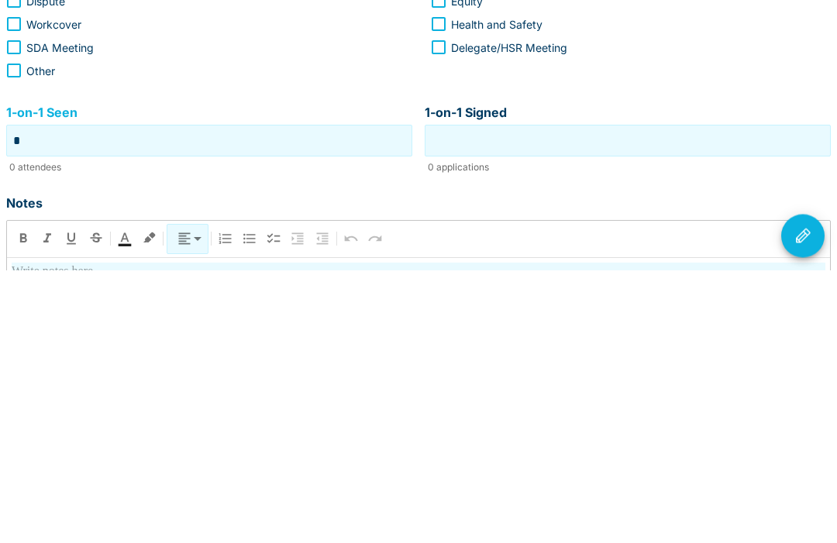
type input "*"
click at [673, 402] on input "1-on-1 Signed" at bounding box center [627, 414] width 398 height 24
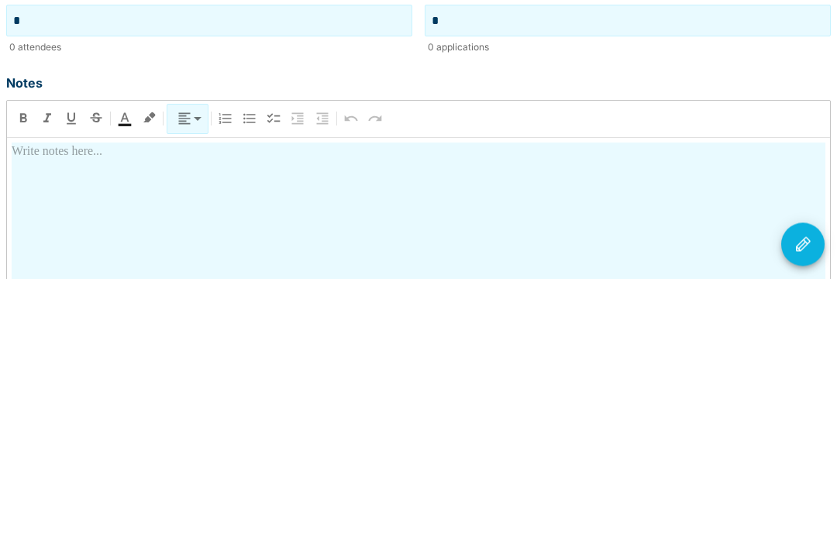
scroll to position [265, 0]
type input "*"
click at [386, 407] on div at bounding box center [419, 543] width 814 height 272
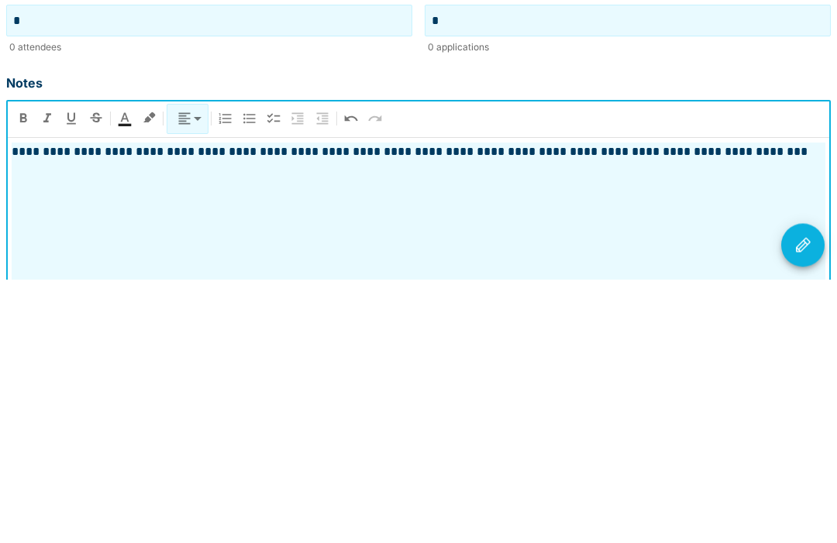
click at [807, 501] on icon "Visit Actions" at bounding box center [803, 508] width 15 height 15
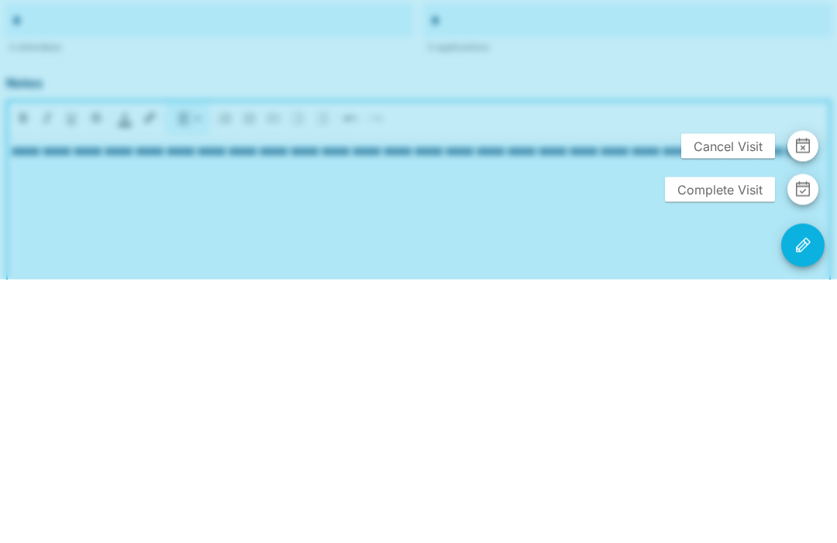
scroll to position [388, 0]
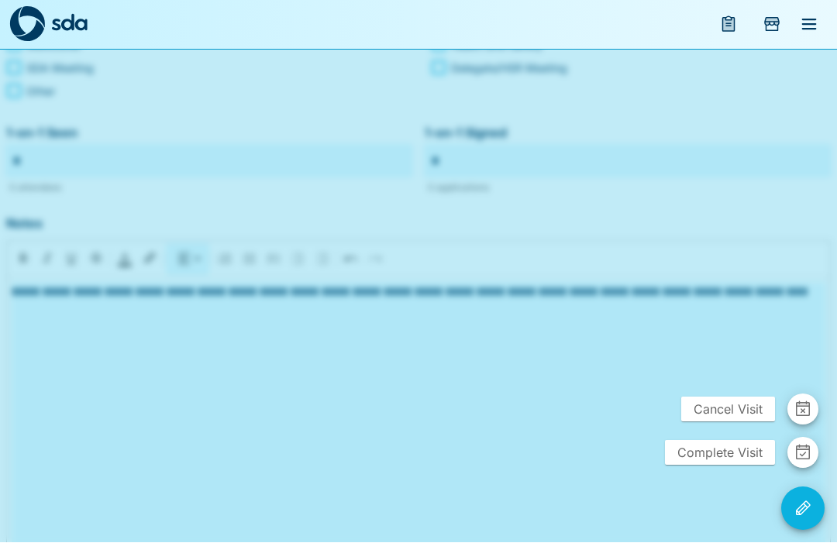
click at [718, 466] on span "Complete Visit" at bounding box center [720, 453] width 110 height 25
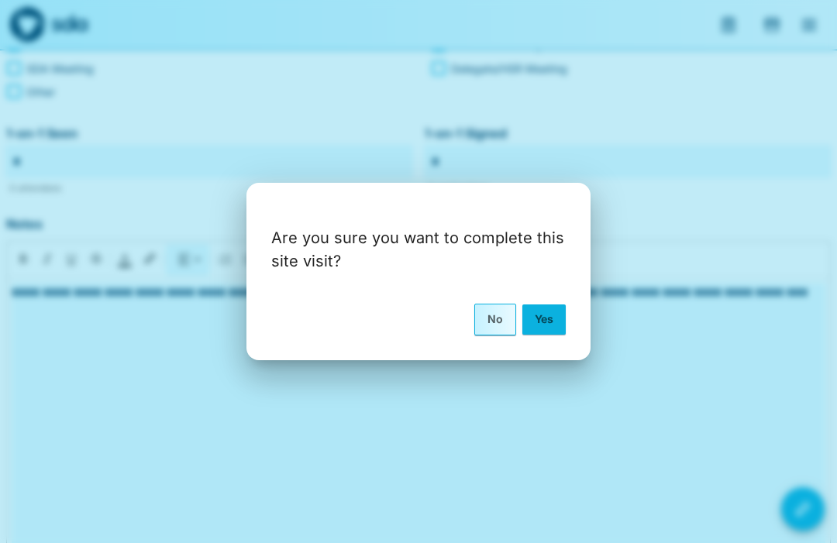
click at [540, 334] on button "Yes" at bounding box center [543, 319] width 43 height 29
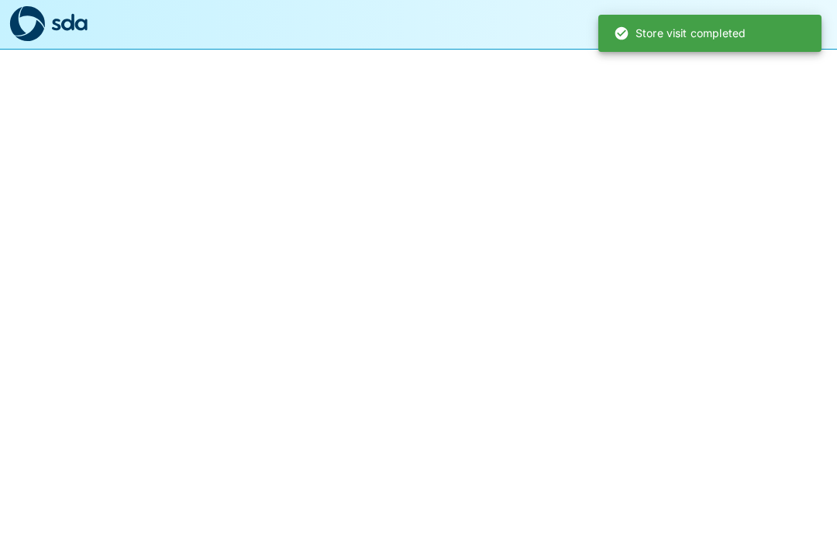
scroll to position [1, 0]
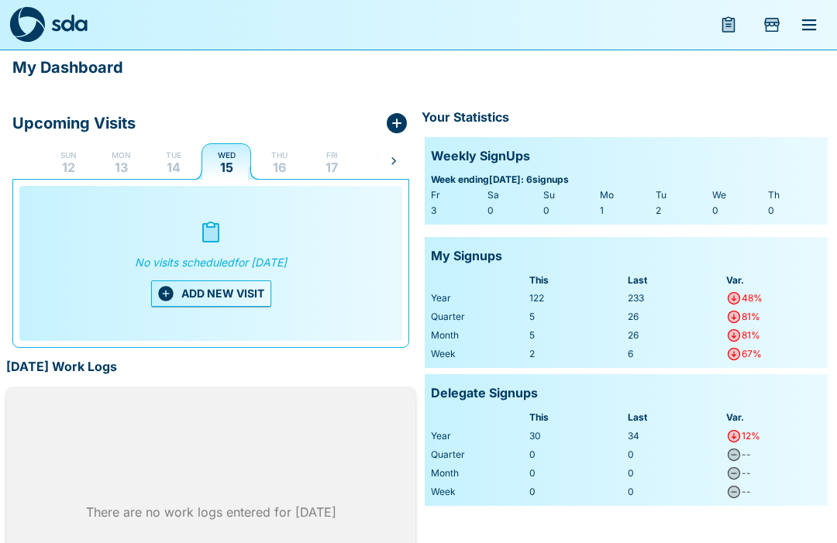
click at [814, 28] on icon "menu" at bounding box center [809, 24] width 19 height 19
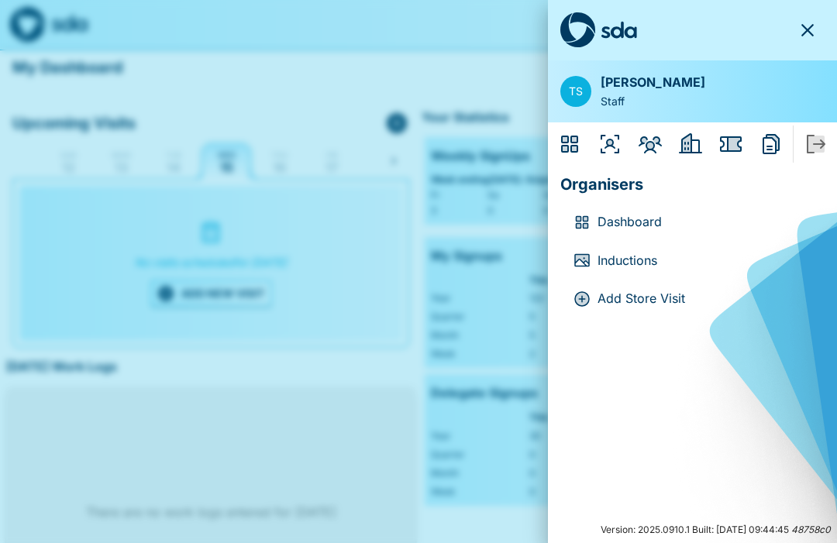
click at [656, 146] on icon "Members" at bounding box center [650, 144] width 25 height 25
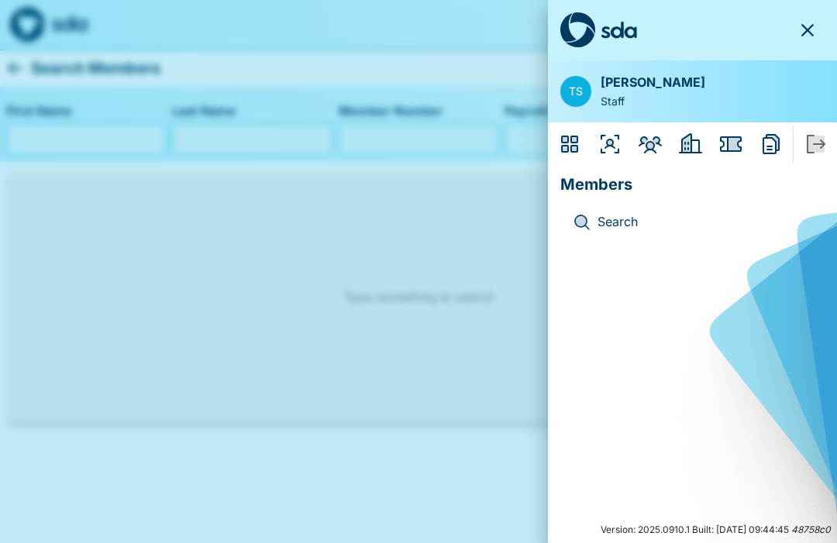
click at [614, 151] on icon "Organisers" at bounding box center [609, 144] width 25 height 25
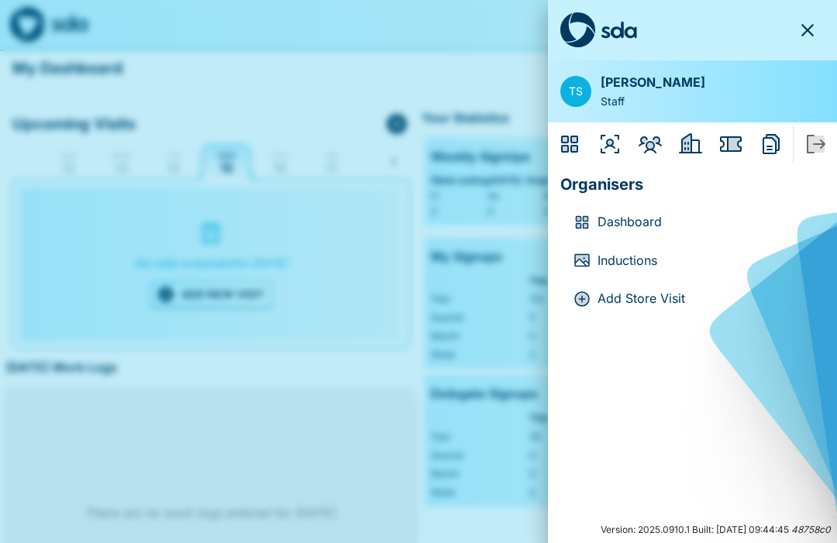
click at [693, 153] on icon "Employers" at bounding box center [690, 143] width 23 height 20
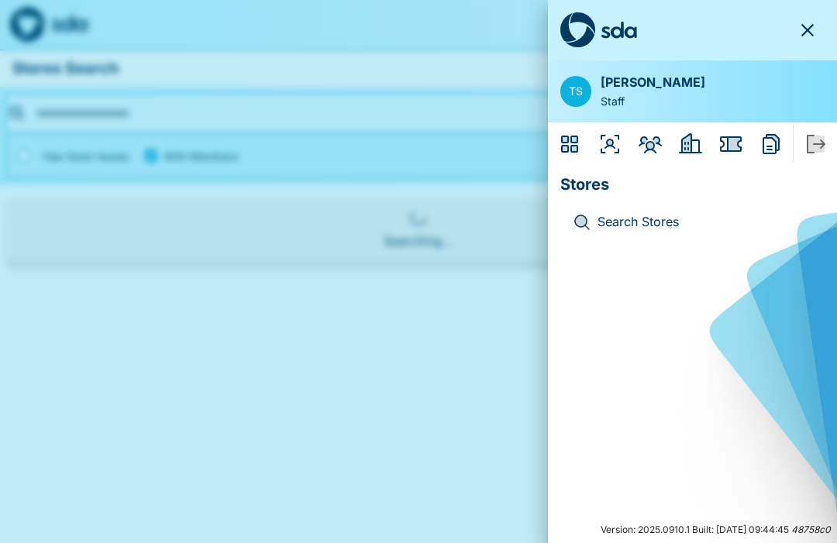
click at [740, 150] on icon "Issues" at bounding box center [731, 143] width 22 height 15
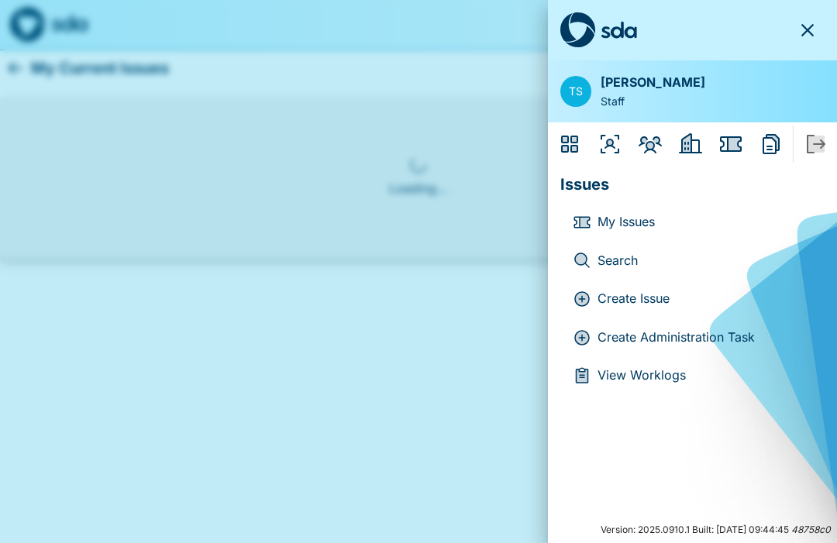
click at [704, 333] on p "Create Administration Task" at bounding box center [704, 338] width 215 height 20
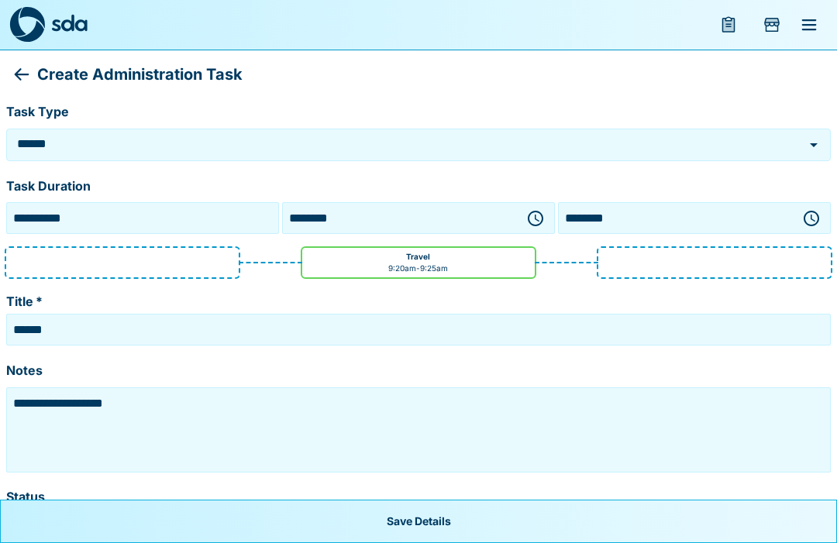
click at [539, 216] on icon "button" at bounding box center [535, 218] width 19 height 19
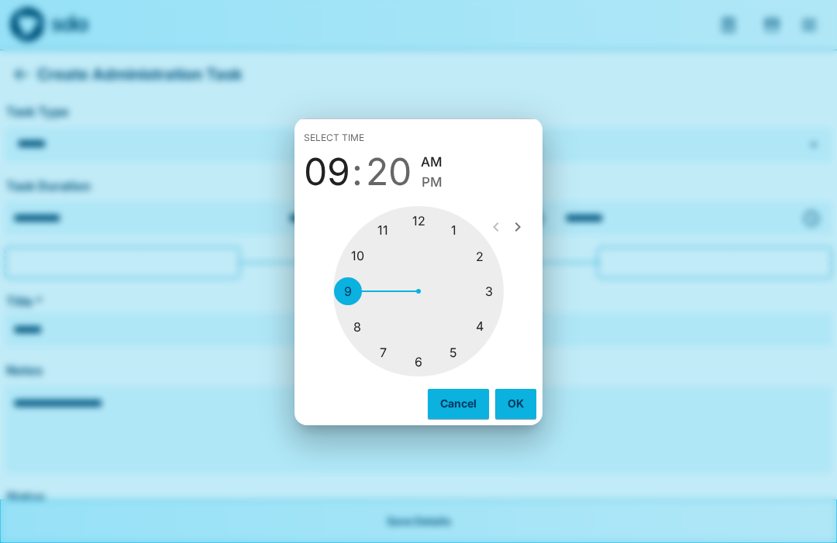
click at [348, 294] on div at bounding box center [418, 291] width 170 height 170
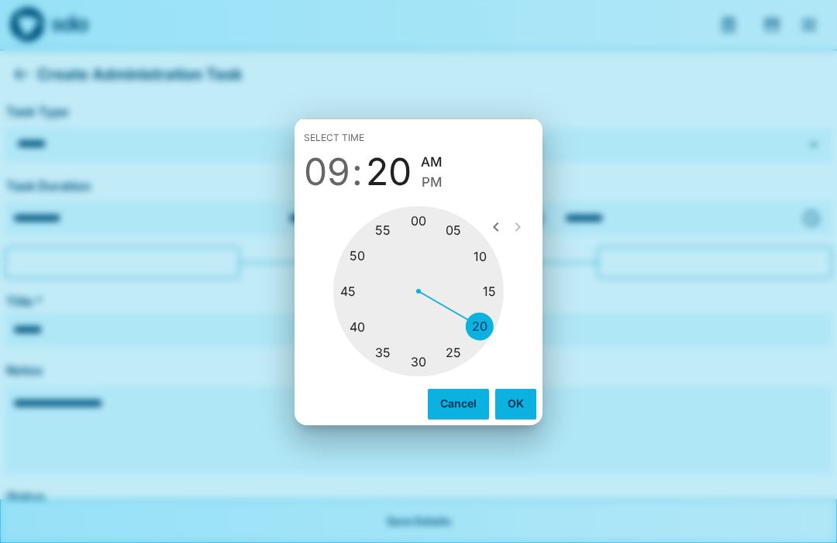
click at [431, 225] on div at bounding box center [418, 291] width 170 height 170
click at [439, 186] on span "PM" at bounding box center [432, 182] width 21 height 21
type input "********"
click at [520, 398] on button "OK" at bounding box center [515, 403] width 41 height 29
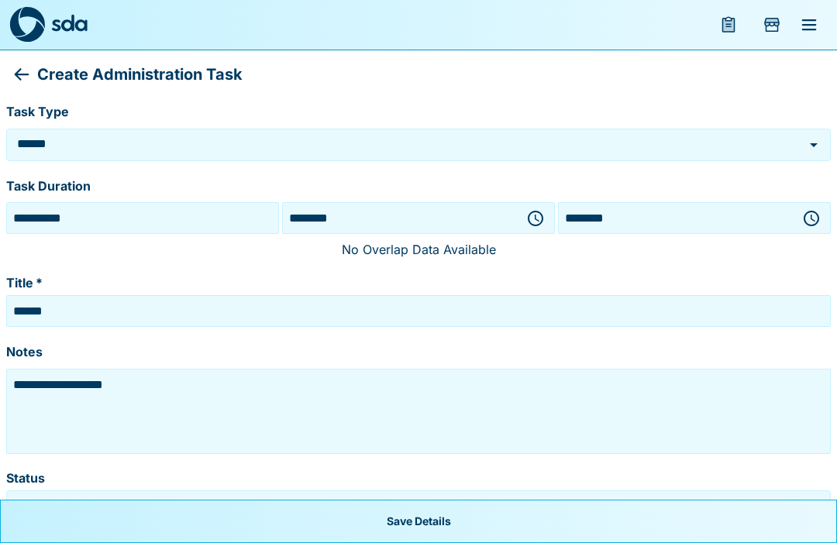
click at [814, 215] on icon "button" at bounding box center [811, 218] width 19 height 19
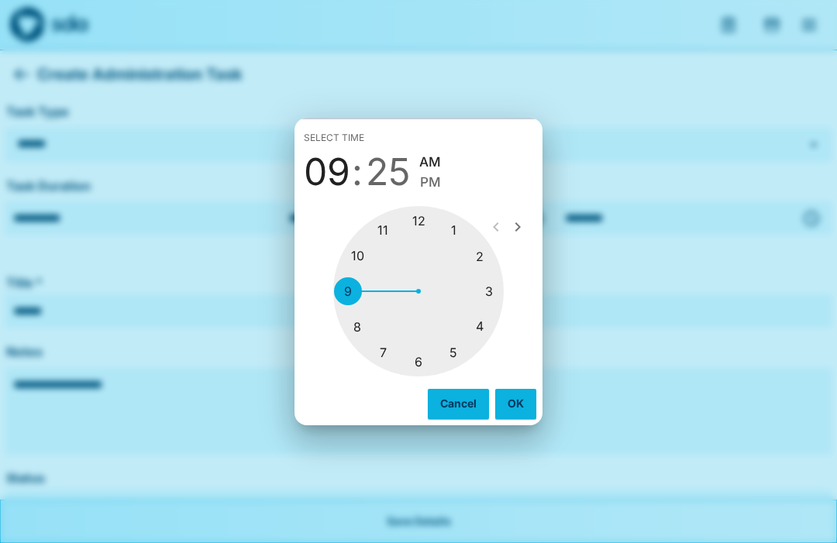
click at [363, 257] on div at bounding box center [418, 291] width 170 height 170
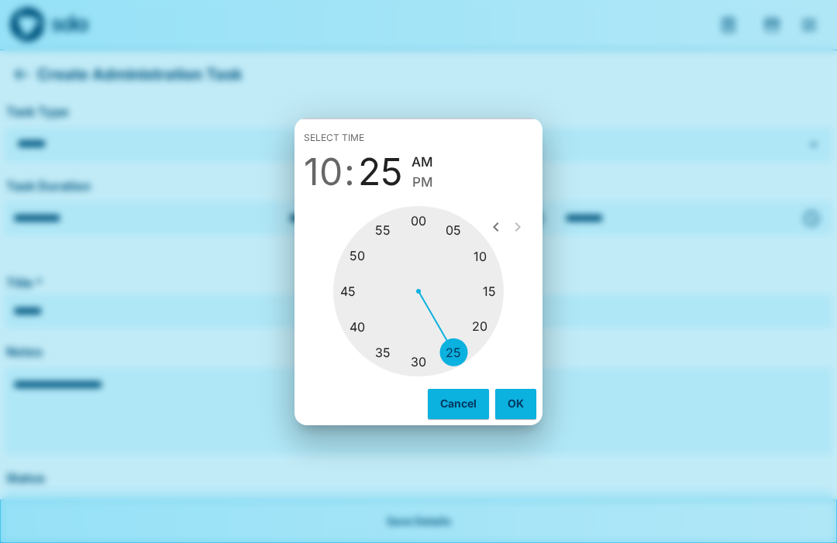
click at [428, 227] on div at bounding box center [418, 291] width 170 height 170
click at [432, 188] on span "PM" at bounding box center [425, 182] width 21 height 21
type input "********"
click at [523, 402] on button "OK" at bounding box center [515, 403] width 41 height 29
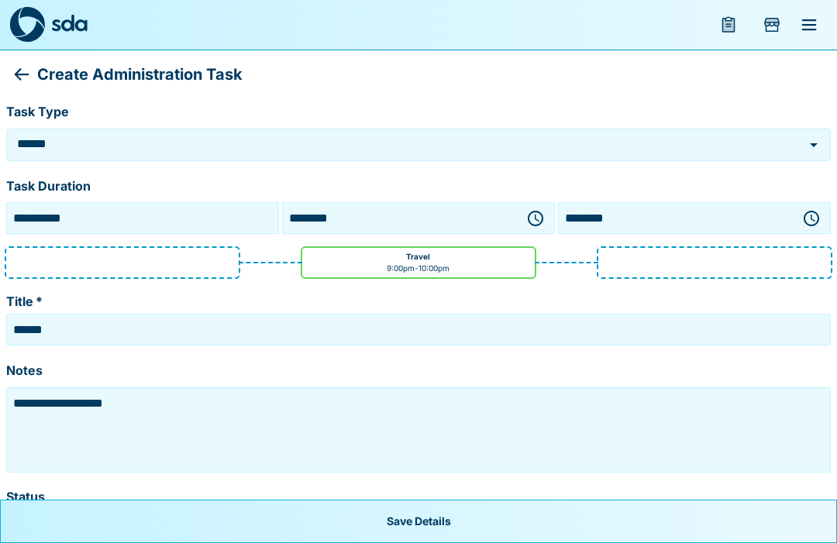
click at [161, 410] on textarea "**********" at bounding box center [418, 429] width 817 height 77
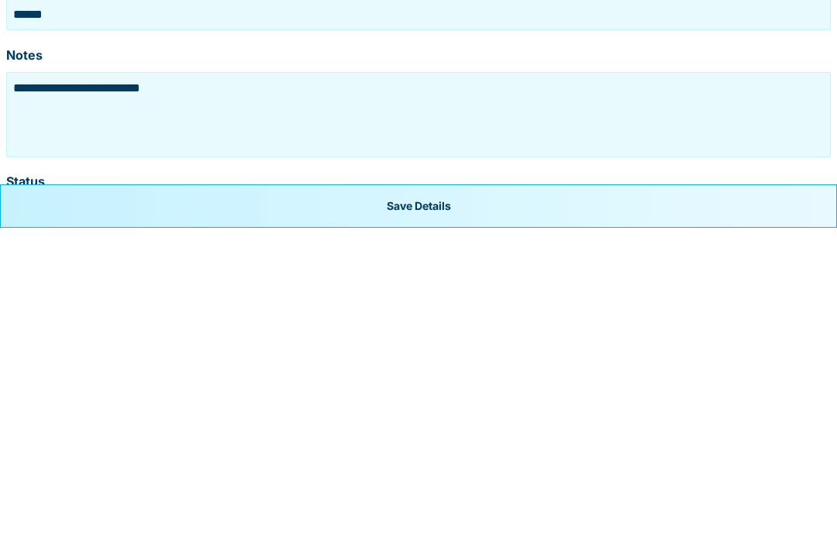
type textarea "**********"
click at [449, 500] on button "Save Details" at bounding box center [418, 521] width 837 height 43
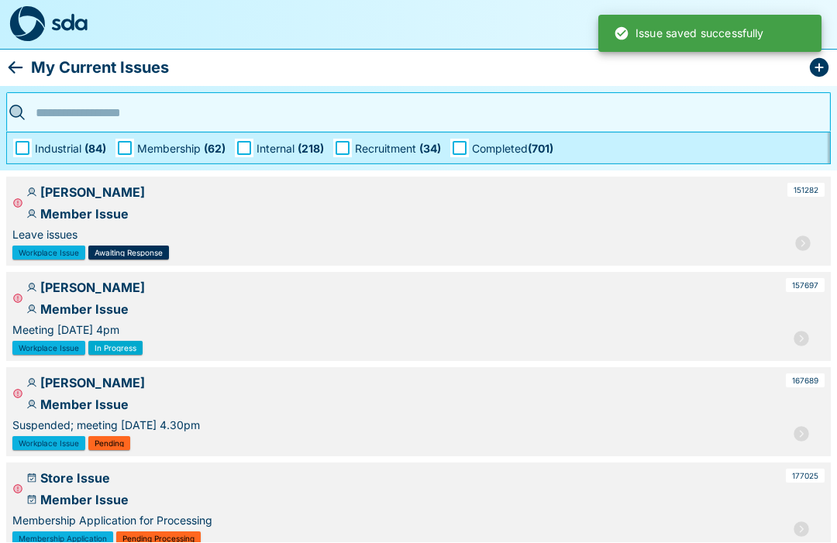
scroll to position [1, 0]
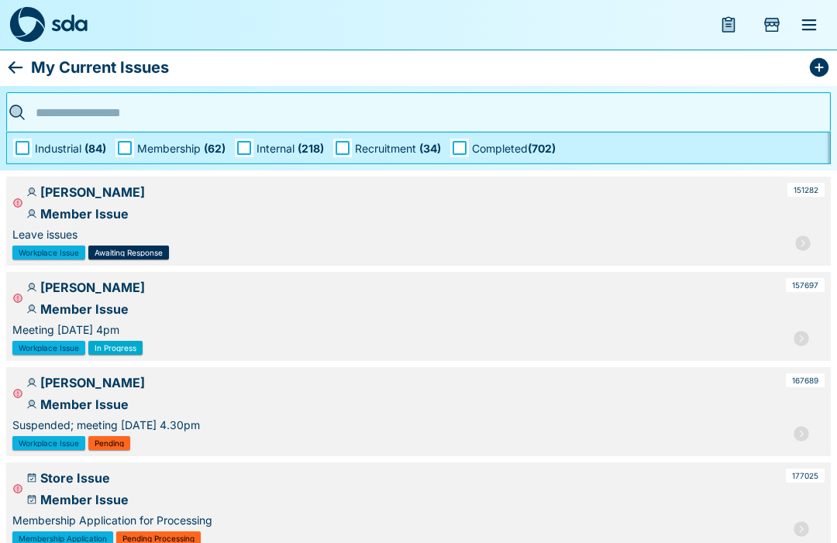
click at [805, 29] on icon "menu" at bounding box center [809, 24] width 15 height 11
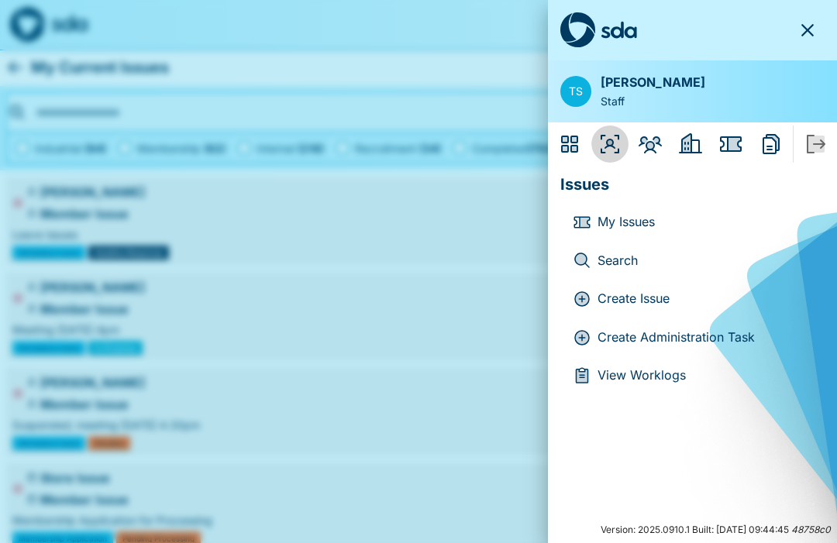
click at [611, 153] on icon "Organisers" at bounding box center [609, 144] width 25 height 25
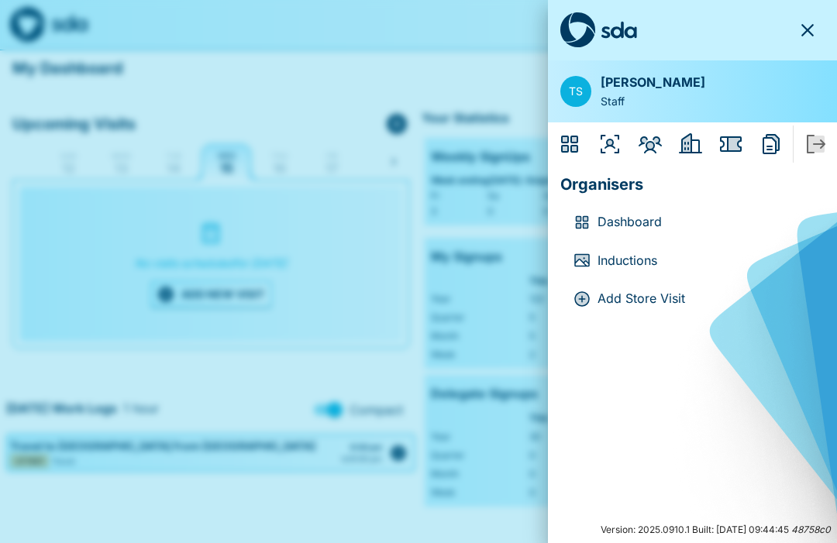
click at [644, 221] on p "Dashboard" at bounding box center [704, 222] width 215 height 20
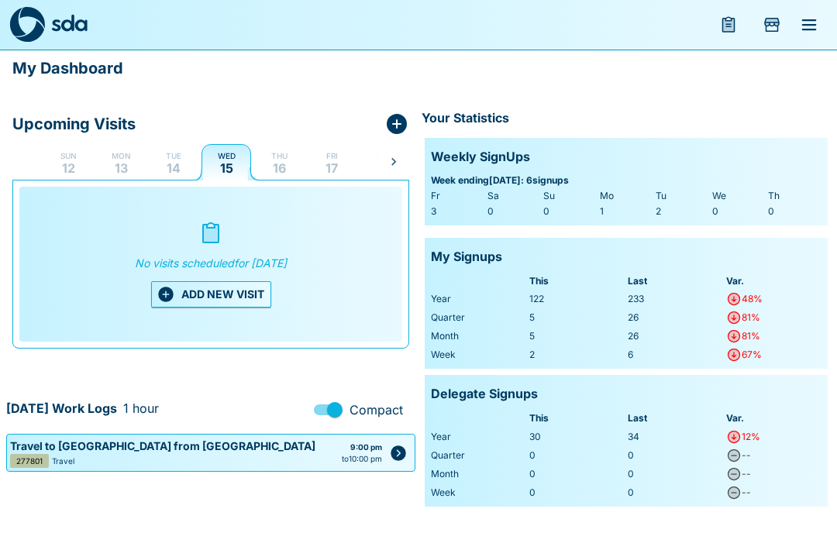
click at [180, 168] on p "14" at bounding box center [174, 168] width 14 height 12
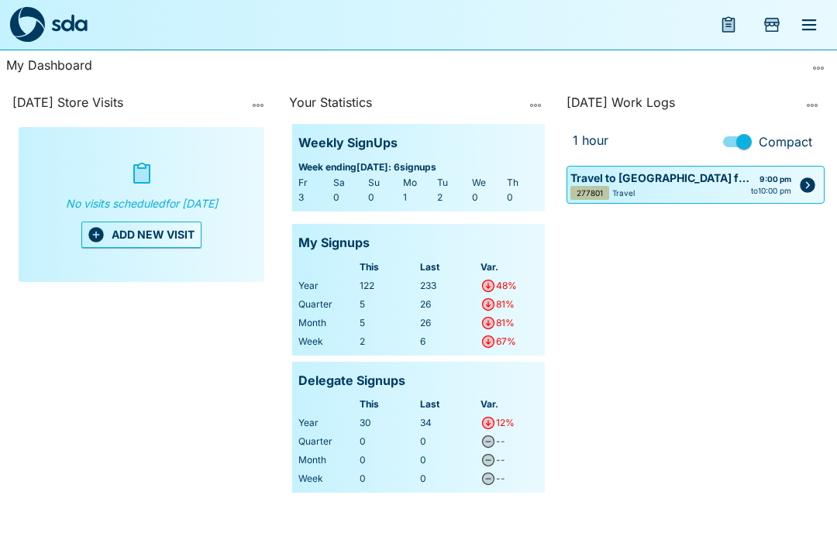
click at [142, 243] on button "ADD NEW VISIT" at bounding box center [141, 235] width 120 height 26
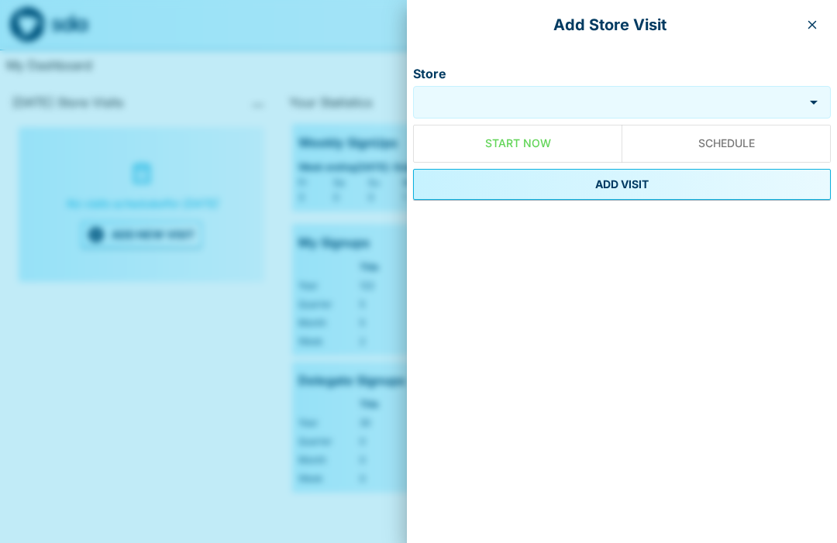
click at [828, 17] on div "Add Store Visit" at bounding box center [622, 25] width 430 height 50
click at [823, 29] on button "button" at bounding box center [812, 24] width 25 height 25
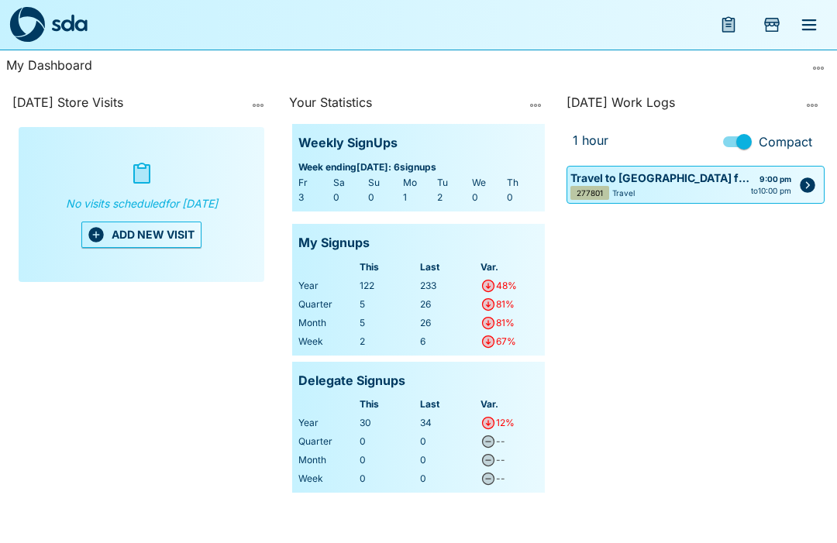
click at [812, 28] on icon "menu" at bounding box center [809, 24] width 19 height 19
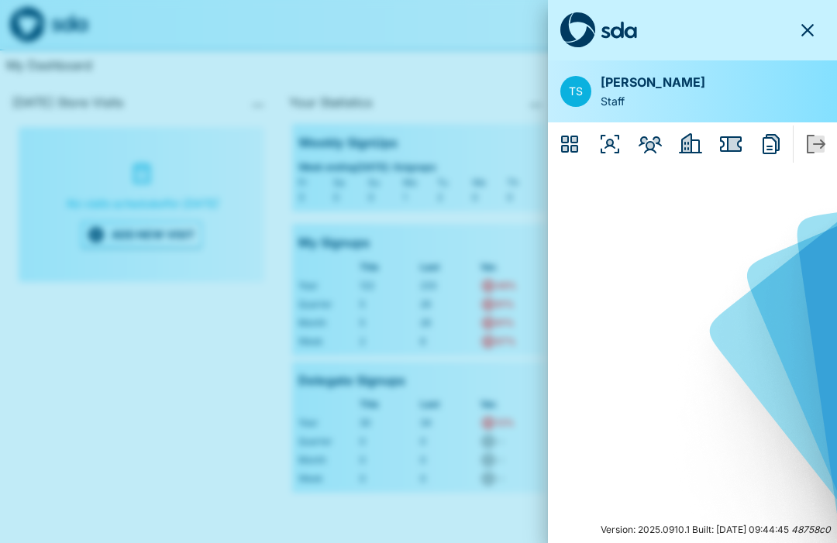
click at [614, 146] on icon "Organisers" at bounding box center [609, 144] width 25 height 25
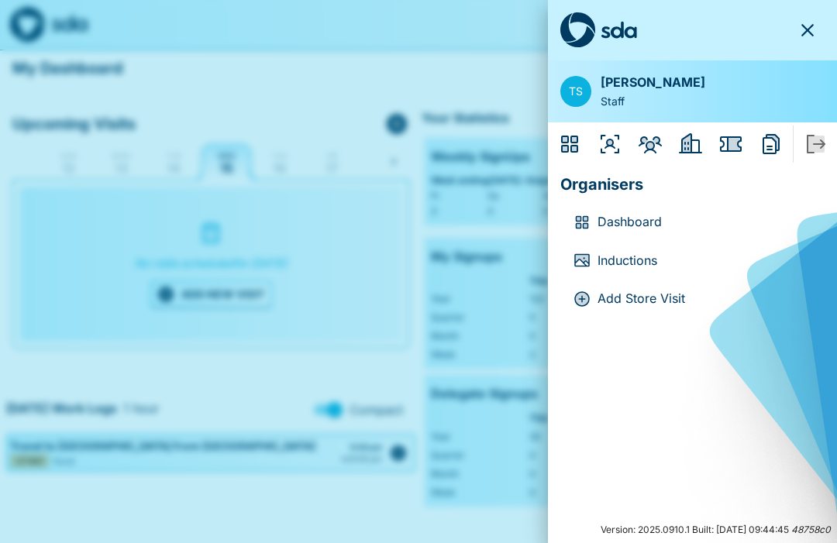
click at [659, 146] on icon "Members" at bounding box center [650, 144] width 25 height 25
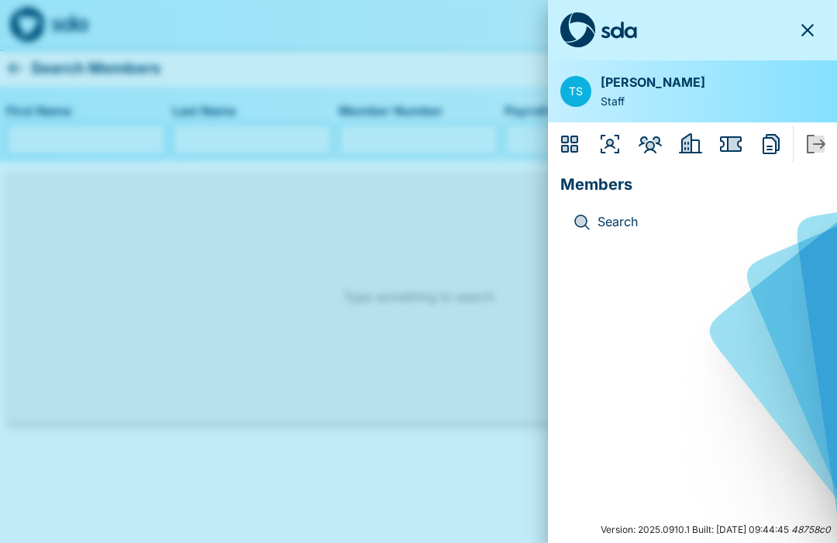
click at [694, 144] on icon "Employers" at bounding box center [690, 144] width 25 height 25
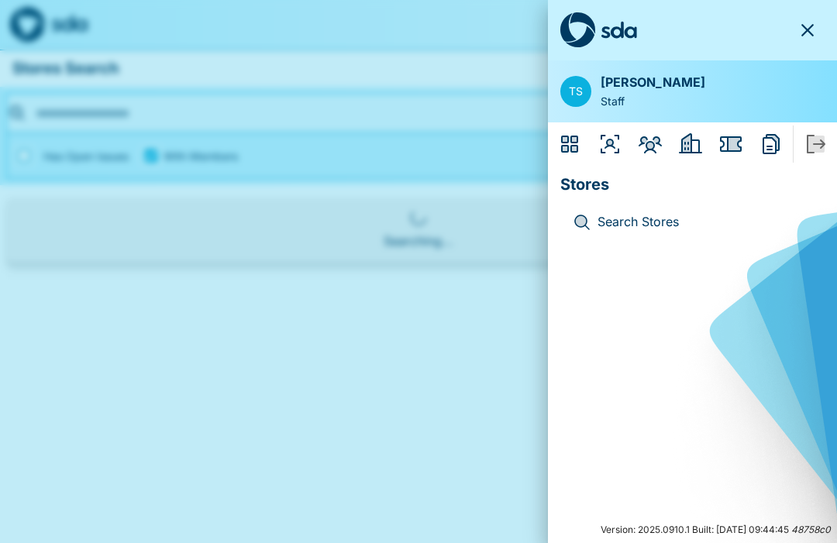
click at [738, 146] on icon "Issues" at bounding box center [731, 143] width 22 height 15
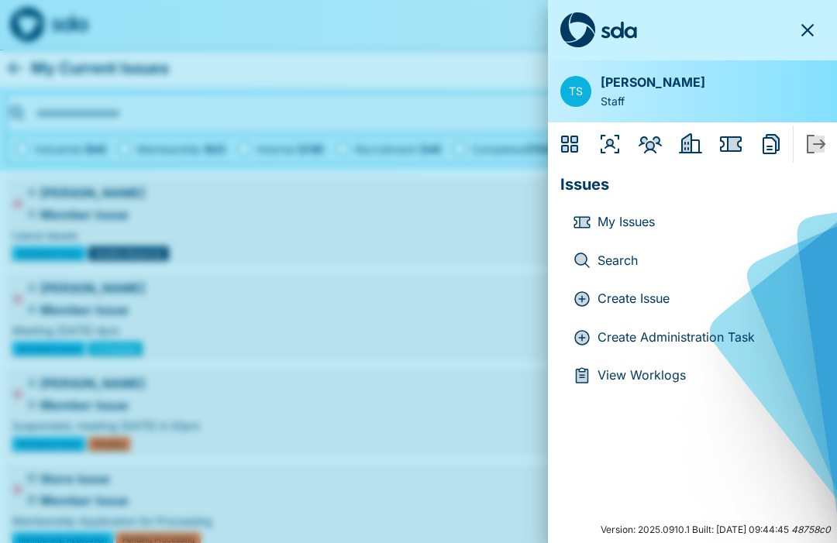
click at [710, 334] on p "Create Administration Task" at bounding box center [704, 338] width 215 height 20
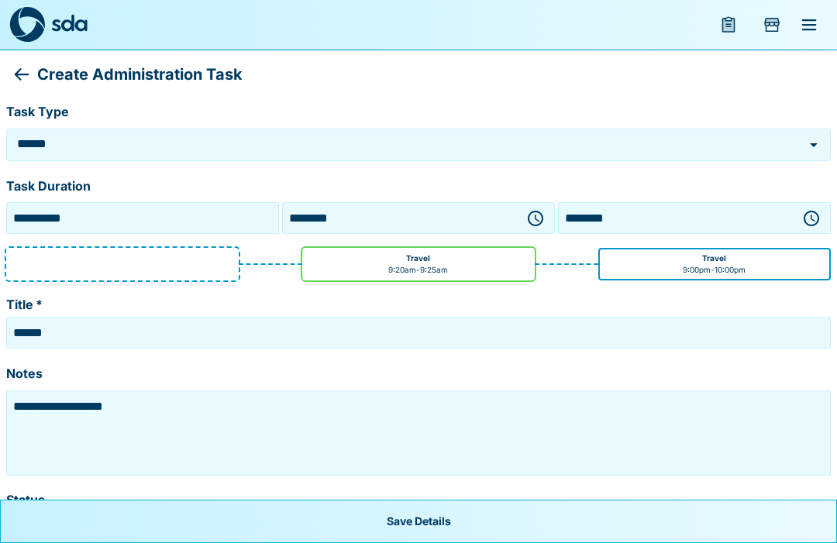
click at [810, 149] on icon "Open" at bounding box center [813, 145] width 19 height 19
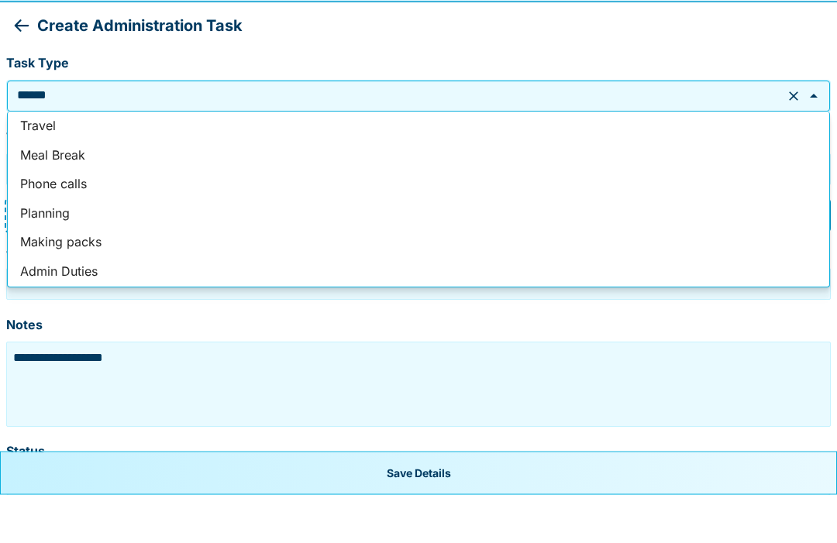
click at [72, 219] on li "Phone calls" at bounding box center [418, 233] width 821 height 29
type input "**********"
type textarea "**********"
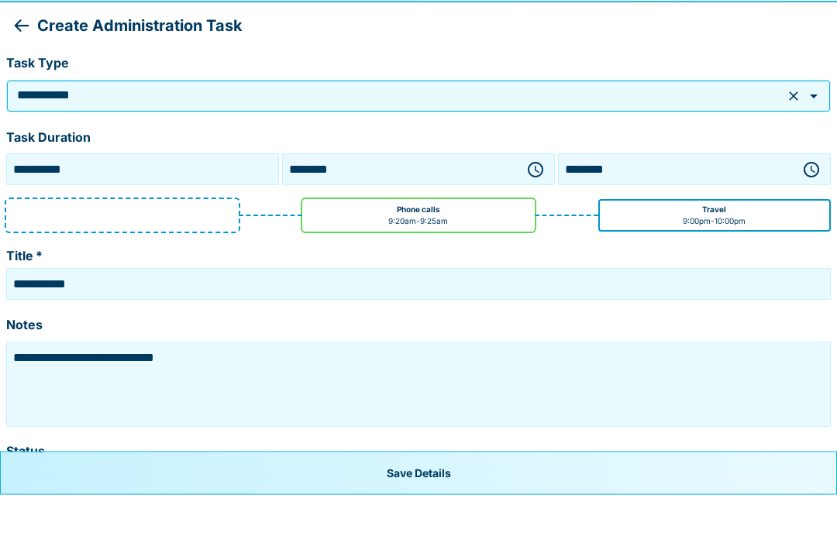
click at [534, 209] on icon "button" at bounding box center [535, 218] width 19 height 19
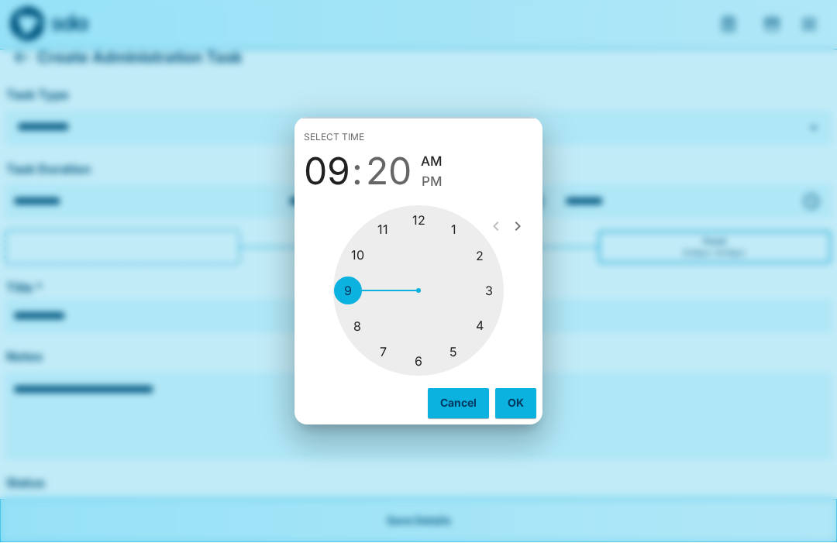
click at [353, 317] on div at bounding box center [418, 291] width 170 height 170
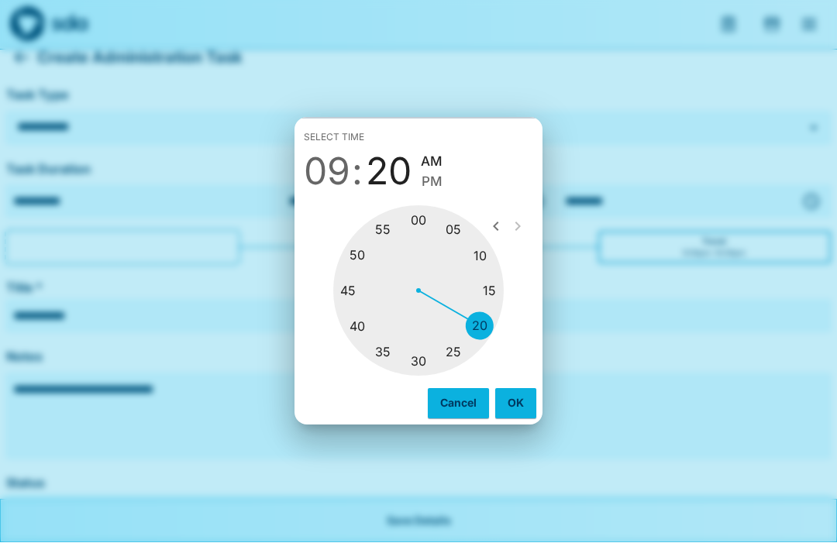
click at [487, 279] on div at bounding box center [418, 291] width 170 height 170
type input "********"
click at [515, 418] on button "OK" at bounding box center [515, 403] width 41 height 29
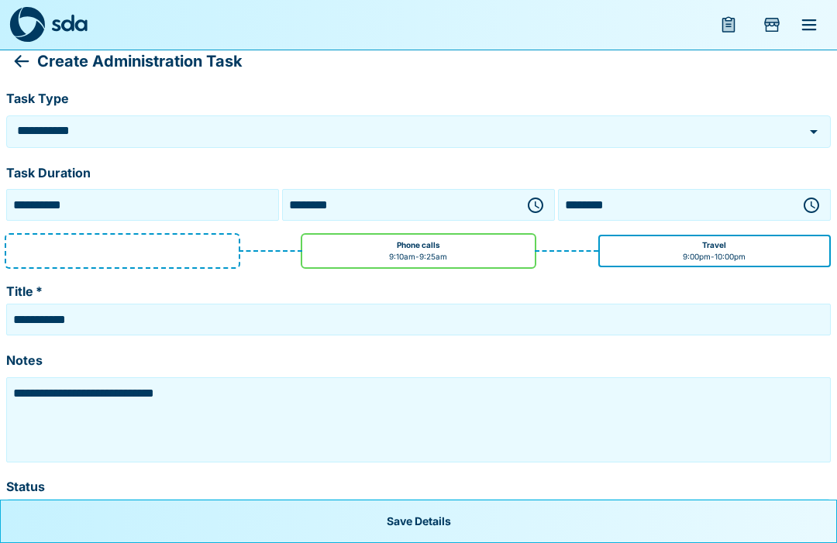
click at [811, 208] on icon "button" at bounding box center [811, 205] width 19 height 19
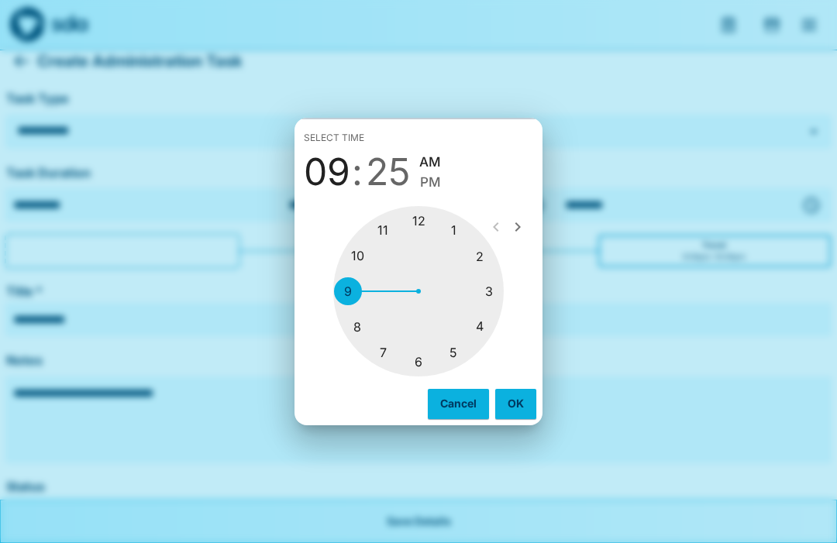
click at [356, 322] on div at bounding box center [418, 291] width 170 height 170
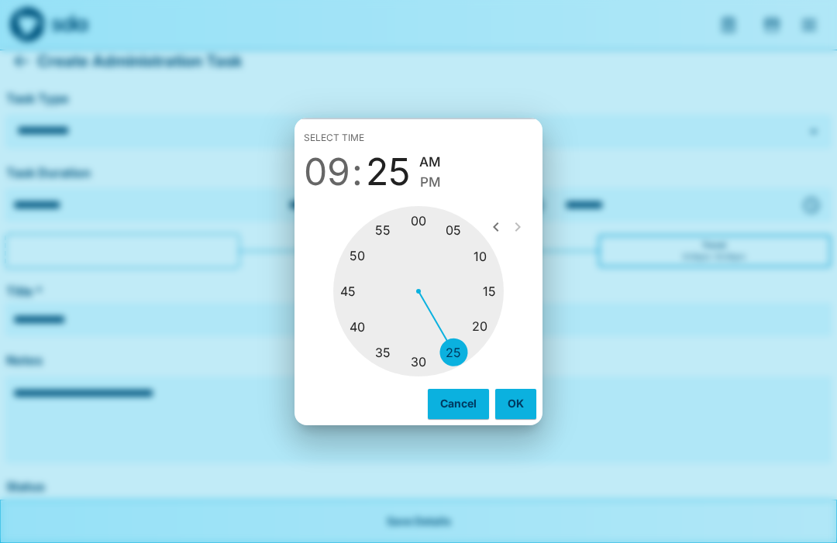
click at [499, 317] on div at bounding box center [418, 291] width 170 height 170
type input "********"
click at [521, 418] on button "OK" at bounding box center [515, 403] width 41 height 29
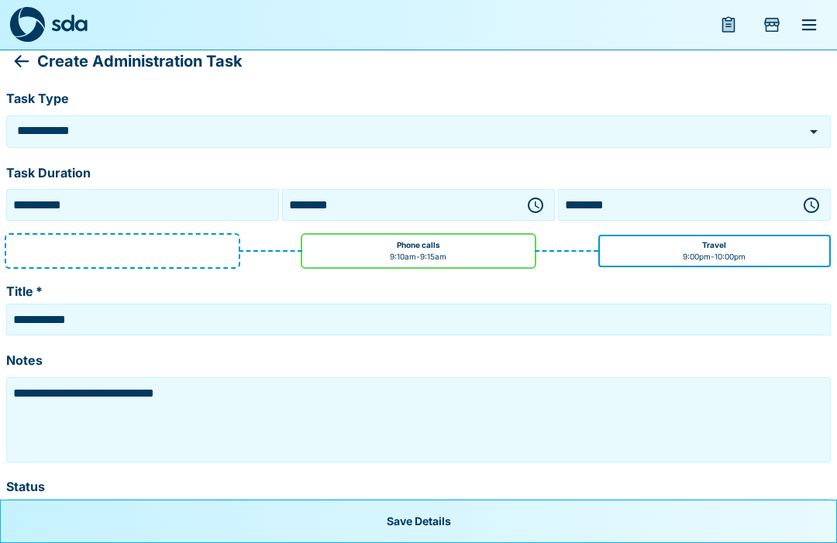
click at [533, 208] on icon "button" at bounding box center [535, 205] width 19 height 19
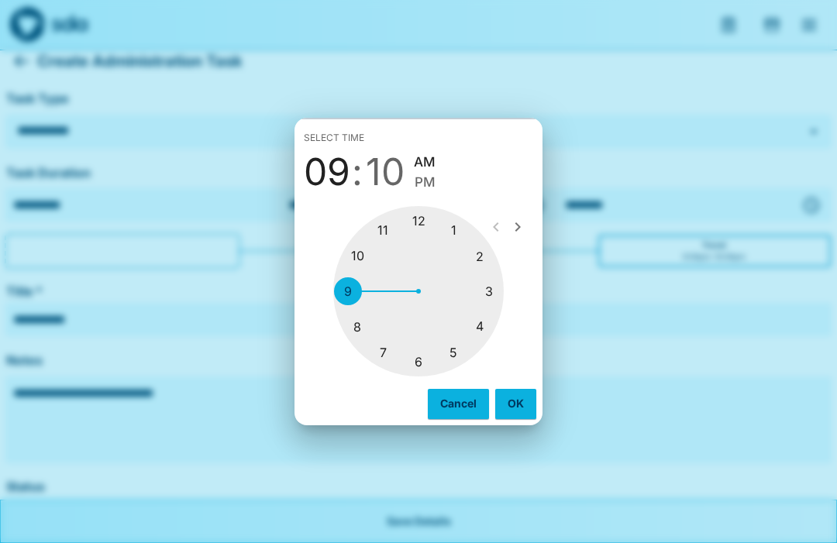
click at [357, 325] on div at bounding box center [418, 291] width 170 height 170
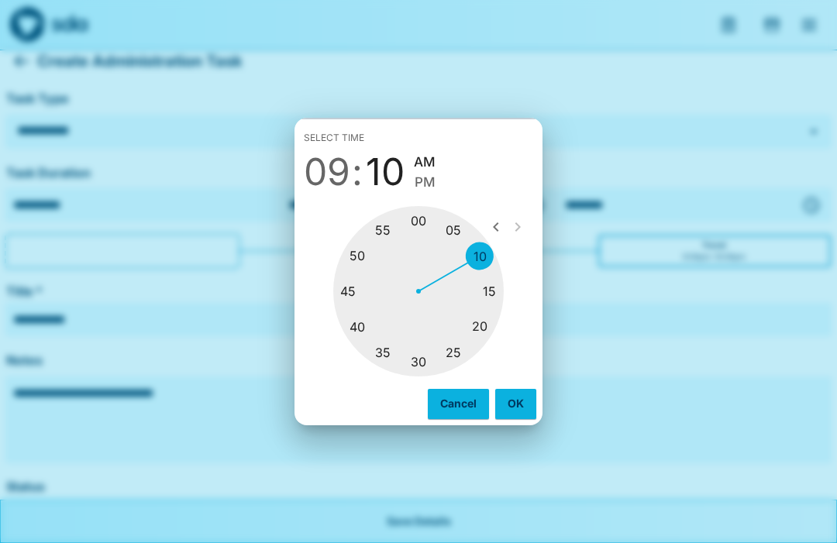
click at [428, 248] on div at bounding box center [418, 291] width 170 height 170
type input "********"
click at [439, 173] on span "AM" at bounding box center [433, 162] width 22 height 21
click at [520, 418] on button "OK" at bounding box center [515, 403] width 41 height 29
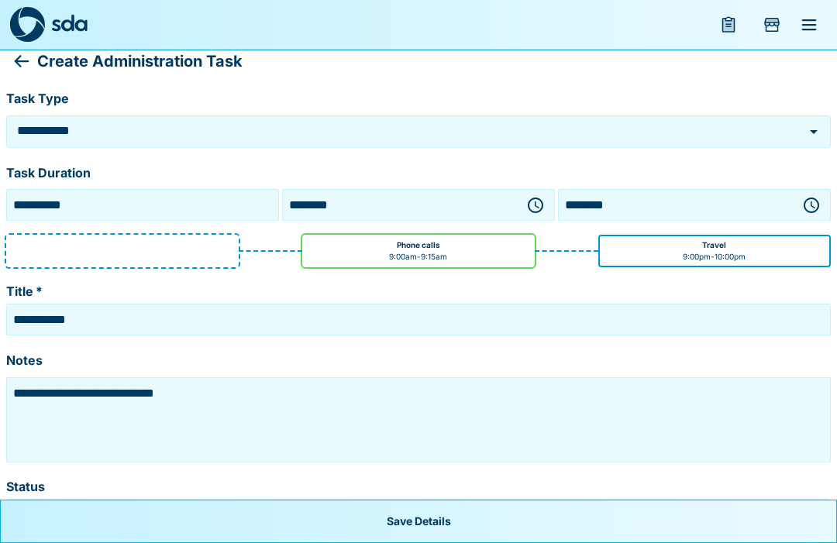
click at [249, 404] on textarea "**********" at bounding box center [418, 419] width 817 height 77
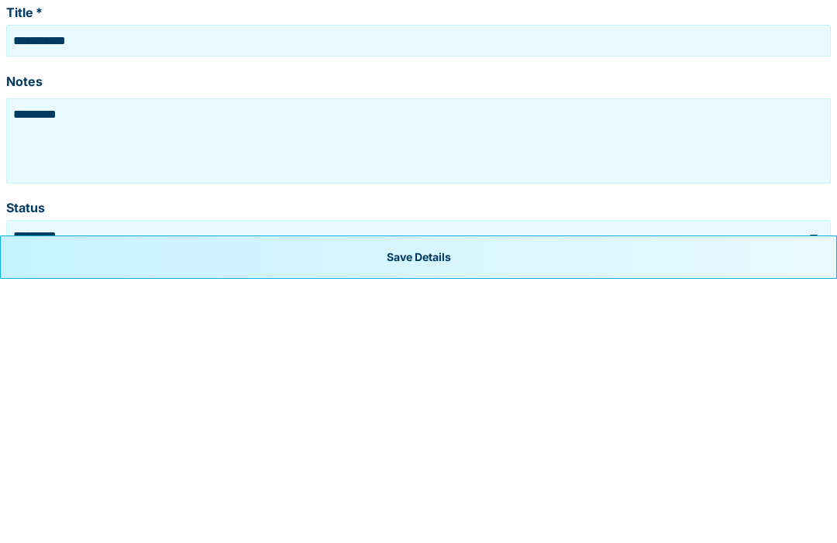
type textarea "***"
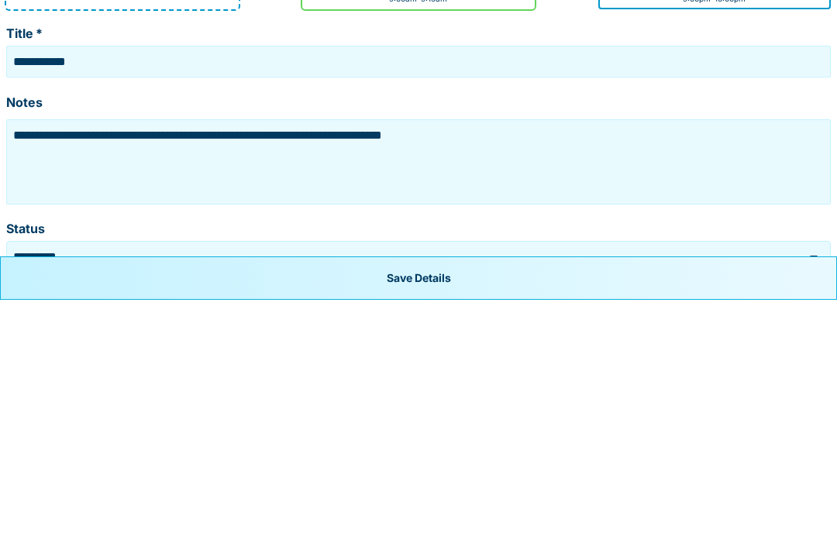
type textarea "**********"
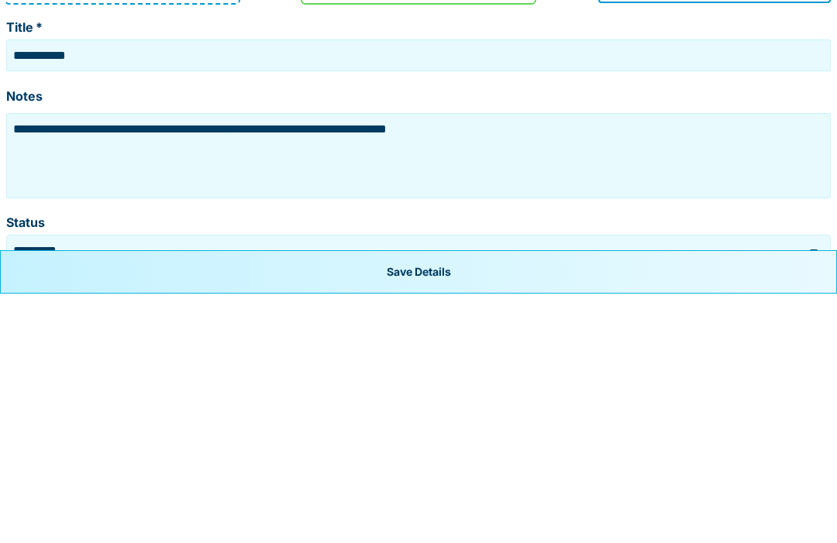
scroll to position [68, 0]
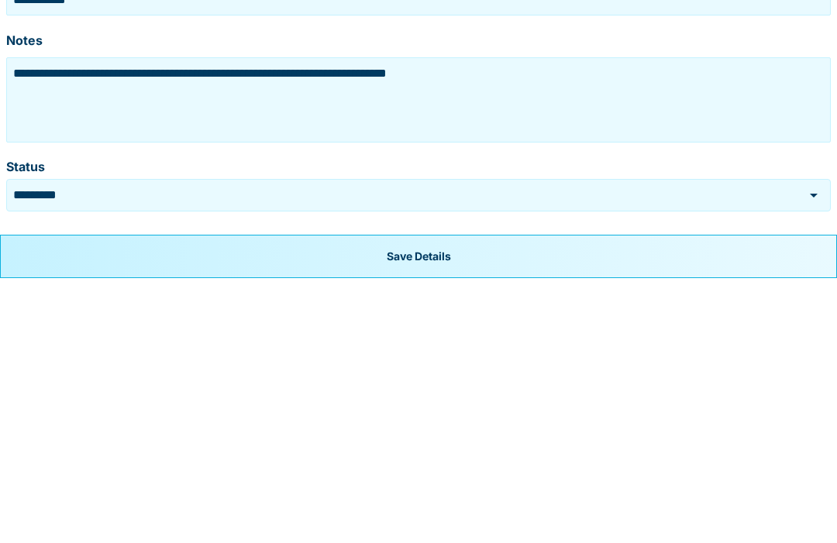
click at [445, 500] on button "Save Details" at bounding box center [418, 521] width 837 height 43
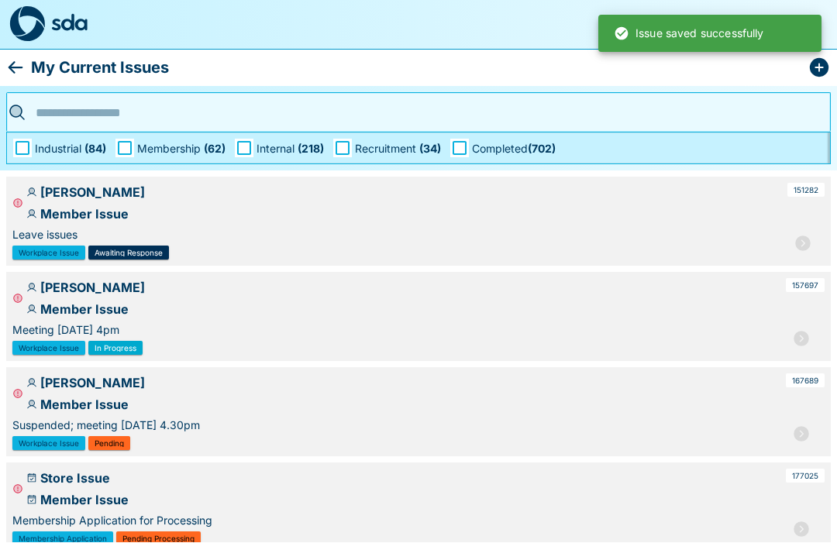
scroll to position [1, 0]
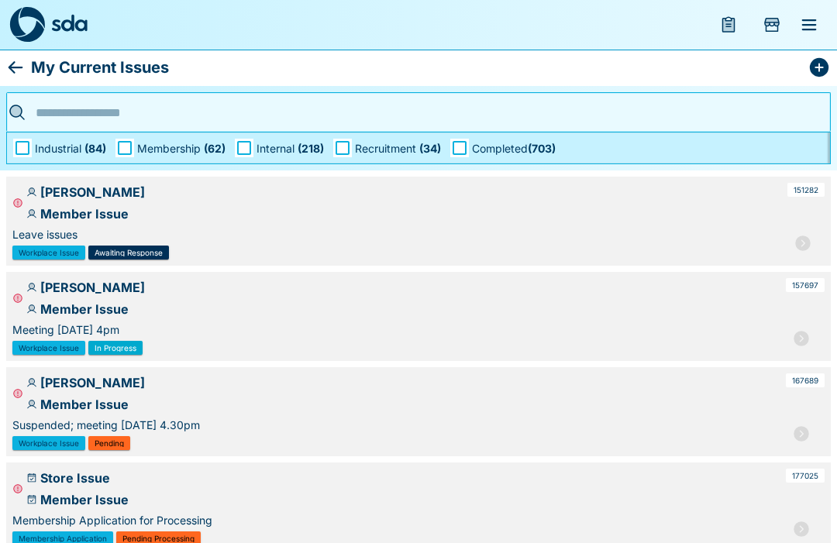
click at [817, 29] on icon "menu" at bounding box center [809, 24] width 19 height 19
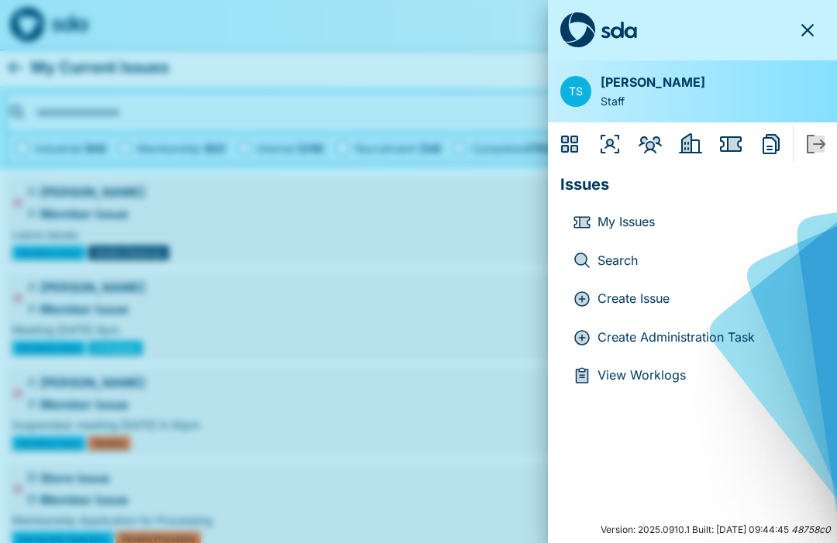
click at [652, 139] on icon "Members" at bounding box center [650, 144] width 25 height 25
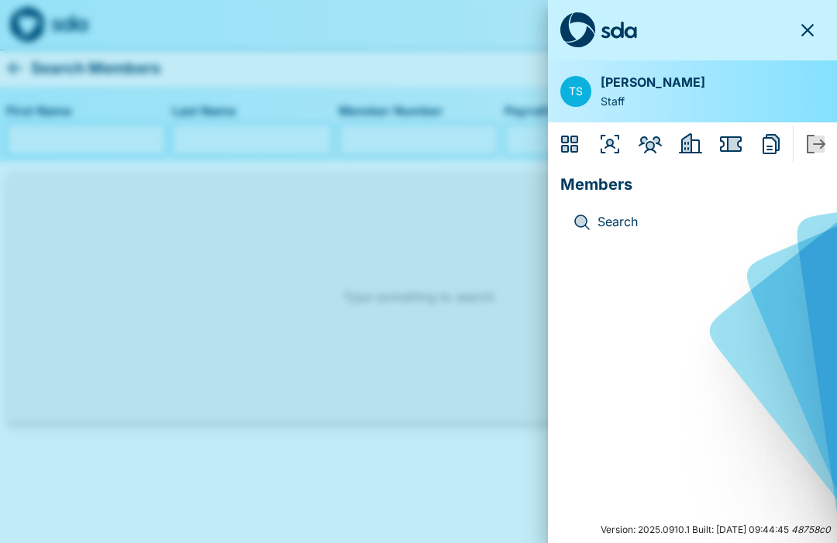
click at [616, 154] on icon "Organisers" at bounding box center [609, 144] width 25 height 25
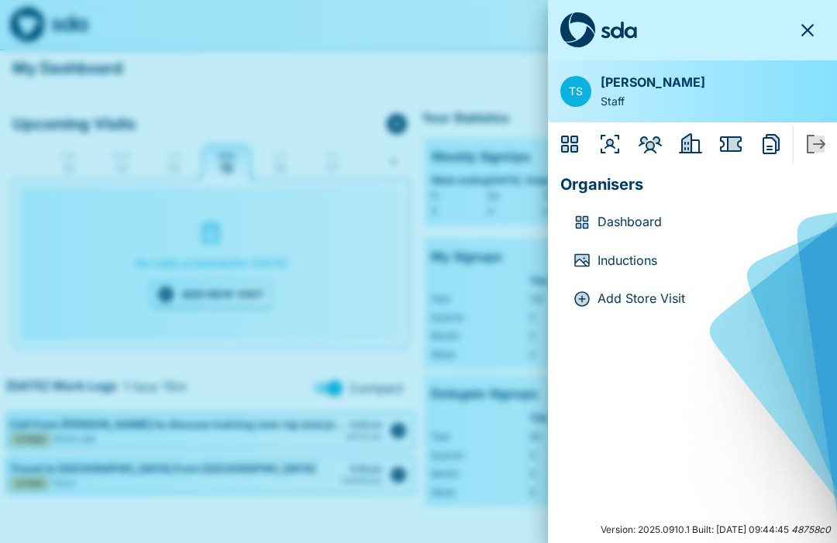
click at [651, 225] on p "Dashboard" at bounding box center [704, 222] width 215 height 20
